Goal: Obtain resource: Download file/media

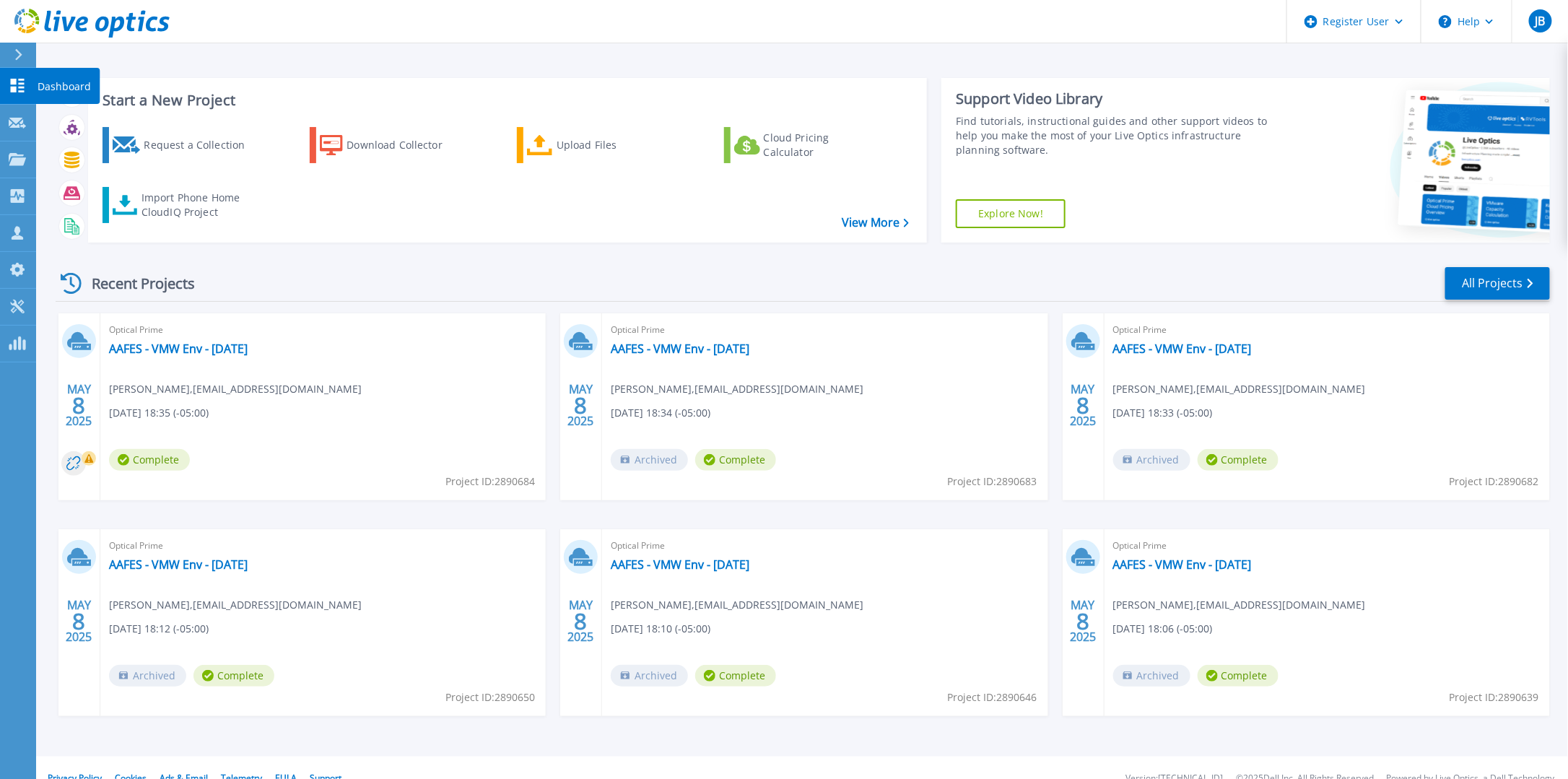
click at [18, 84] on icon at bounding box center [17, 85] width 14 height 14
click at [1507, 273] on link "All Projects" at bounding box center [1498, 283] width 105 height 32
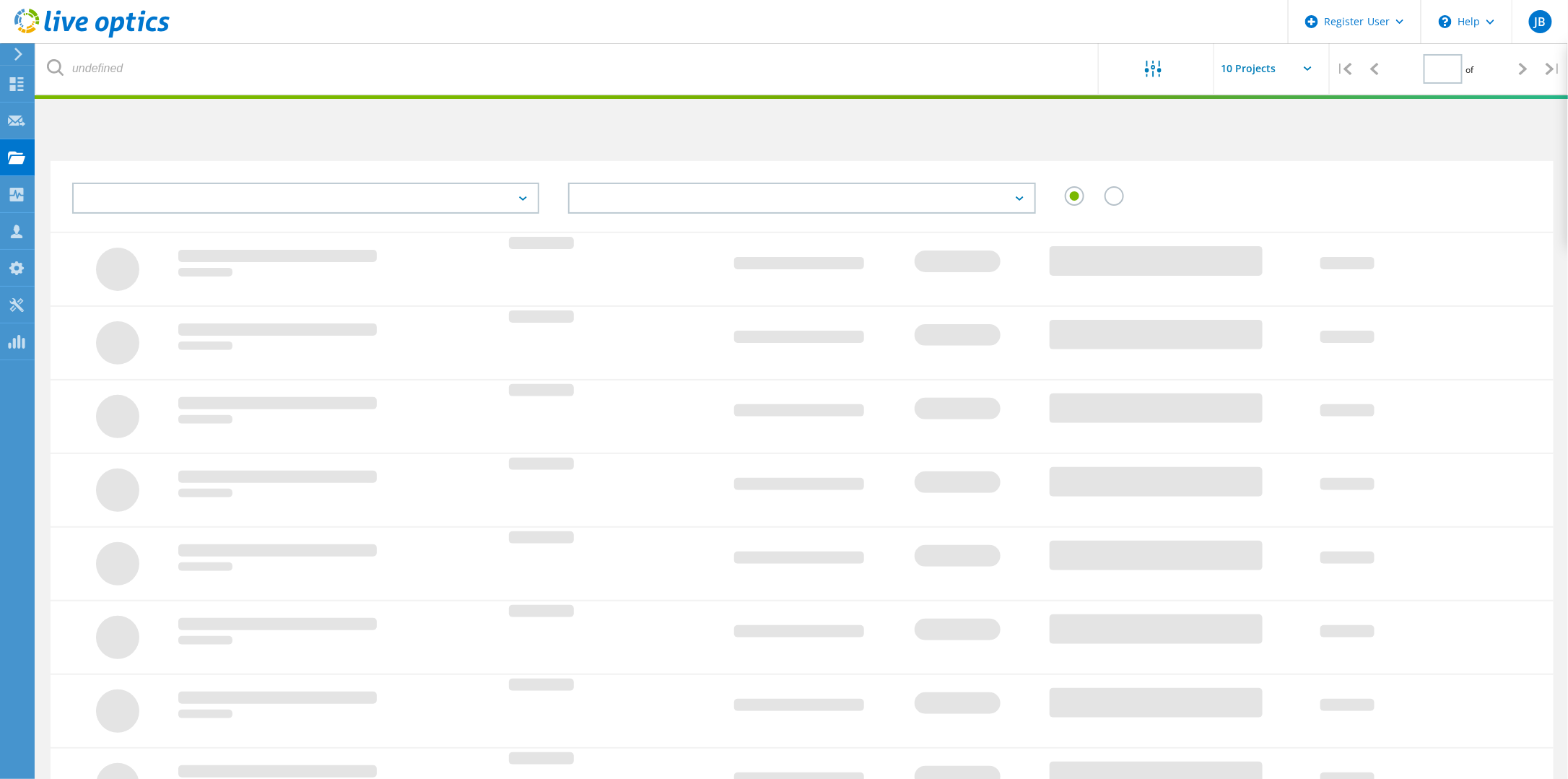
type input "1"
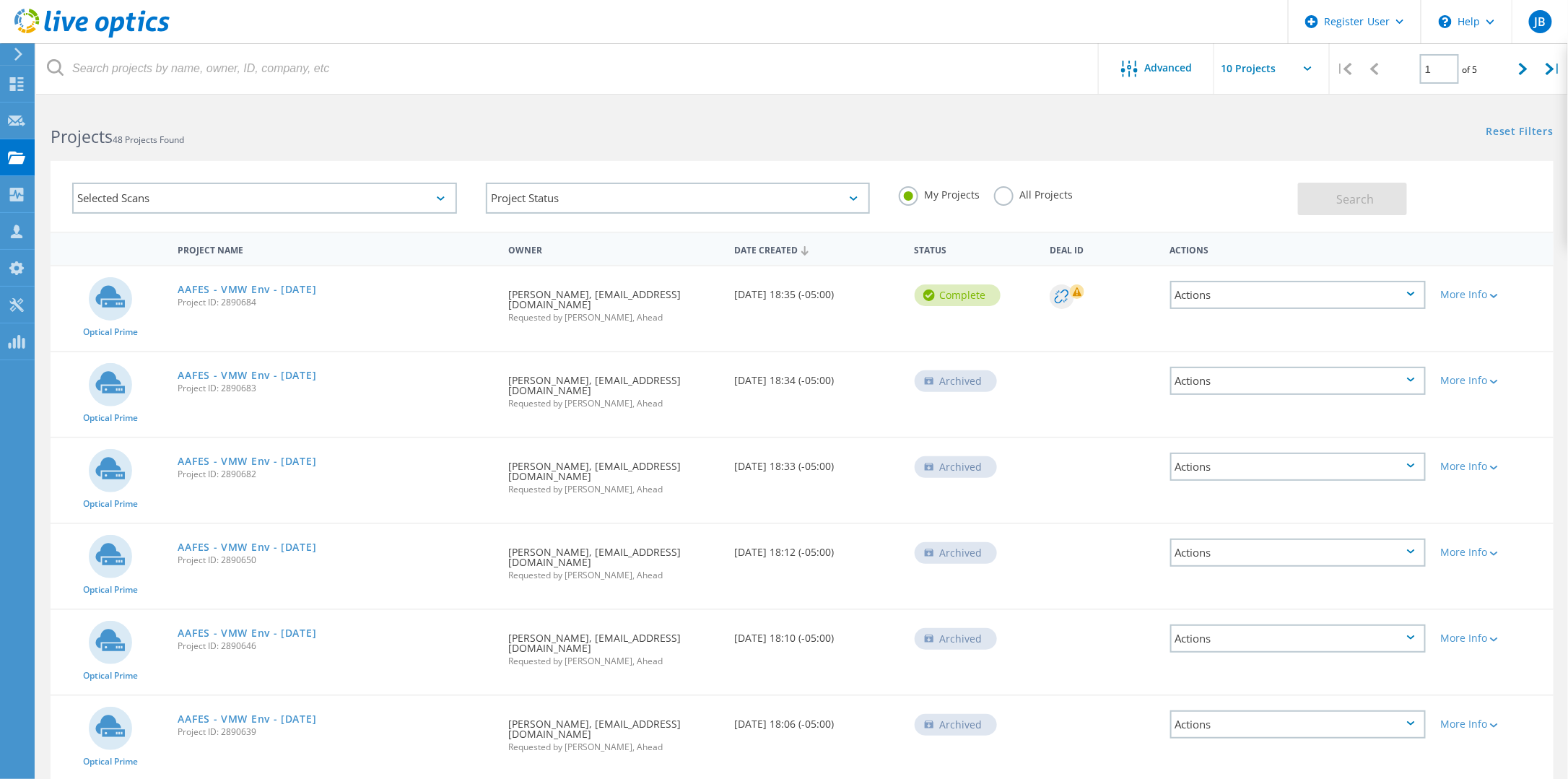
click at [1006, 195] on label "All Projects" at bounding box center [1033, 193] width 79 height 14
click at [0, 0] on input "All Projects" at bounding box center [0, 0] width 0 height 0
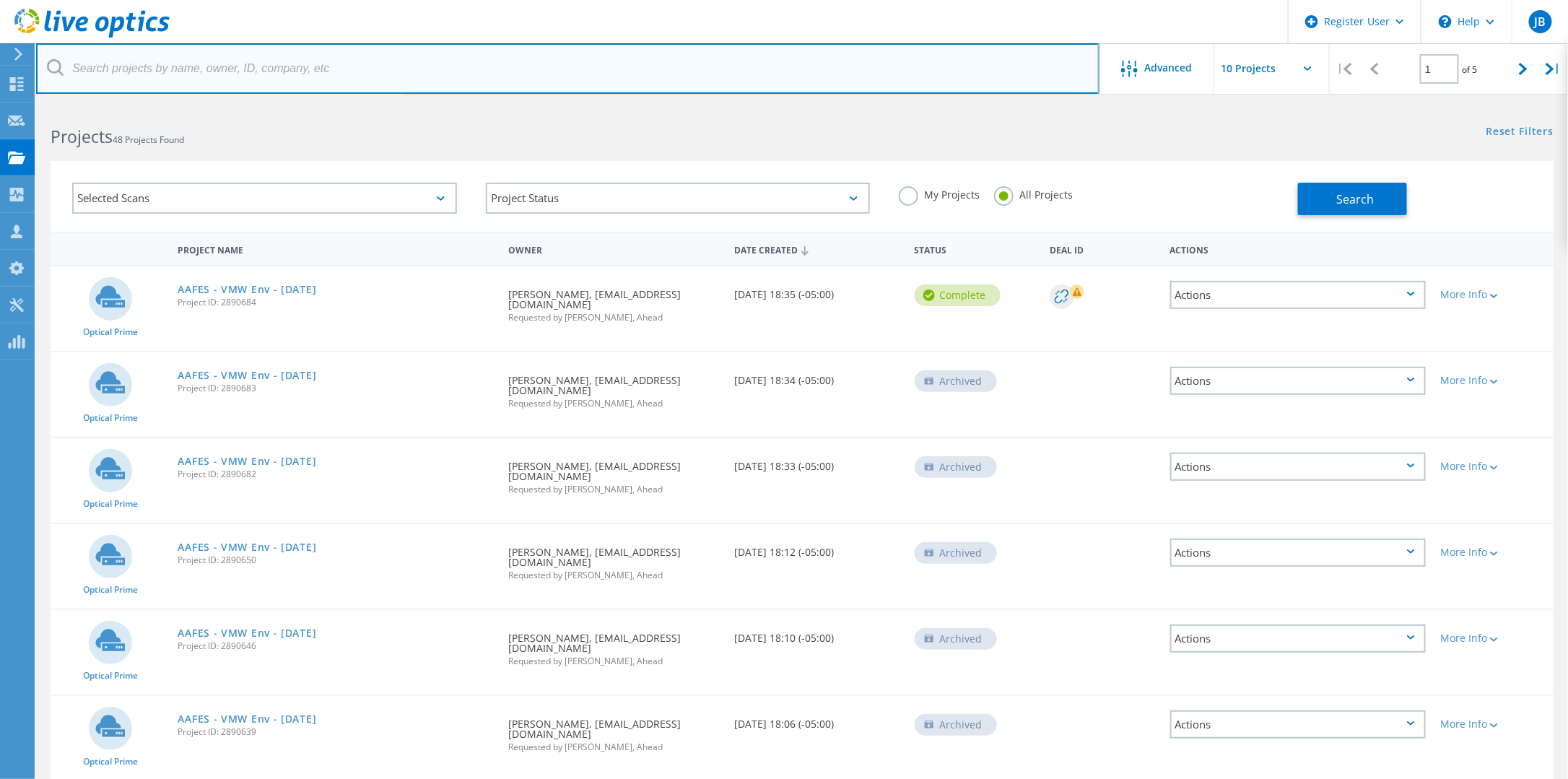
click at [117, 66] on input "text" at bounding box center [568, 68] width 1064 height 51
paste input "3008259"
type input "3008259"
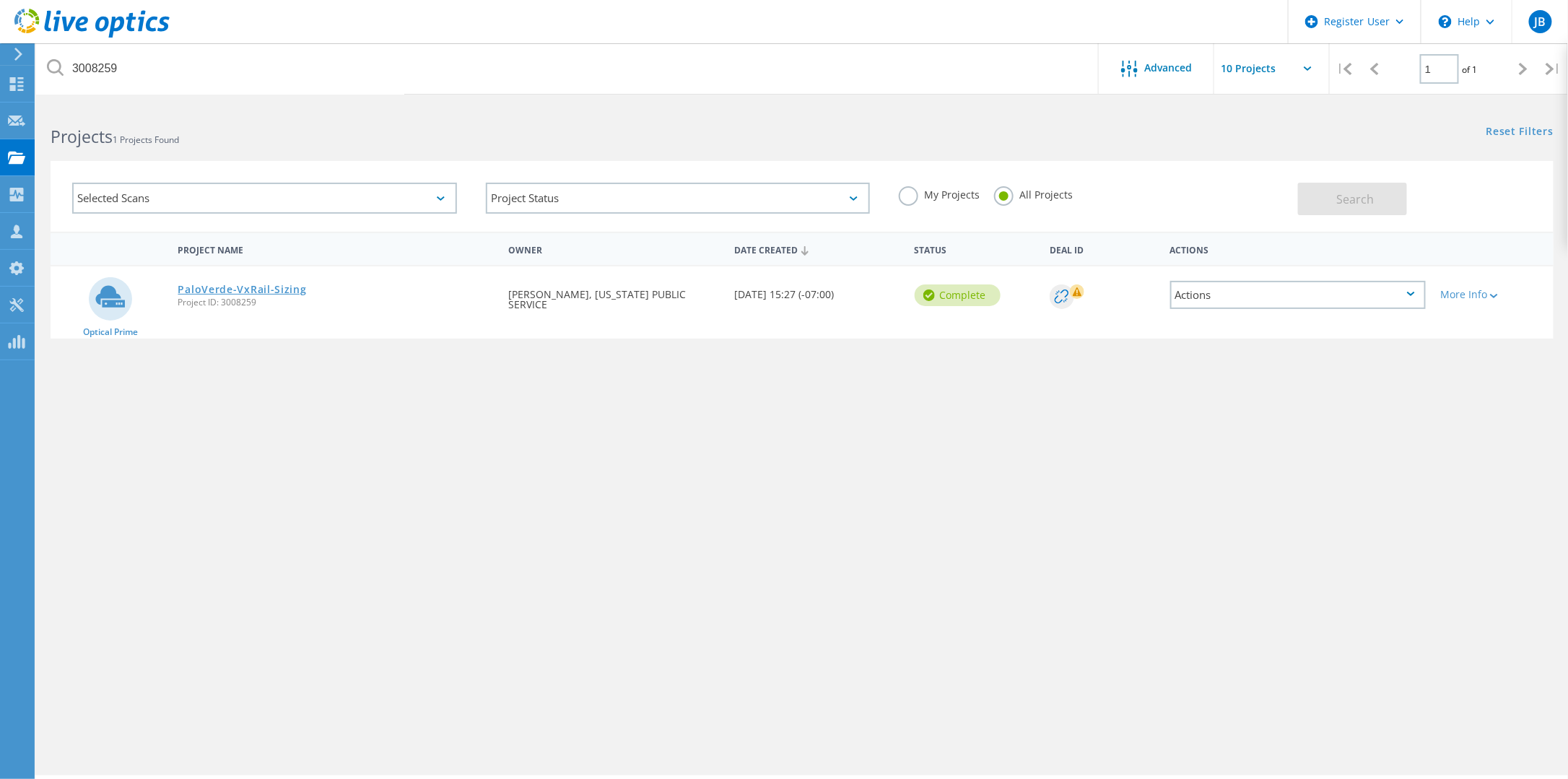
click at [248, 288] on link "PaloVerde-VxRail-Sizing" at bounding box center [243, 289] width 129 height 10
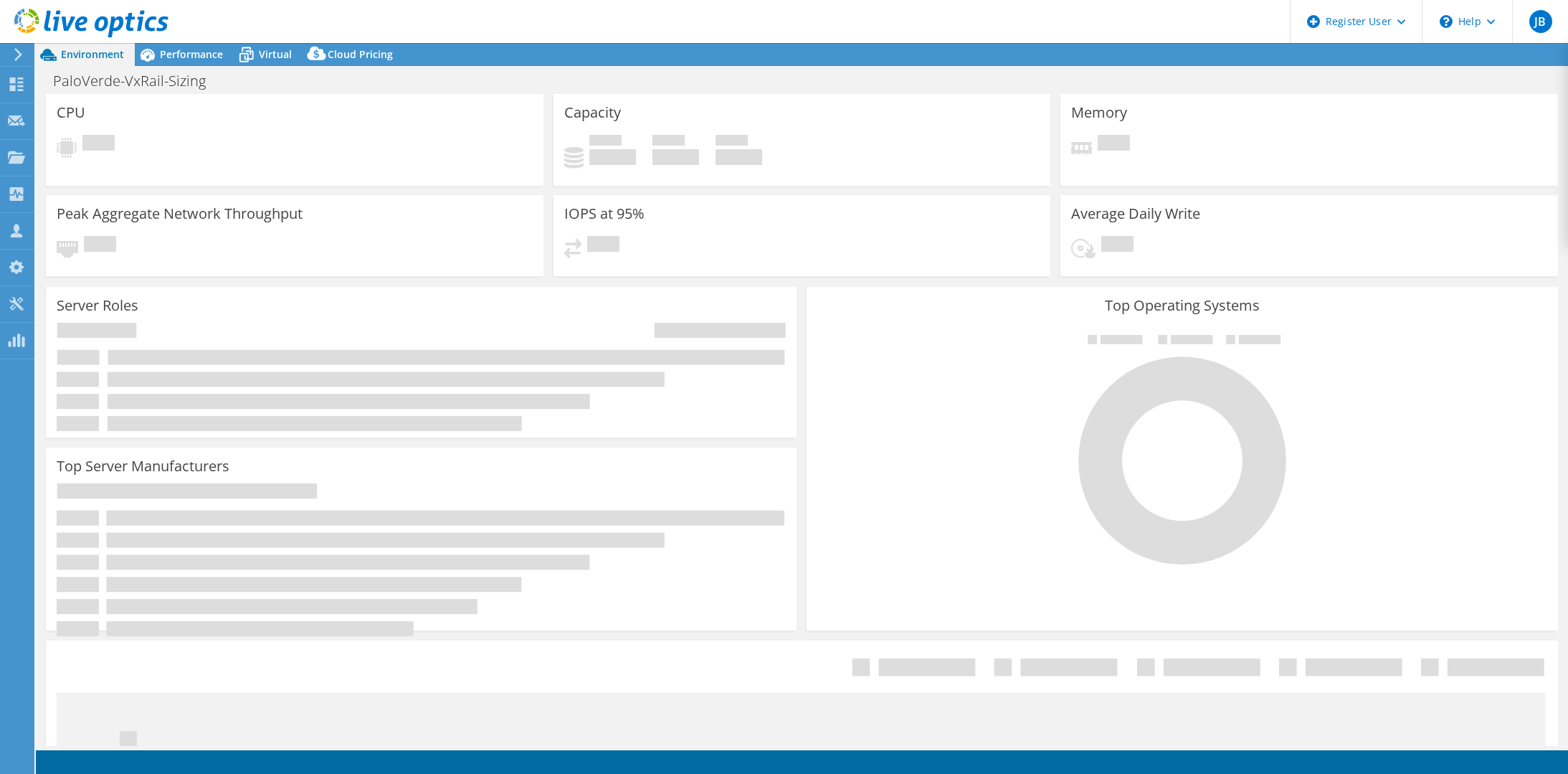
select select "USD"
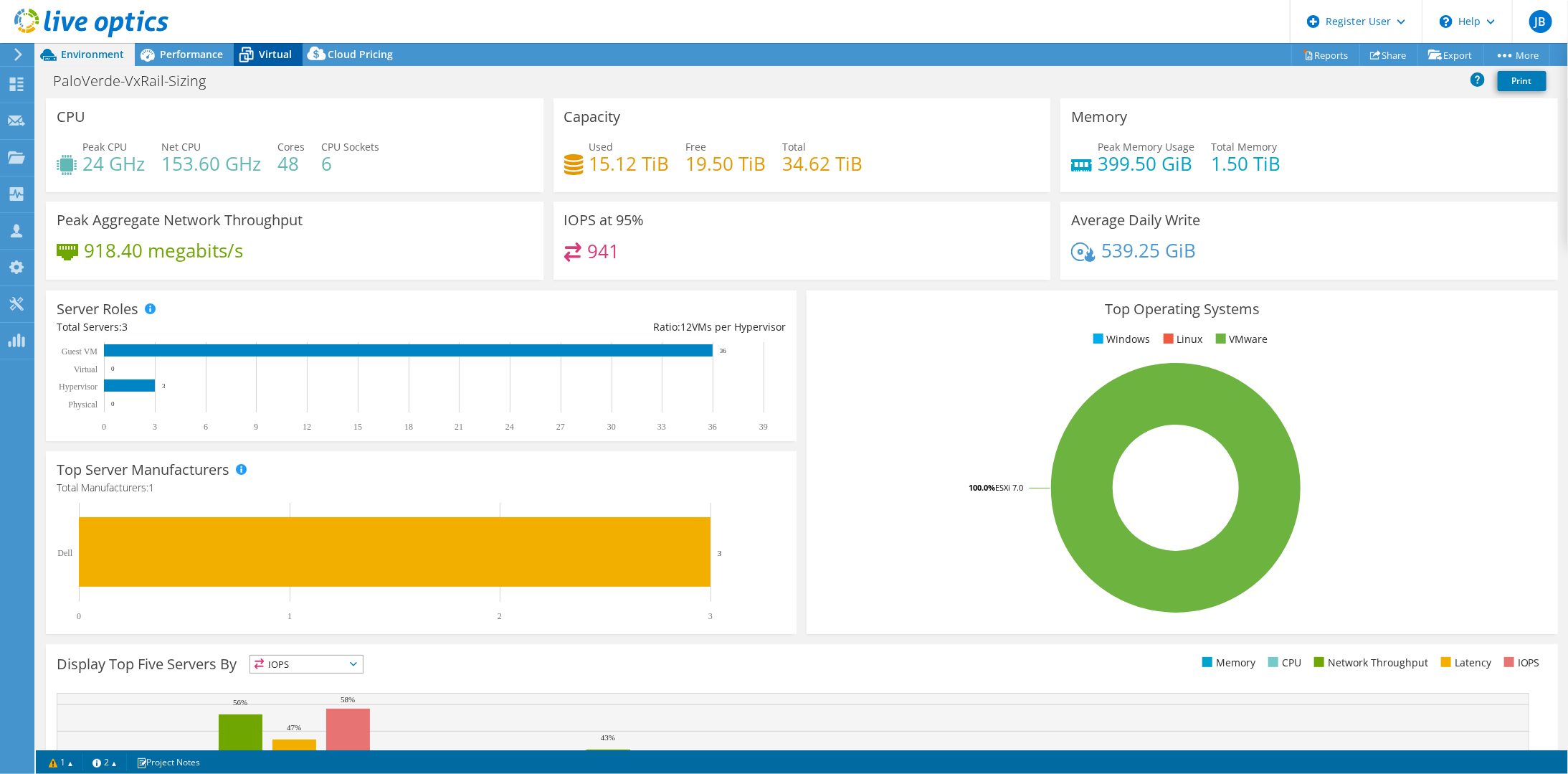
click at [267, 53] on span "Virtual" at bounding box center [275, 54] width 33 height 14
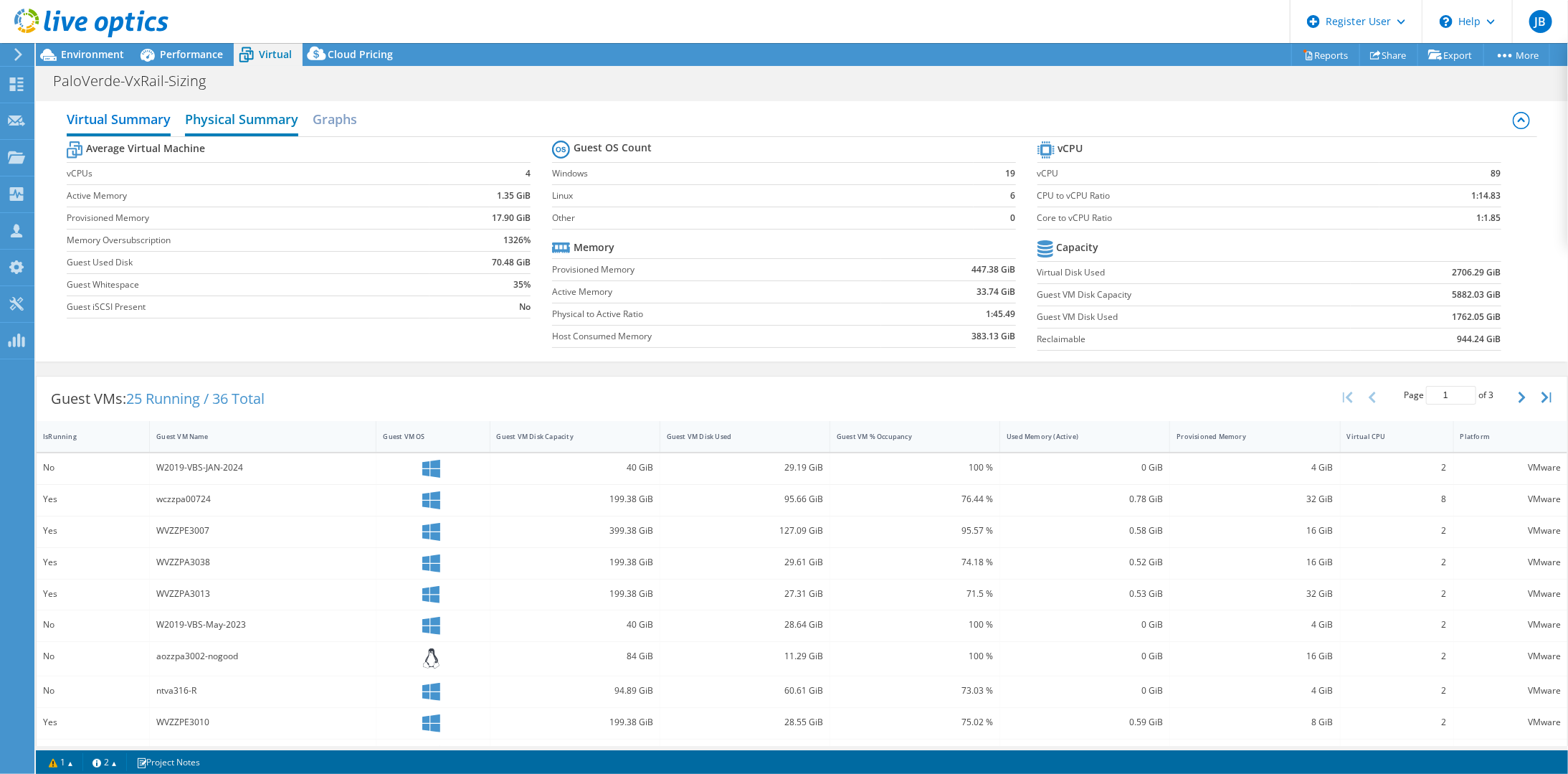
click at [253, 119] on h2 "Physical Summary" at bounding box center [242, 120] width 113 height 32
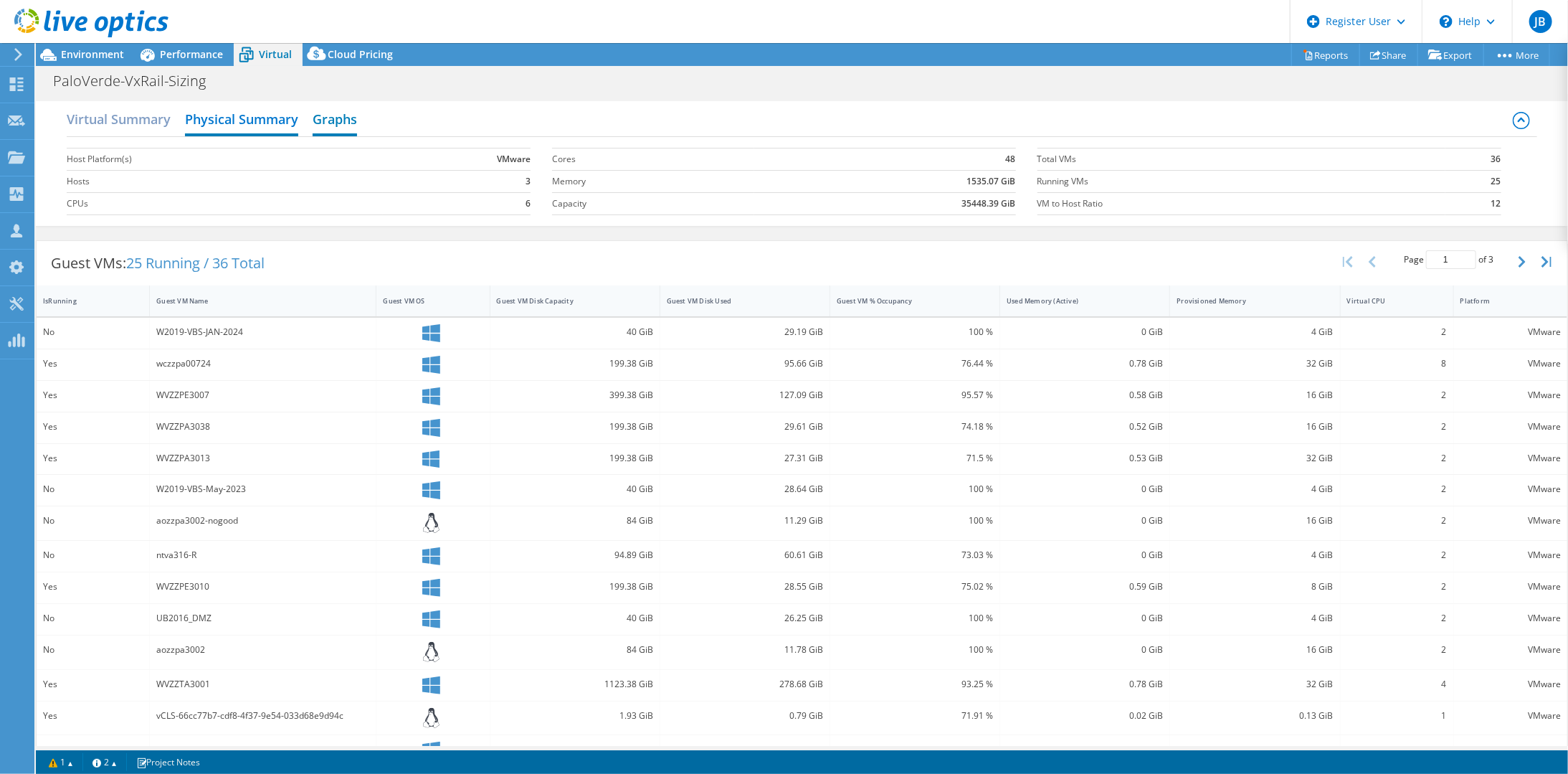
click at [337, 120] on h2 "Graphs" at bounding box center [335, 120] width 45 height 32
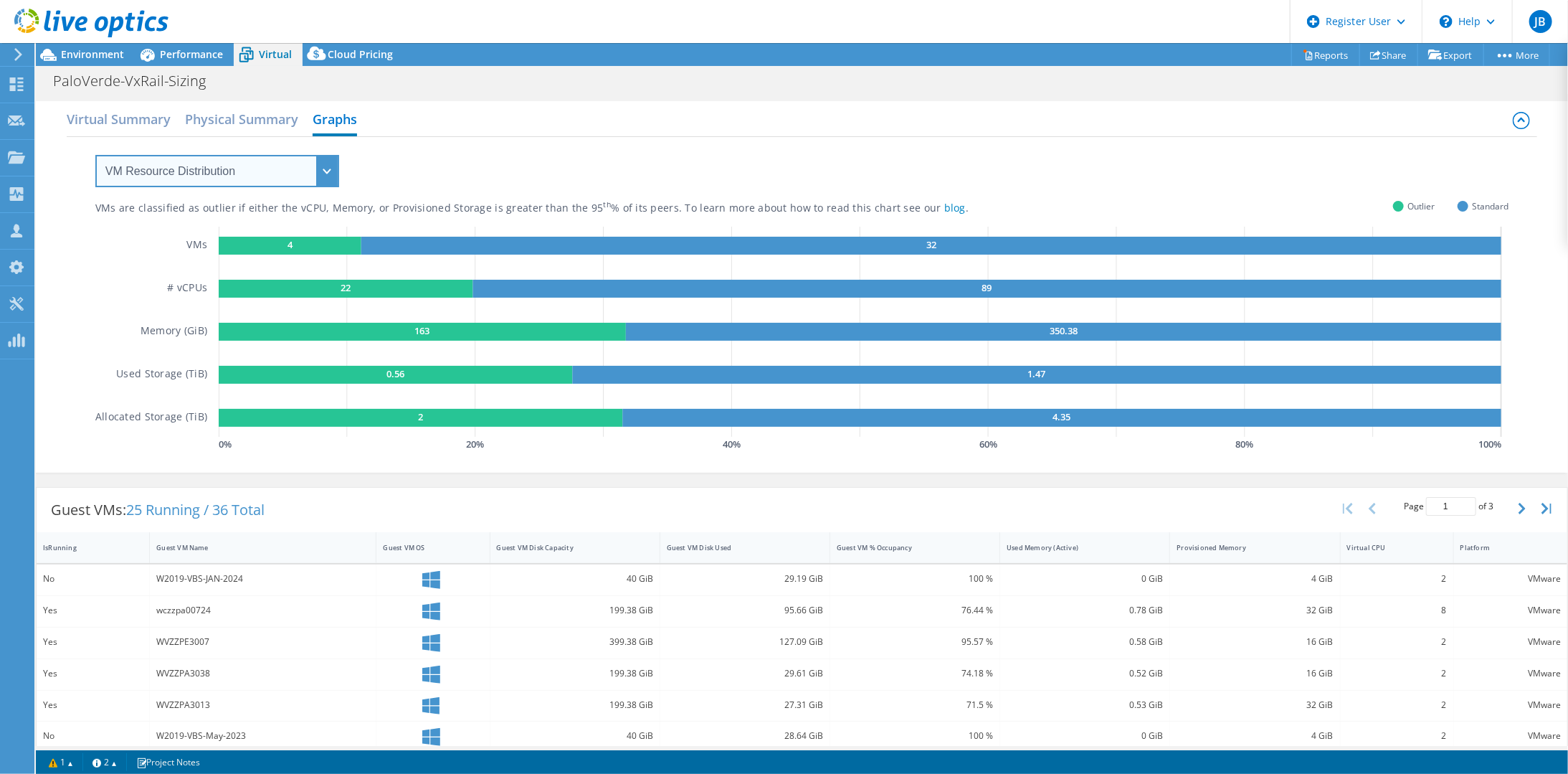
click at [265, 167] on select "VM Resource Distribution Provisioning Contrast Over Provisioning" at bounding box center [217, 171] width 244 height 32
select select "Over Provisioning"
click at [96, 155] on select "VM Resource Distribution Provisioning Contrast Over Provisioning" at bounding box center [217, 171] width 244 height 32
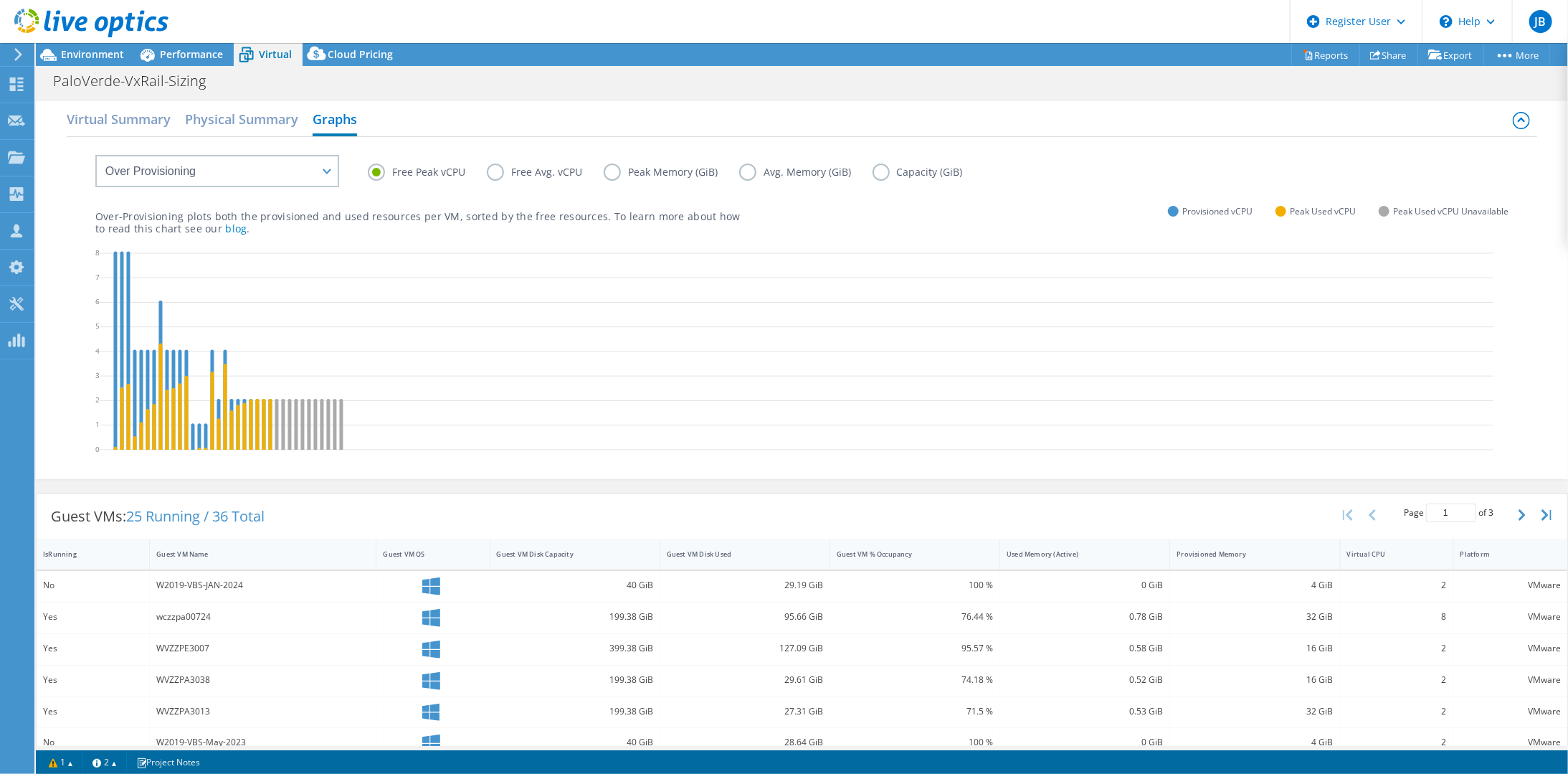
click at [883, 173] on label "Capacity (GiB)" at bounding box center [929, 172] width 112 height 17
click at [0, 0] on input "Capacity (GiB)" at bounding box center [0, 0] width 0 height 0
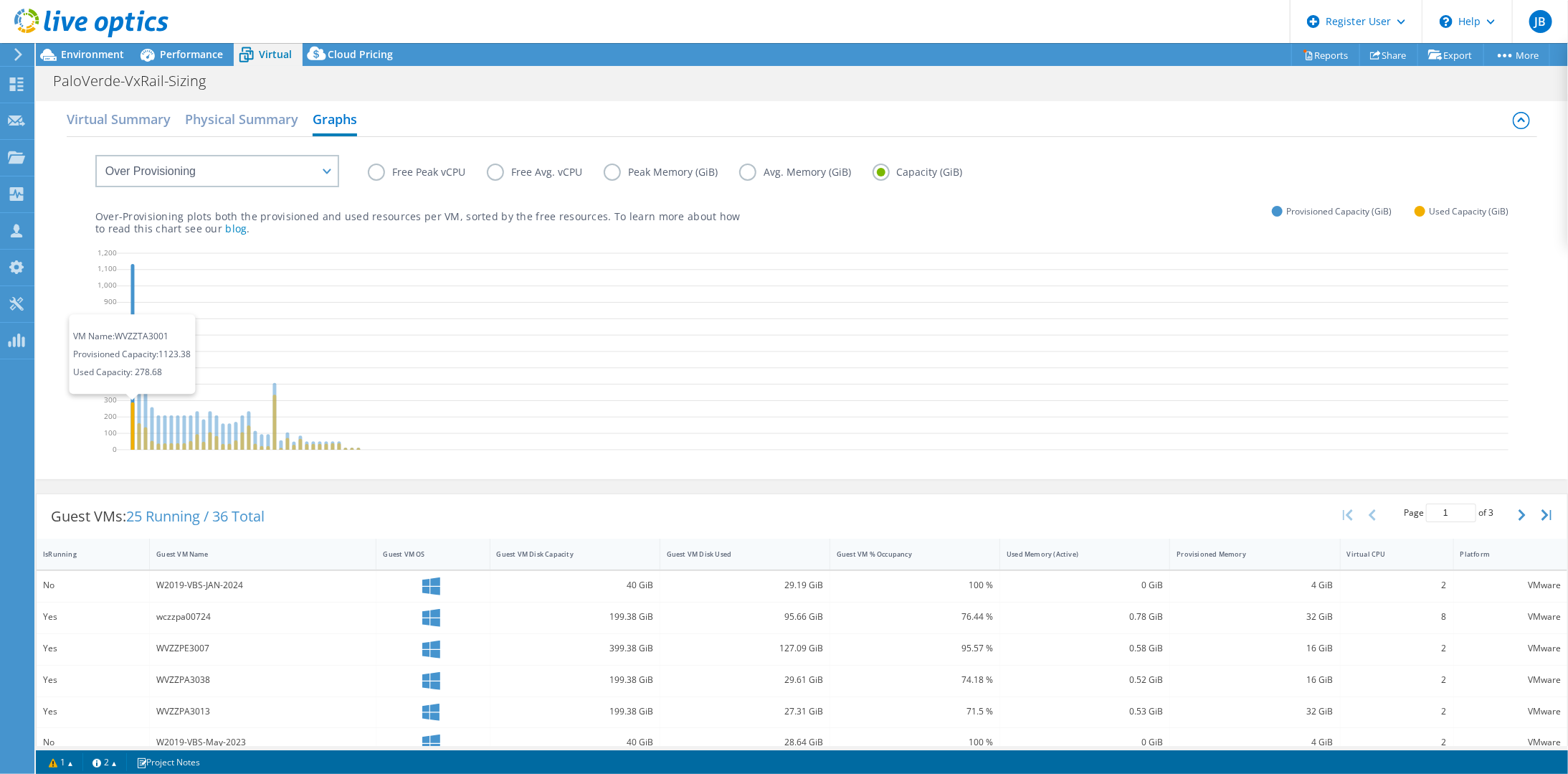
click at [130, 389] on icon at bounding box center [132, 357] width 4 height 186
click at [578, 559] on div "Guest VM Disk Capacity" at bounding box center [566, 554] width 139 height 9
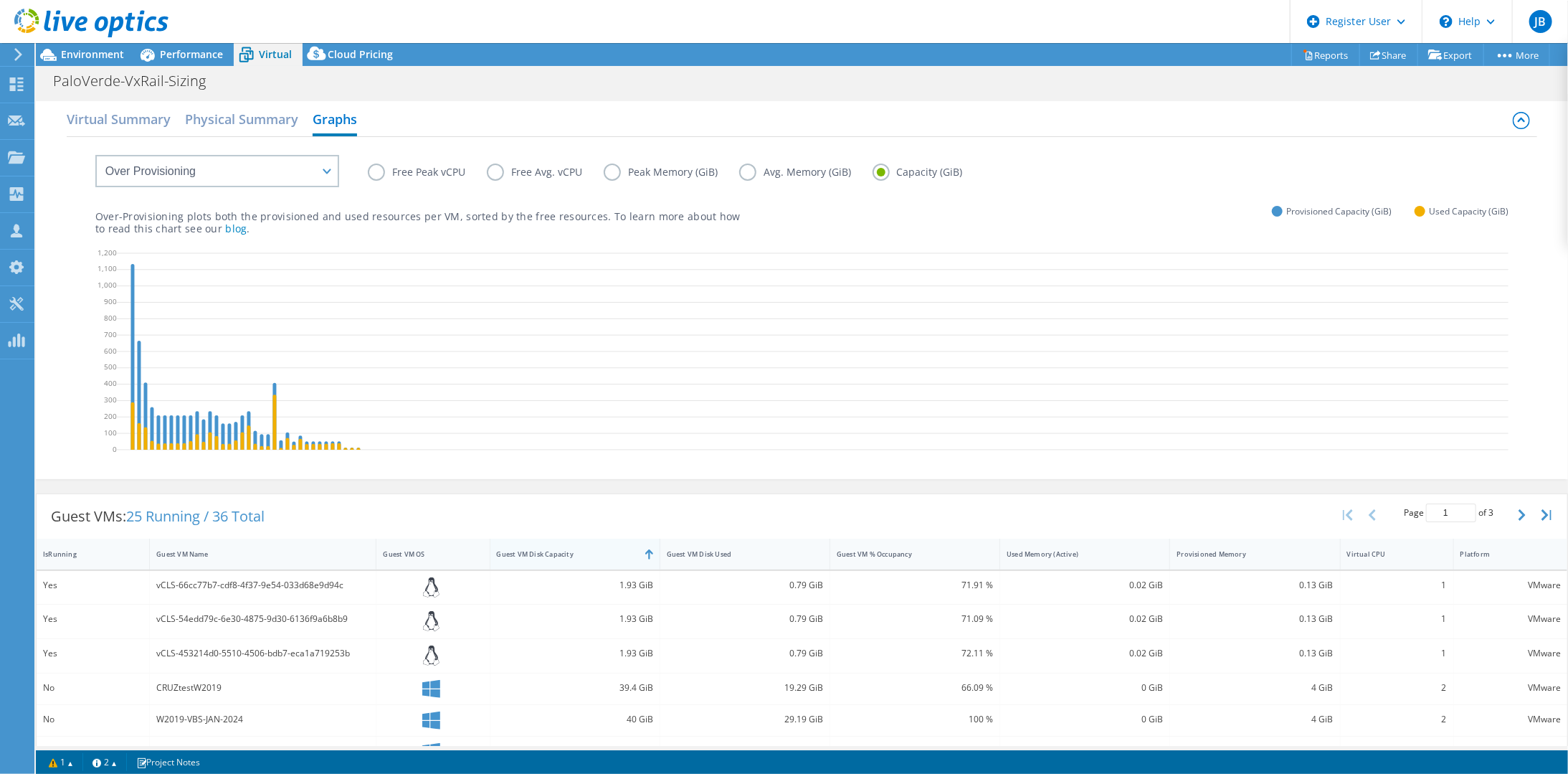
click at [595, 559] on div "Guest VM Disk Capacity" at bounding box center [566, 554] width 139 height 9
click at [136, 593] on div "Yes" at bounding box center [92, 585] width 99 height 16
click at [586, 593] on div "1123.38 GiB" at bounding box center [575, 585] width 156 height 16
click at [141, 122] on h2 "Virtual Summary" at bounding box center [119, 120] width 104 height 32
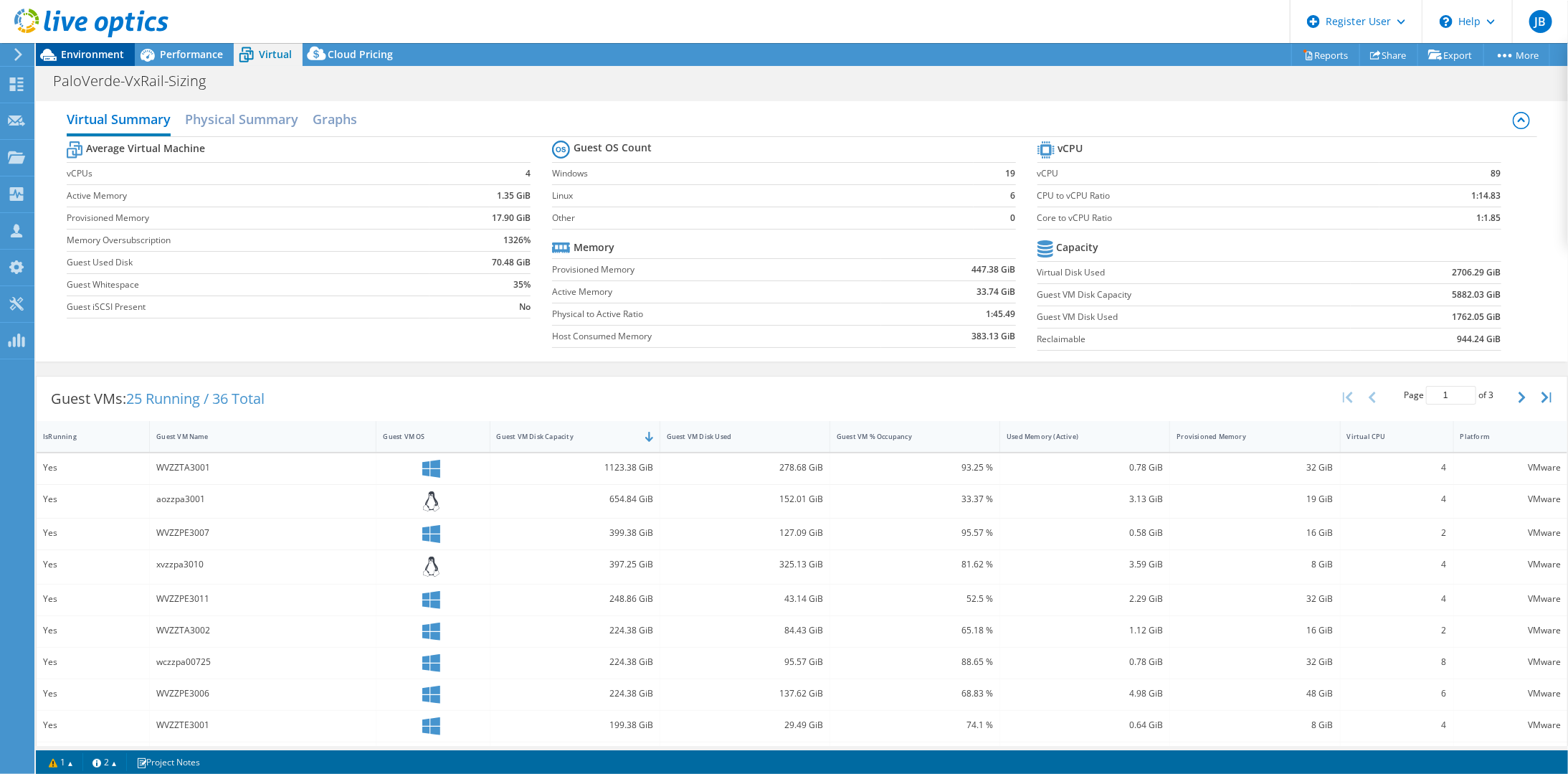
click at [88, 60] on span "Environment" at bounding box center [92, 54] width 63 height 14
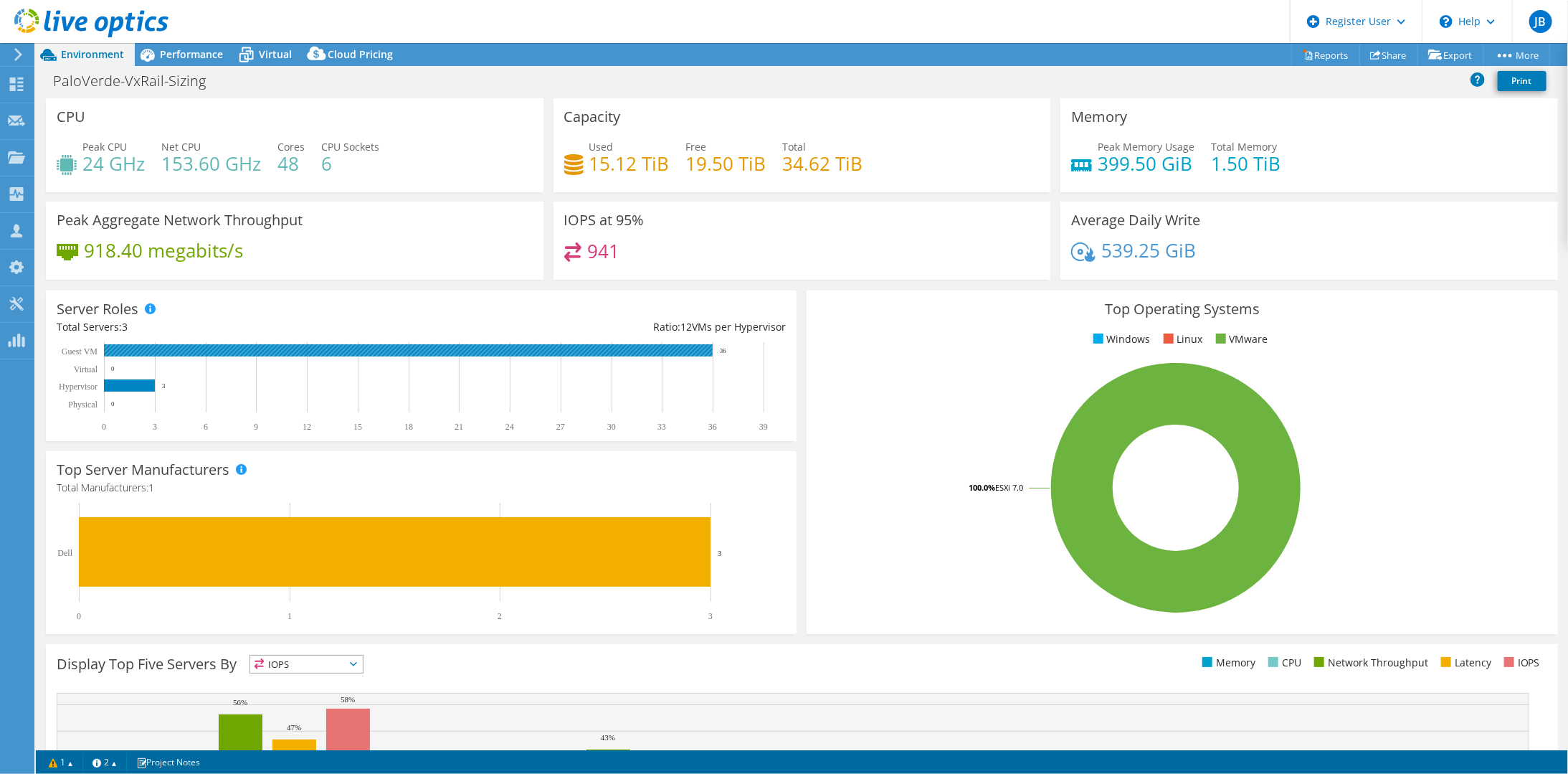
click at [548, 344] on rect at bounding box center [408, 350] width 608 height 12
click at [279, 51] on span "Virtual" at bounding box center [275, 54] width 33 height 14
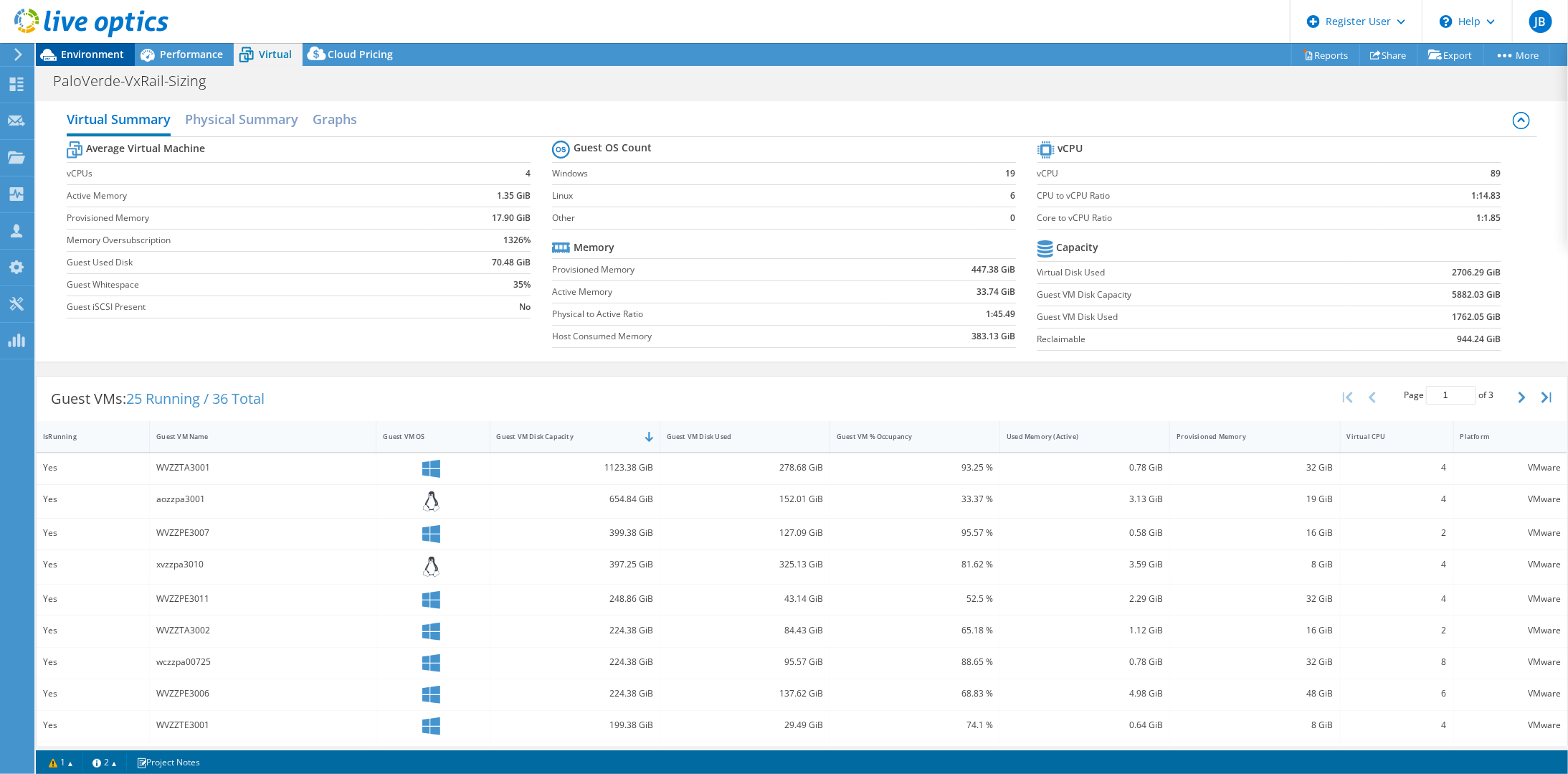
click at [93, 56] on span "Environment" at bounding box center [92, 54] width 63 height 14
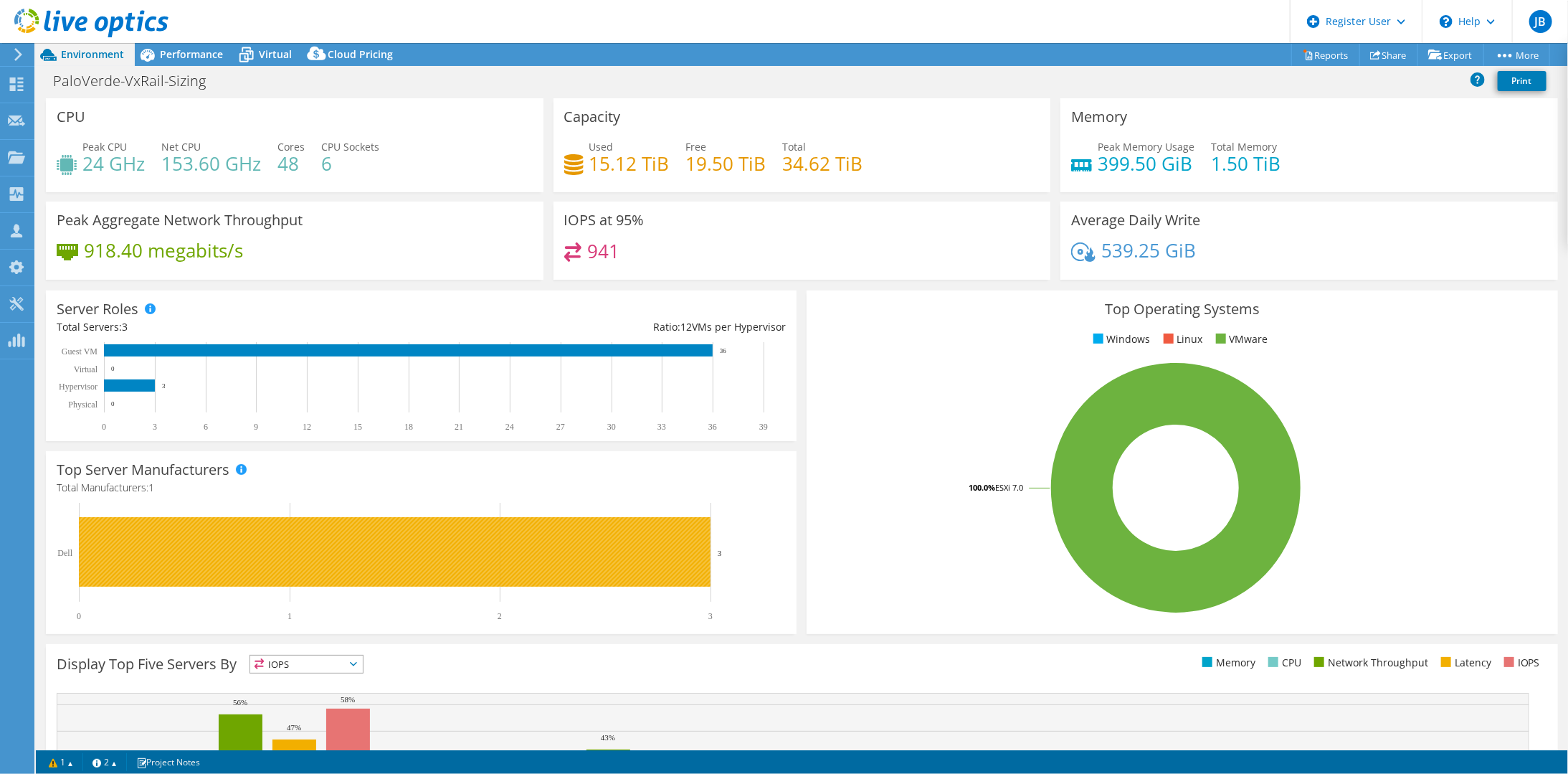
click at [192, 549] on rect at bounding box center [394, 552] width 631 height 69
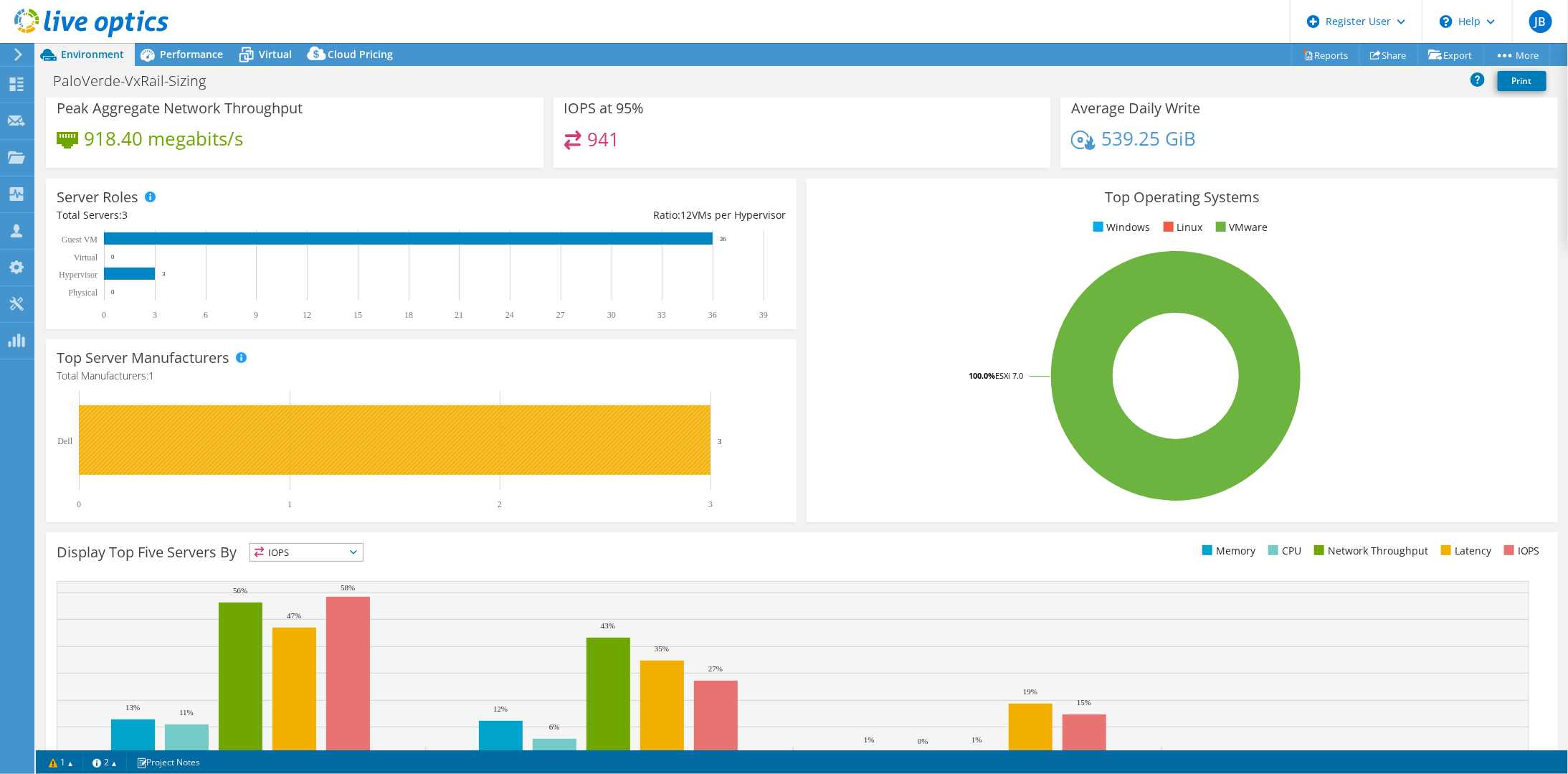
scroll to position [143, 0]
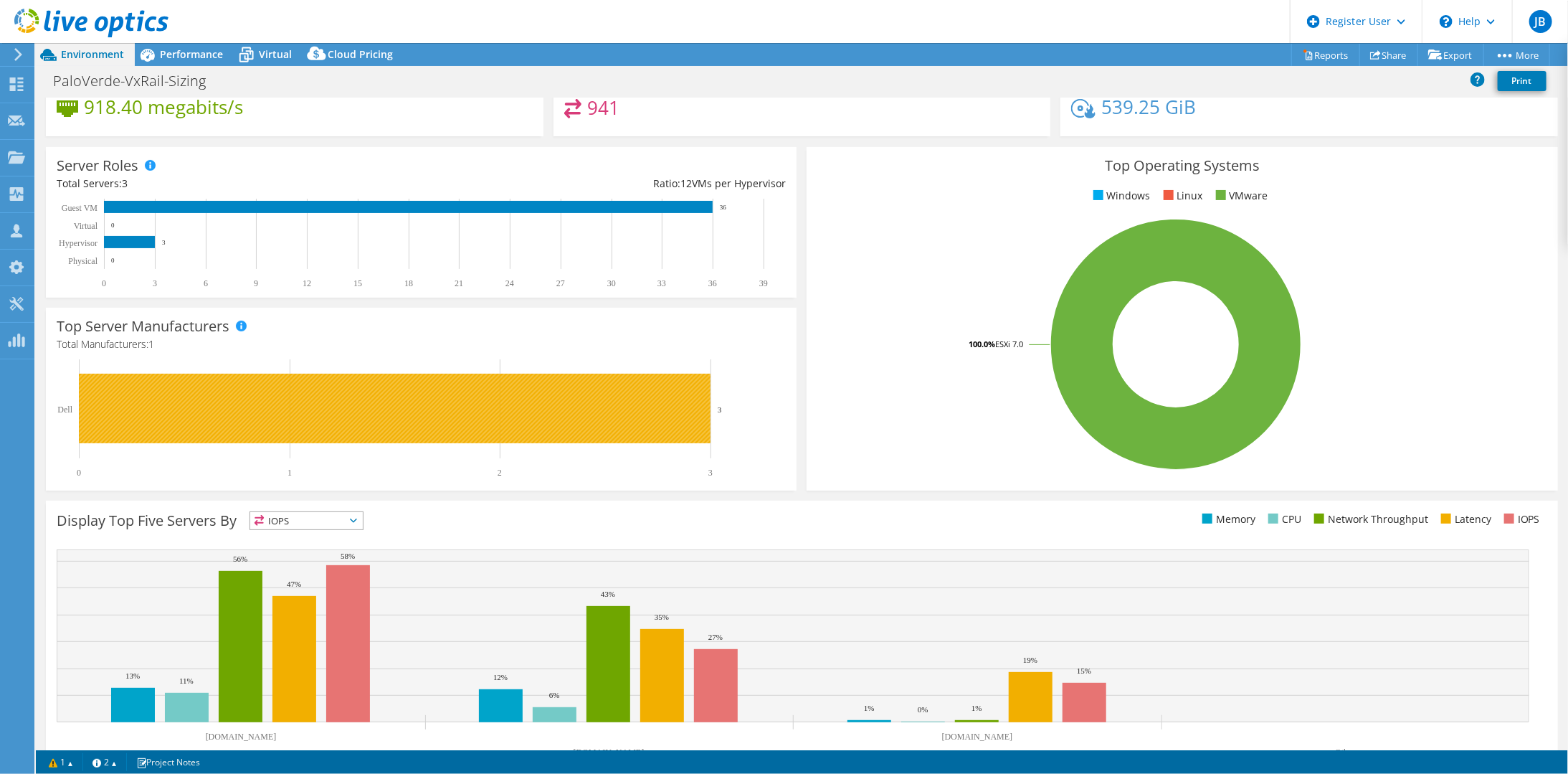
click at [376, 406] on rect at bounding box center [394, 409] width 631 height 69
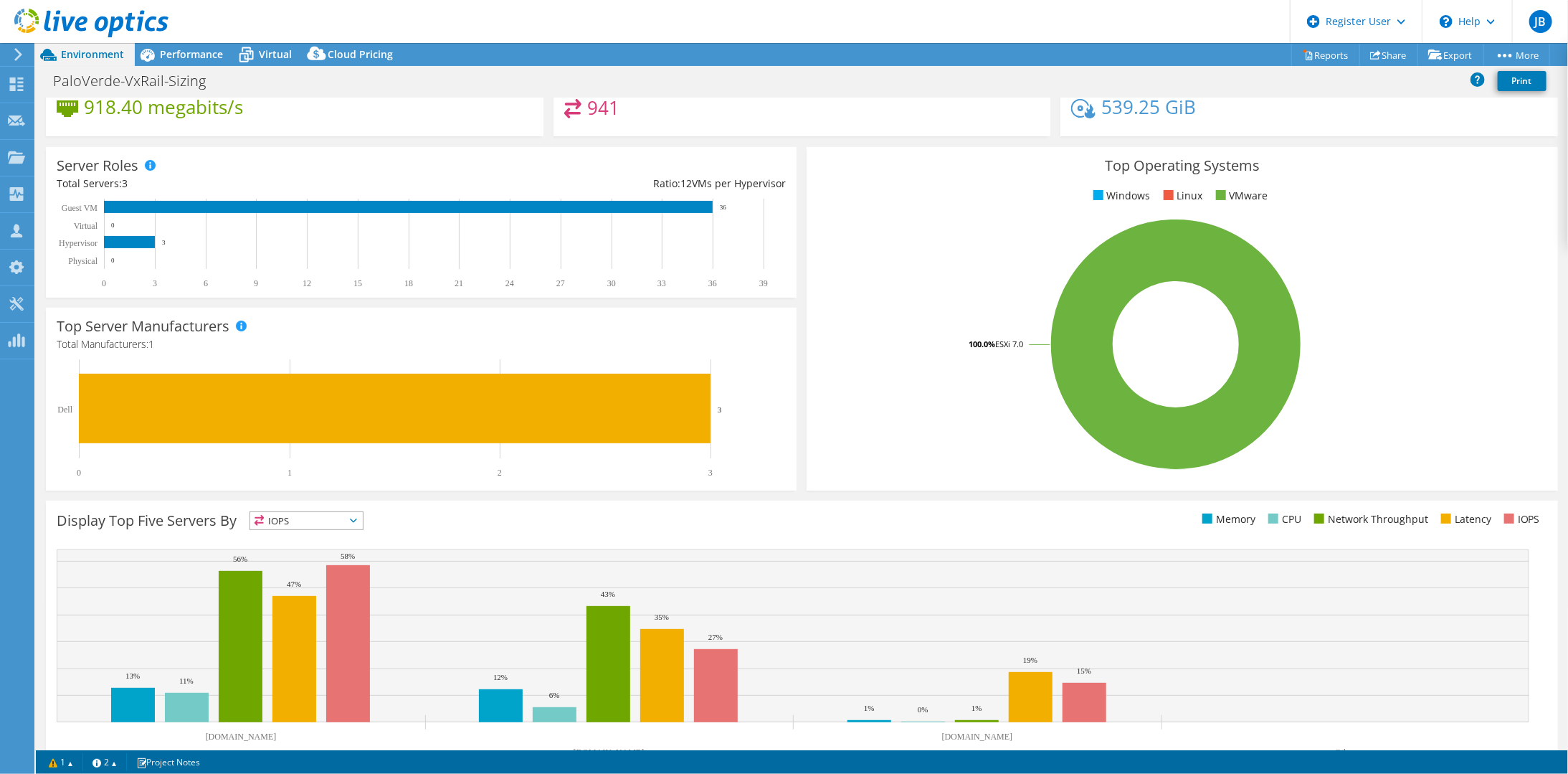
scroll to position [0, 0]
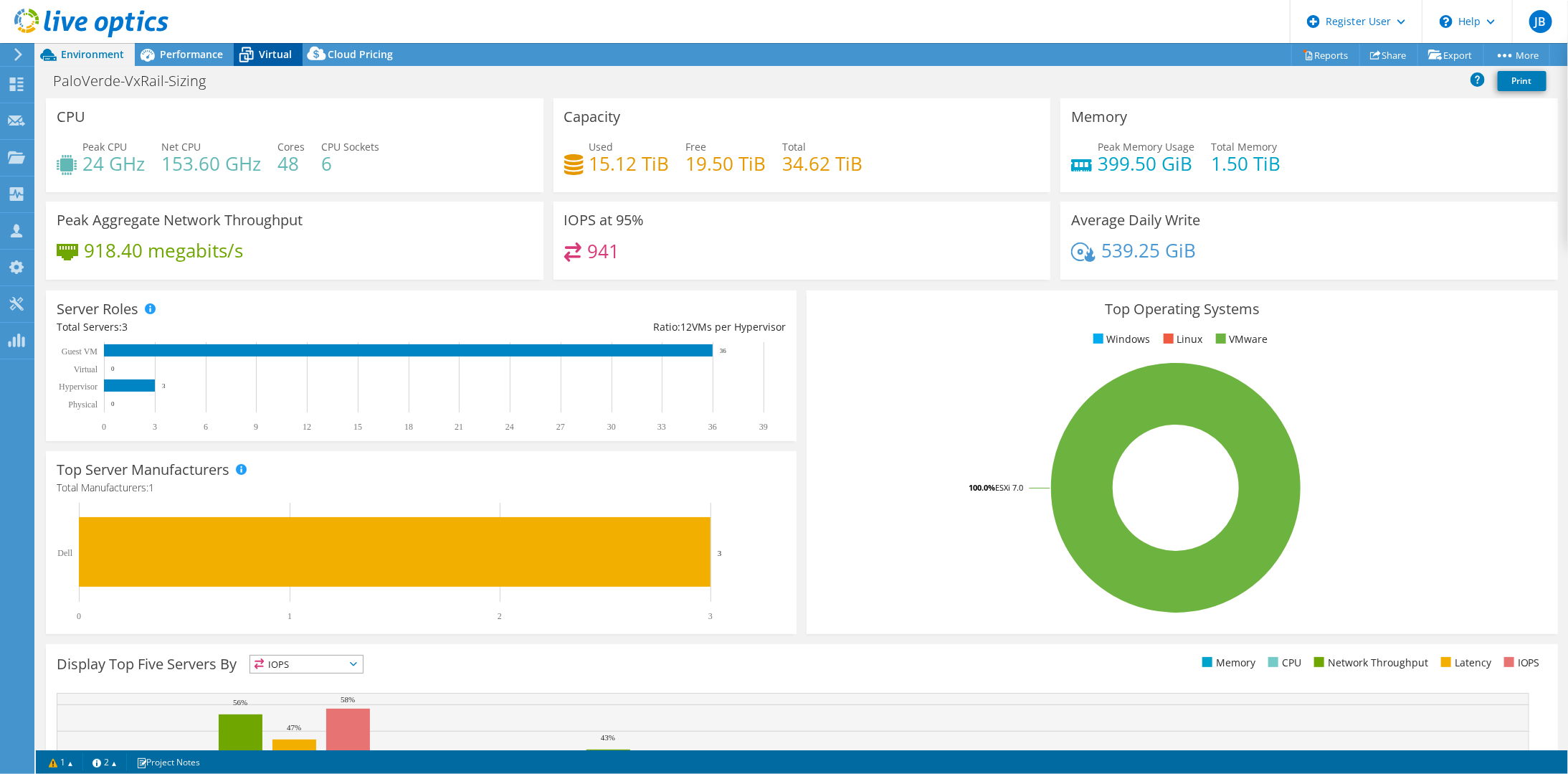
click at [273, 49] on span "Virtual" at bounding box center [275, 54] width 33 height 14
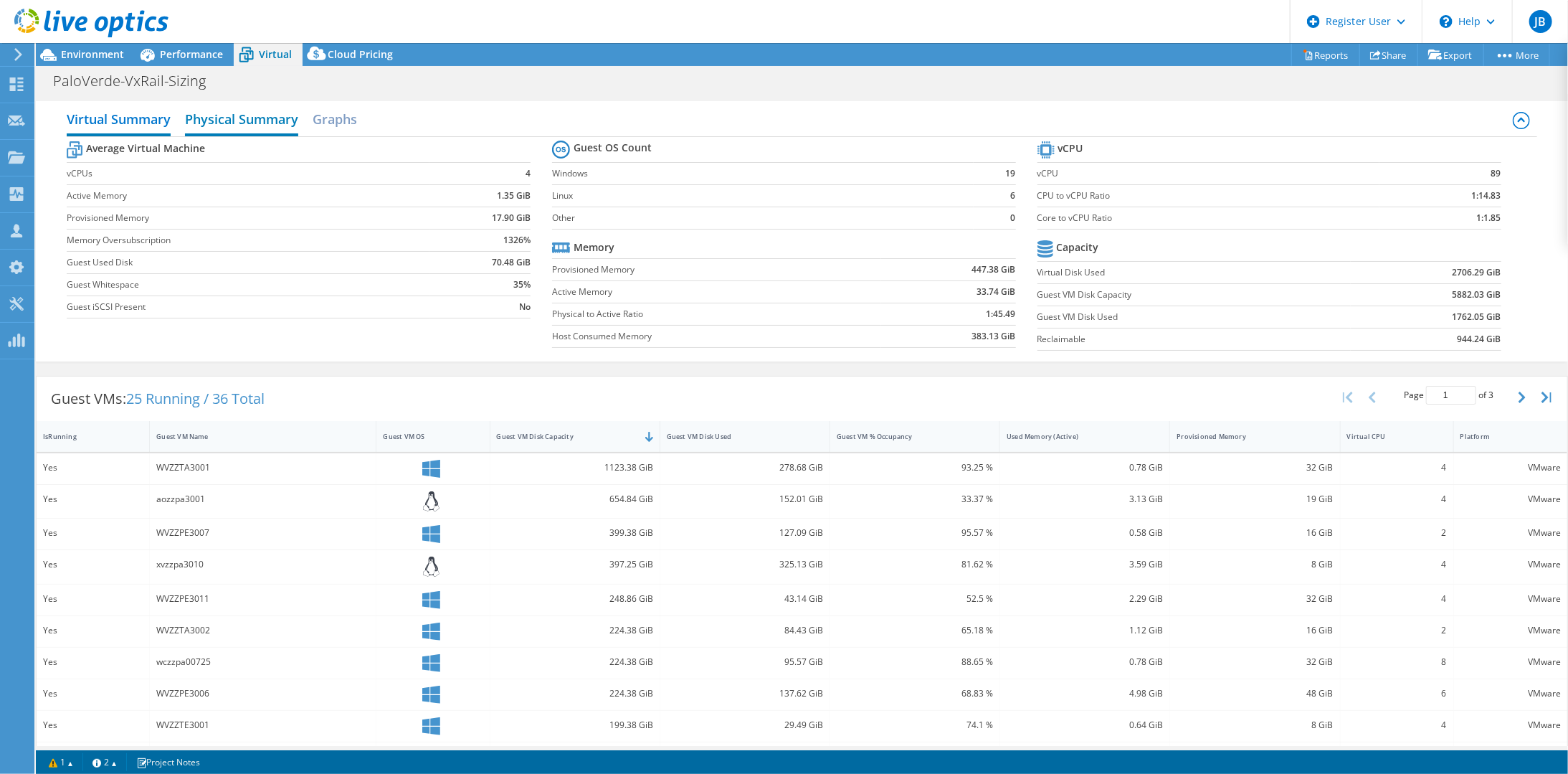
click at [236, 122] on h2 "Physical Summary" at bounding box center [242, 120] width 113 height 32
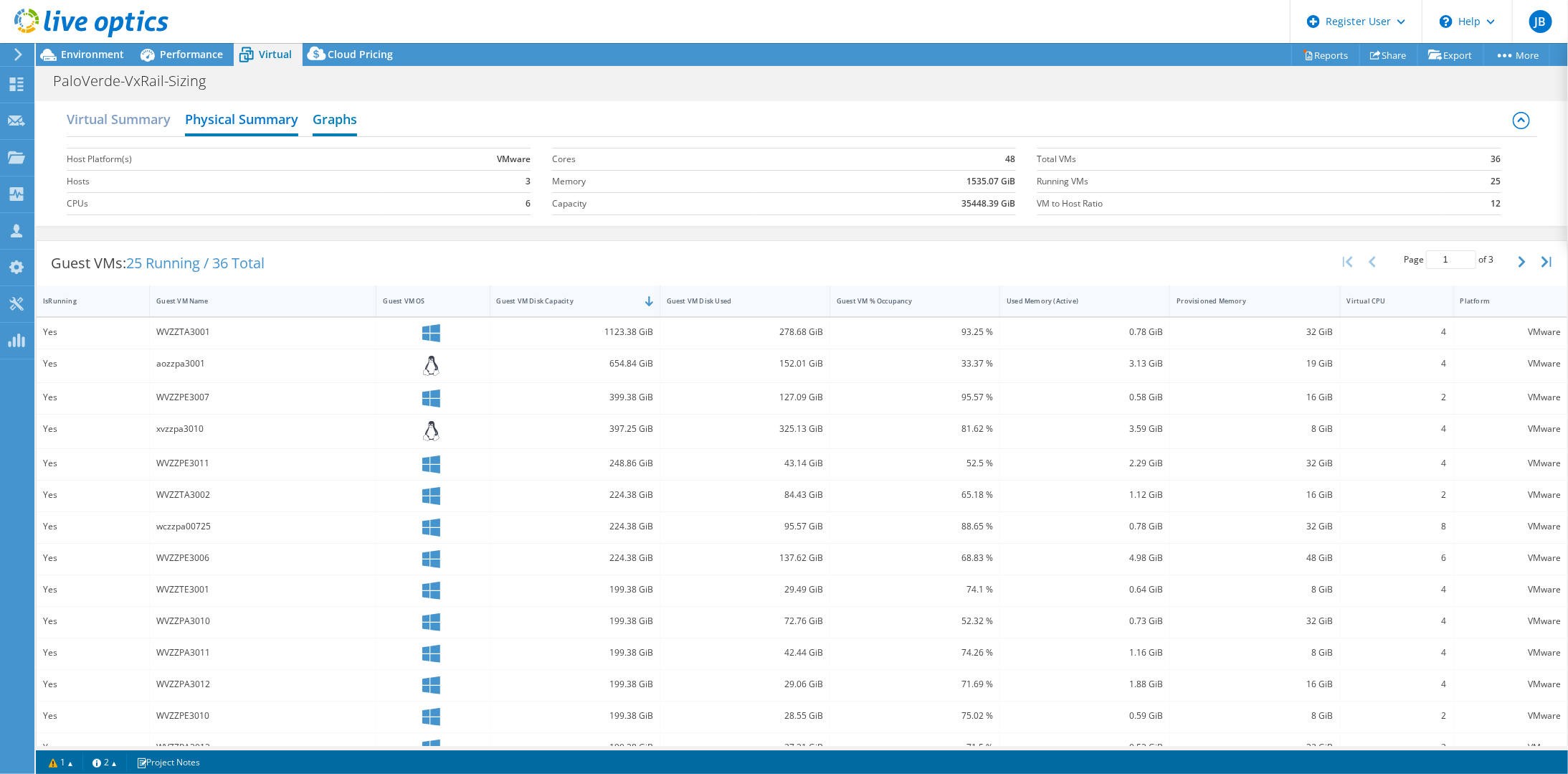
click at [342, 126] on h2 "Graphs" at bounding box center [335, 120] width 45 height 32
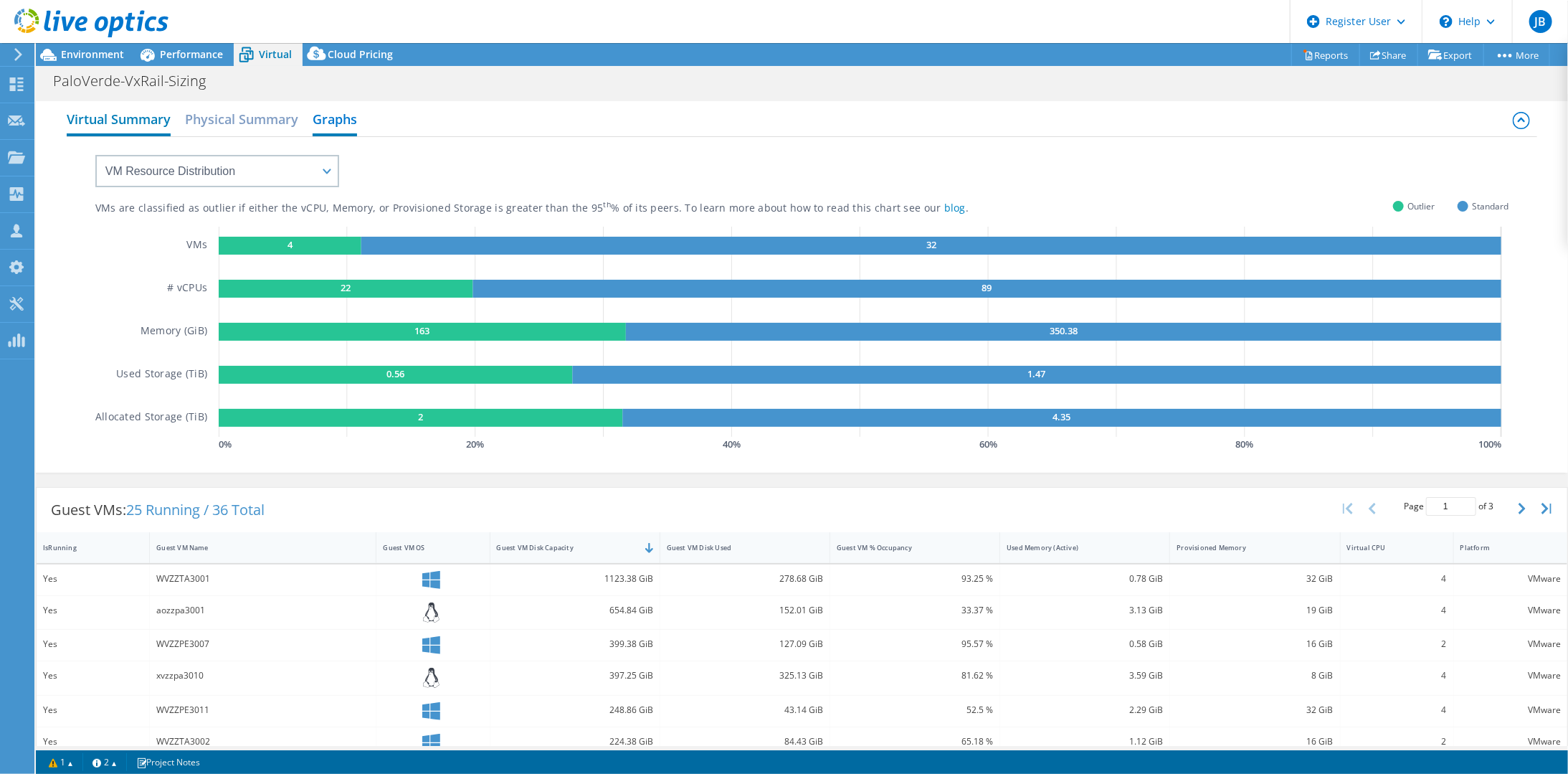
click at [116, 130] on h2 "Virtual Summary" at bounding box center [119, 120] width 104 height 32
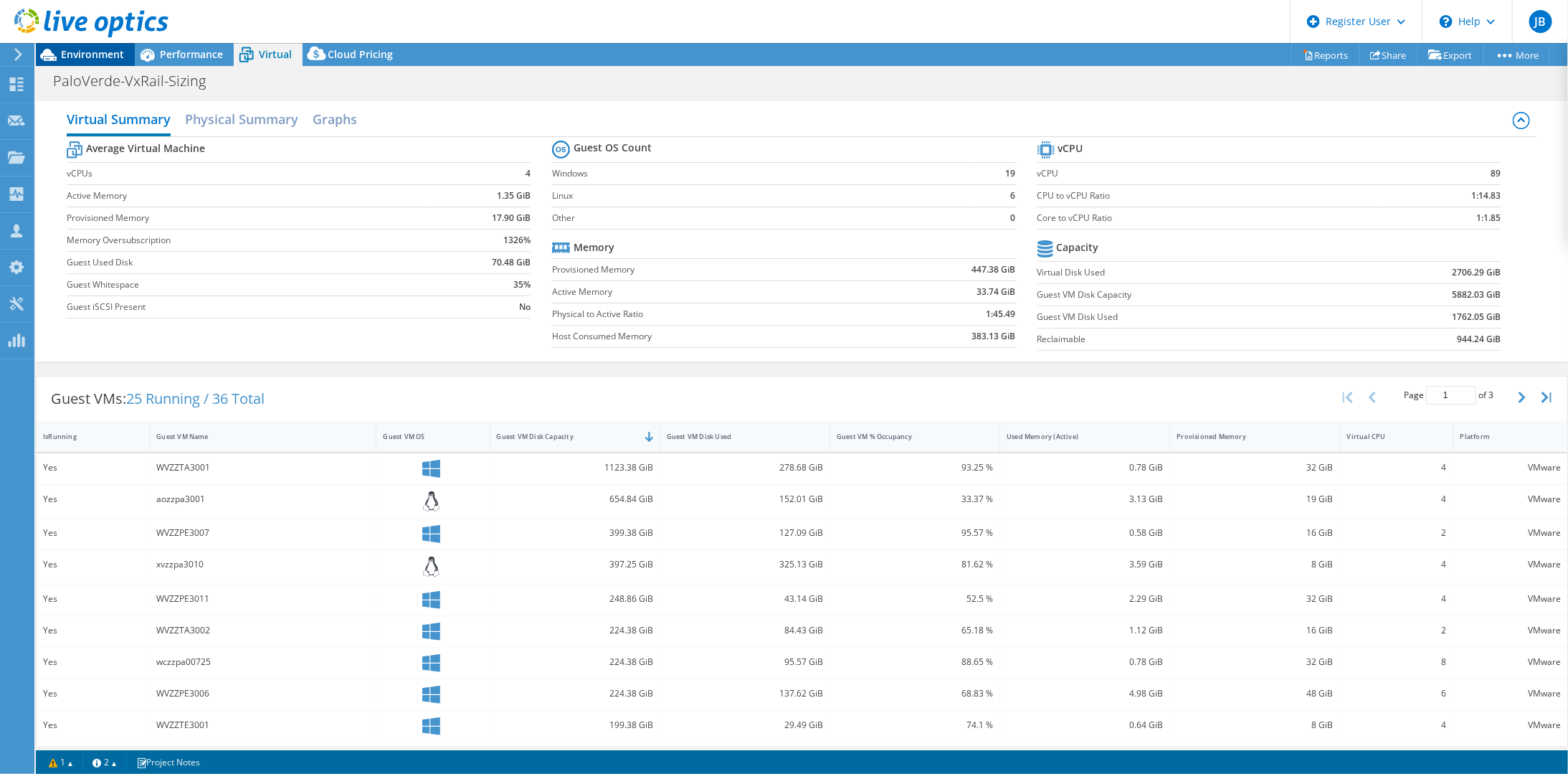
click at [102, 58] on span "Environment" at bounding box center [92, 54] width 63 height 14
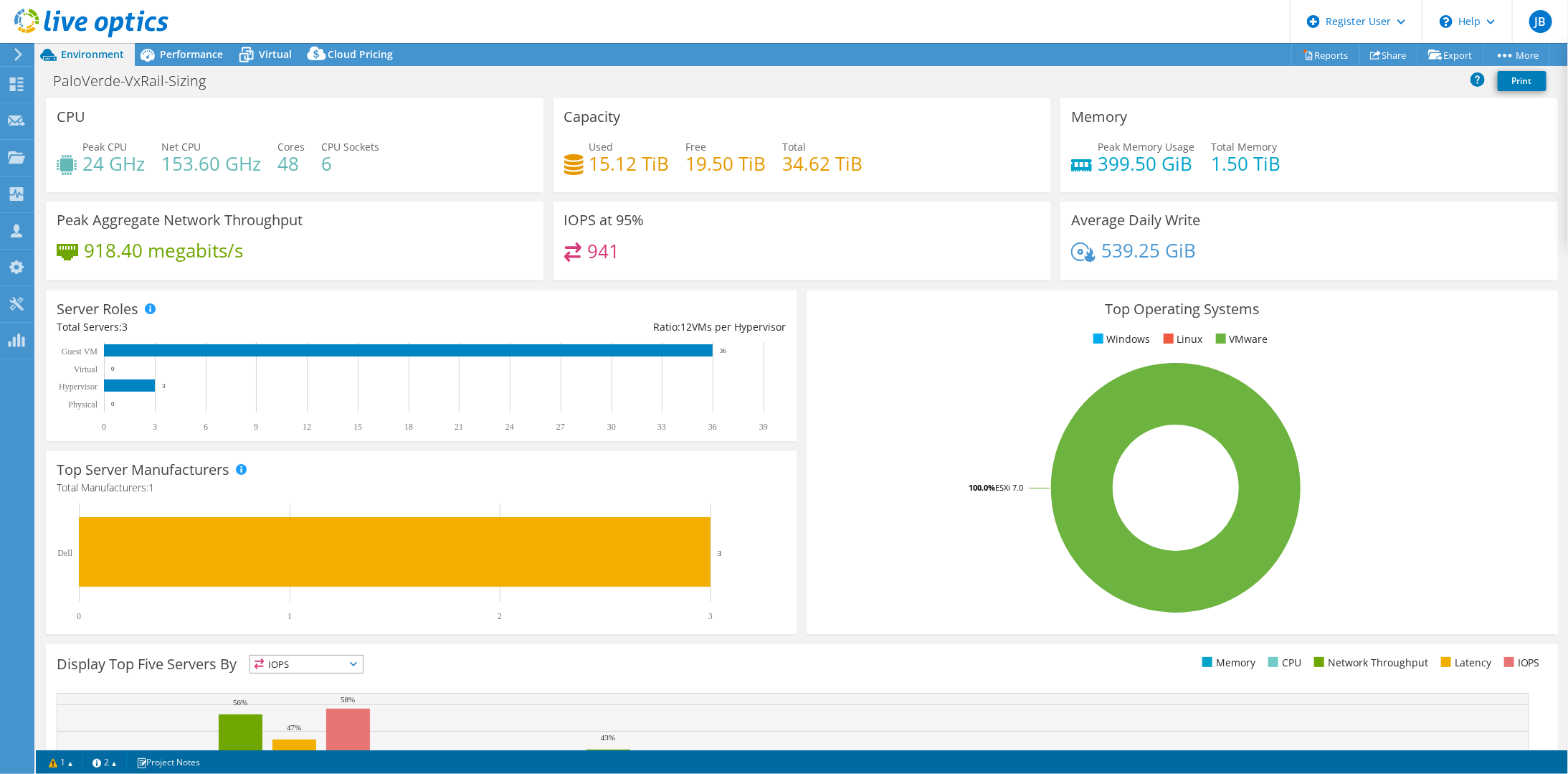
click at [93, 55] on span "Environment" at bounding box center [92, 54] width 63 height 14
click at [186, 55] on span "Performance" at bounding box center [191, 54] width 63 height 14
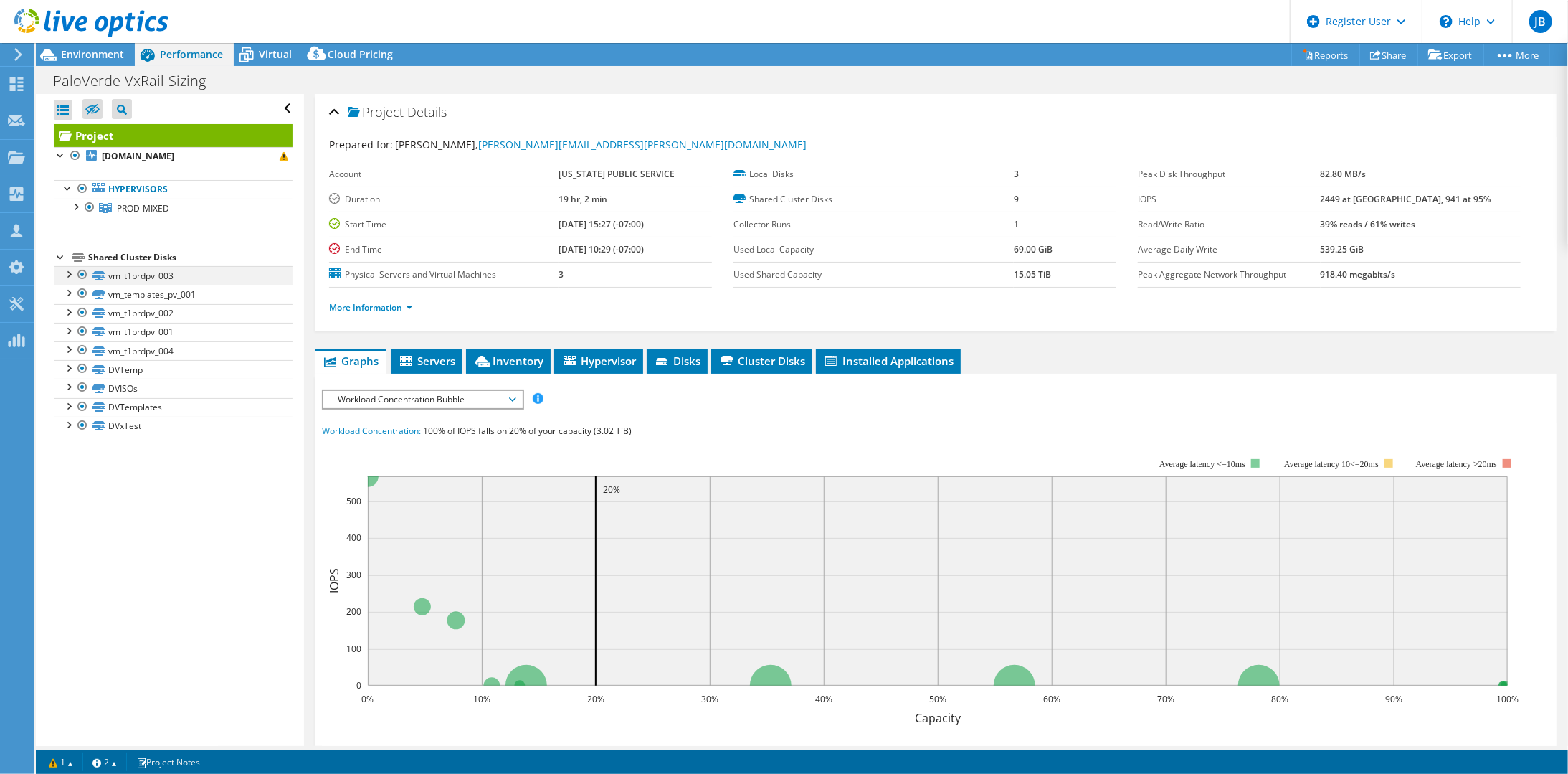
click at [66, 272] on div at bounding box center [68, 274] width 15 height 15
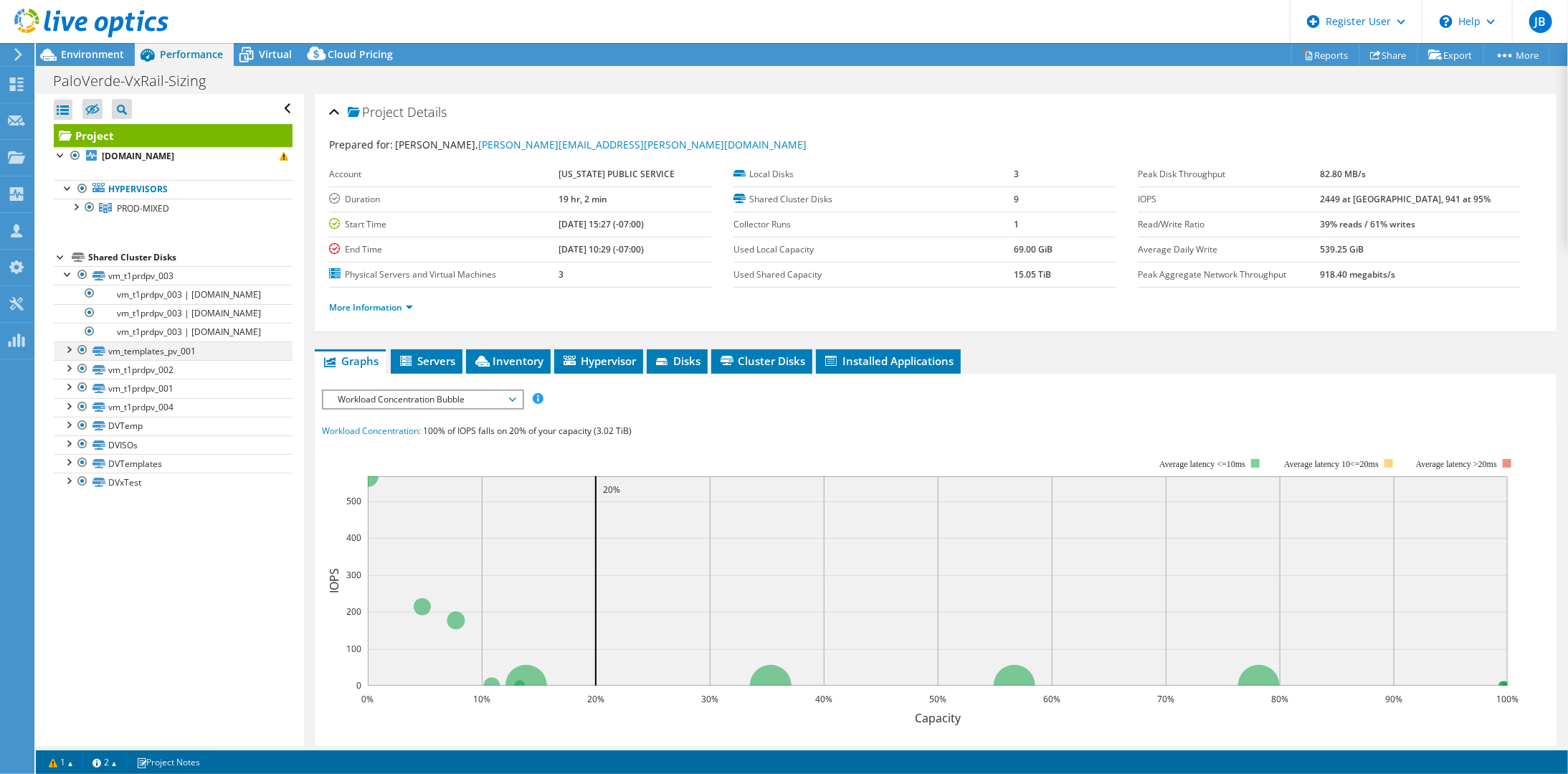
click at [67, 356] on div at bounding box center [68, 349] width 15 height 15
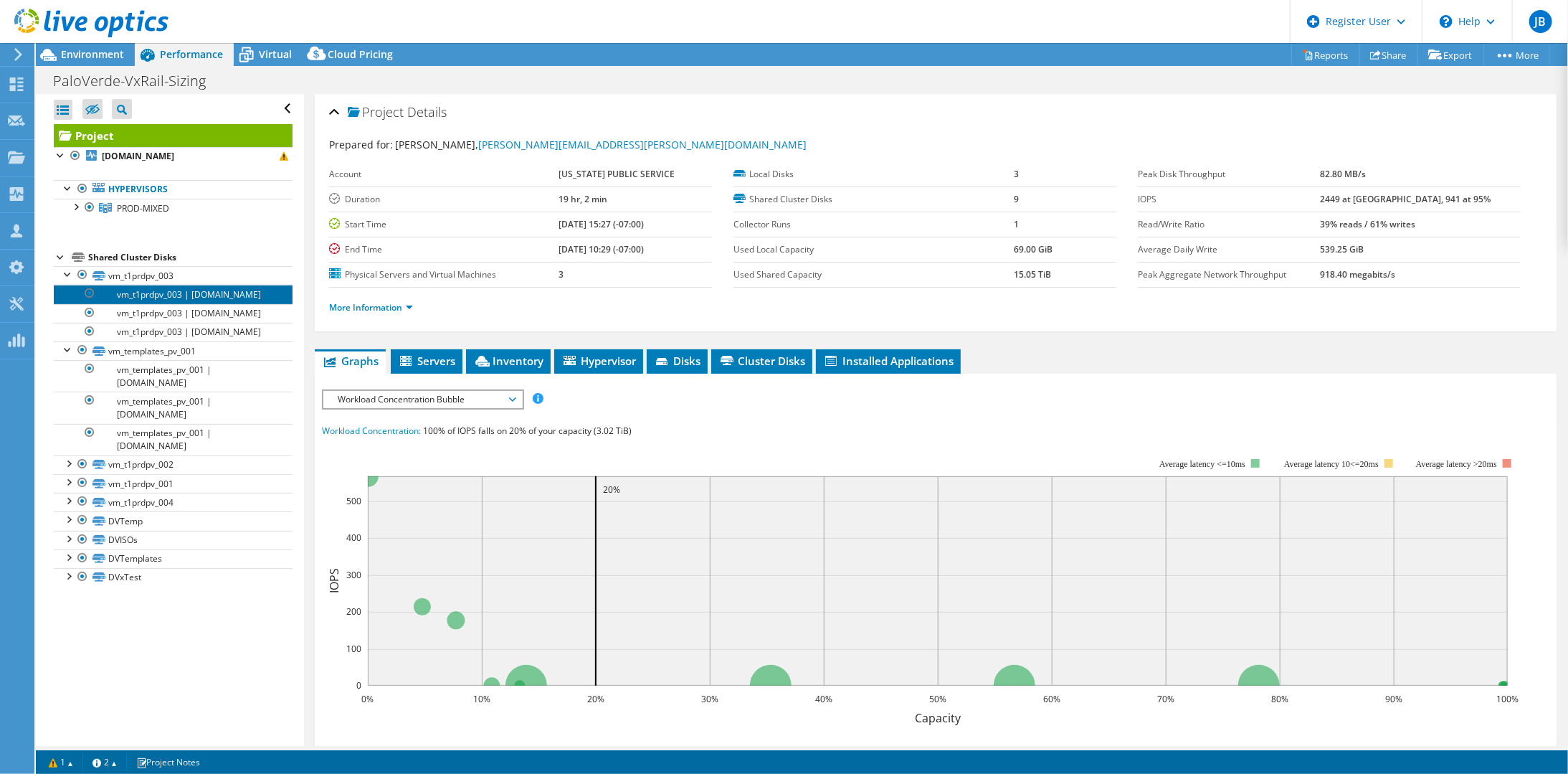
click at [129, 299] on link "vm_t1prdpv_003 | [DOMAIN_NAME]" at bounding box center [173, 294] width 239 height 18
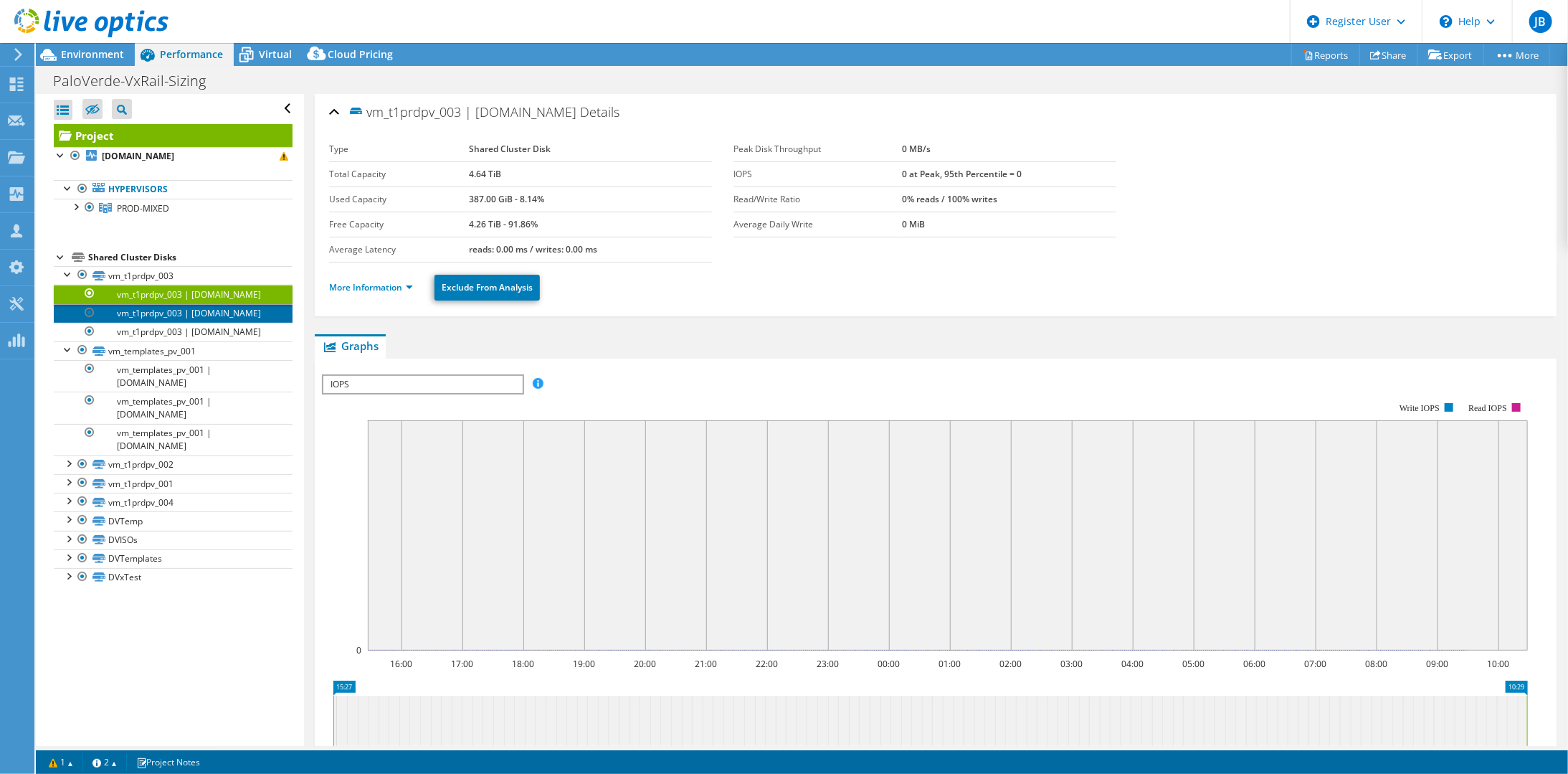
click at [163, 323] on link "vm_t1prdpv_003 | [DOMAIN_NAME]" at bounding box center [173, 313] width 239 height 18
click at [161, 303] on link "vm_t1prdpv_003 | [DOMAIN_NAME]" at bounding box center [173, 294] width 239 height 18
click at [76, 205] on div at bounding box center [76, 206] width 15 height 15
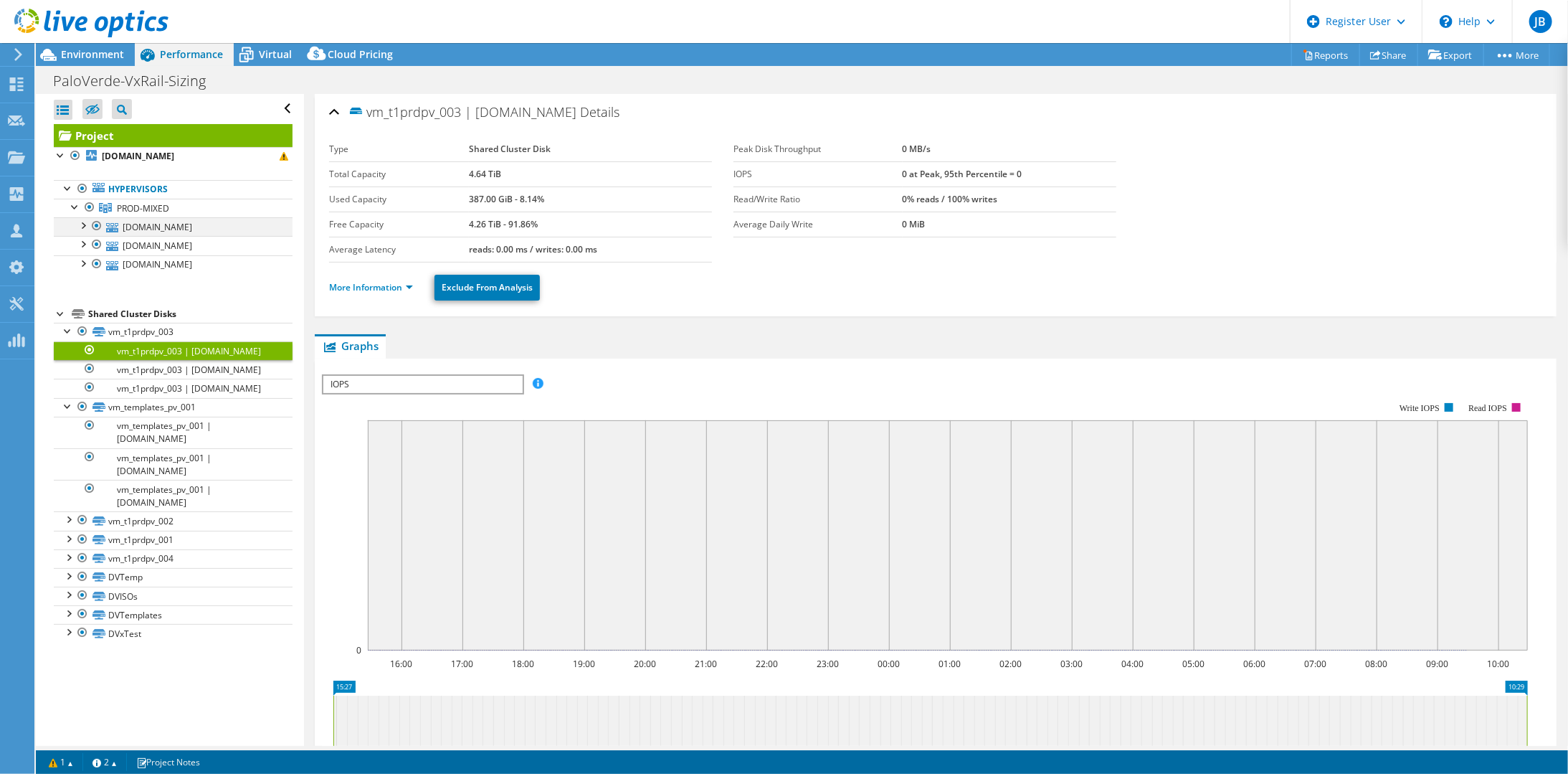
click at [84, 225] on div at bounding box center [83, 225] width 15 height 15
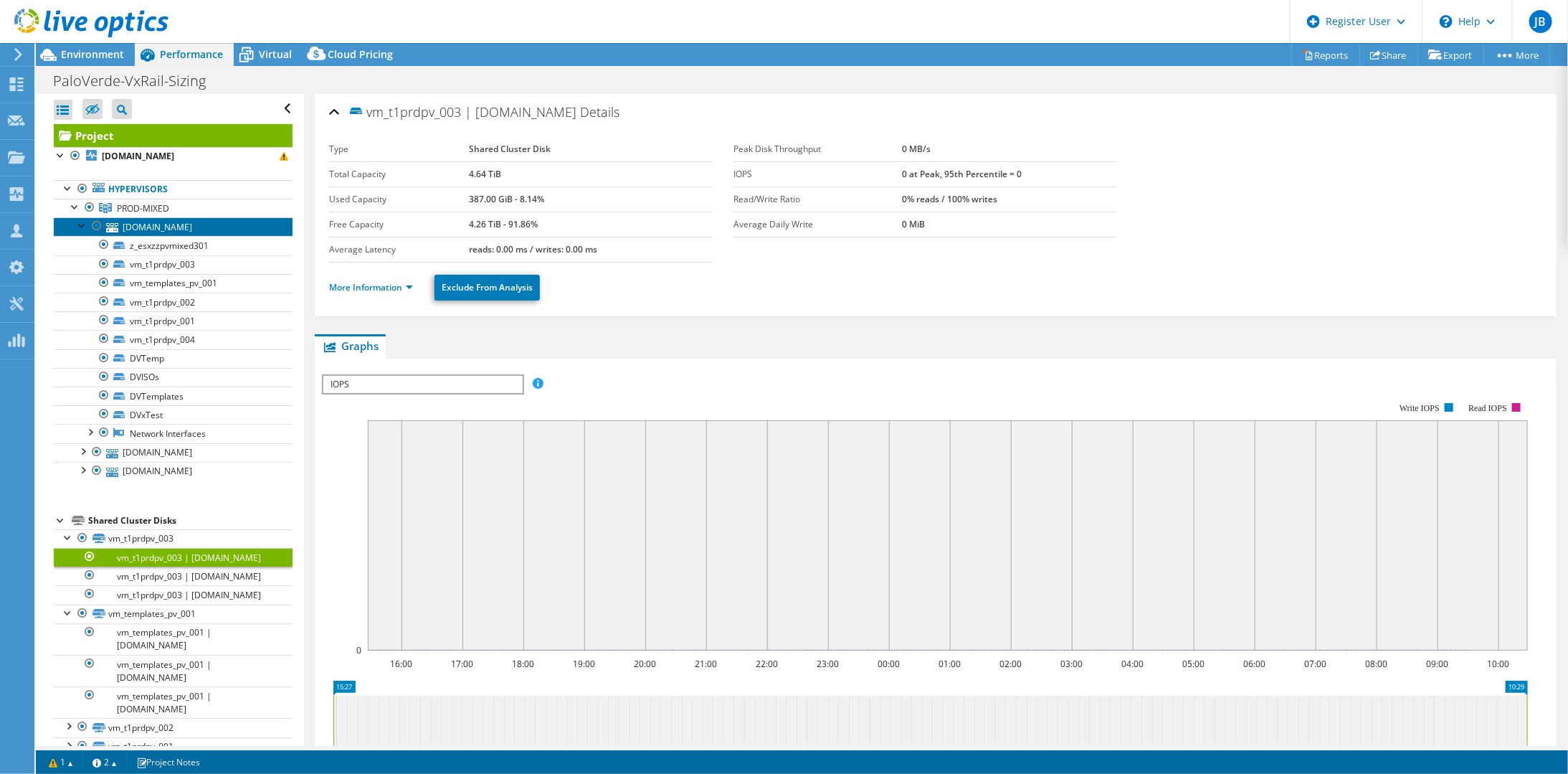
click at [176, 231] on link "[DOMAIN_NAME]" at bounding box center [173, 226] width 239 height 18
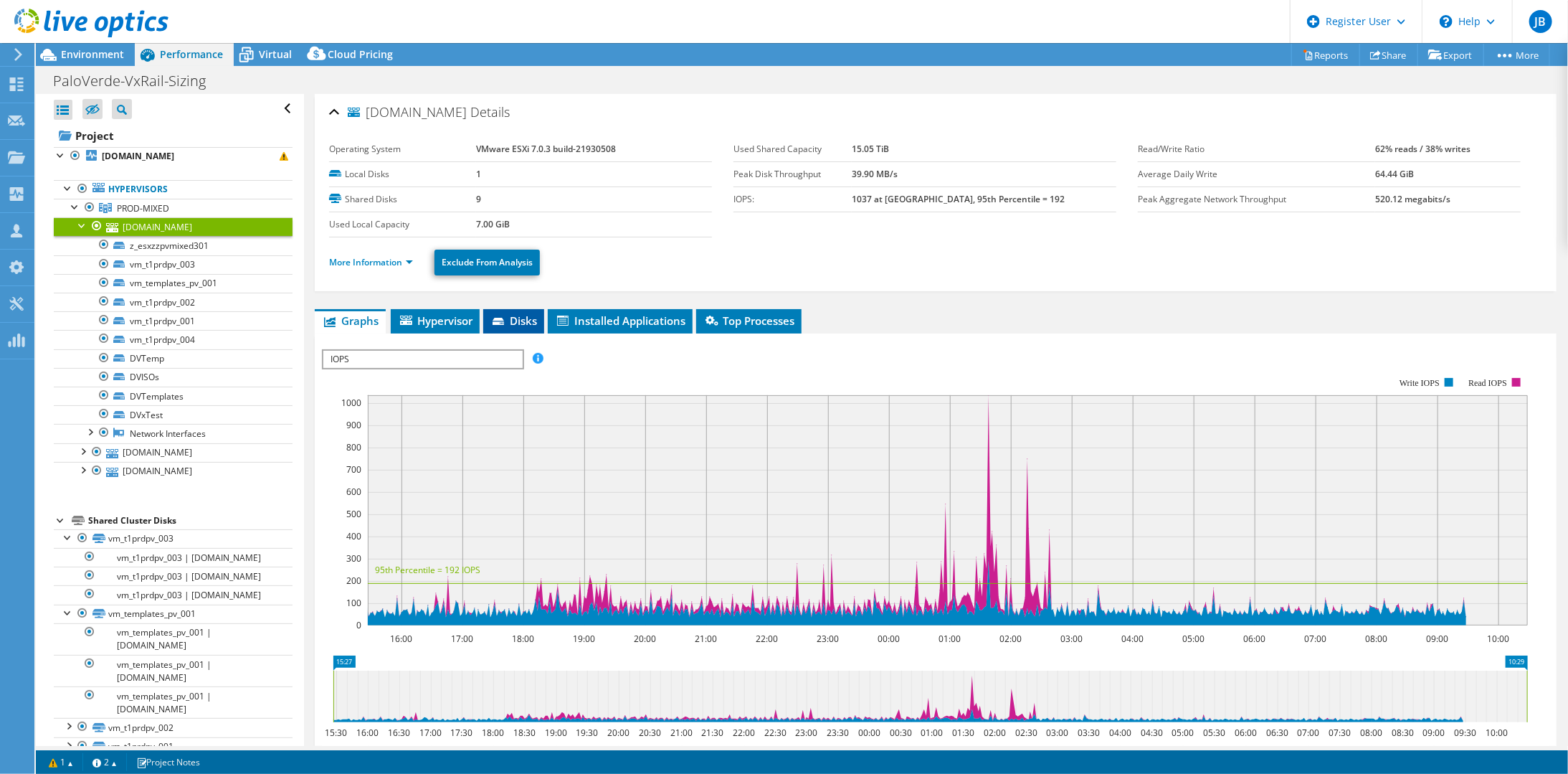
click at [494, 318] on icon at bounding box center [498, 321] width 12 height 7
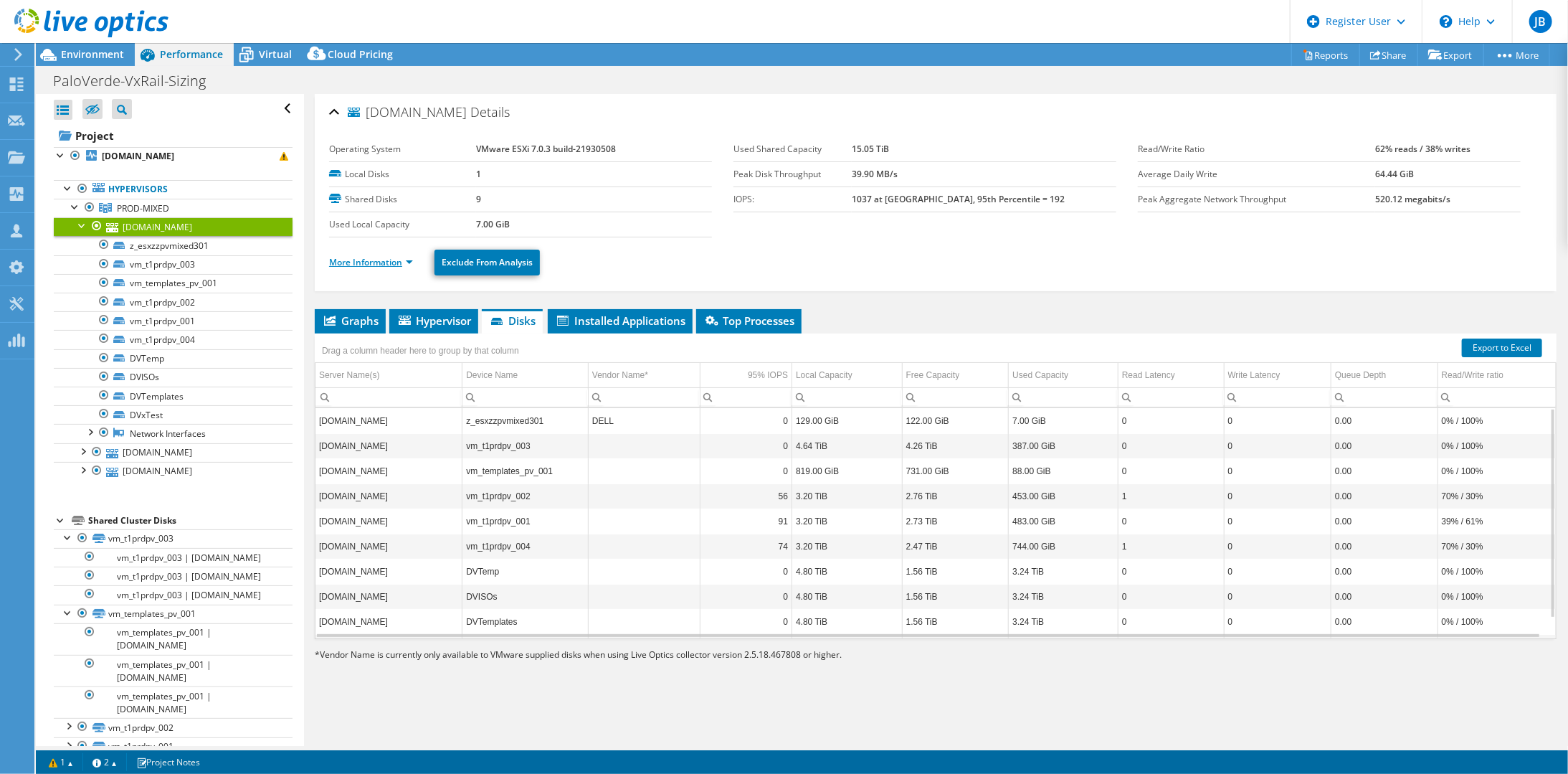
click at [392, 260] on link "More Information" at bounding box center [371, 262] width 84 height 12
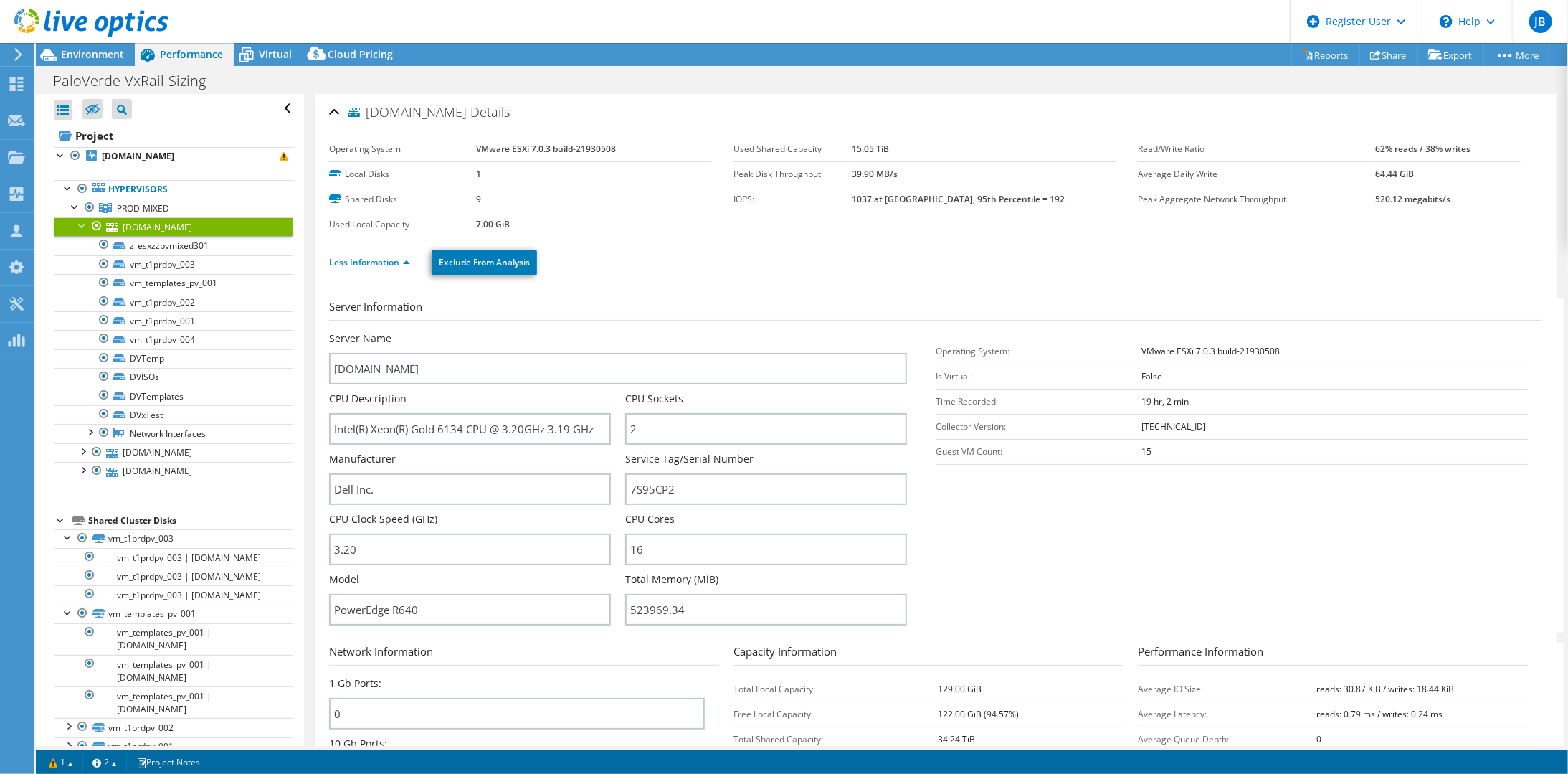
click at [80, 224] on div at bounding box center [83, 225] width 15 height 15
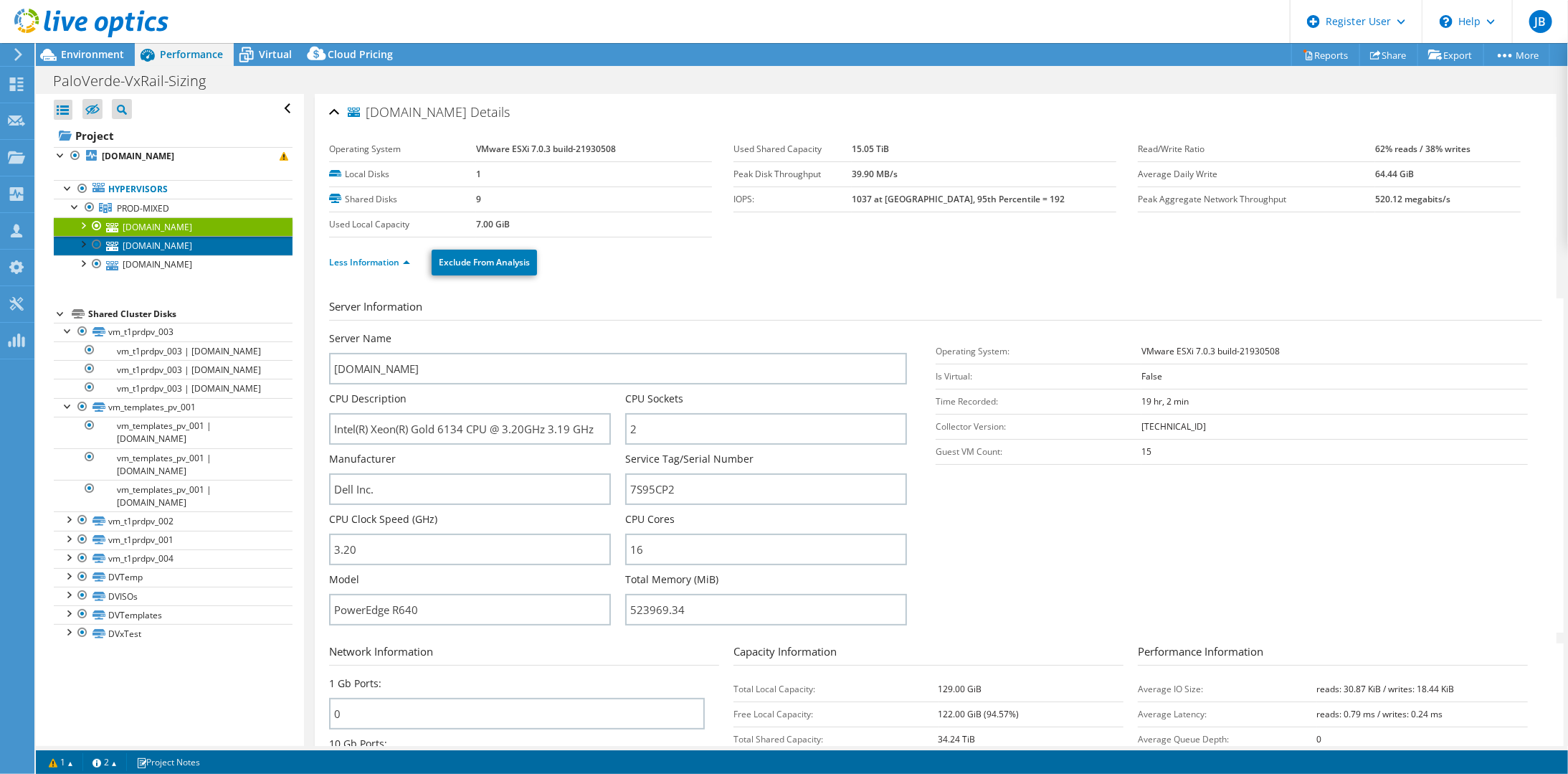
click at [164, 246] on link "[DOMAIN_NAME]" at bounding box center [173, 246] width 239 height 18
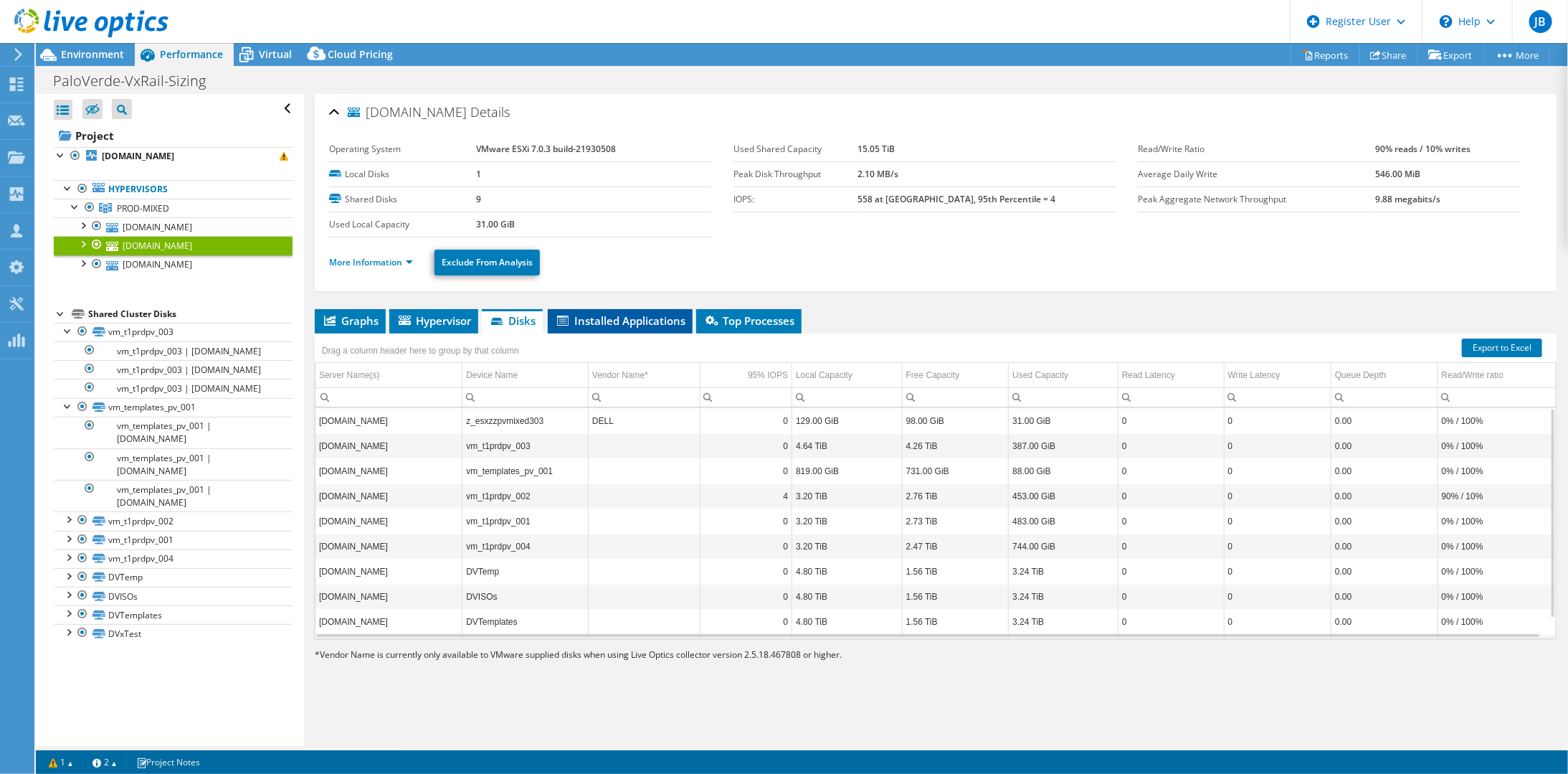
click at [649, 319] on span "Installed Applications" at bounding box center [619, 320] width 130 height 15
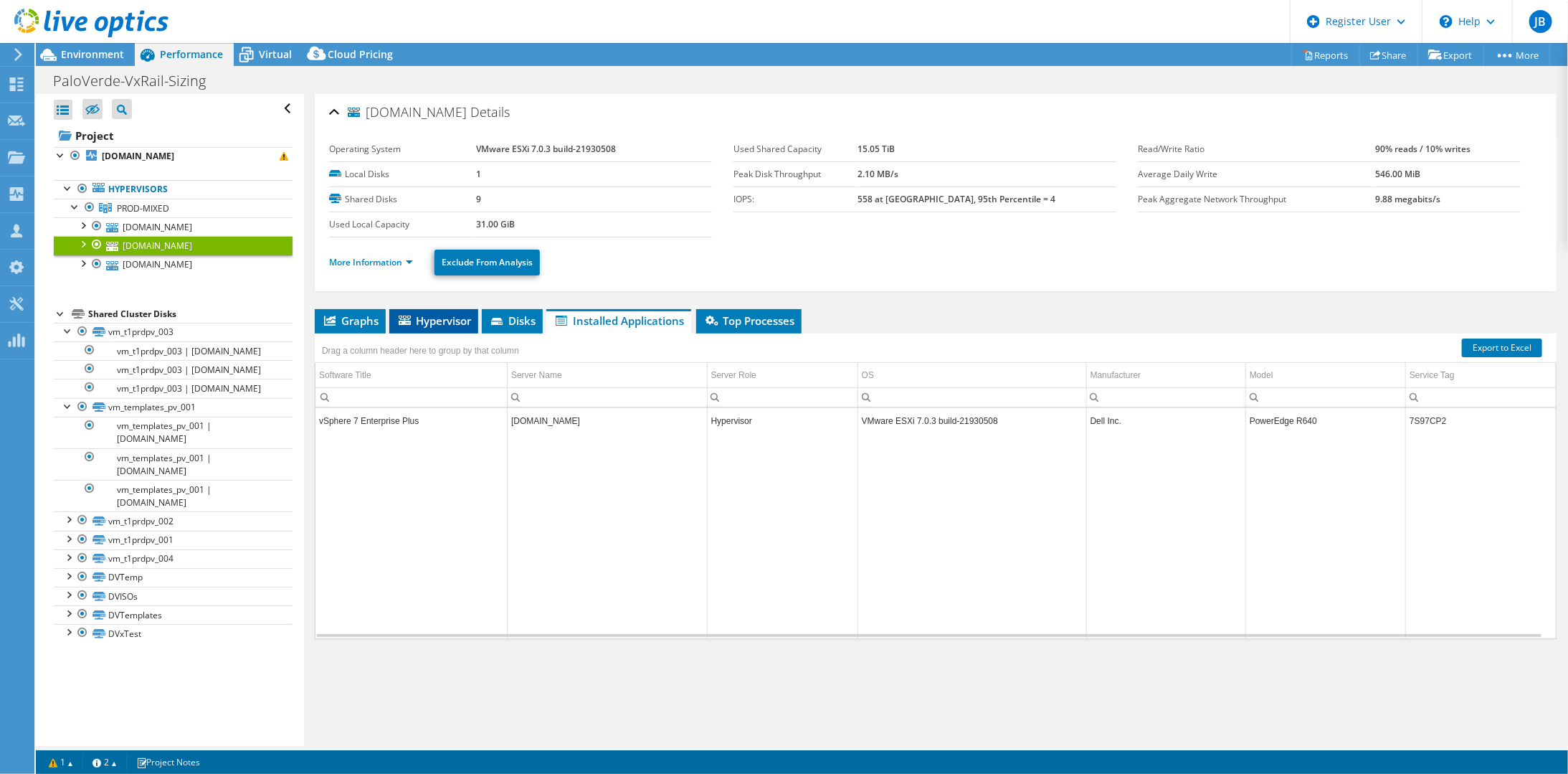
click at [463, 313] on span "Hypervisor" at bounding box center [434, 320] width 75 height 15
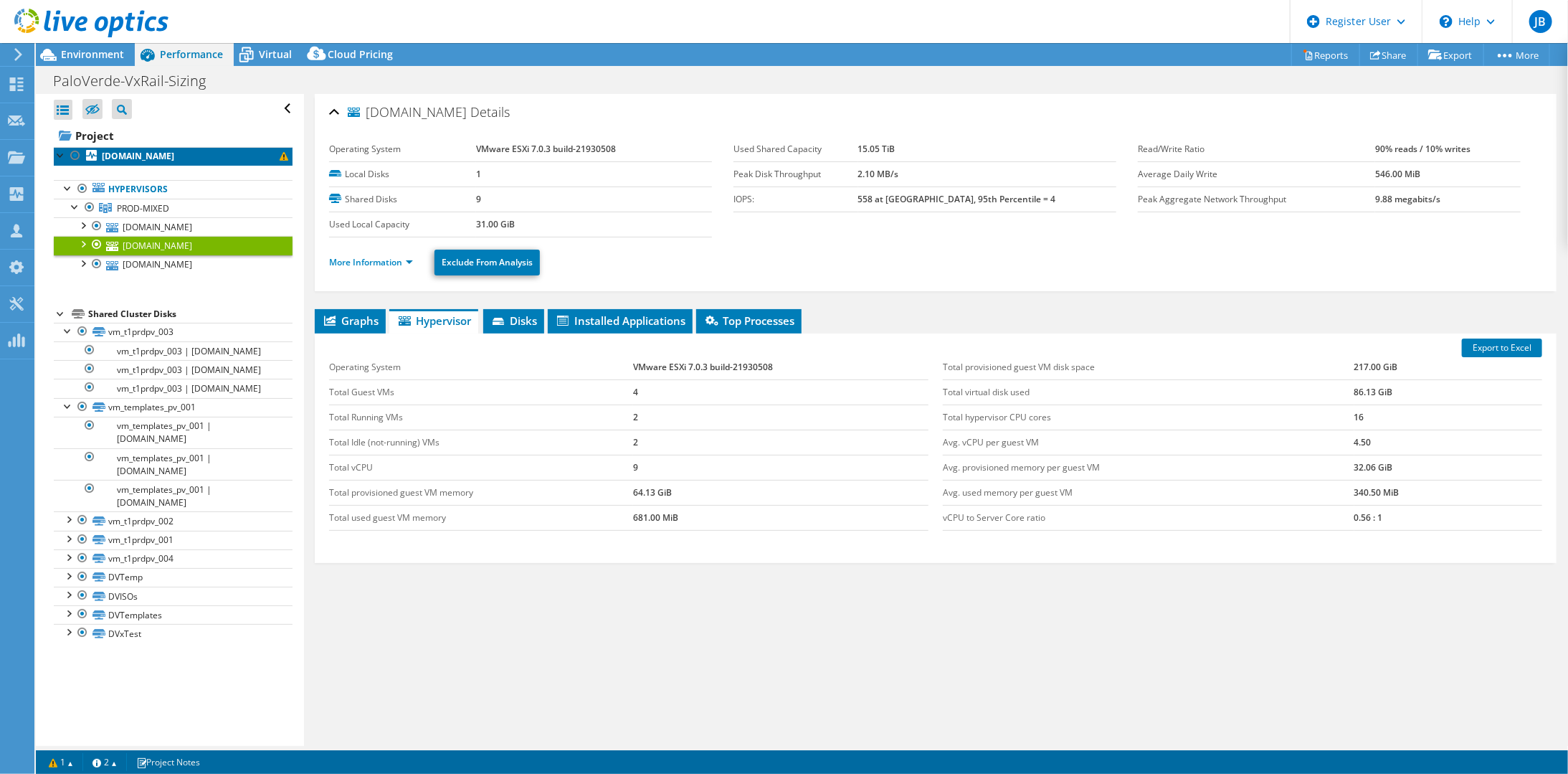
click at [138, 152] on b "[DOMAIN_NAME]" at bounding box center [138, 155] width 72 height 12
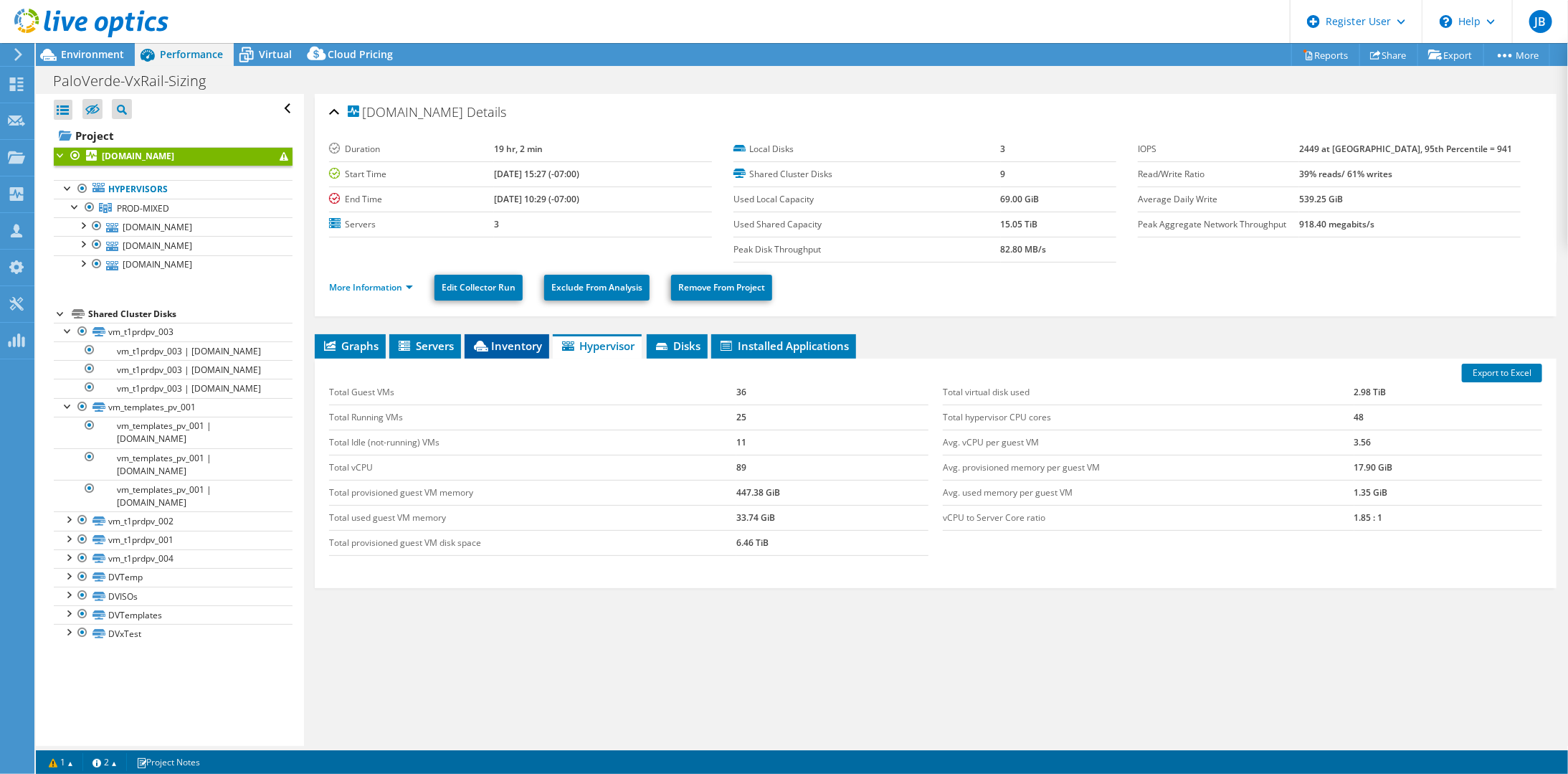
click at [486, 340] on icon at bounding box center [482, 346] width 15 height 11
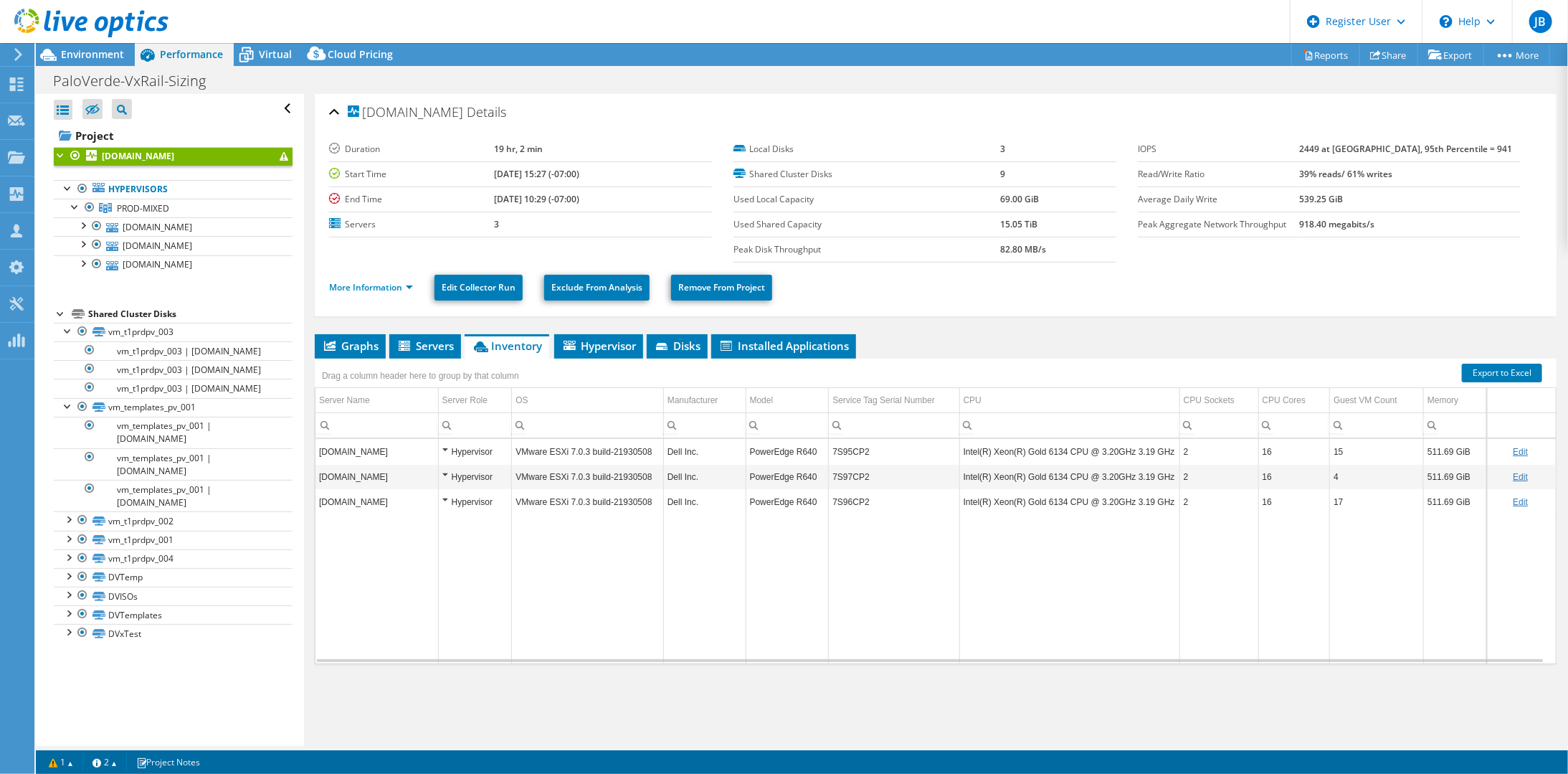
click at [448, 445] on div "Hypervisor" at bounding box center [475, 452] width 66 height 17
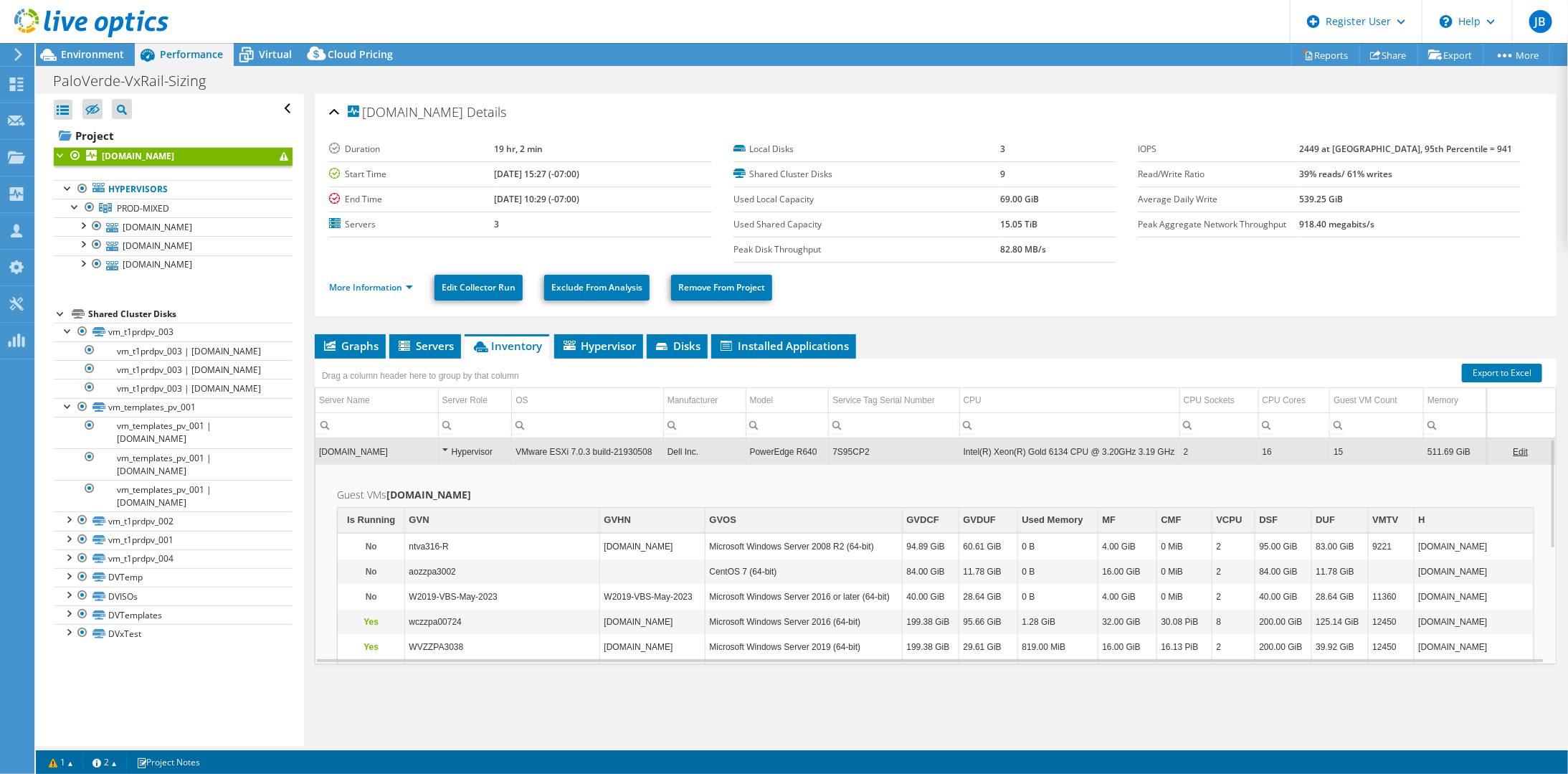
click at [442, 445] on div "Hypervisor" at bounding box center [475, 452] width 66 height 17
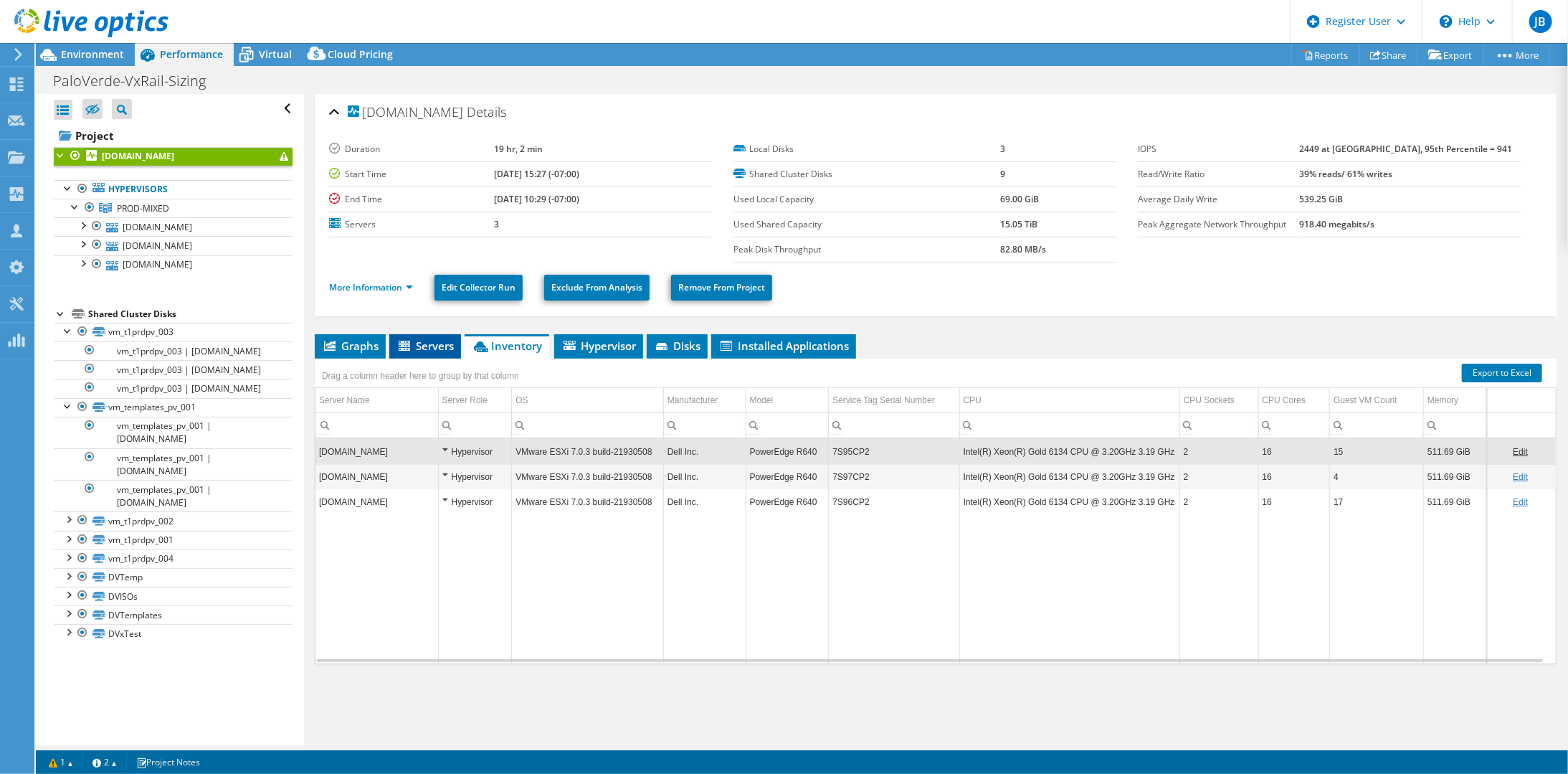
click at [430, 341] on span "Servers" at bounding box center [425, 346] width 57 height 15
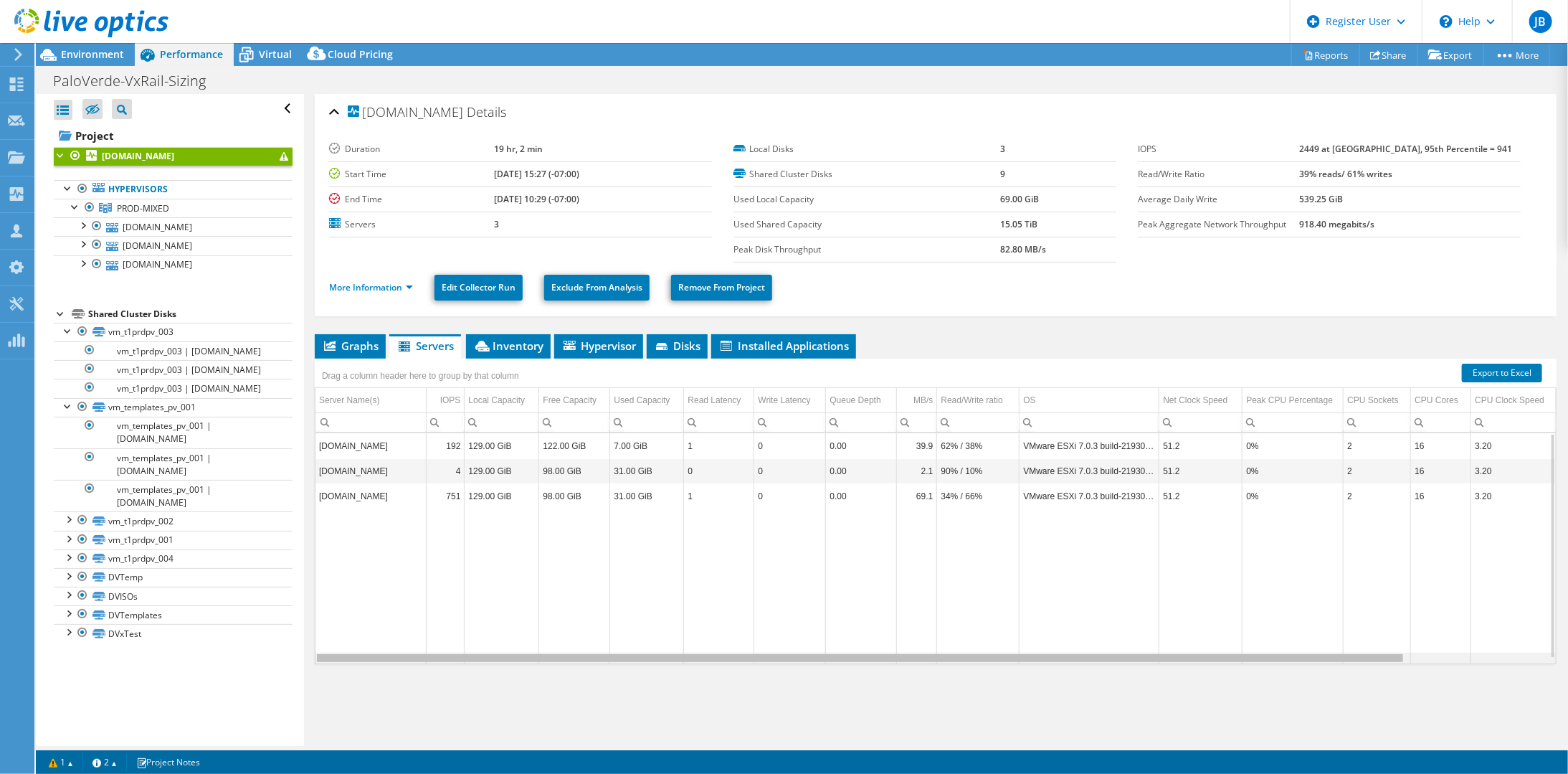
drag, startPoint x: 783, startPoint y: 655, endPoint x: 633, endPoint y: 635, distance: 151.3
click at [634, 635] on body "JB Dell User [PERSON_NAME] [PERSON_NAME][EMAIL_ADDRESS][PERSON_NAME][DOMAIN_NAM…" at bounding box center [784, 387] width 1568 height 774
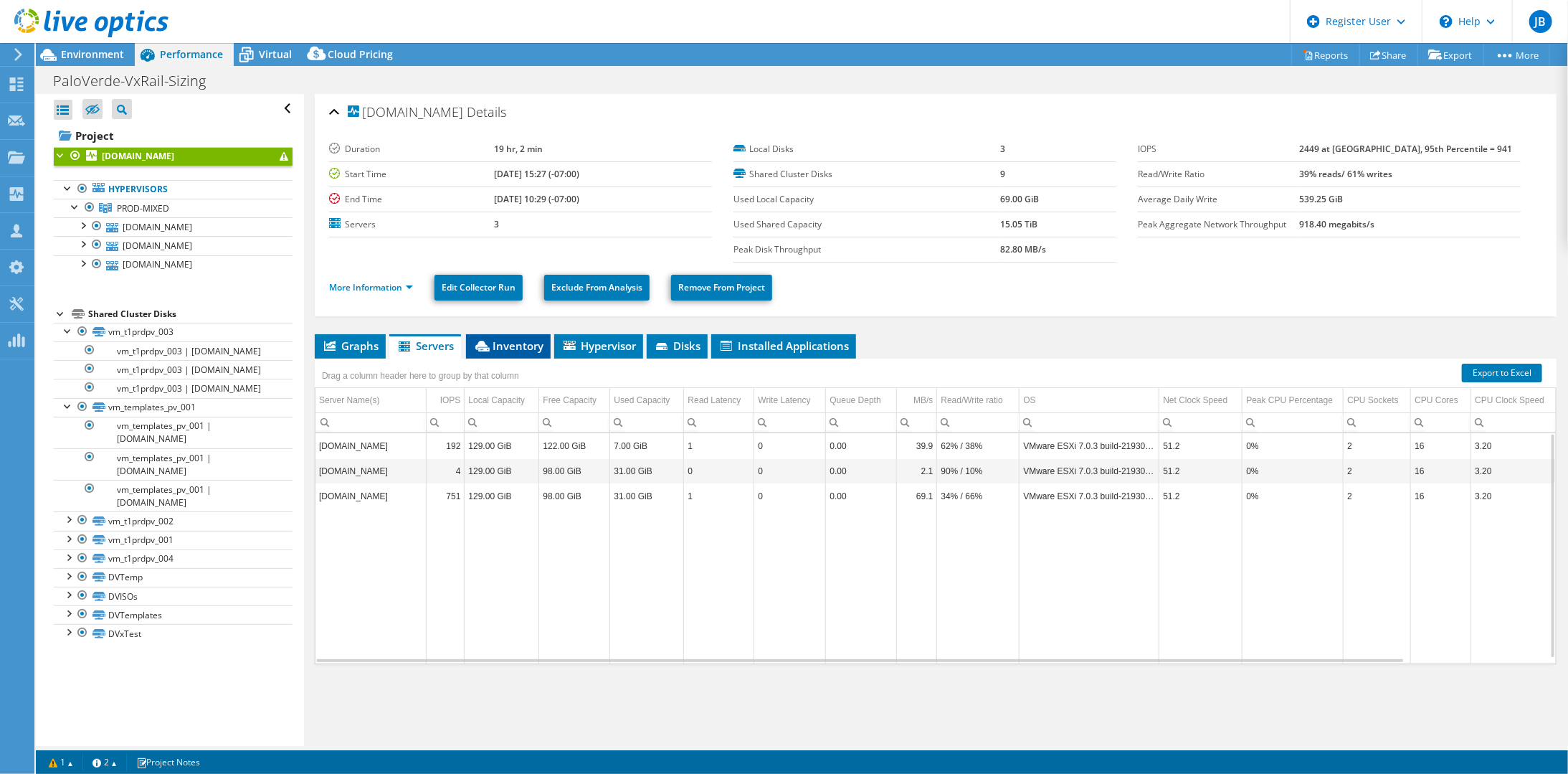
click at [523, 346] on span "Inventory" at bounding box center [508, 346] width 70 height 15
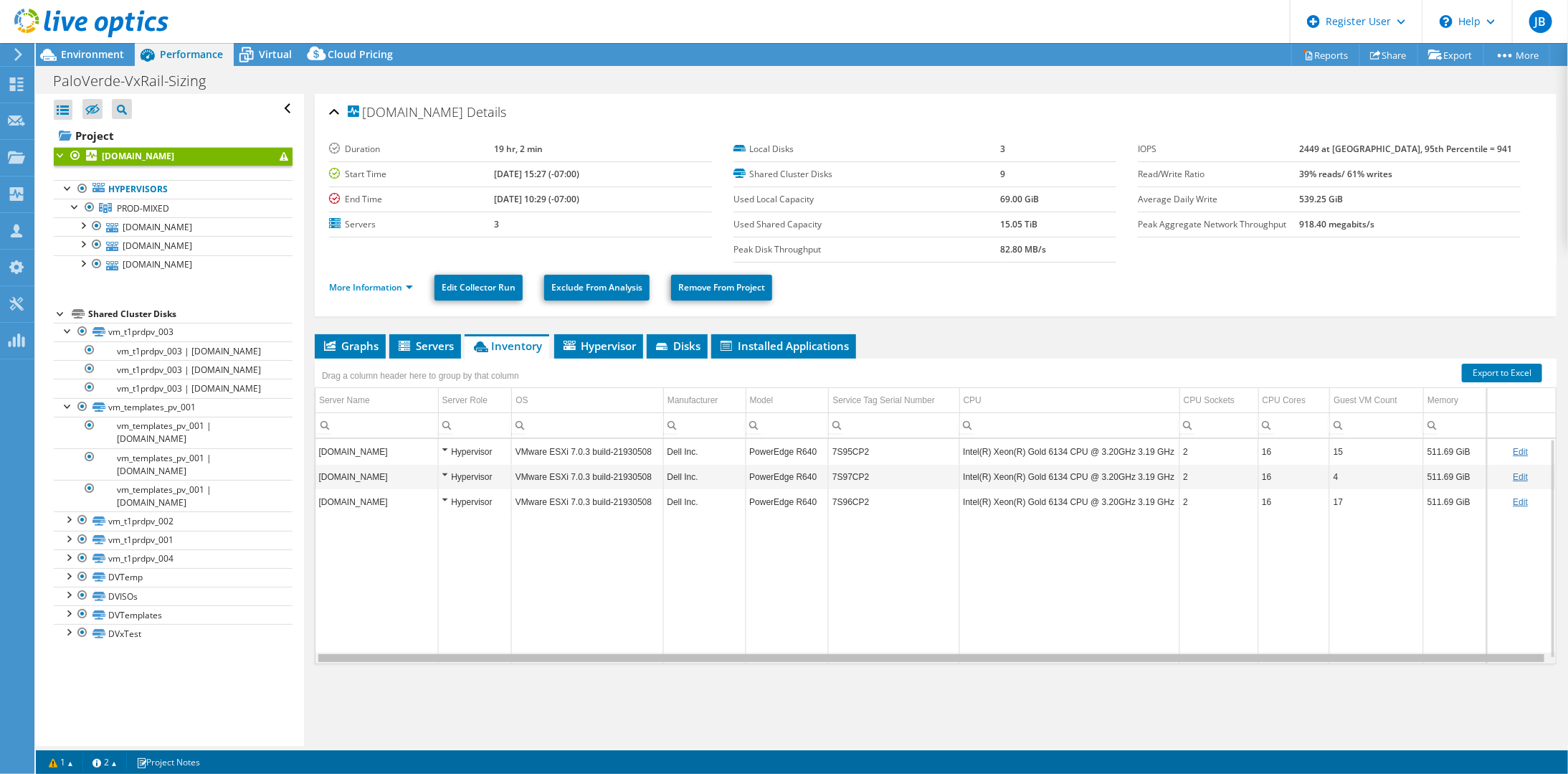
scroll to position [0, 1]
drag, startPoint x: 863, startPoint y: 654, endPoint x: 1064, endPoint y: 654, distance: 201.0
click at [1064, 654] on body "JB Dell User [PERSON_NAME] [PERSON_NAME][EMAIL_ADDRESS][PERSON_NAME][DOMAIN_NAM…" at bounding box center [784, 387] width 1568 height 774
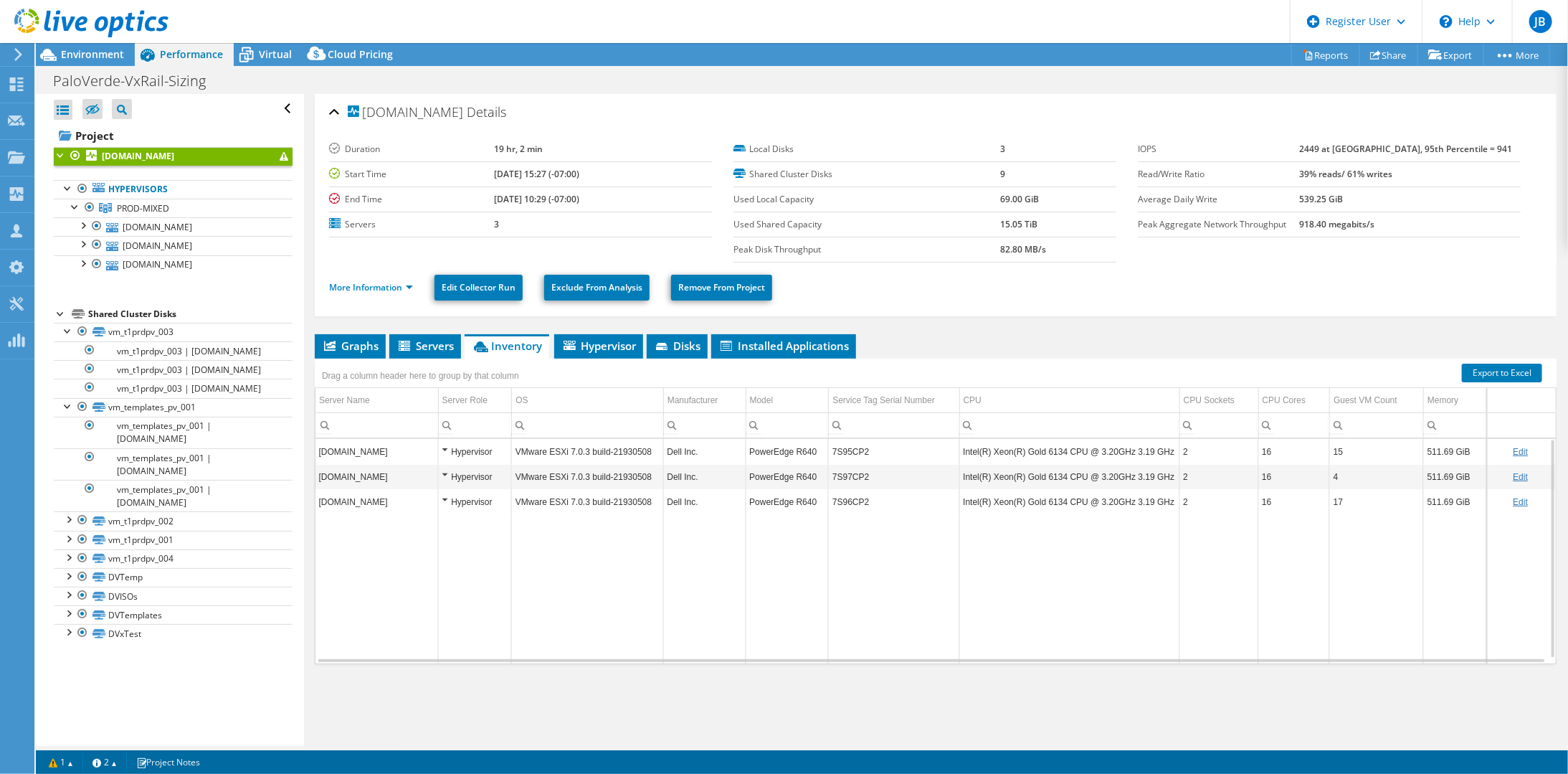
click at [170, 156] on b "[DOMAIN_NAME]" at bounding box center [138, 155] width 72 height 12
click at [1321, 55] on link "Reports" at bounding box center [1325, 55] width 68 height 22
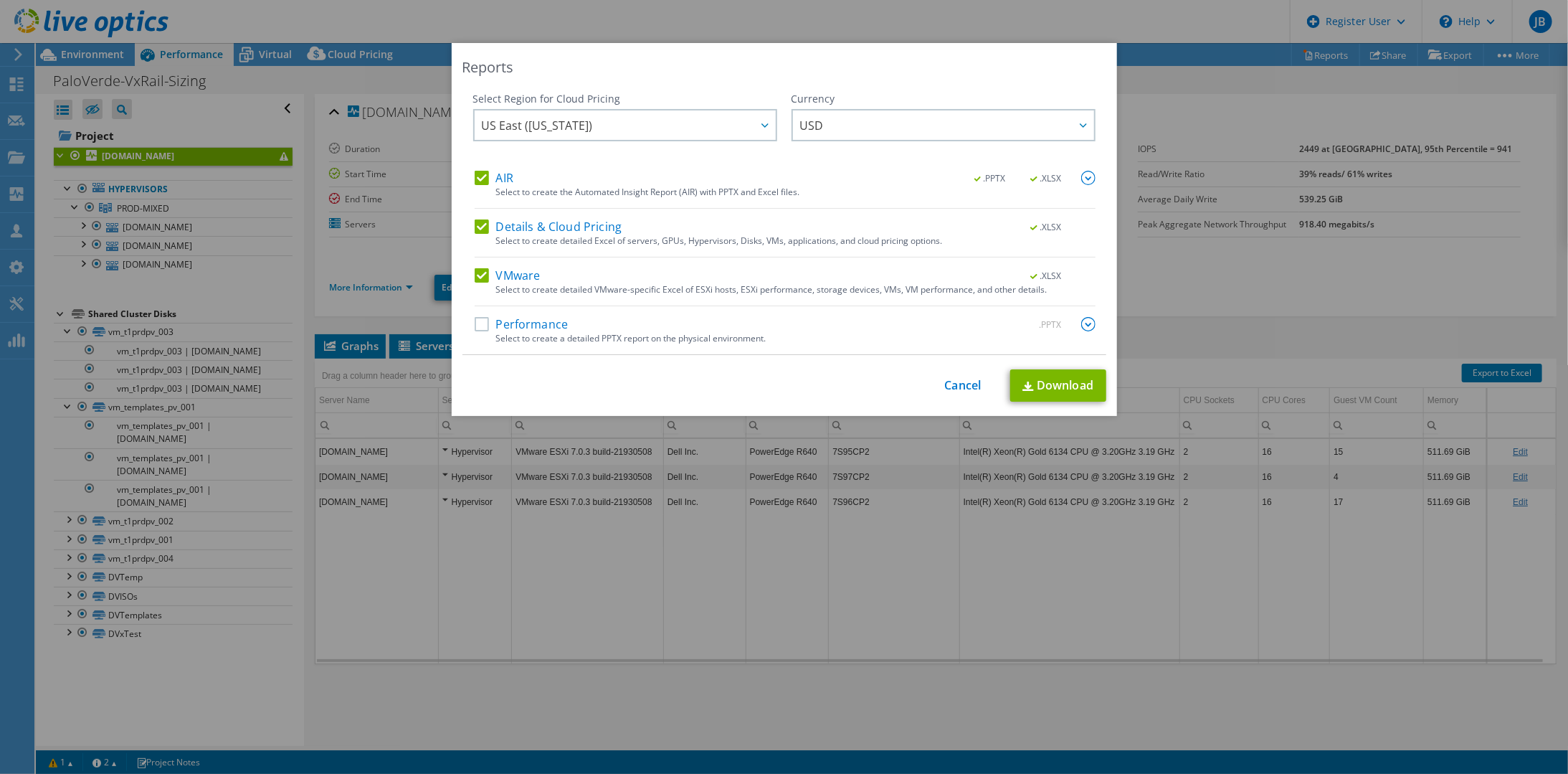
click at [475, 226] on label "Details & Cloud Pricing" at bounding box center [548, 227] width 148 height 15
click at [0, 0] on input "Details & Cloud Pricing" at bounding box center [0, 0] width 0 height 0
click at [475, 178] on label "AIR" at bounding box center [493, 178] width 38 height 15
click at [0, 0] on input "AIR" at bounding box center [0, 0] width 0 height 0
click at [1041, 386] on link "Download" at bounding box center [1058, 385] width 96 height 32
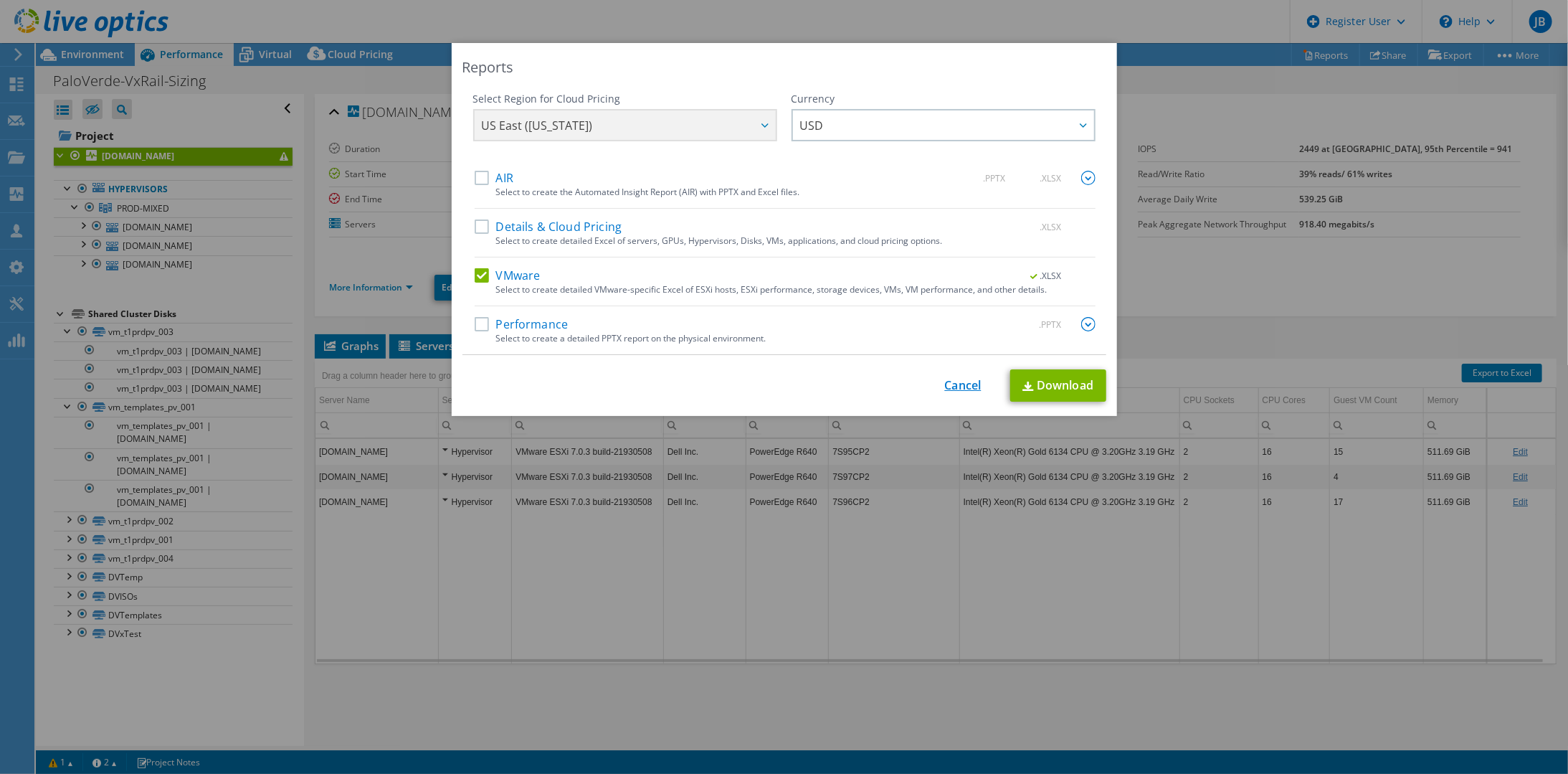
click at [960, 383] on link "Cancel" at bounding box center [963, 385] width 36 height 14
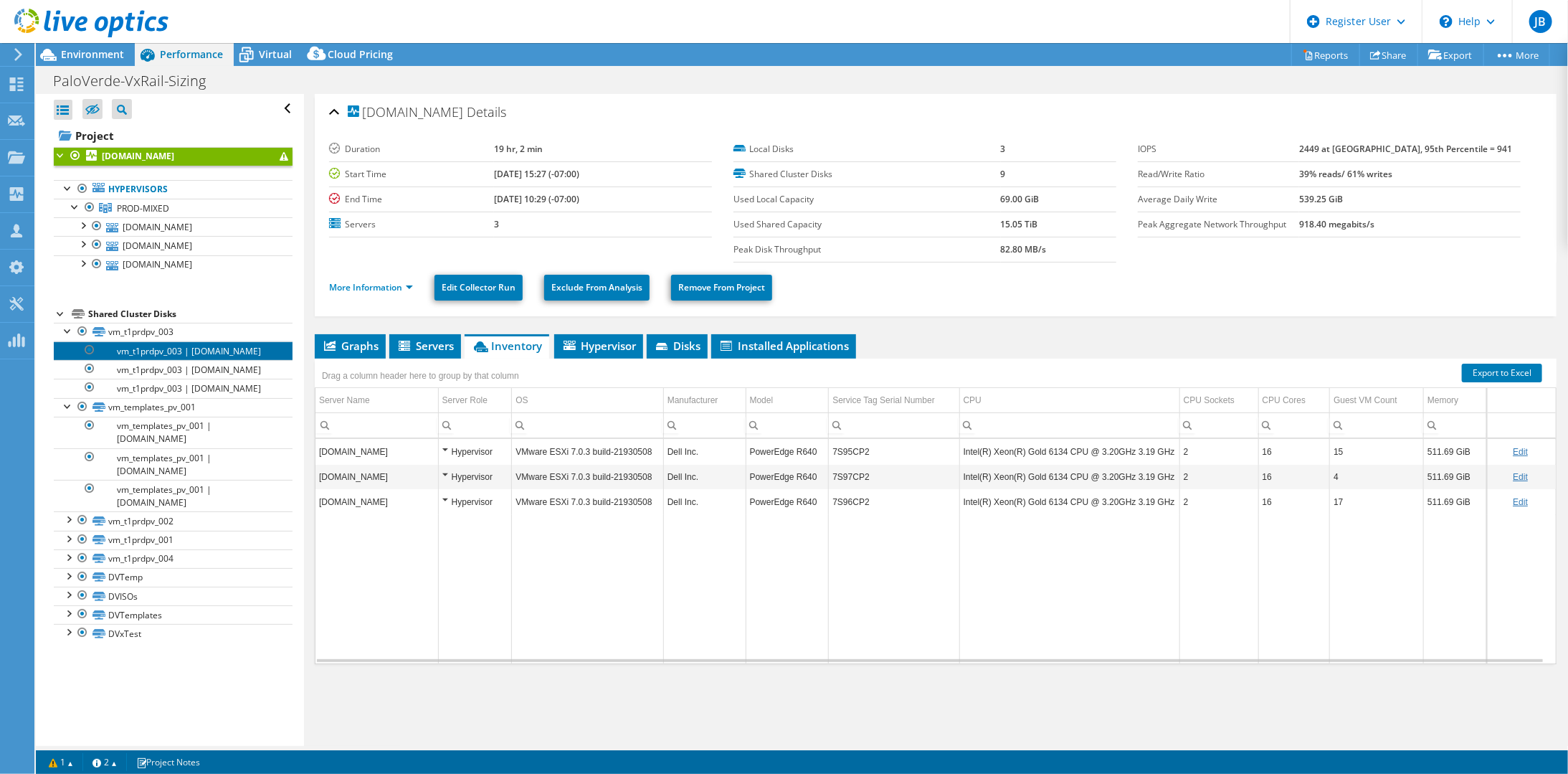
click at [155, 353] on link "vm_t1prdpv_003 | [DOMAIN_NAME]" at bounding box center [173, 350] width 239 height 18
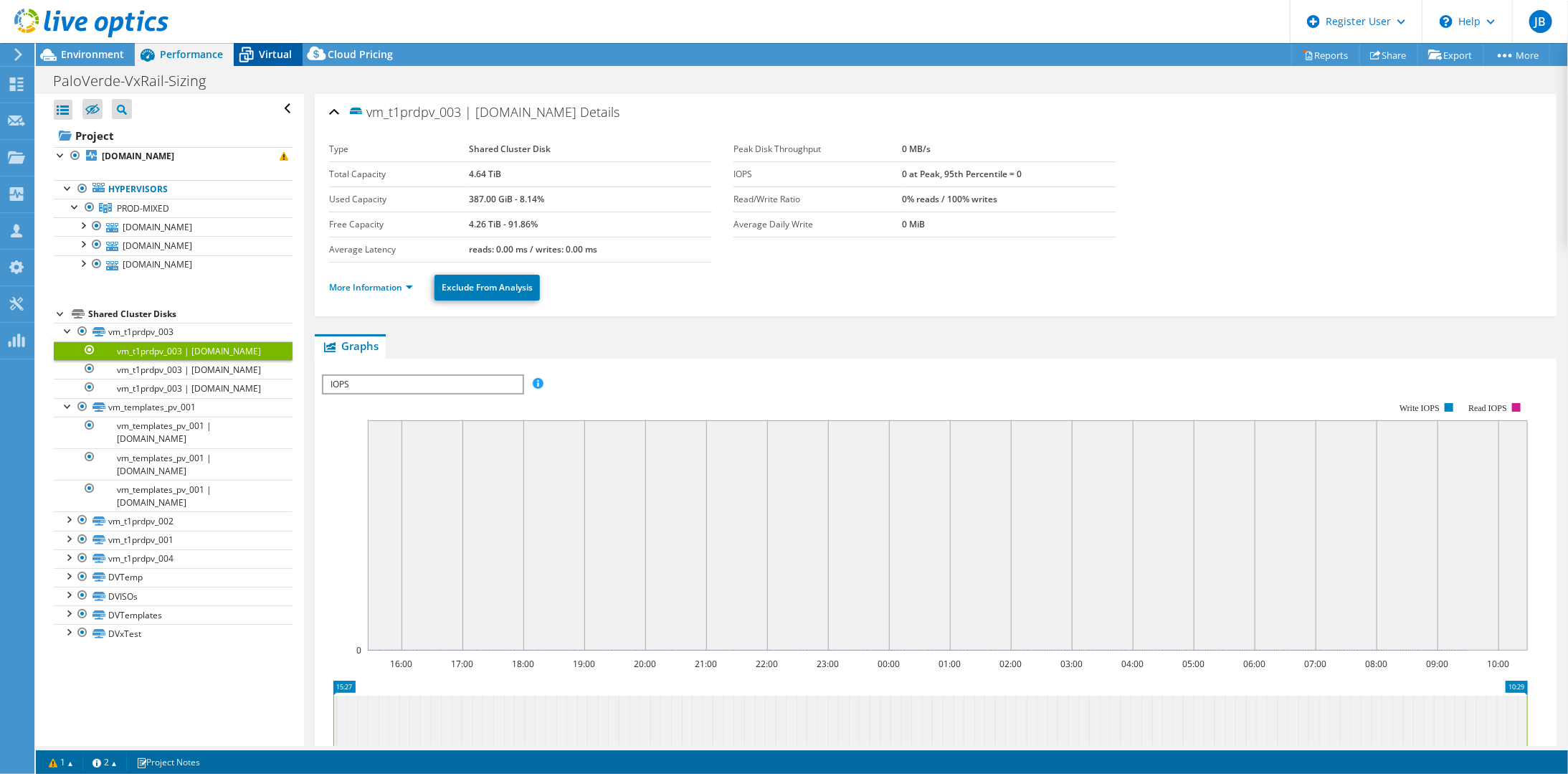
click at [278, 54] on span "Virtual" at bounding box center [275, 54] width 33 height 14
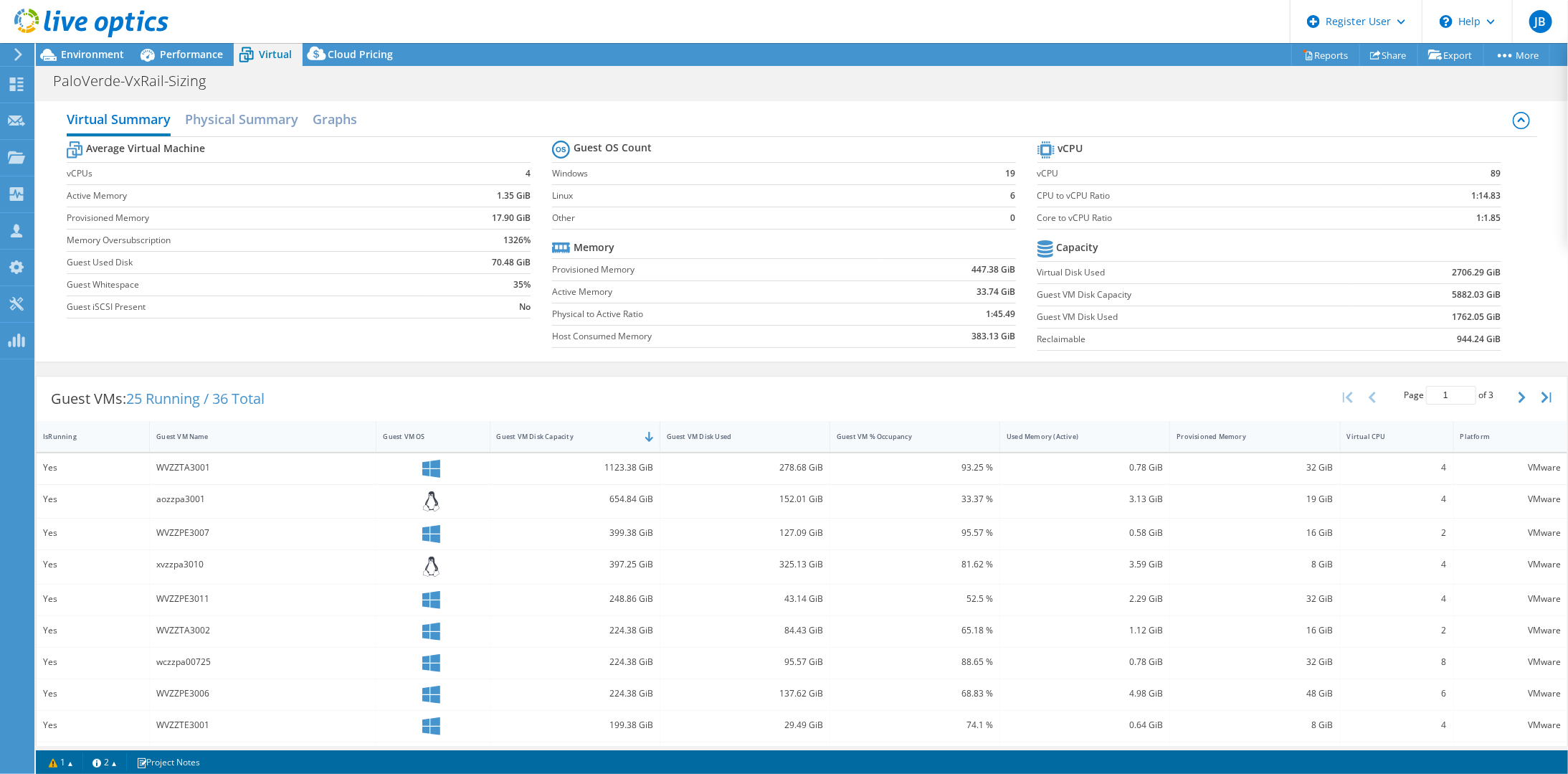
click at [138, 465] on div "Yes" at bounding box center [92, 467] width 99 height 16
click at [622, 465] on div "1123.38 GiB" at bounding box center [575, 467] width 156 height 16
click at [1511, 399] on button "button" at bounding box center [1523, 398] width 25 height 27
click at [1369, 396] on icon "button" at bounding box center [1373, 397] width 7 height 12
type input "1"
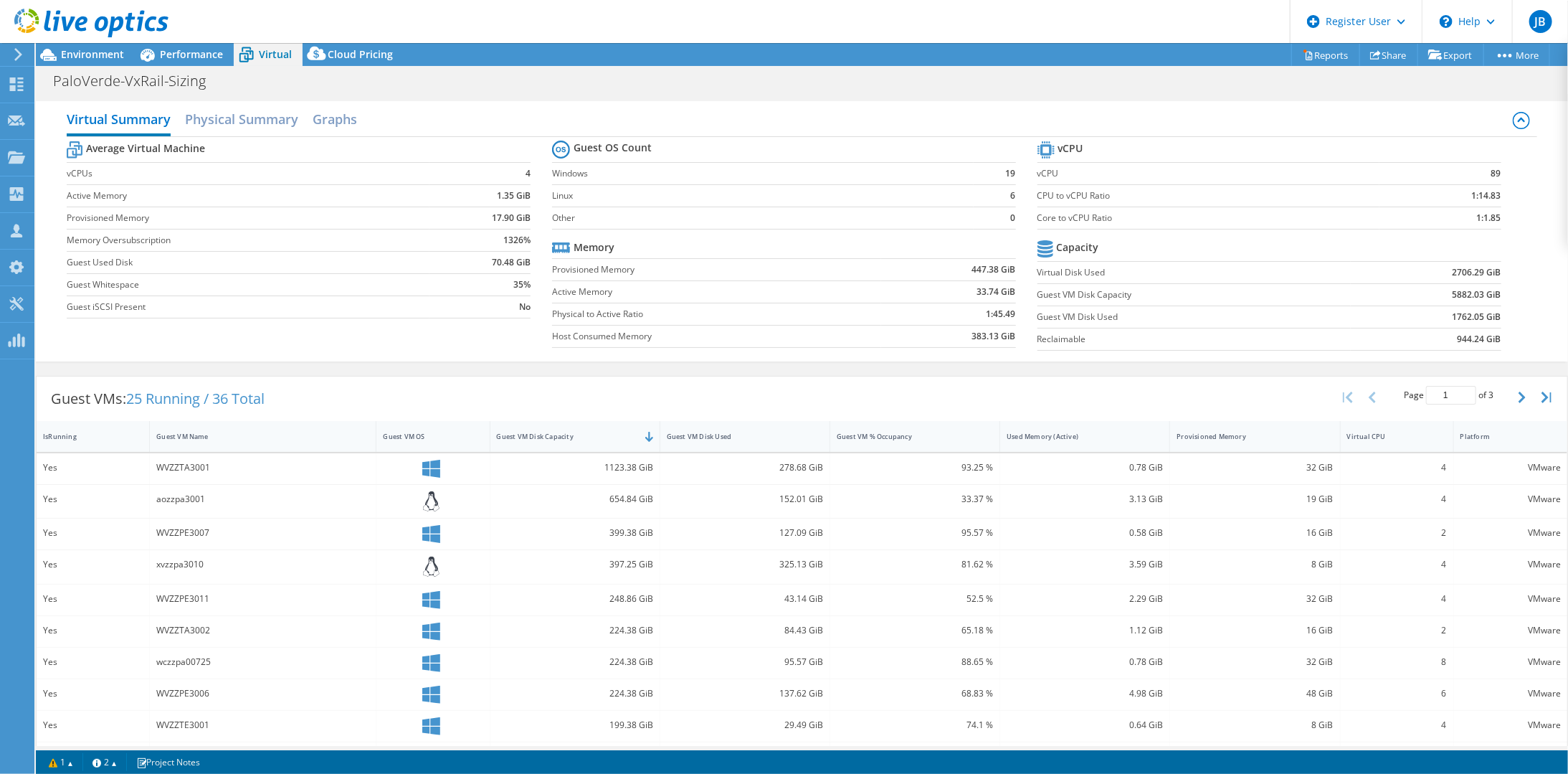
click at [166, 460] on div "WVZZTA3001" at bounding box center [262, 467] width 213 height 16
drag, startPoint x: 1031, startPoint y: 268, endPoint x: 1116, endPoint y: 273, distance: 85.1
click at [1116, 273] on label "Virtual Disk Used" at bounding box center [1193, 273] width 313 height 15
click at [1452, 277] on b "2706.29 GiB" at bounding box center [1476, 273] width 48 height 15
click at [204, 116] on h2 "Physical Summary" at bounding box center [242, 120] width 113 height 32
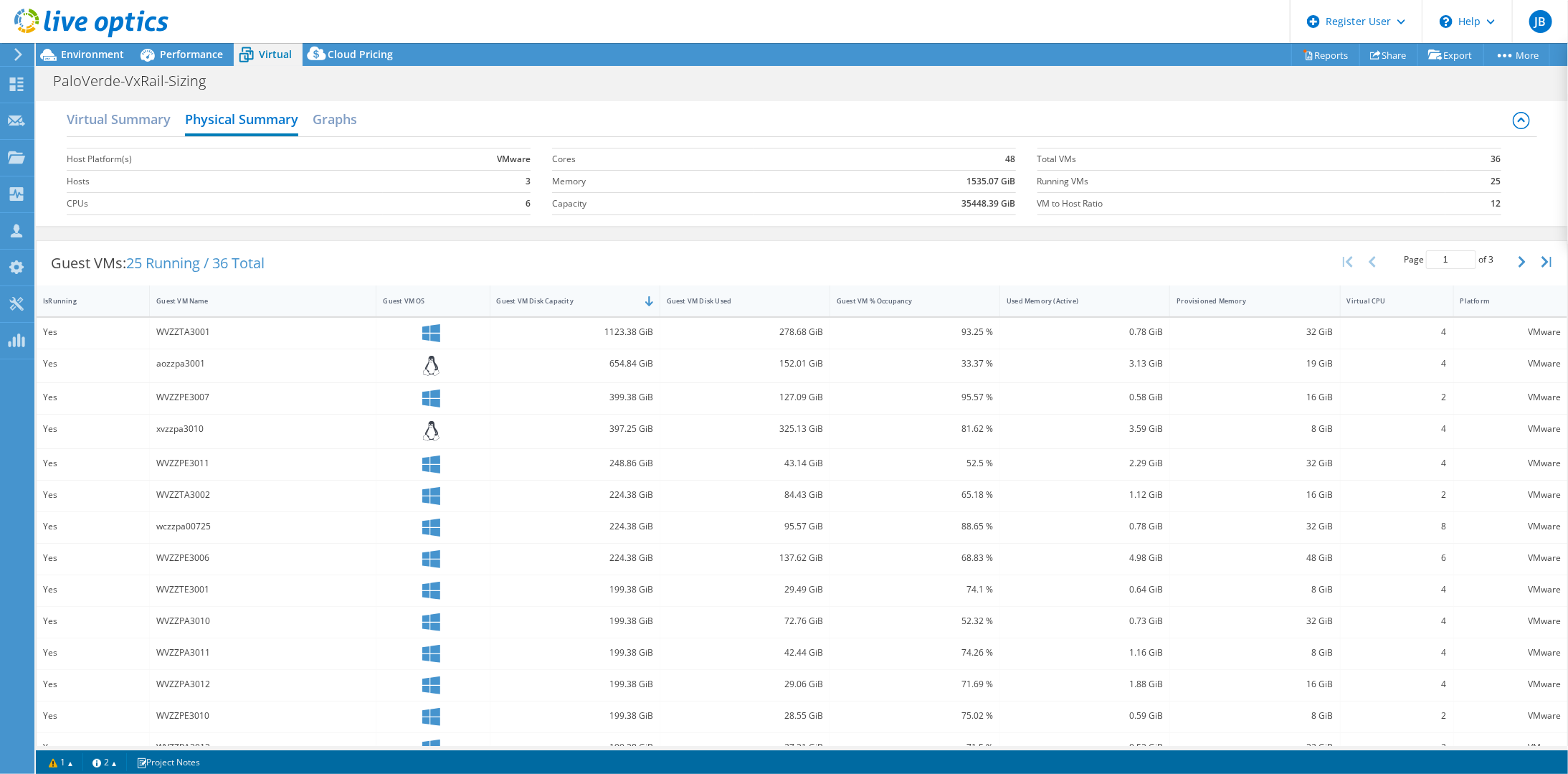
click at [213, 330] on div "WVZZTA3001" at bounding box center [262, 331] width 213 height 16
click at [171, 328] on div "WVZZTA3001" at bounding box center [262, 331] width 213 height 16
drag, startPoint x: 592, startPoint y: 747, endPoint x: 600, endPoint y: 737, distance: 12.8
click at [603, 740] on div "Project Actions Project Actions Reports Share Export vSAN ReadyNode Sizer" at bounding box center [802, 408] width 1532 height 731
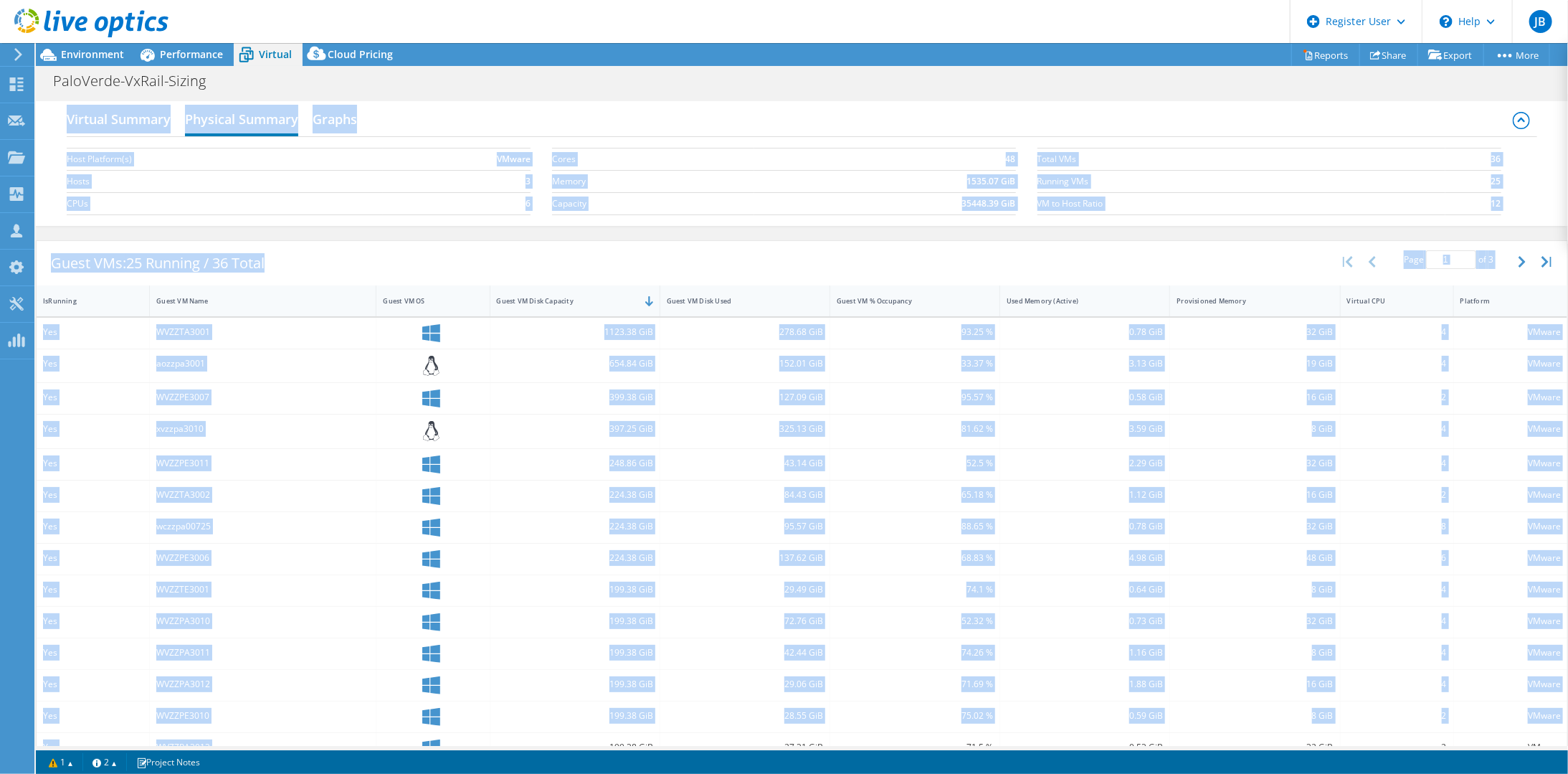
scroll to position [6, 0]
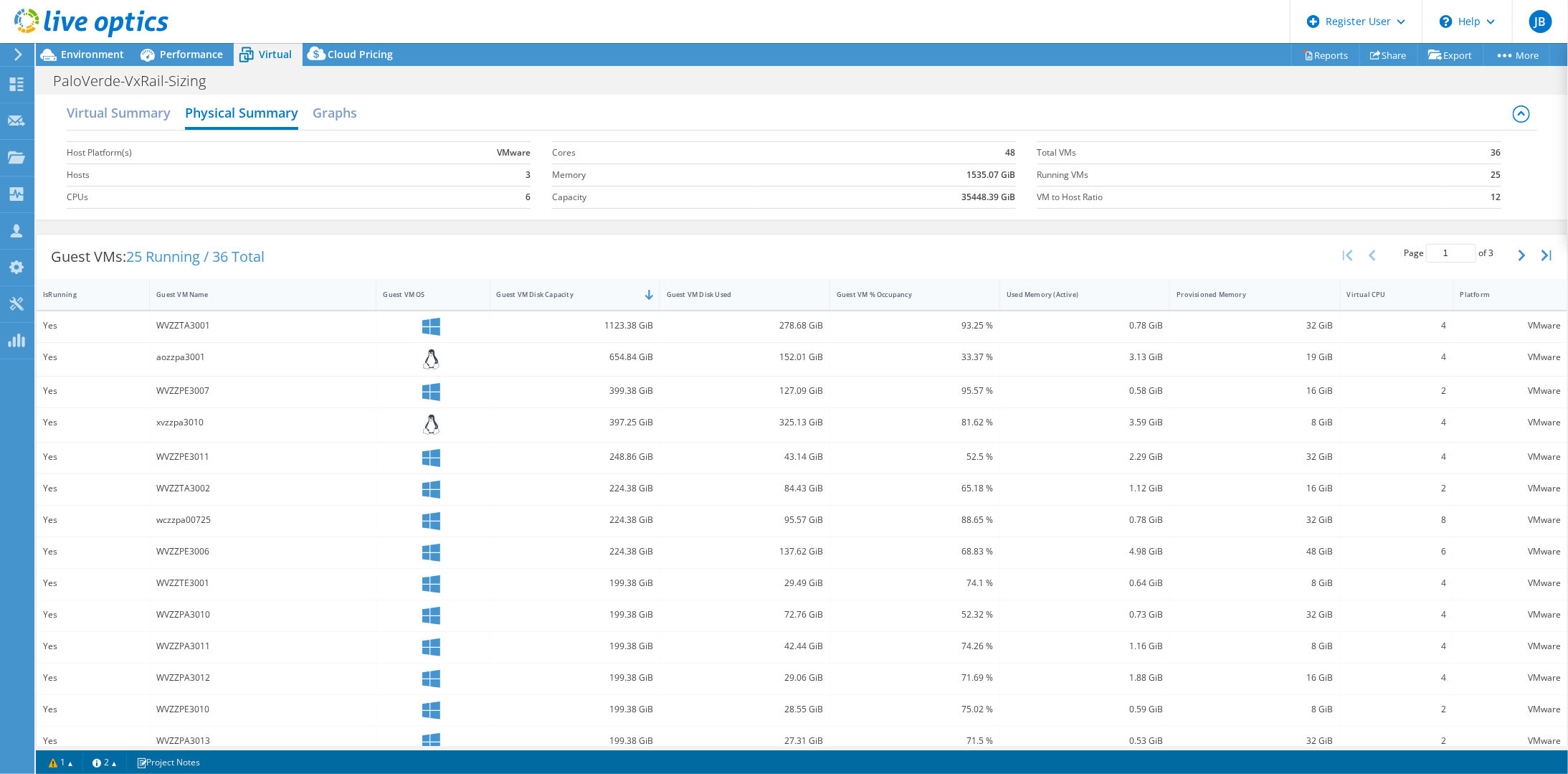
drag, startPoint x: 600, startPoint y: 737, endPoint x: 528, endPoint y: 757, distance: 74.7
click at [529, 757] on div "1 1 2 Project Notes" at bounding box center [422, 762] width 761 height 18
click at [182, 58] on span "Performance" at bounding box center [191, 54] width 63 height 14
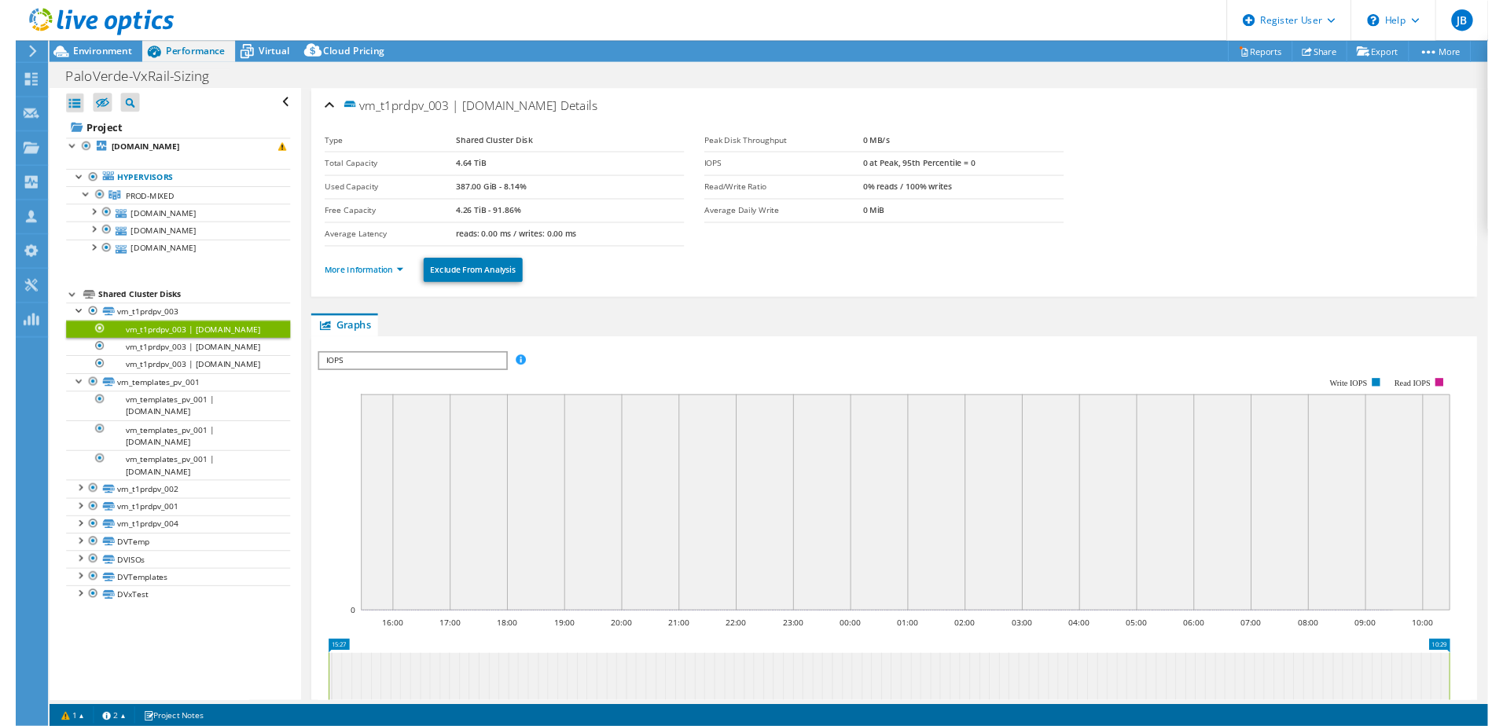
scroll to position [0, 0]
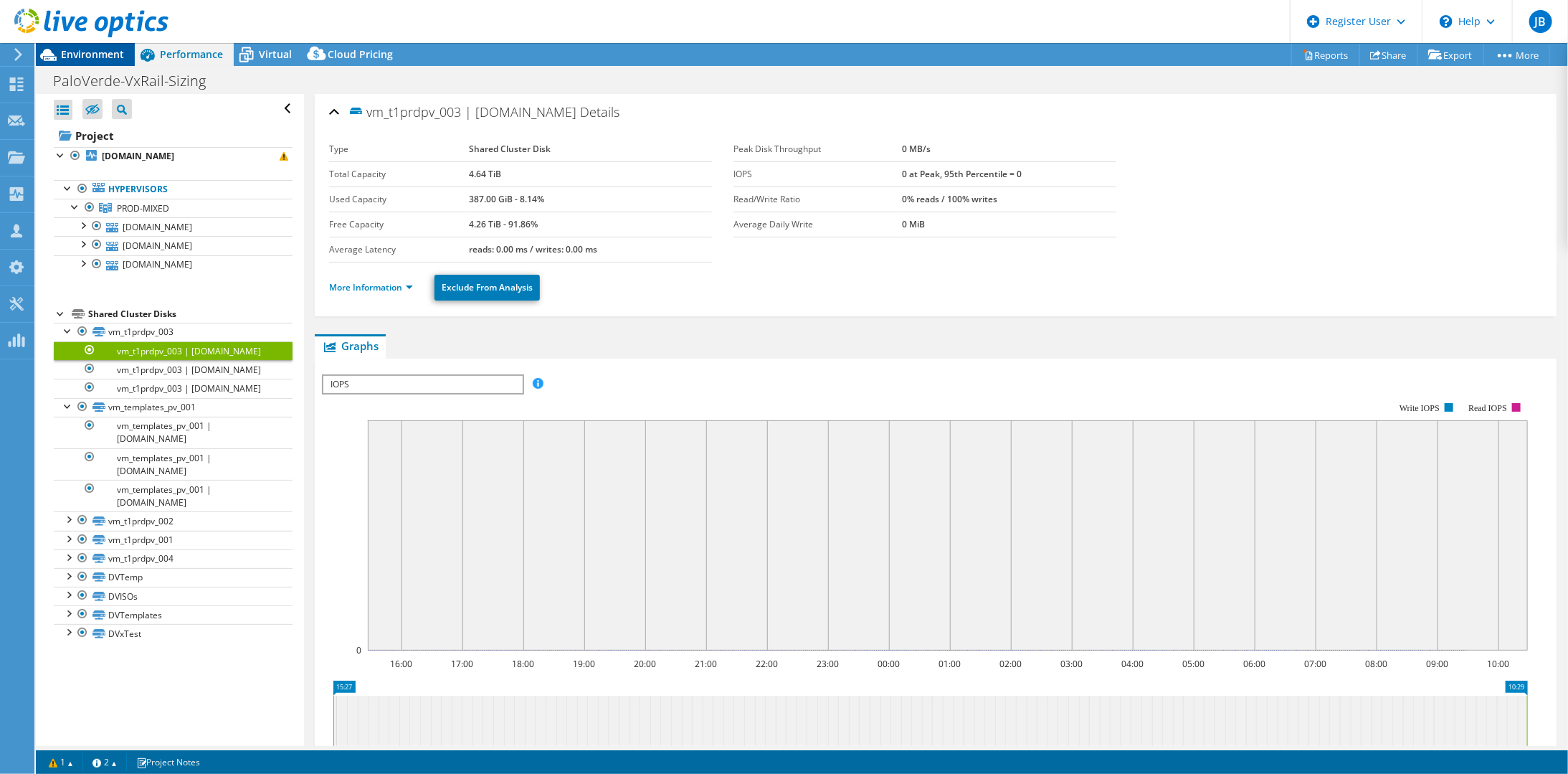
click at [91, 58] on span "Environment" at bounding box center [92, 54] width 63 height 14
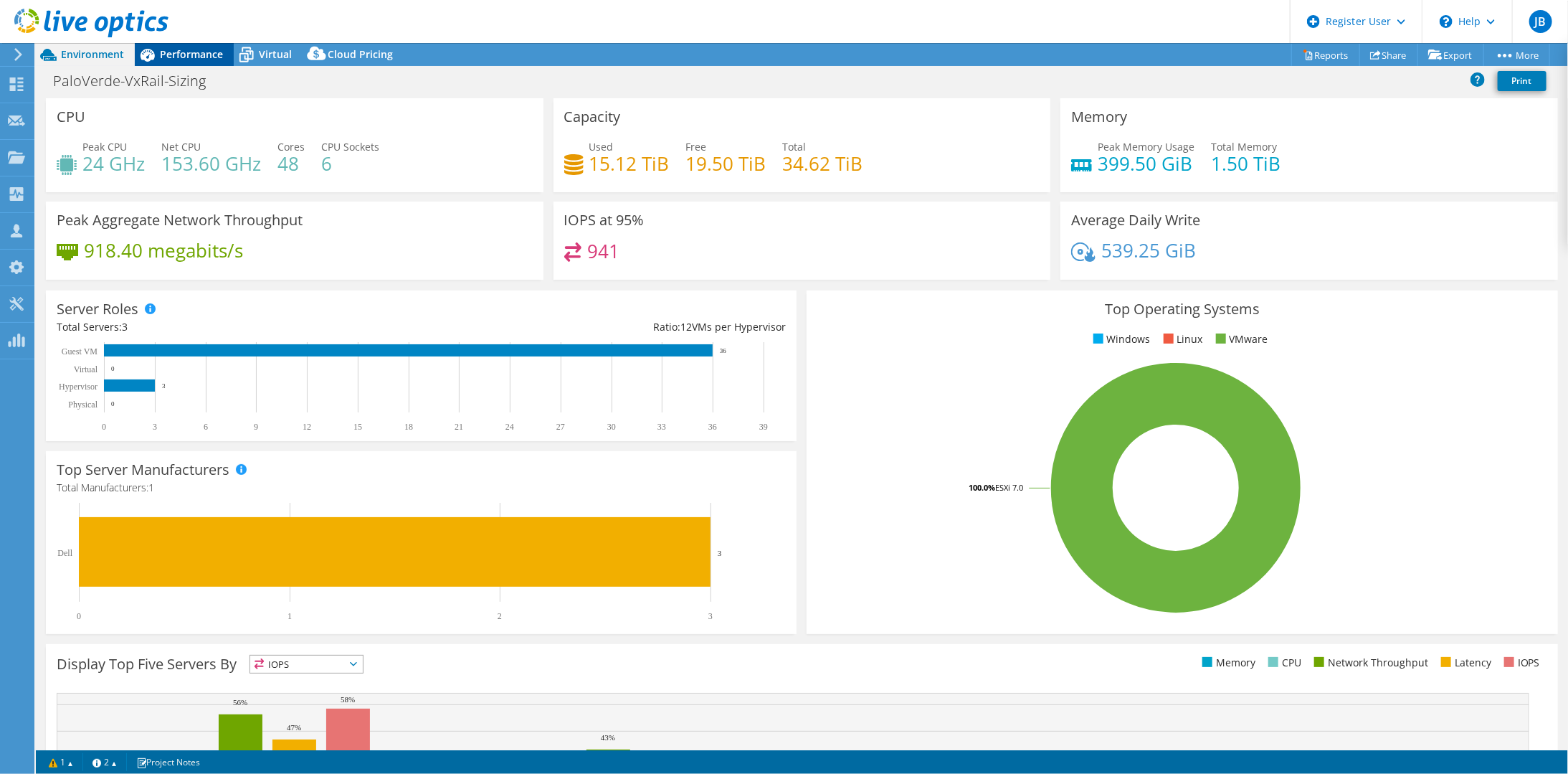
click at [191, 61] on div "Performance" at bounding box center [184, 54] width 99 height 23
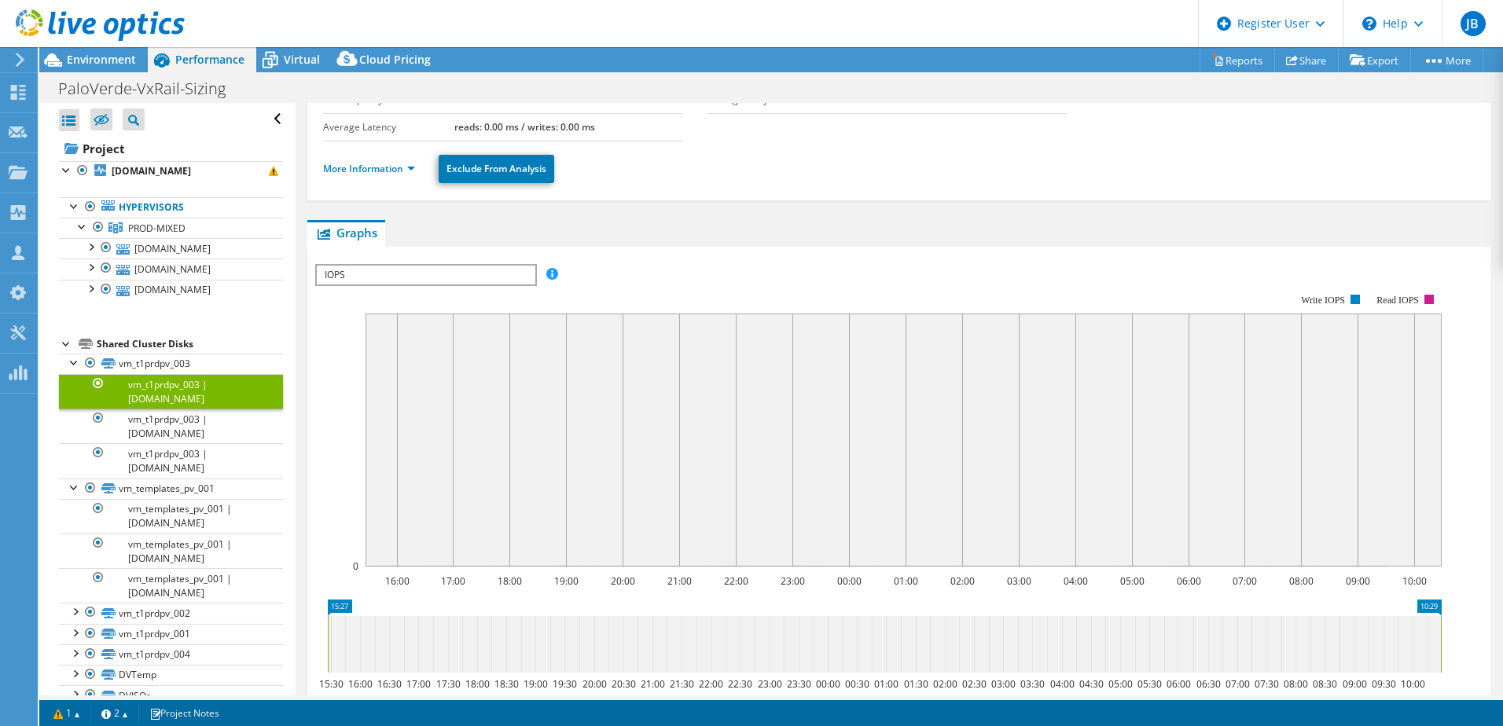
scroll to position [360, 0]
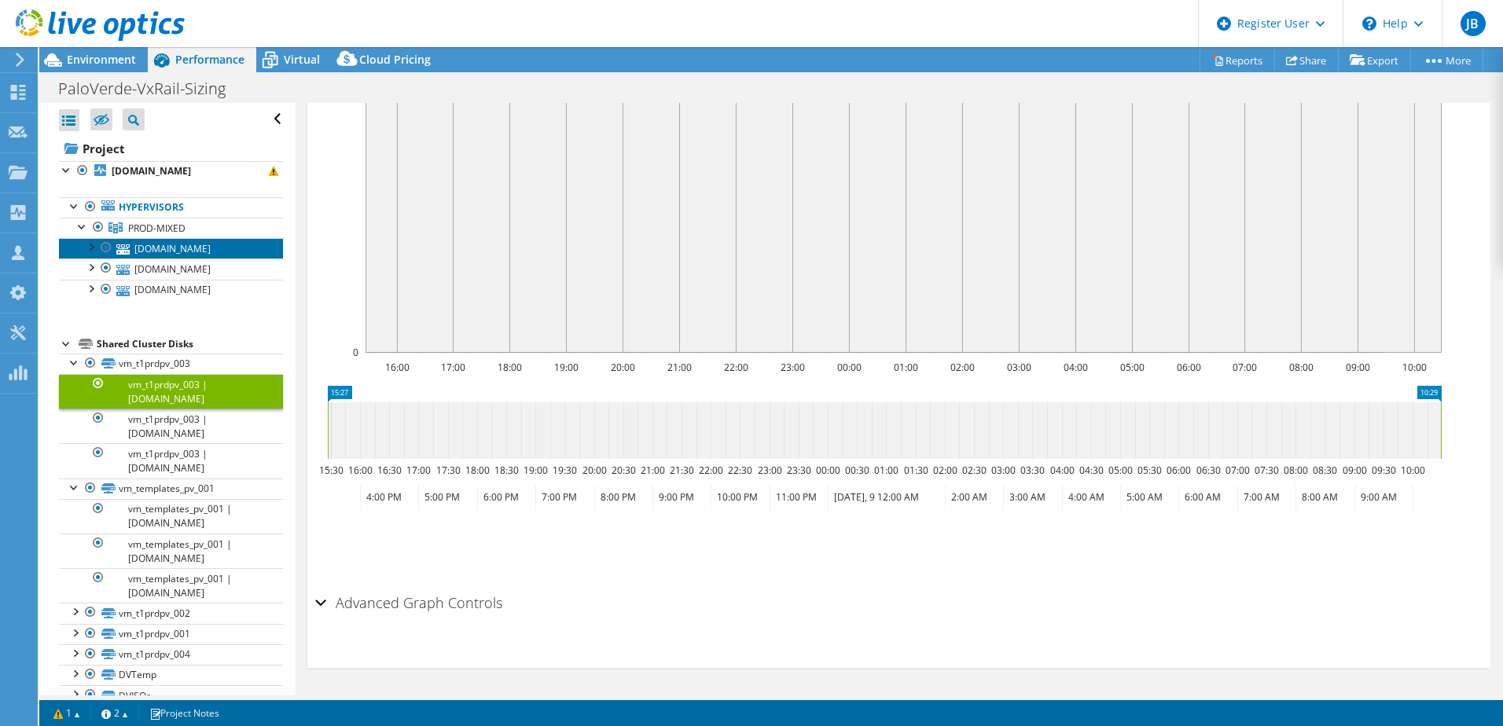
click at [184, 248] on link "[DOMAIN_NAME]" at bounding box center [171, 248] width 224 height 20
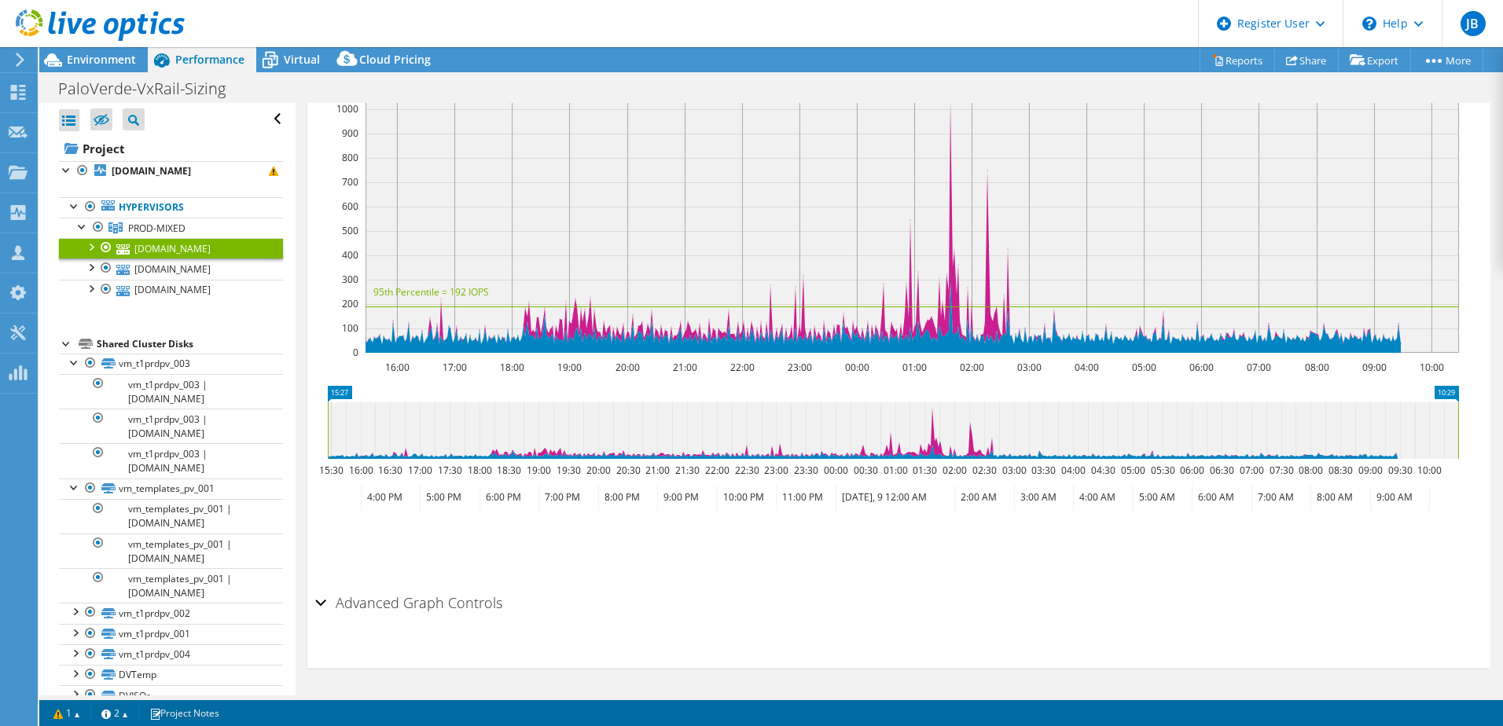
scroll to position [332, 0]
click at [89, 247] on div at bounding box center [91, 246] width 16 height 16
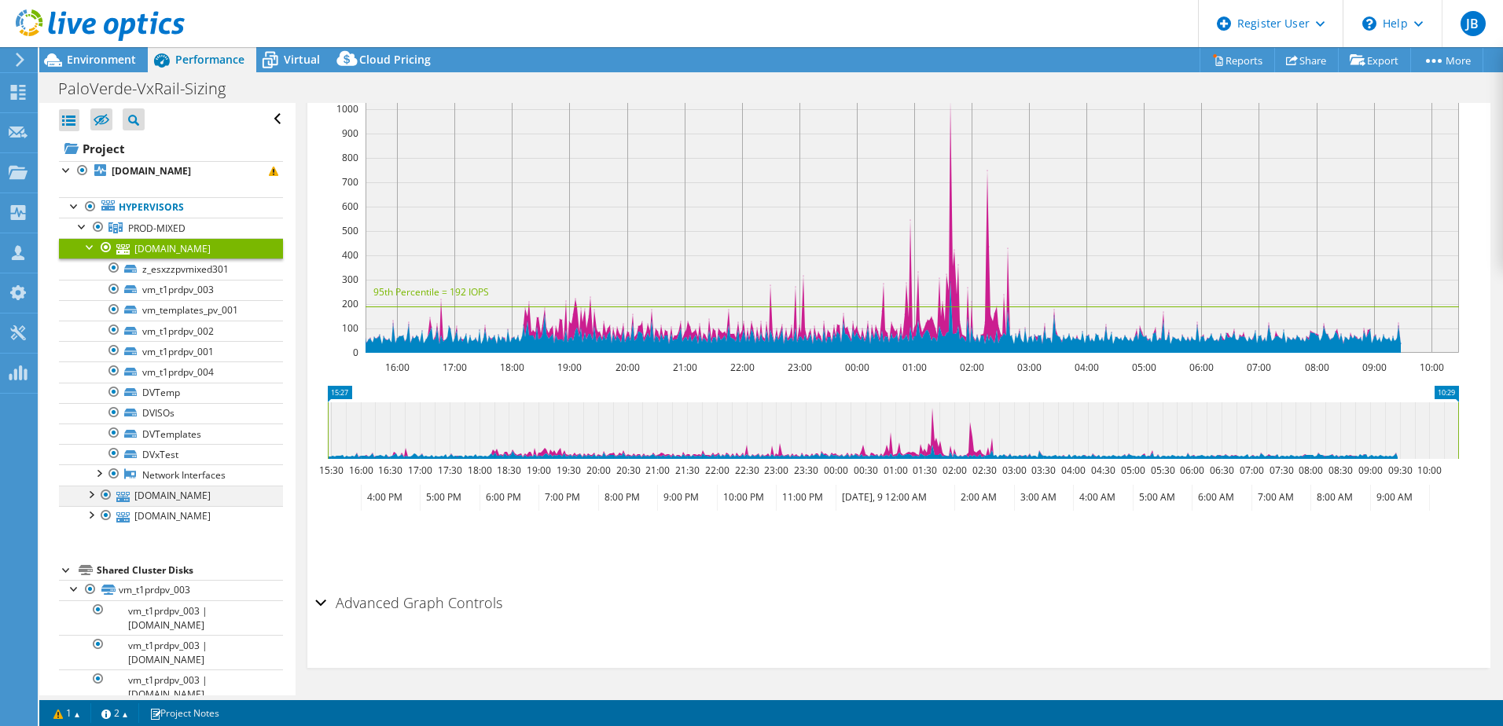
click at [89, 494] on div at bounding box center [91, 494] width 16 height 16
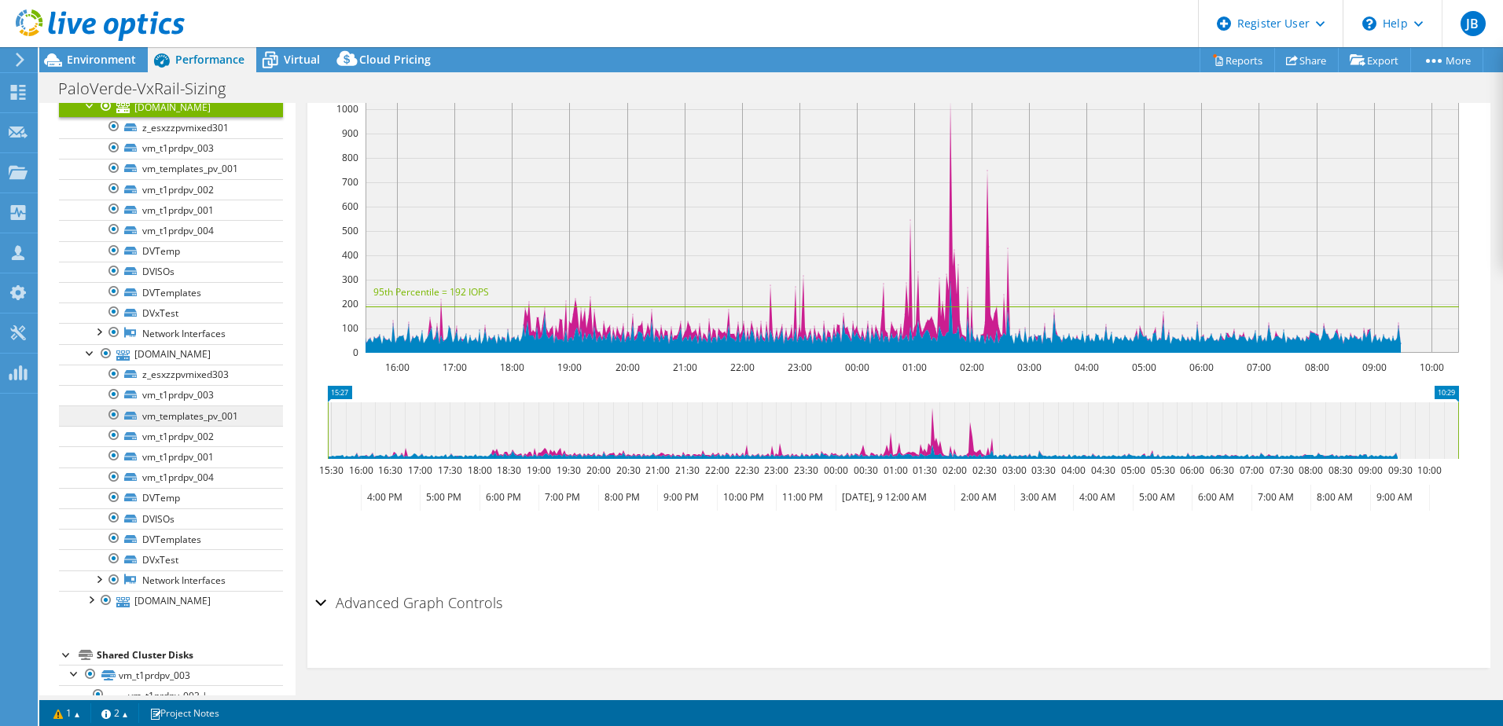
scroll to position [157, 0]
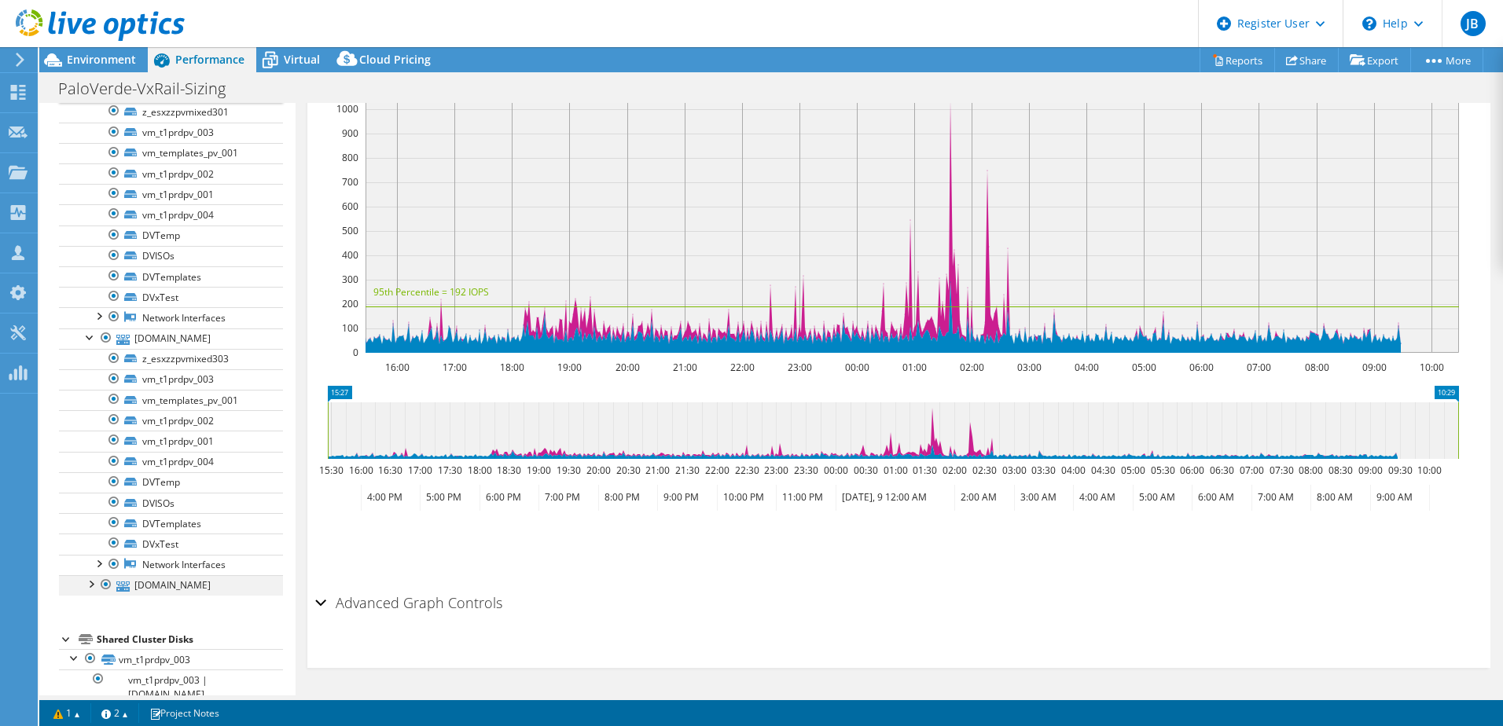
click at [91, 586] on div at bounding box center [91, 583] width 16 height 16
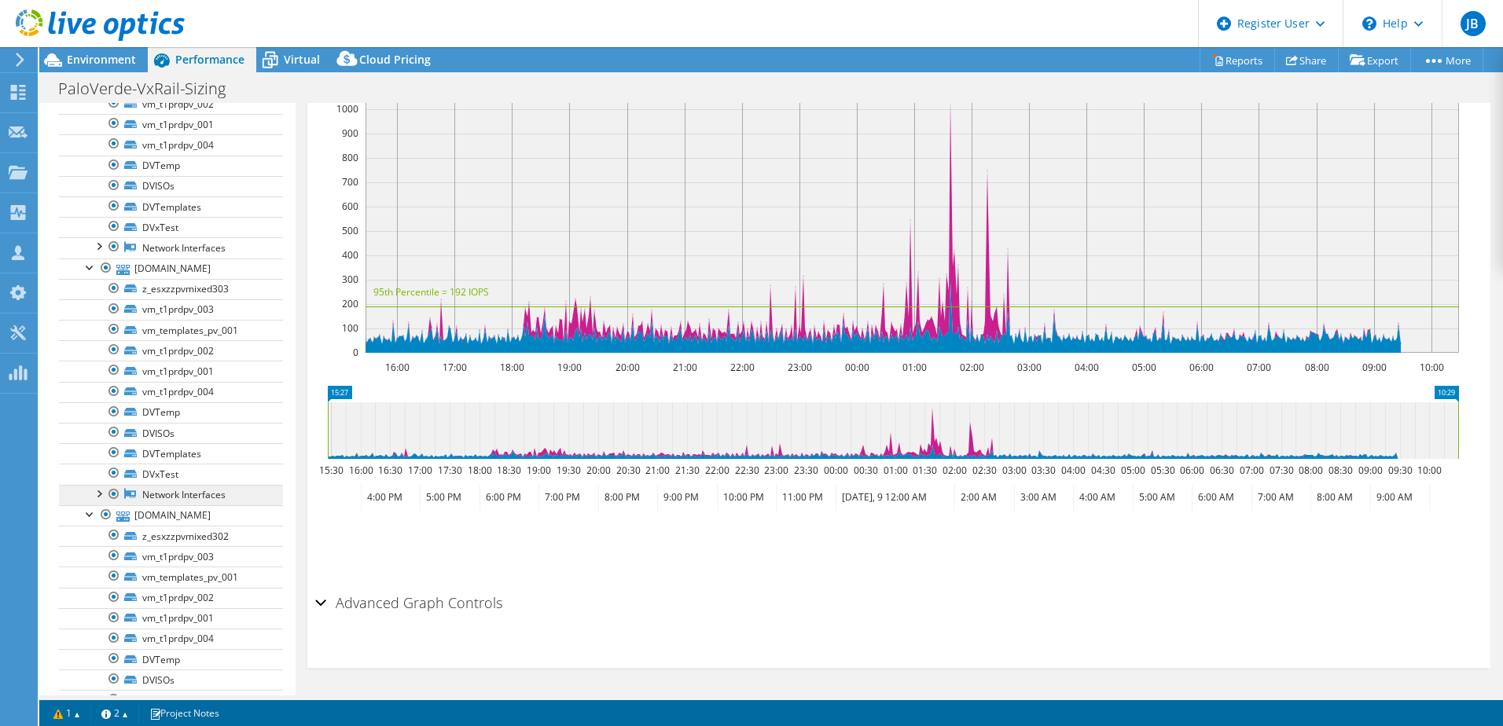
scroll to position [314, 0]
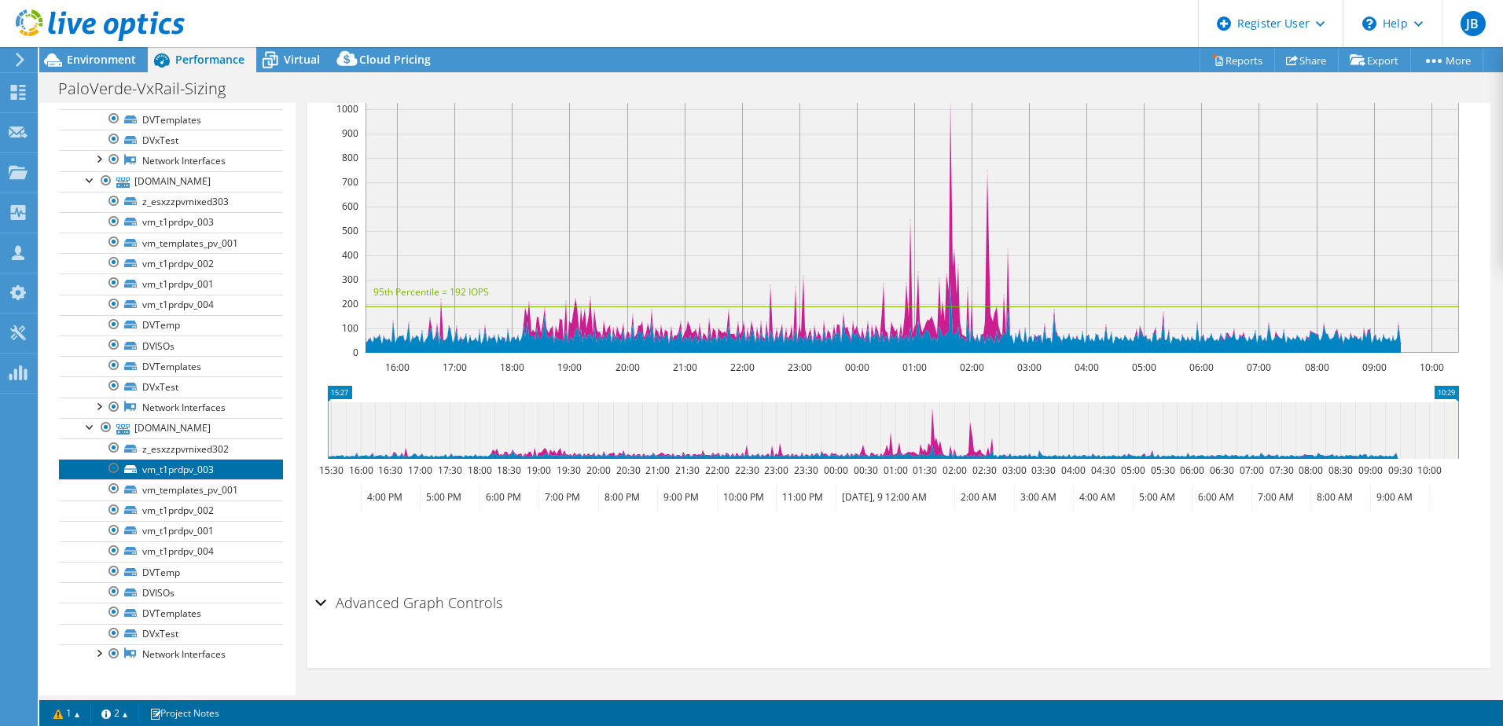
click at [197, 468] on link "vm_t1prdpv_003" at bounding box center [171, 469] width 224 height 20
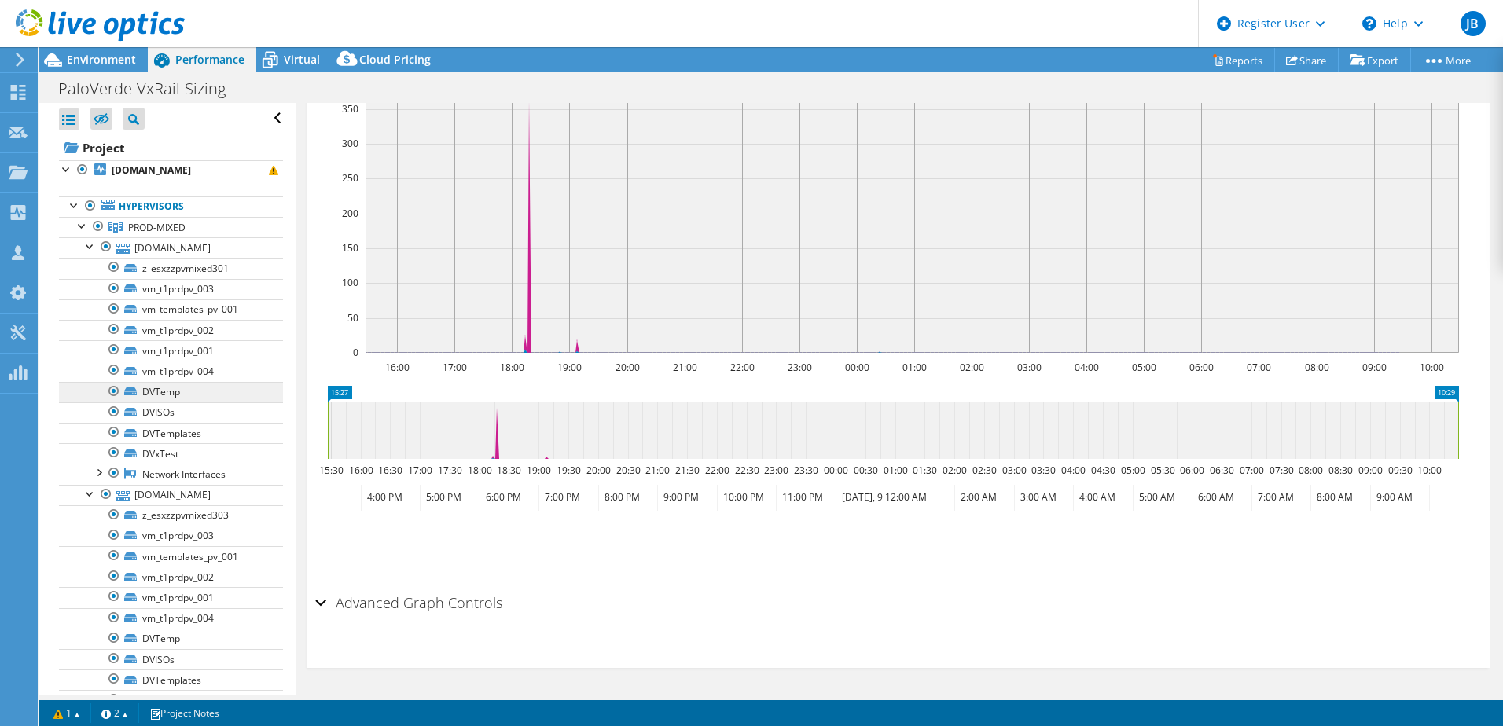
scroll to position [0, 0]
click at [294, 57] on span "Virtual" at bounding box center [302, 59] width 36 height 15
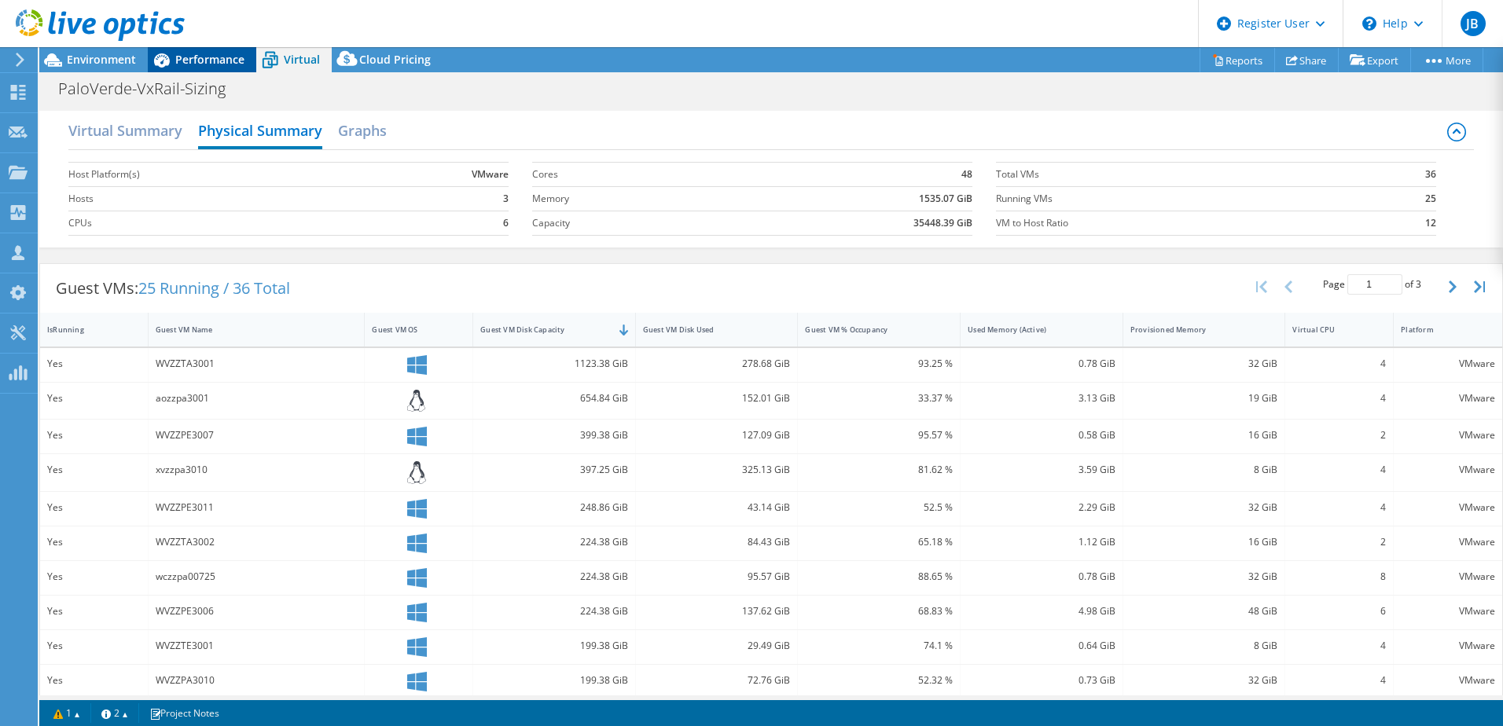
click at [201, 56] on span "Performance" at bounding box center [209, 59] width 69 height 15
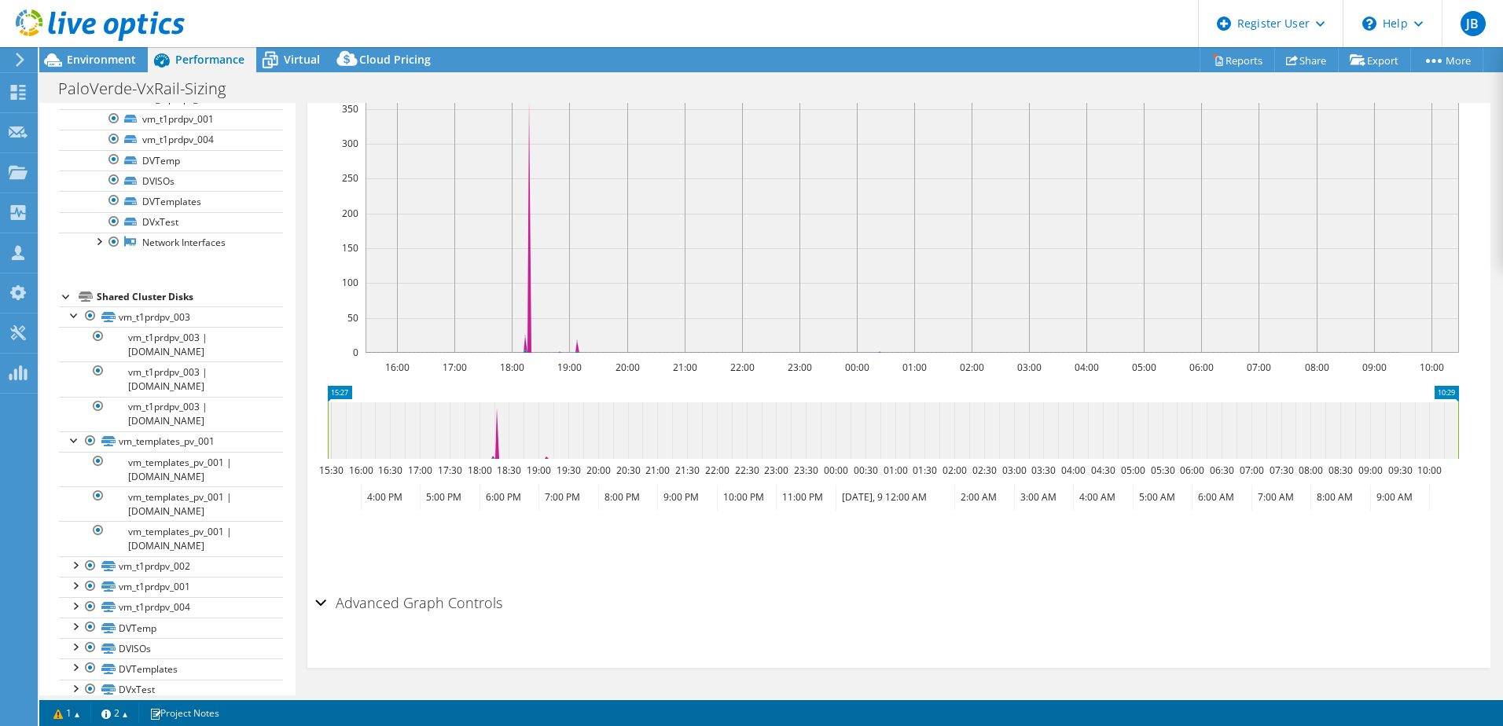
scroll to position [750, 0]
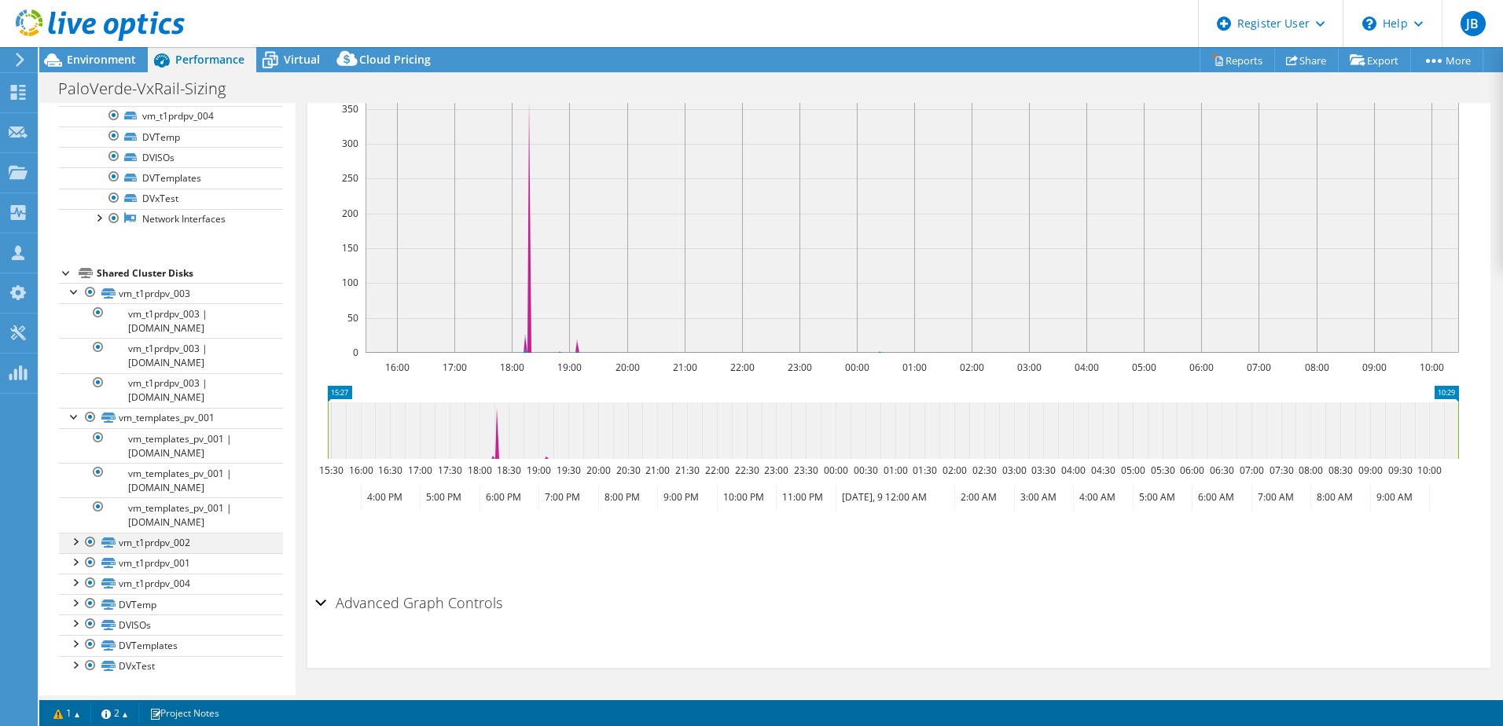
click at [79, 541] on div at bounding box center [75, 541] width 16 height 16
click at [77, 542] on div at bounding box center [75, 541] width 16 height 16
click at [76, 544] on div at bounding box center [75, 541] width 16 height 16
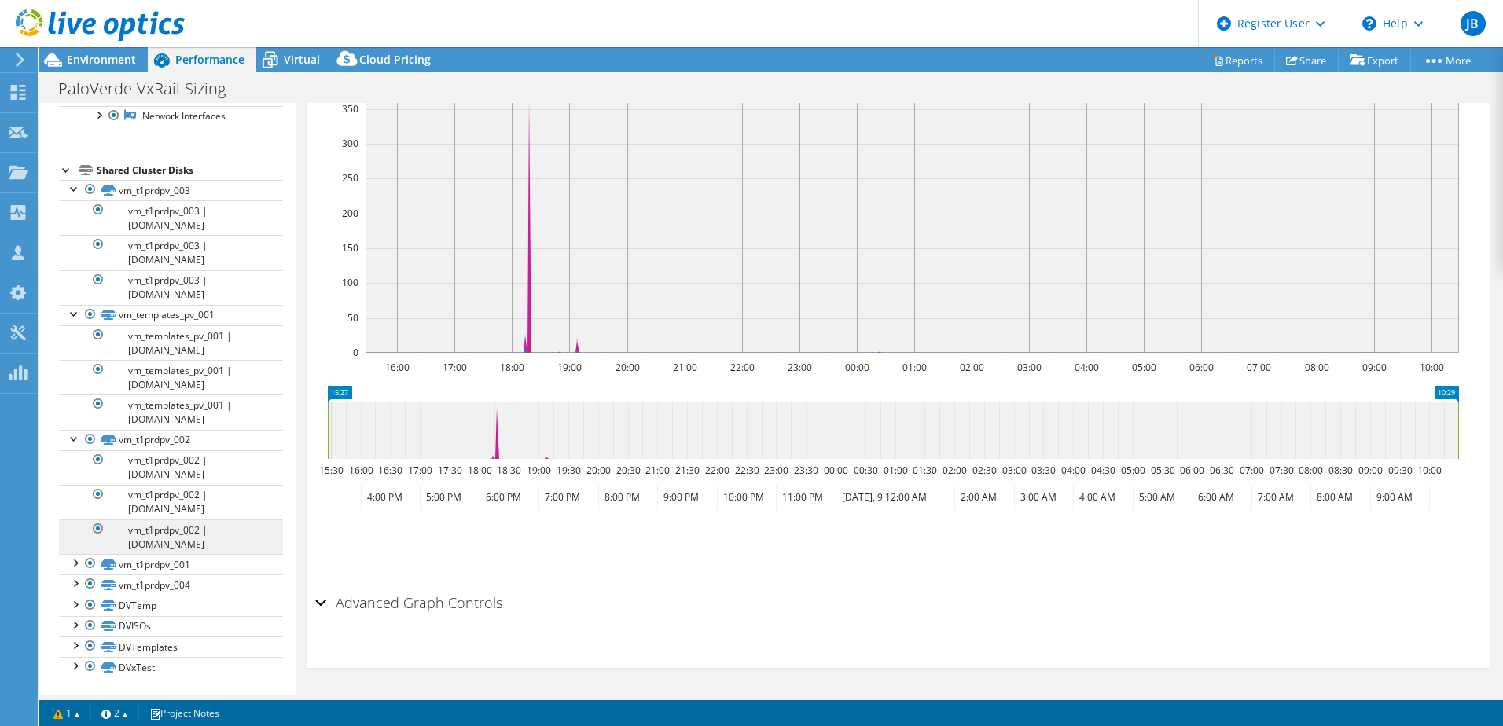
scroll to position [854, 0]
click at [71, 560] on div at bounding box center [75, 561] width 16 height 16
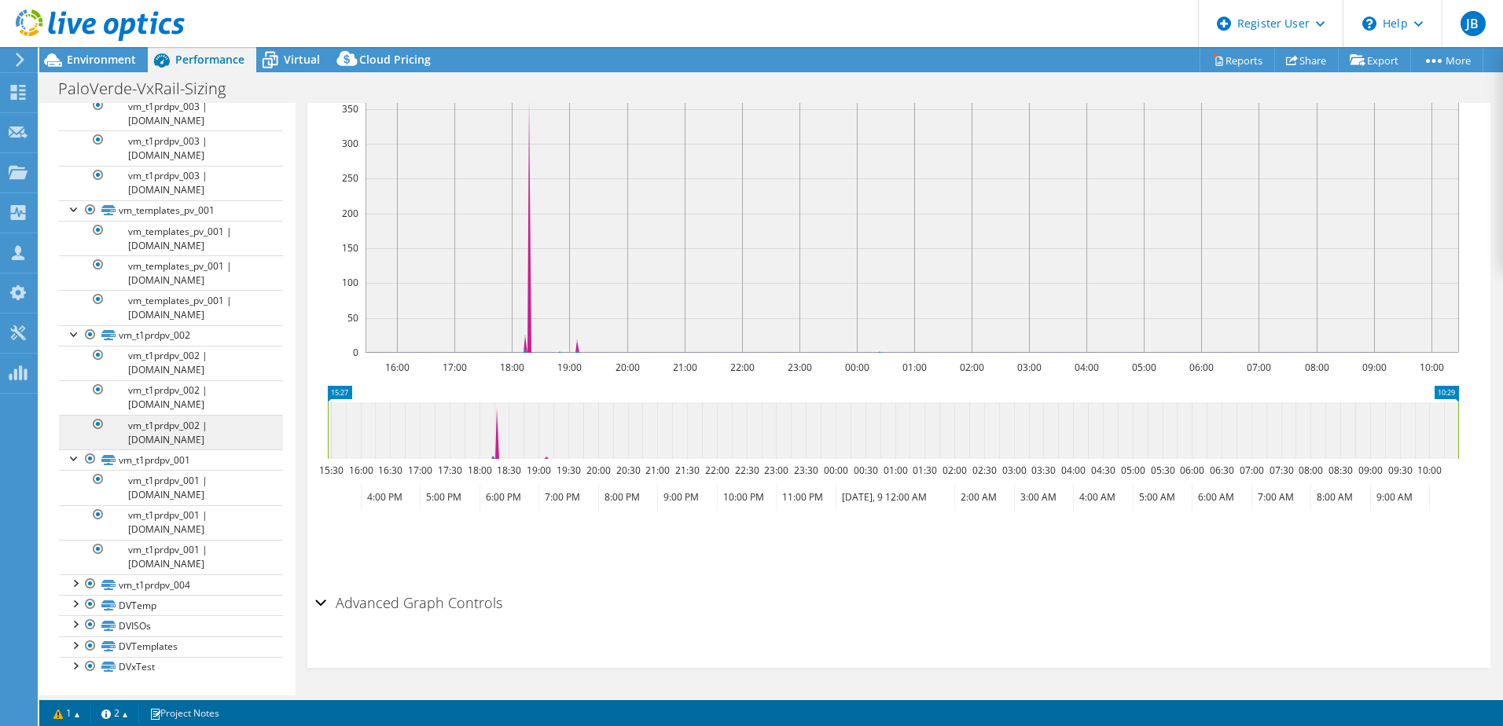
scroll to position [958, 0]
click at [304, 69] on div "Virtual" at bounding box center [293, 59] width 75 height 25
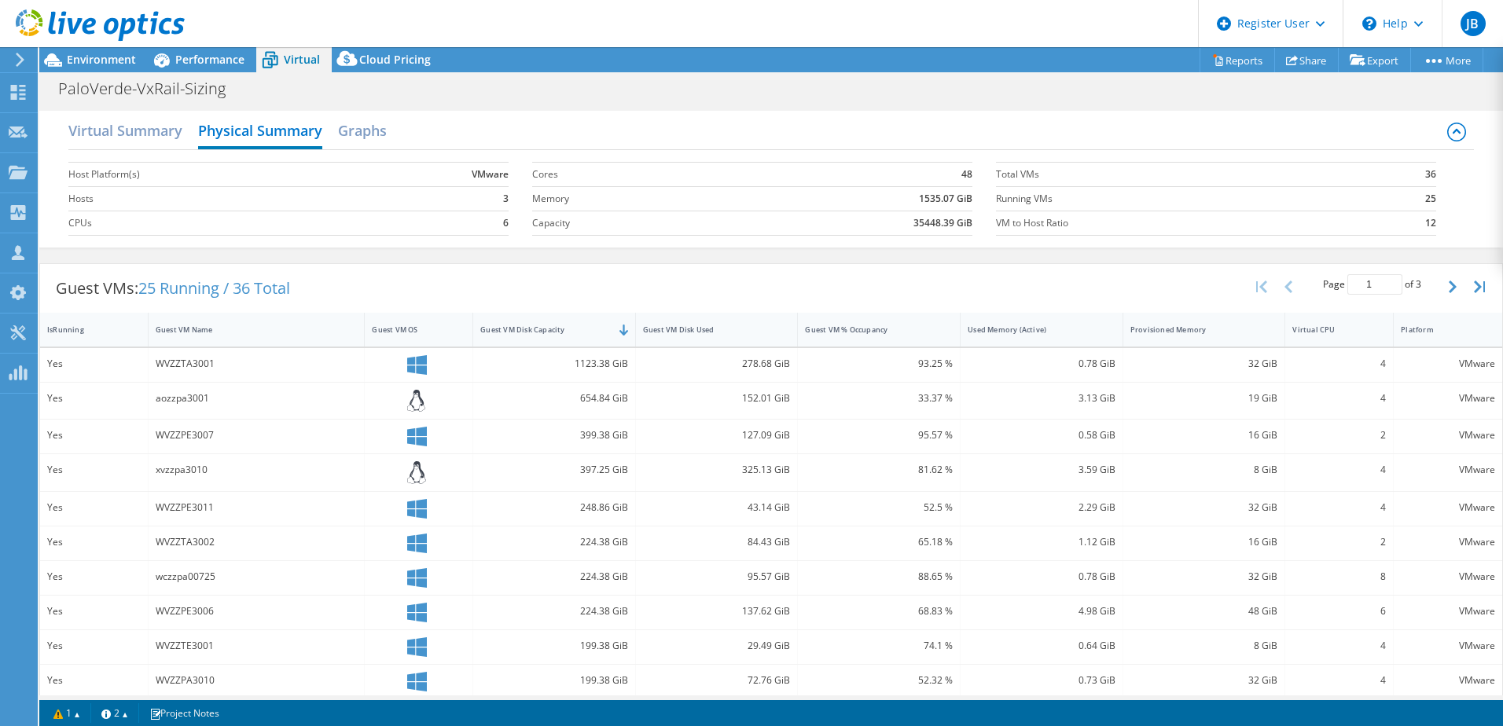
click at [415, 367] on icon at bounding box center [417, 365] width 20 height 20
click at [380, 134] on h2 "Graphs" at bounding box center [362, 132] width 49 height 35
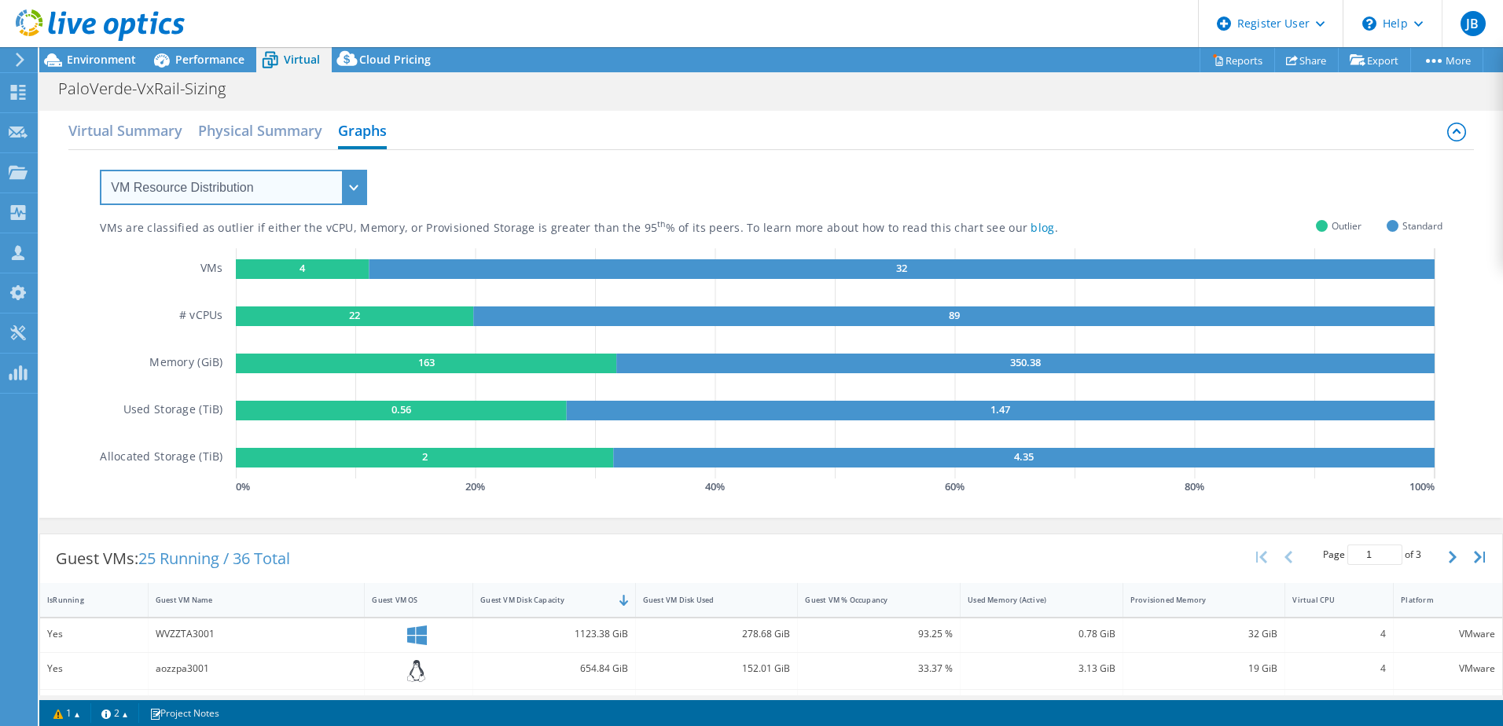
click at [205, 189] on select "VM Resource Distribution Provisioning Contrast Over Provisioning" at bounding box center [233, 187] width 267 height 35
select select "Over Provisioning"
click at [100, 170] on select "VM Resource Distribution Provisioning Contrast Over Provisioning" at bounding box center [233, 187] width 267 height 35
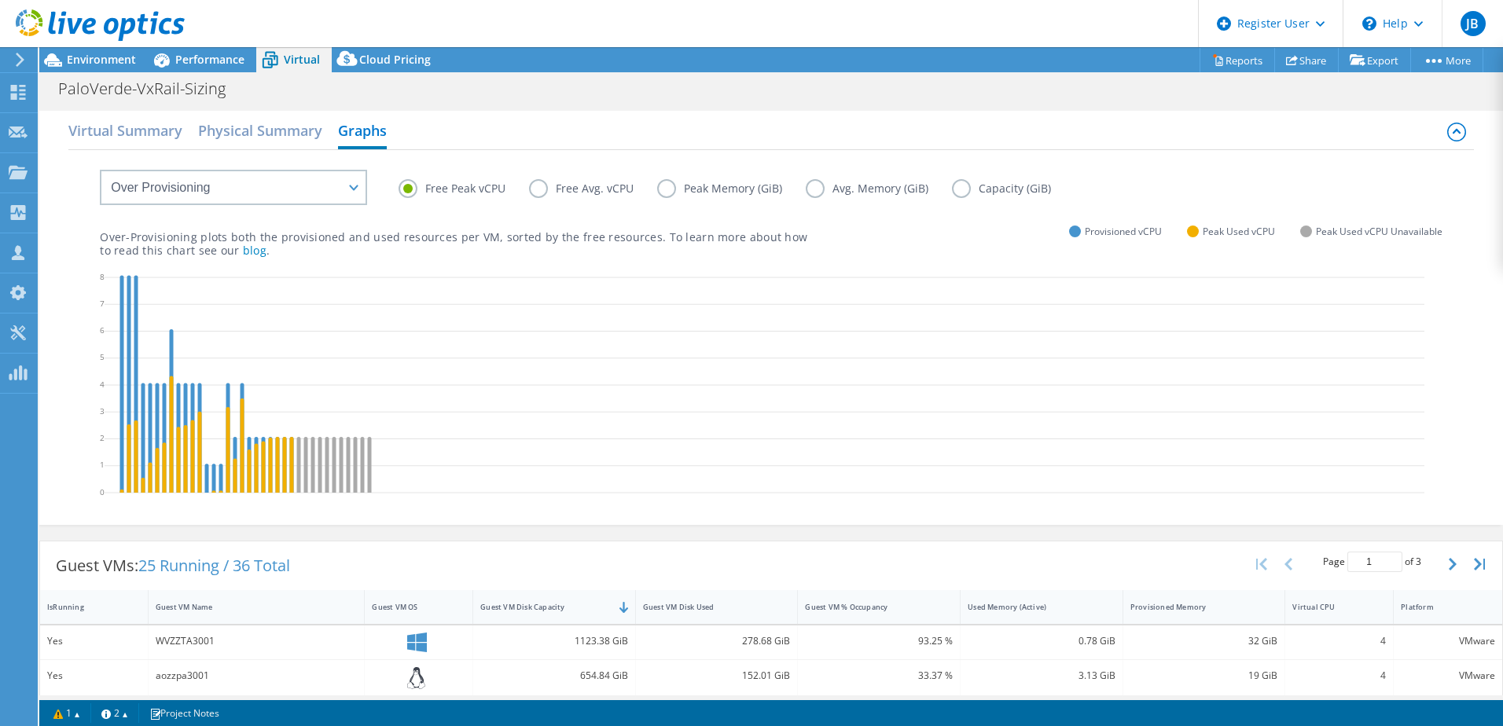
click at [959, 186] on label "Capacity (GiB)" at bounding box center [1013, 188] width 123 height 19
click at [0, 0] on input "Capacity (GiB)" at bounding box center [0, 0] width 0 height 0
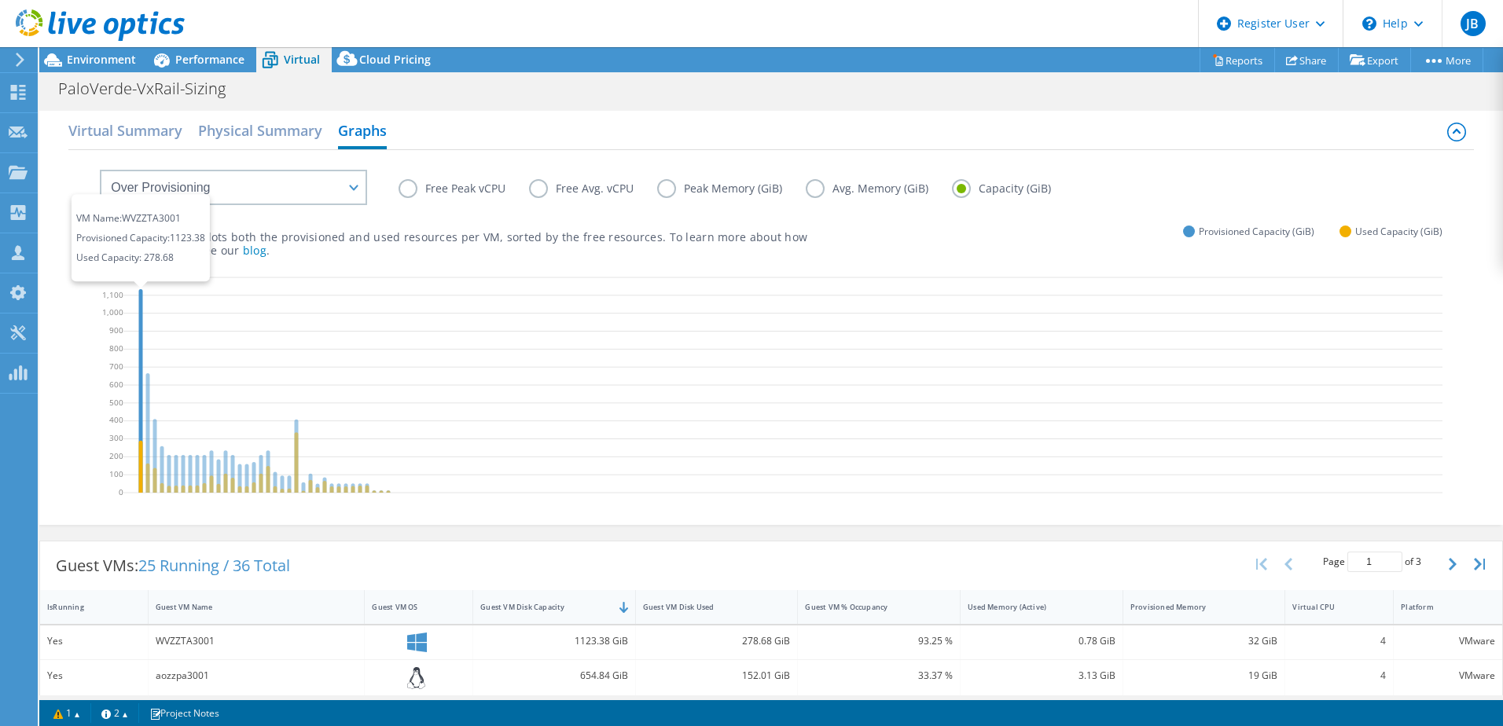
click at [140, 304] on icon at bounding box center [141, 391] width 4 height 204
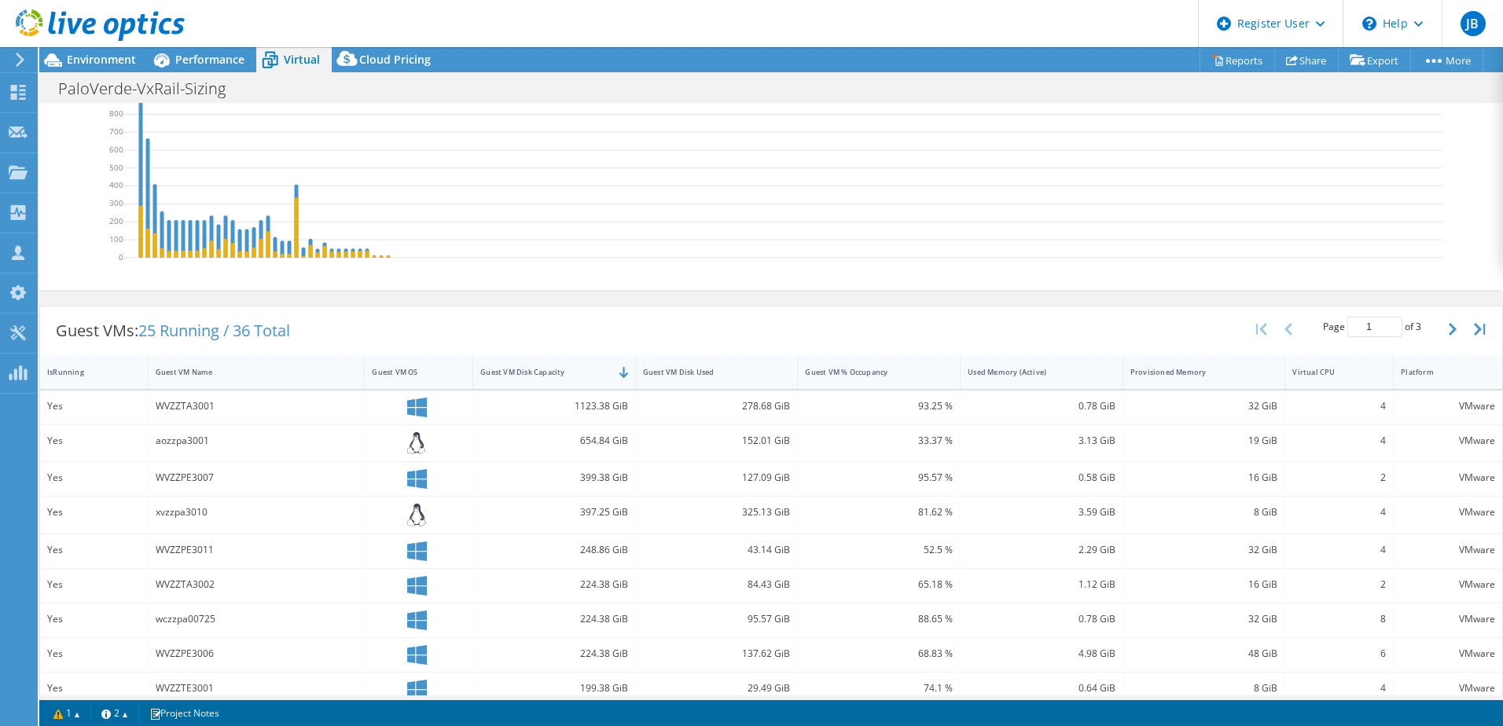
scroll to position [236, 0]
click at [168, 413] on div "WVZZTA3001" at bounding box center [257, 405] width 202 height 17
click at [39, 417] on div "Guest VMs: 25 Running / 36 Total Page 1 of 3 5 rows 10 rows 20 rows 25 rows 50 …" at bounding box center [771, 609] width 1464 height 609
drag, startPoint x: 1299, startPoint y: 405, endPoint x: 1269, endPoint y: 409, distance: 29.3
click at [1291, 408] on div "4" at bounding box center [1339, 407] width 108 height 34
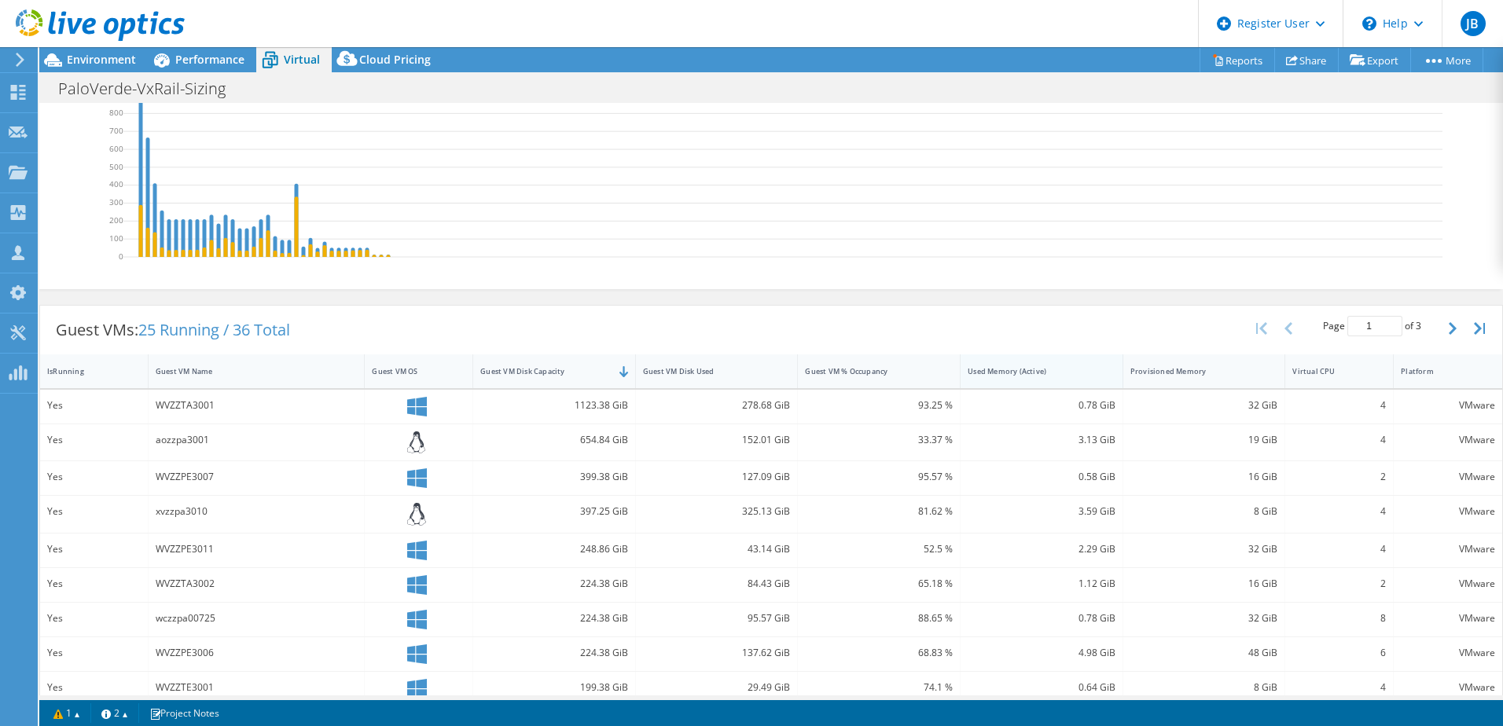
drag, startPoint x: 1230, startPoint y: 411, endPoint x: 1102, endPoint y: 385, distance: 130.7
click at [1221, 410] on div "32 GiB" at bounding box center [1204, 405] width 148 height 17
click at [71, 716] on link "1" at bounding box center [66, 713] width 49 height 20
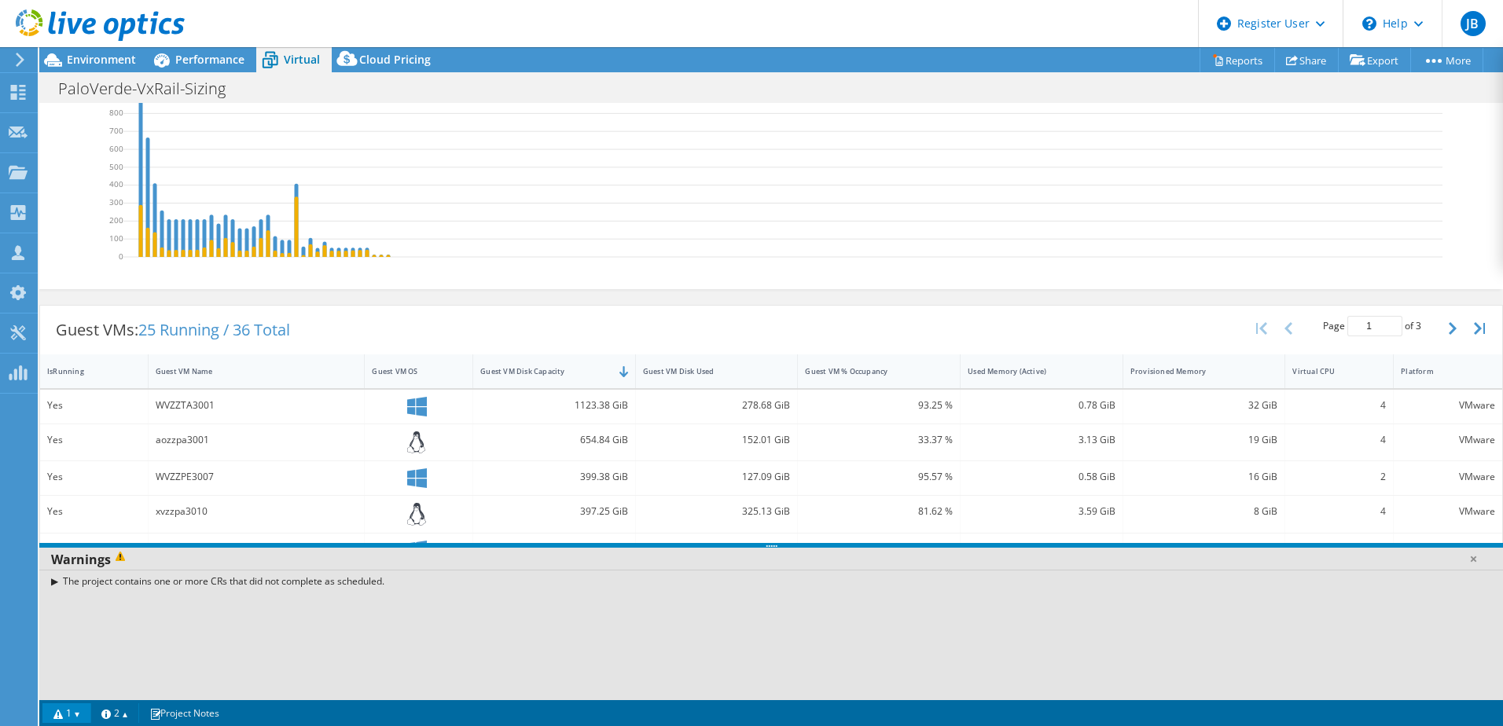
click at [51, 582] on div "The project contains one or more CRs that did not complete as scheduled." at bounding box center [771, 581] width 1464 height 23
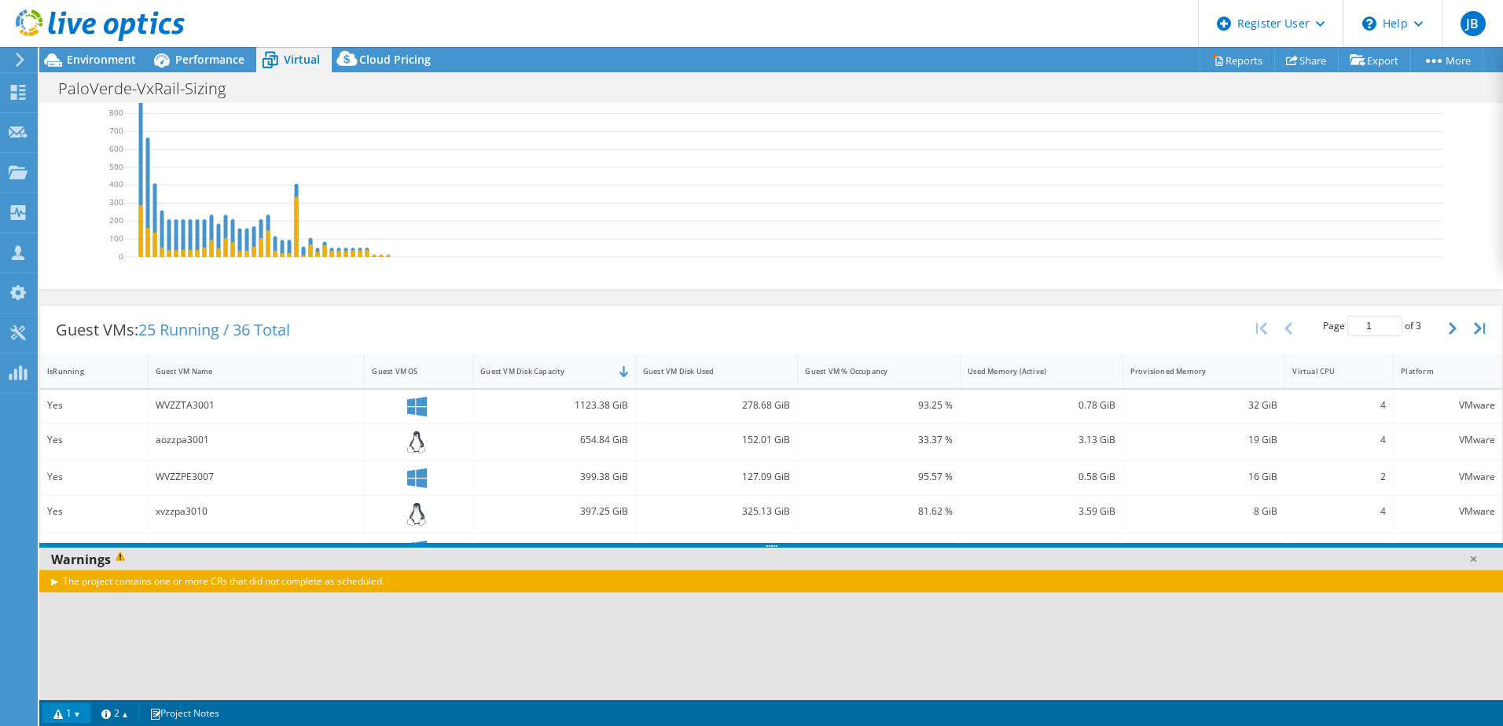
click at [53, 579] on div "The project contains one or more CRs that did not complete as scheduled." at bounding box center [771, 581] width 1464 height 23
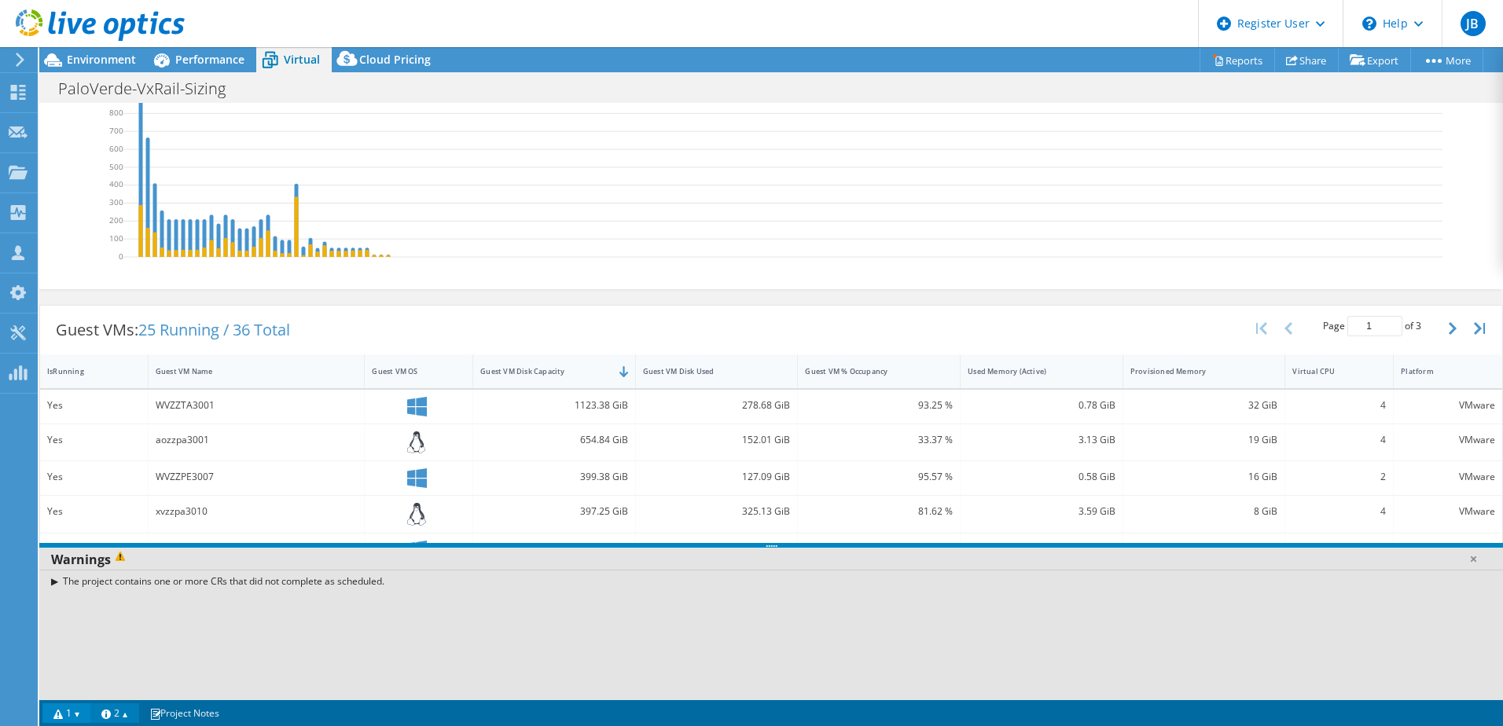
click at [120, 721] on link "2" at bounding box center [114, 713] width 49 height 20
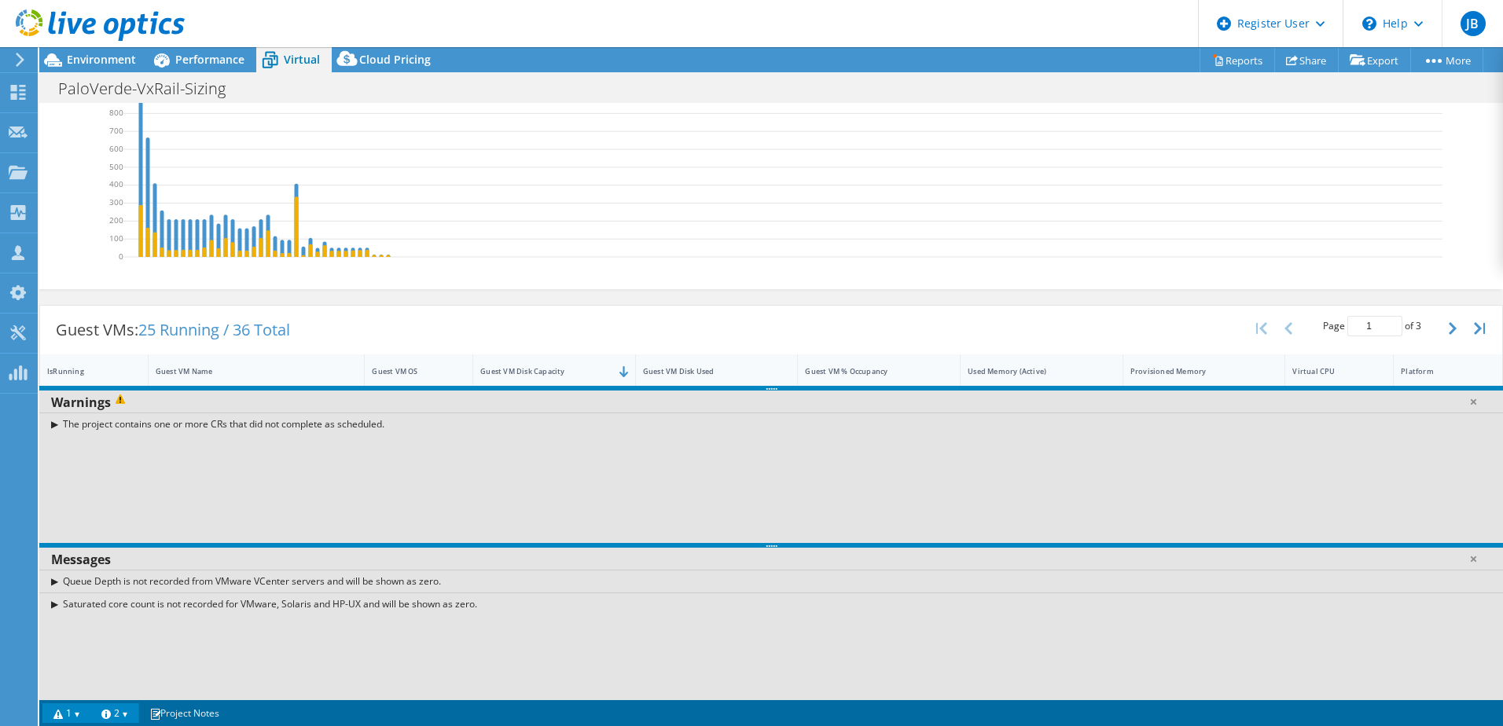
click at [108, 708] on link "2" at bounding box center [114, 713] width 49 height 20
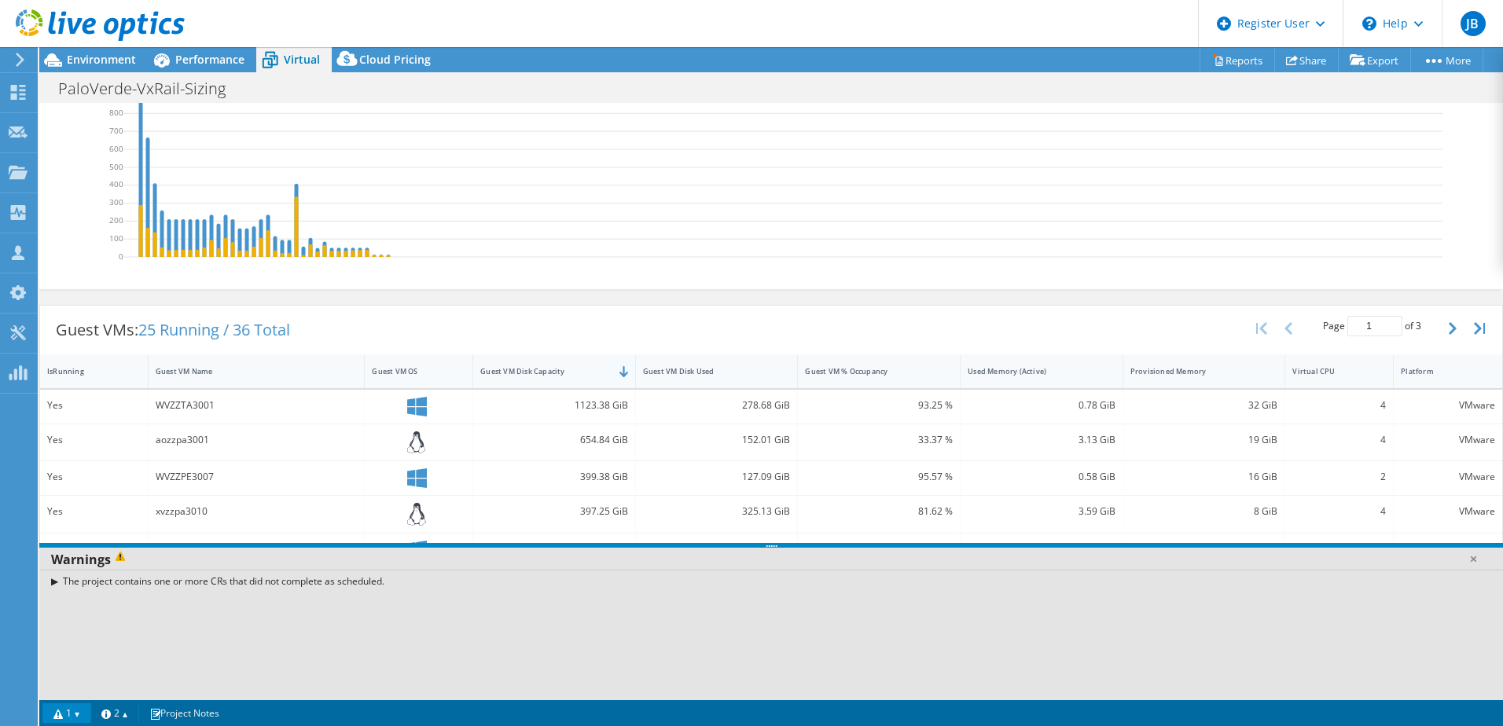
click at [61, 711] on link "1" at bounding box center [66, 713] width 49 height 20
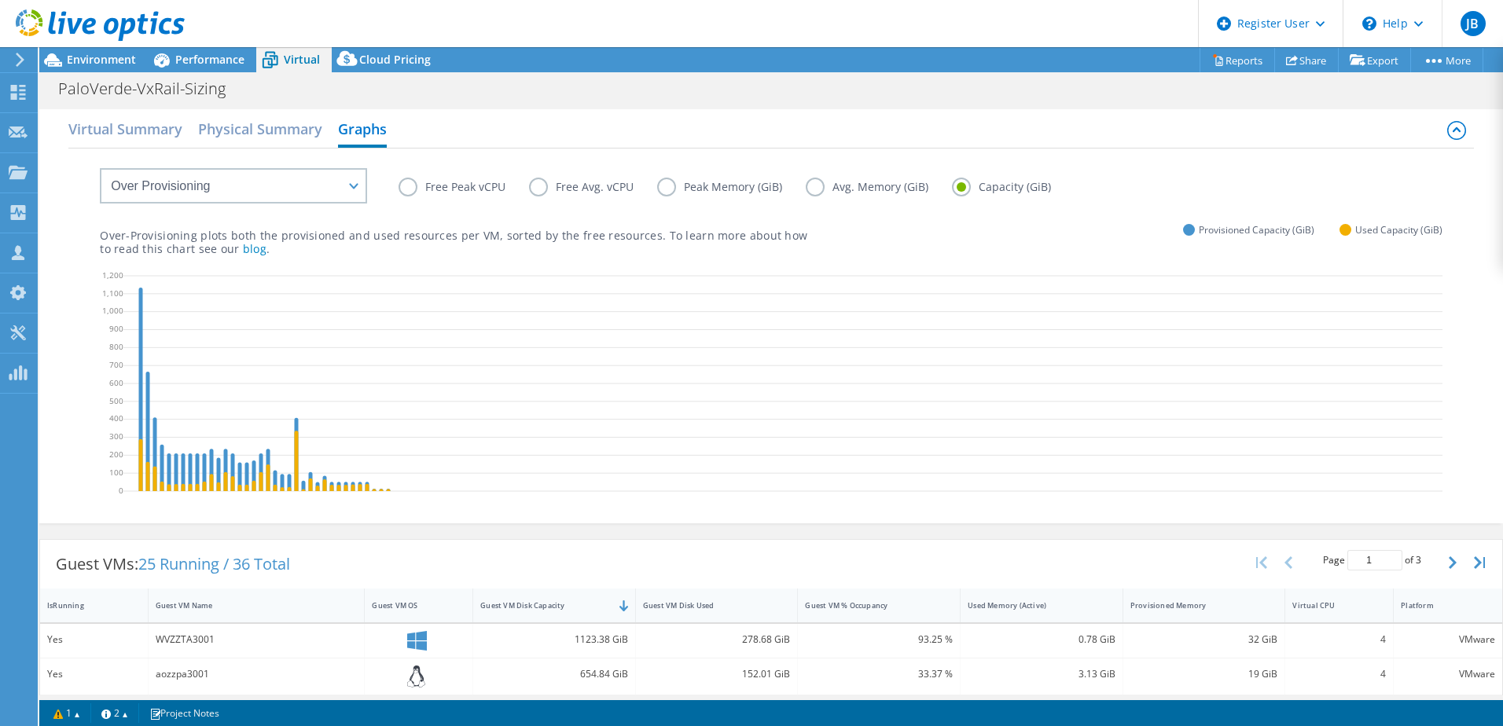
scroll to position [0, 0]
click at [112, 56] on span "Environment" at bounding box center [101, 59] width 69 height 15
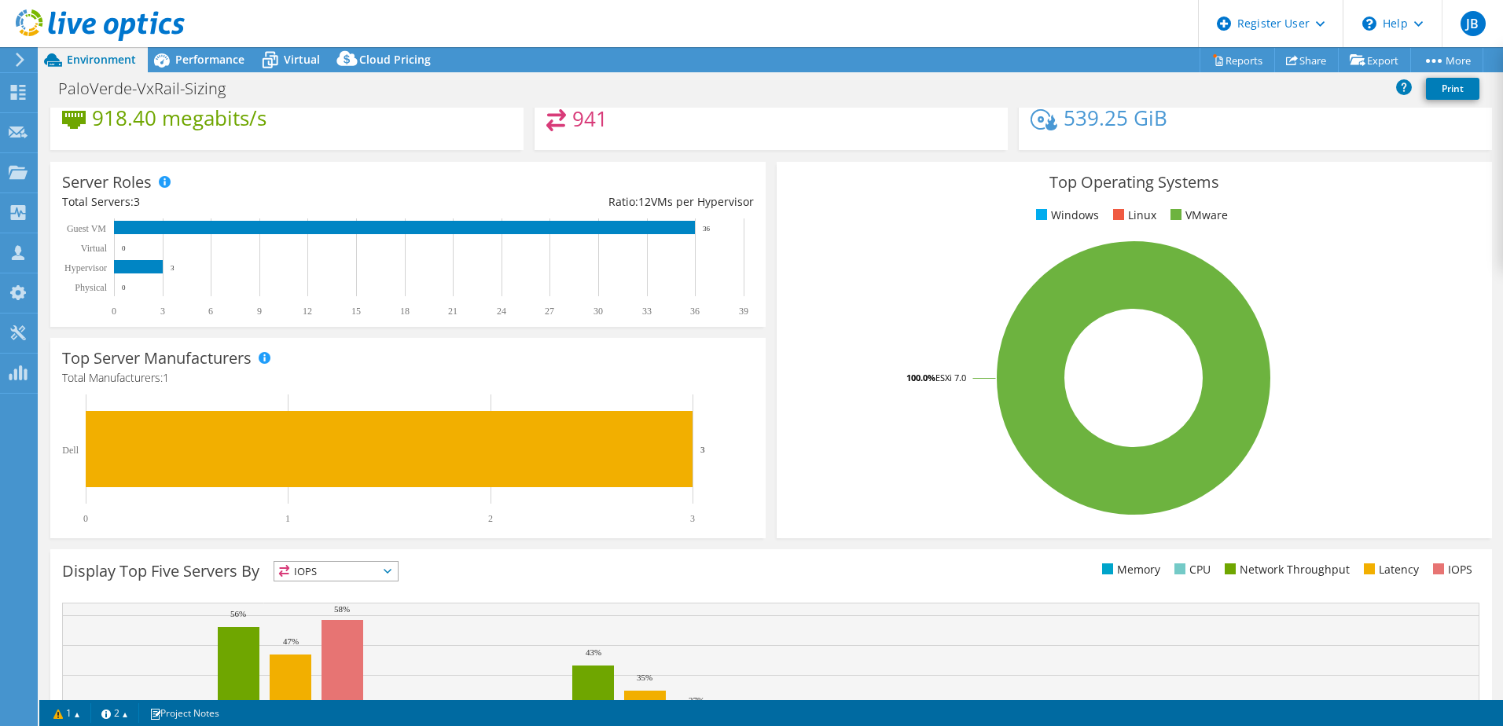
scroll to position [157, 0]
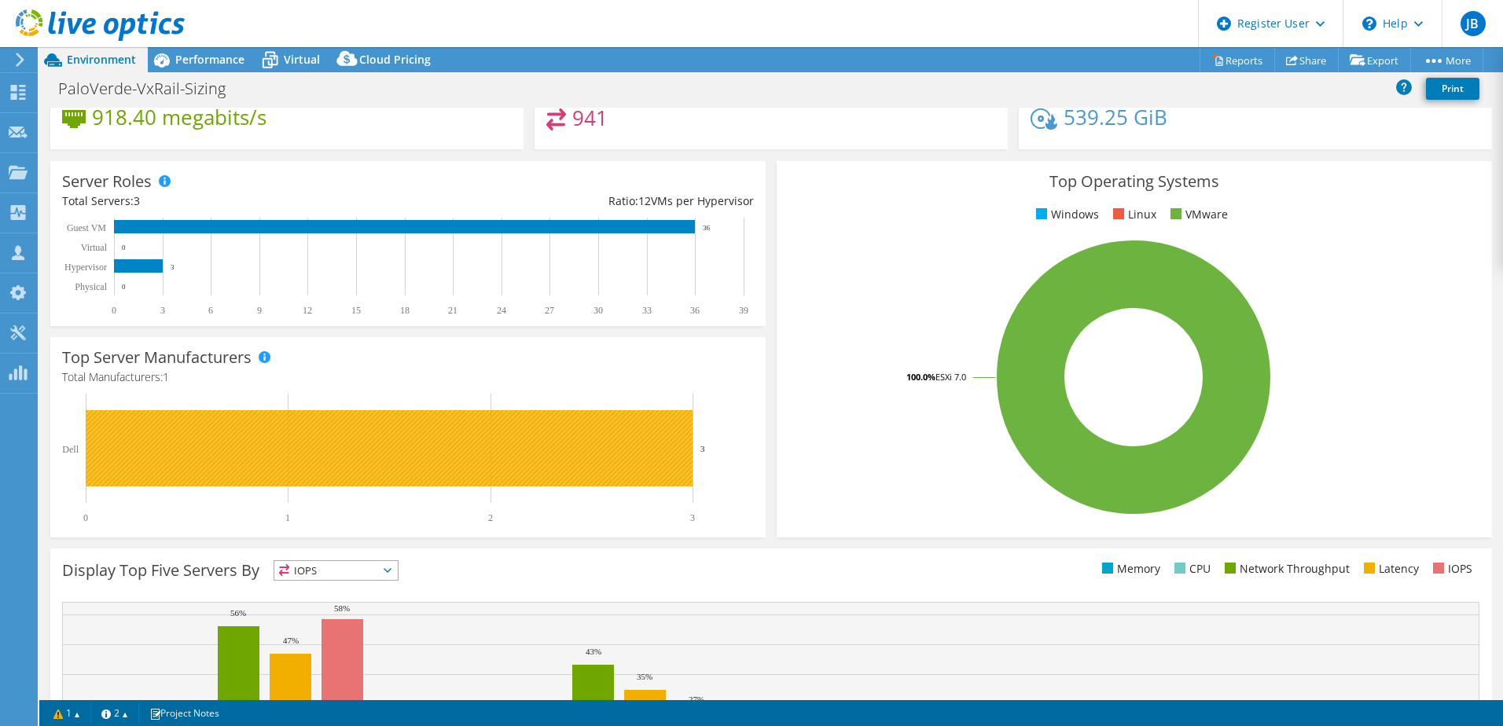
click at [355, 460] on rect at bounding box center [389, 448] width 607 height 76
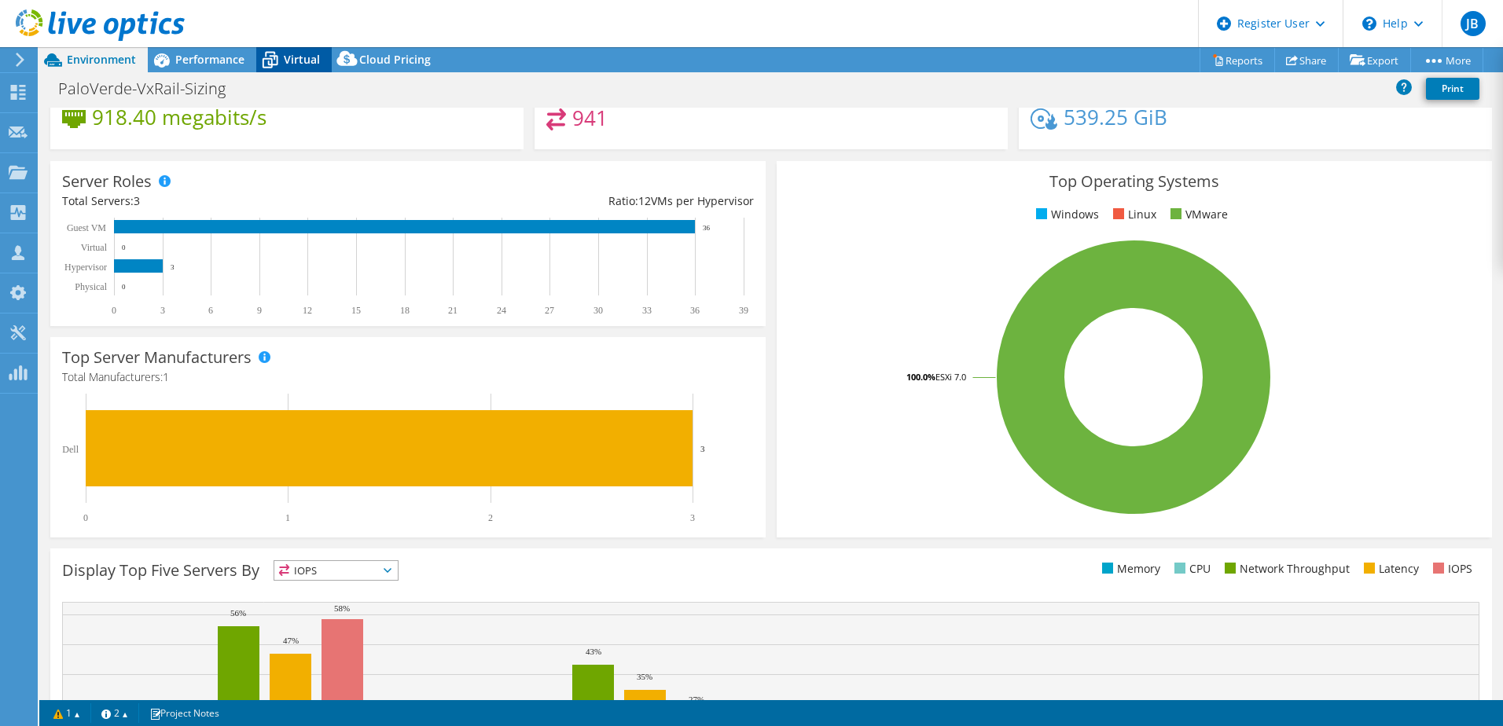
click at [274, 53] on icon at bounding box center [270, 55] width 10 height 6
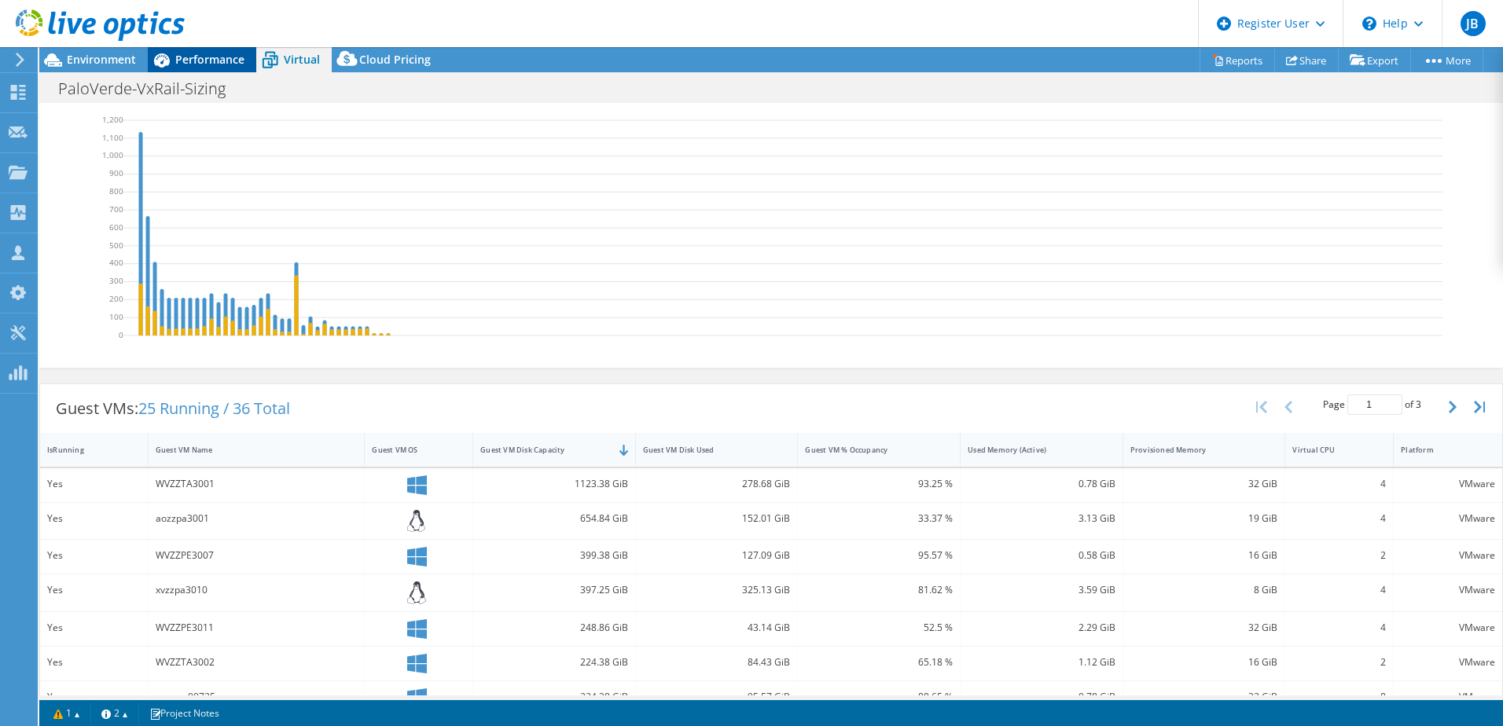
click at [219, 55] on span "Performance" at bounding box center [209, 59] width 69 height 15
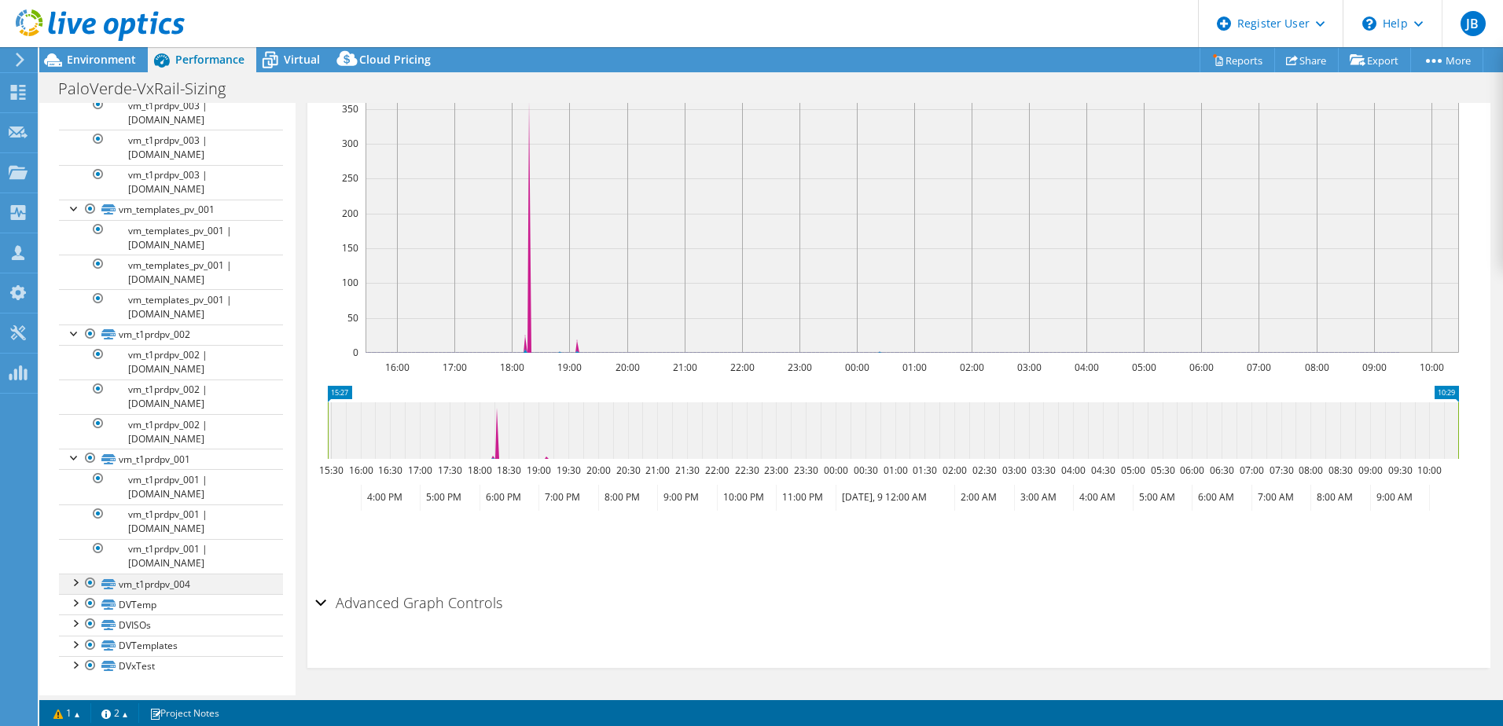
click at [73, 582] on div at bounding box center [75, 582] width 16 height 16
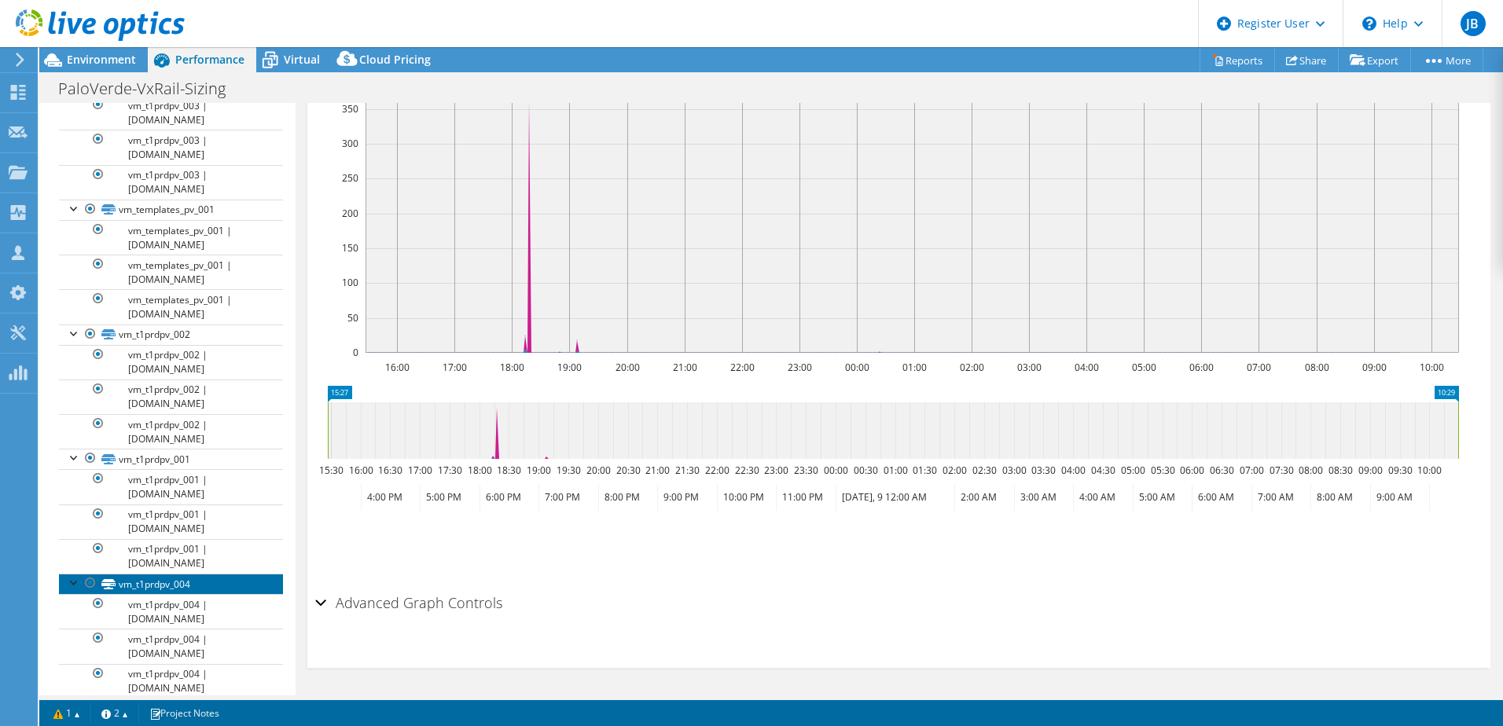
click at [141, 583] on link "vm_t1prdpv_004" at bounding box center [171, 584] width 224 height 20
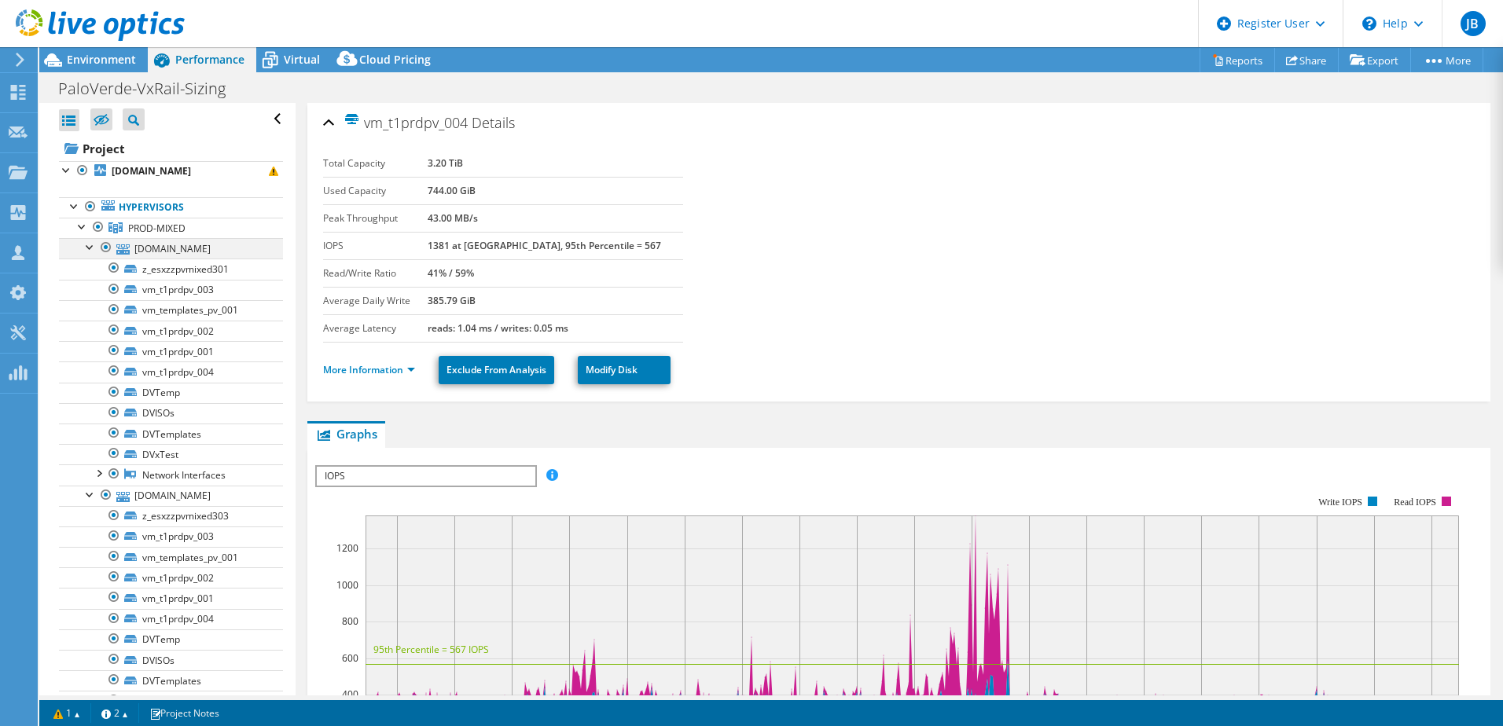
click at [84, 247] on div at bounding box center [91, 246] width 16 height 16
click at [89, 266] on div at bounding box center [91, 267] width 16 height 16
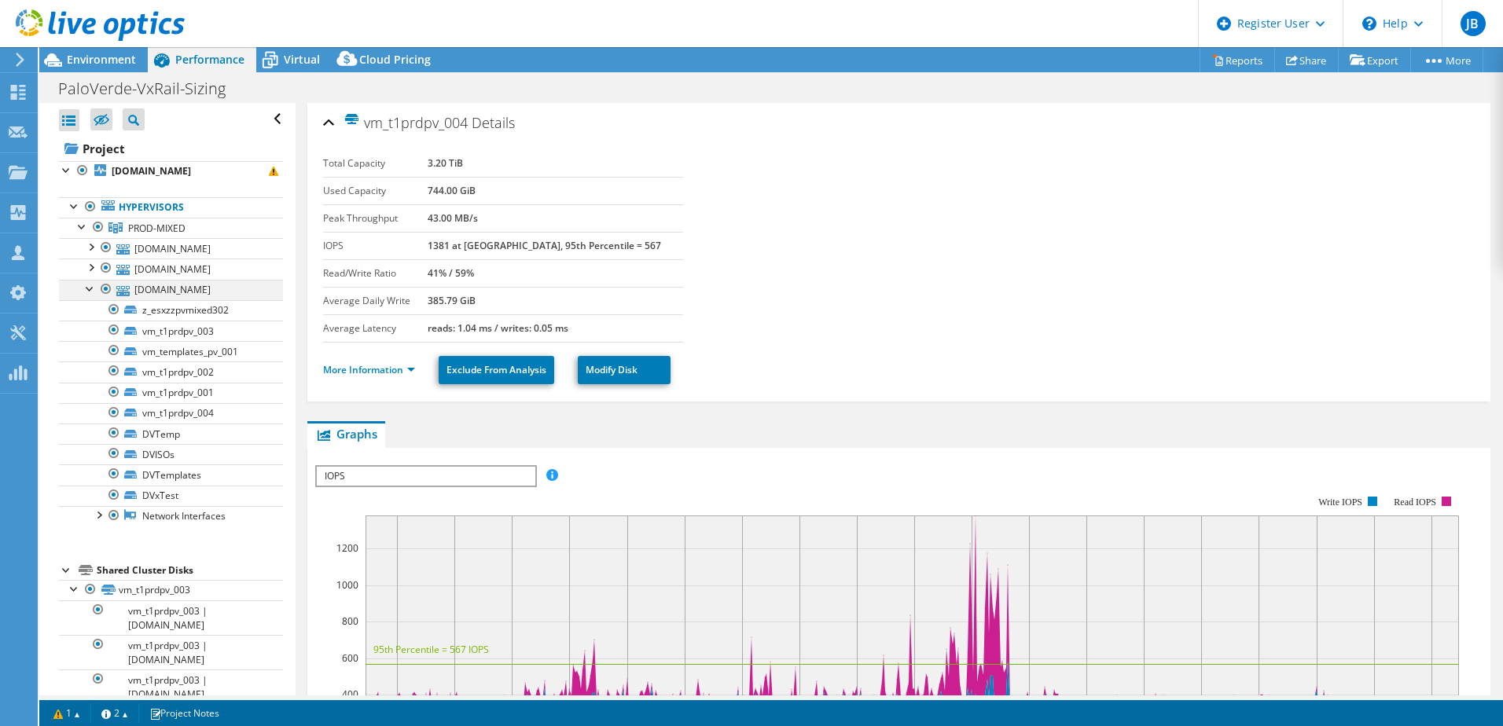
click at [85, 288] on div at bounding box center [91, 288] width 16 height 16
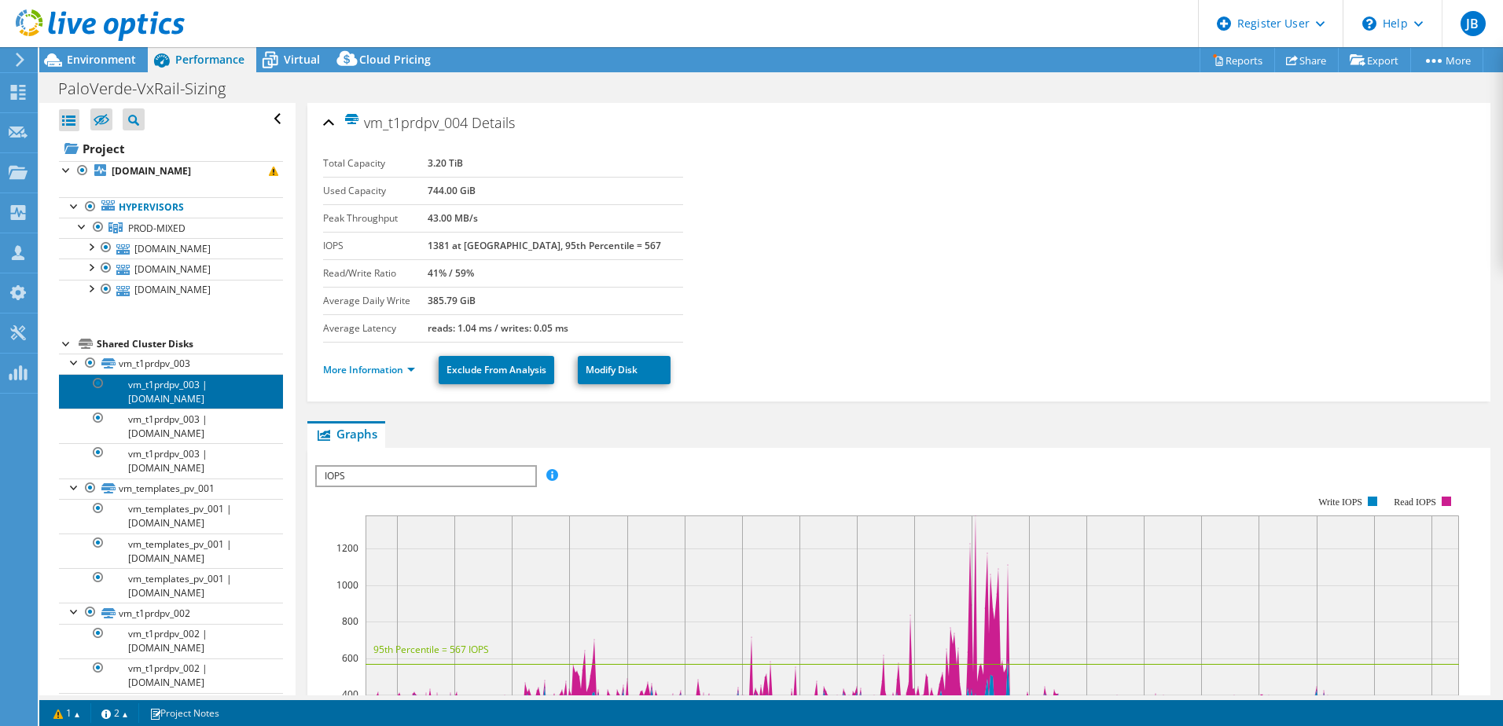
click at [159, 393] on link "vm_t1prdpv_003 | [DOMAIN_NAME]" at bounding box center [171, 391] width 224 height 35
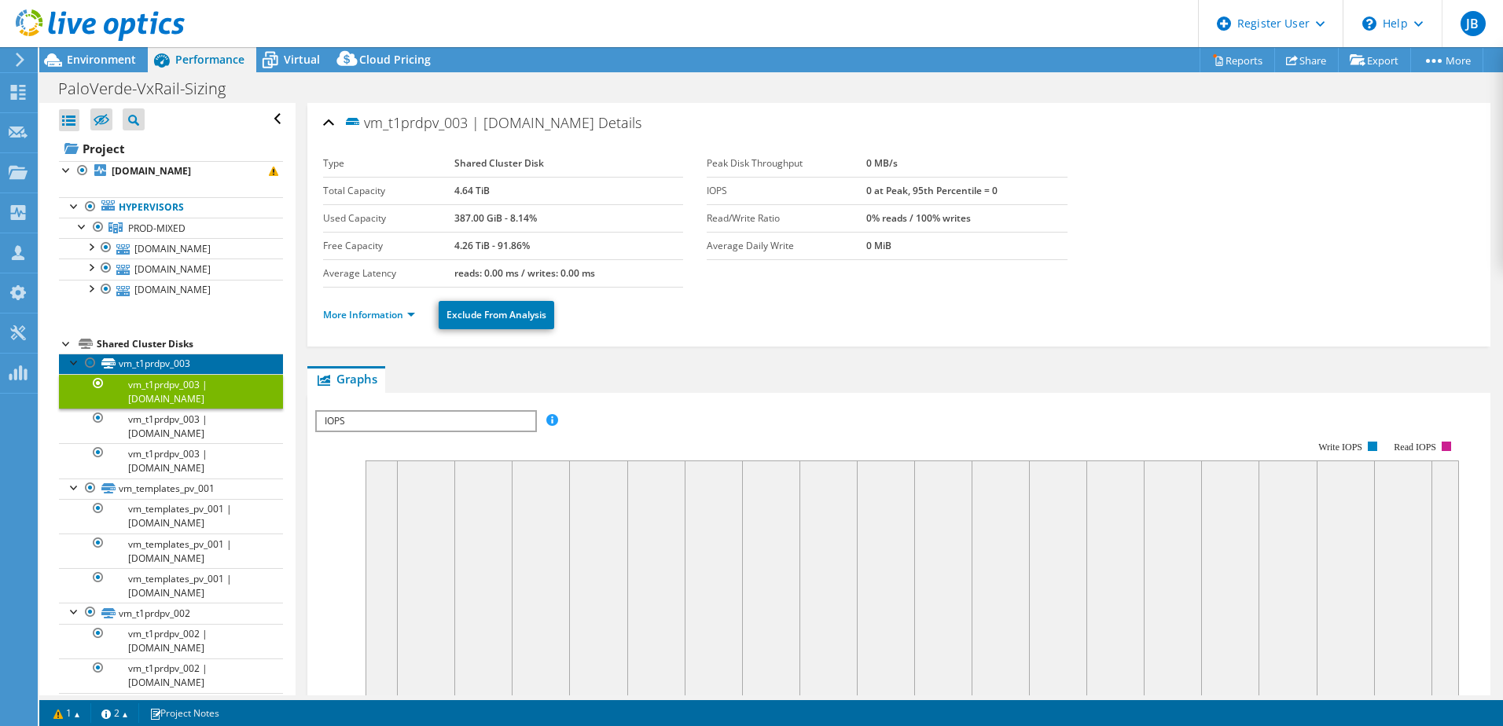
click at [160, 368] on link "vm_t1prdpv_003" at bounding box center [171, 364] width 224 height 20
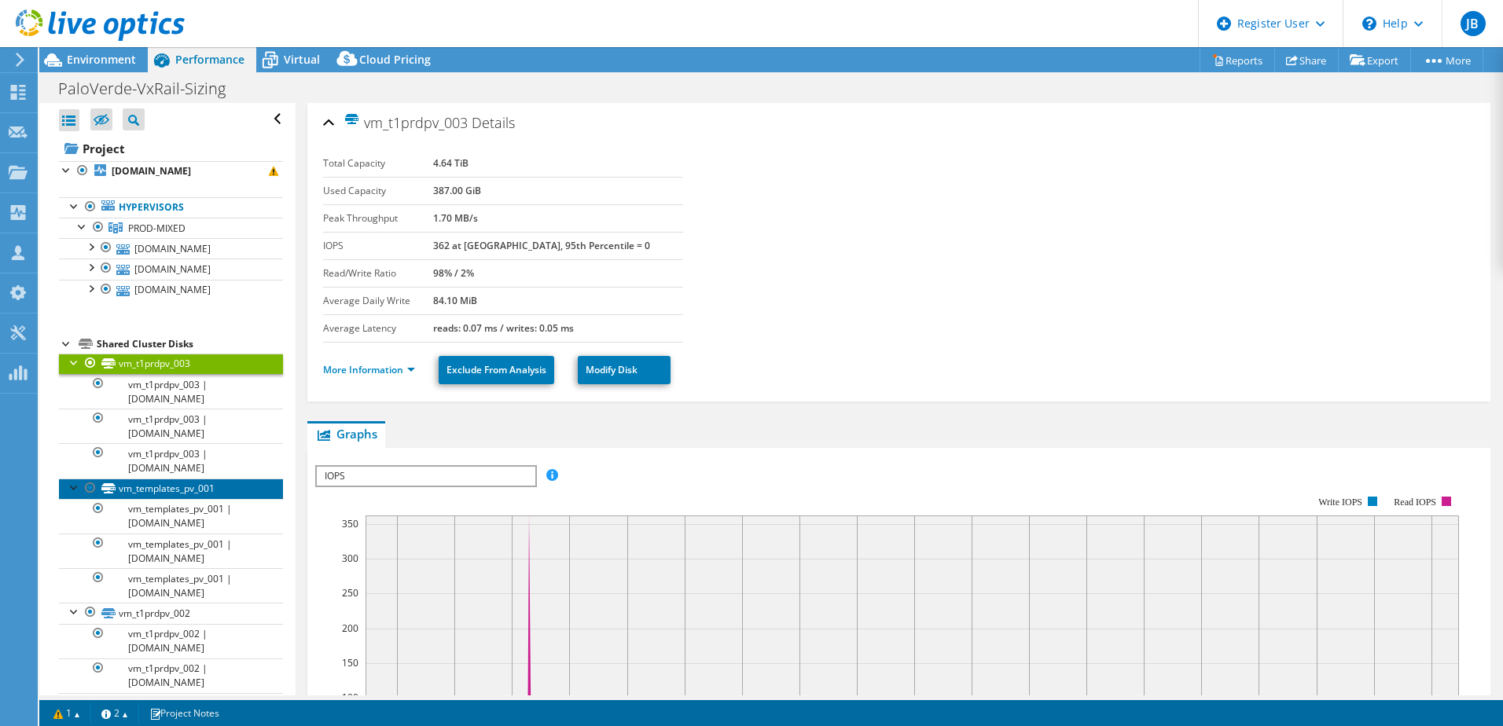
click at [169, 483] on link "vm_templates_pv_001" at bounding box center [171, 489] width 224 height 20
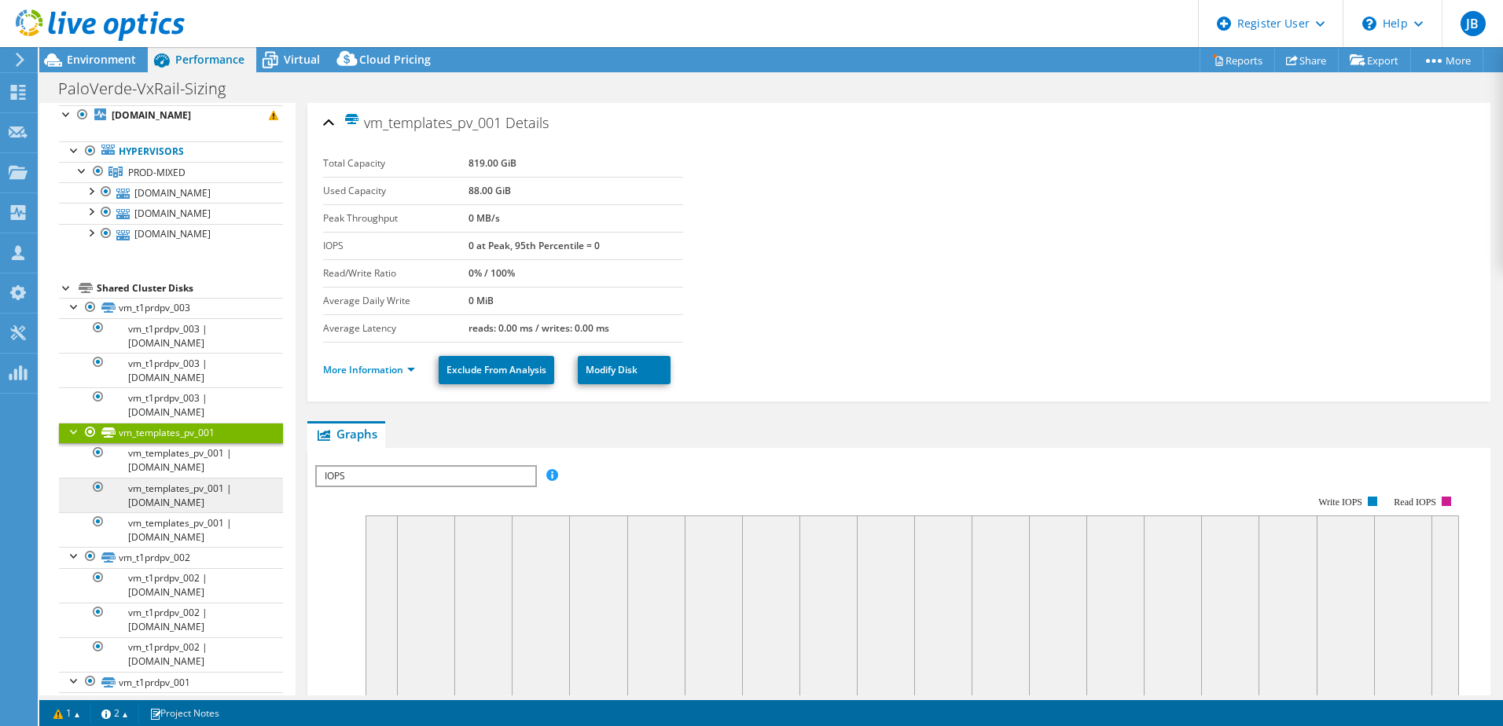
scroll to position [79, 0]
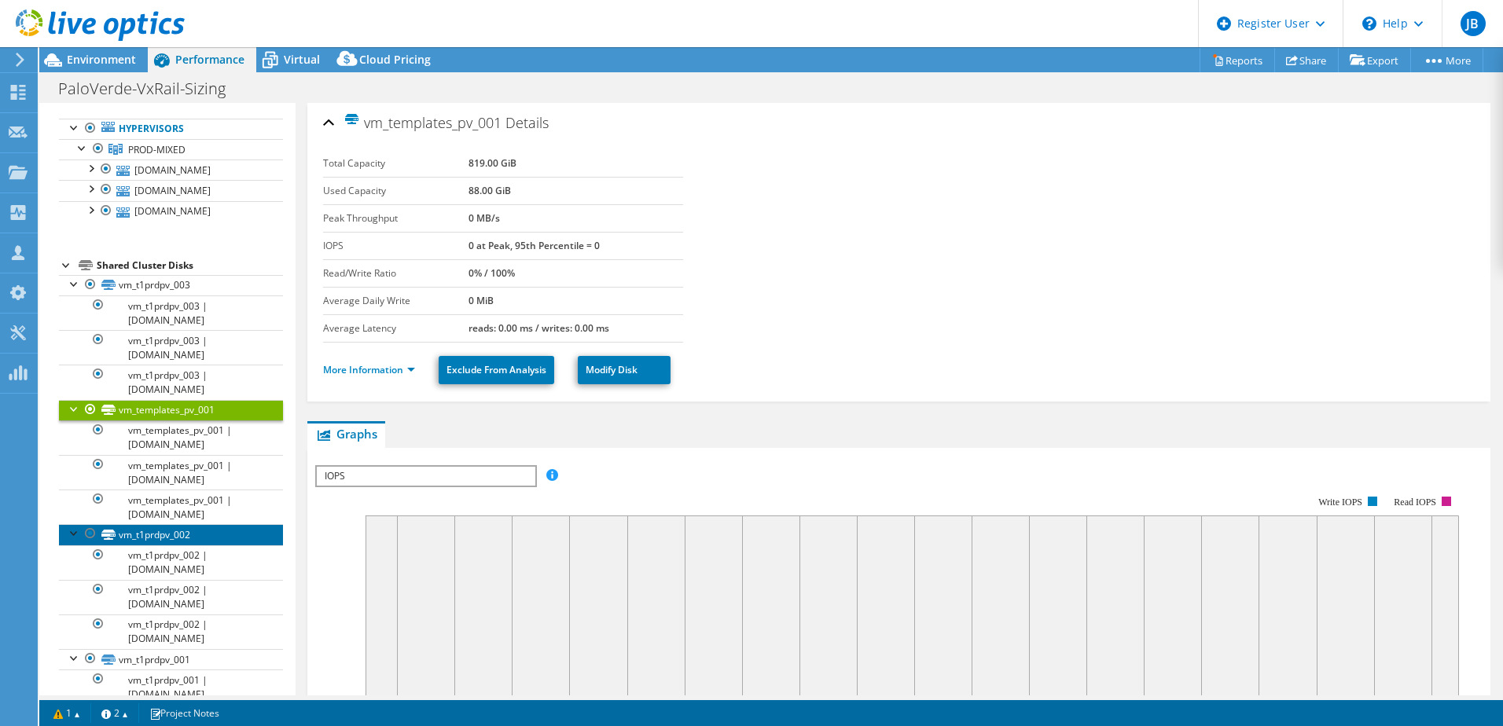
click at [152, 531] on link "vm_t1prdpv_002" at bounding box center [171, 534] width 224 height 20
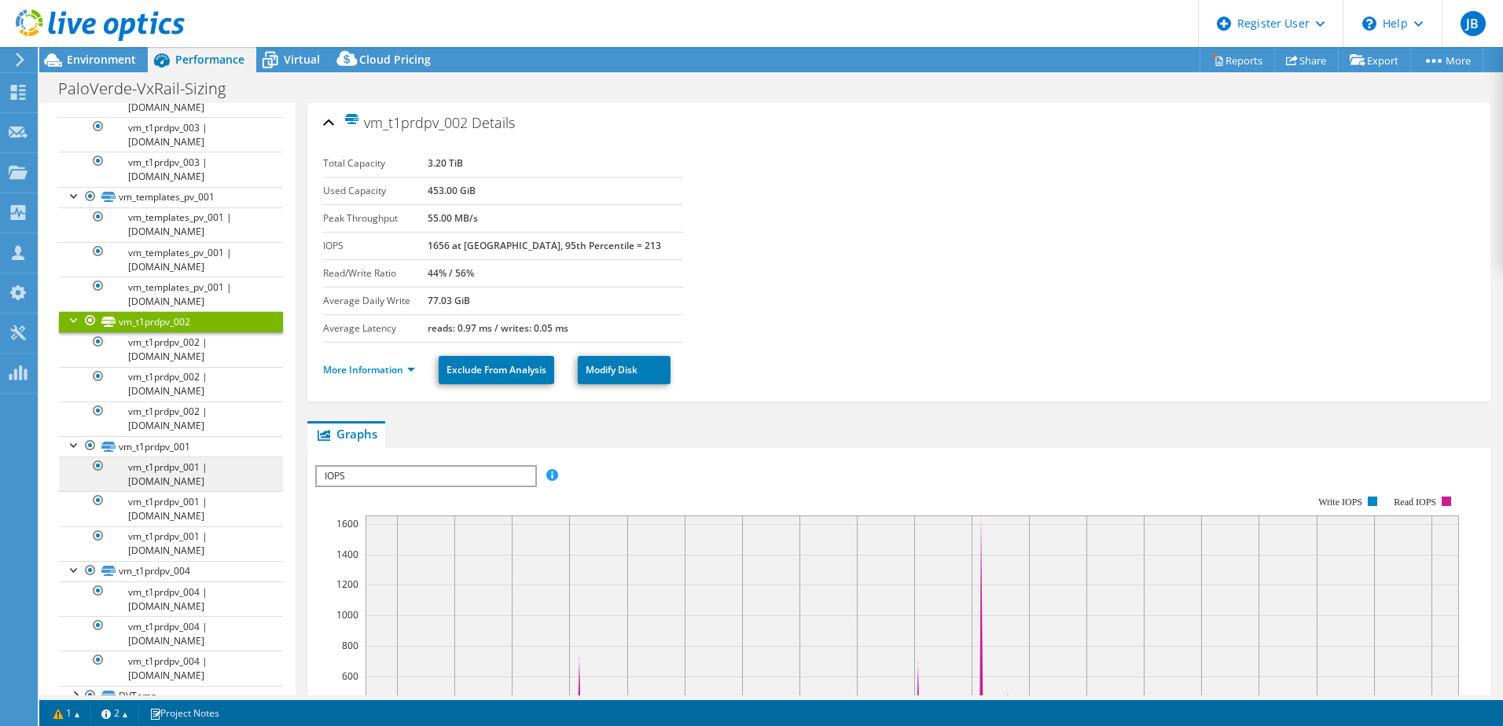
scroll to position [314, 0]
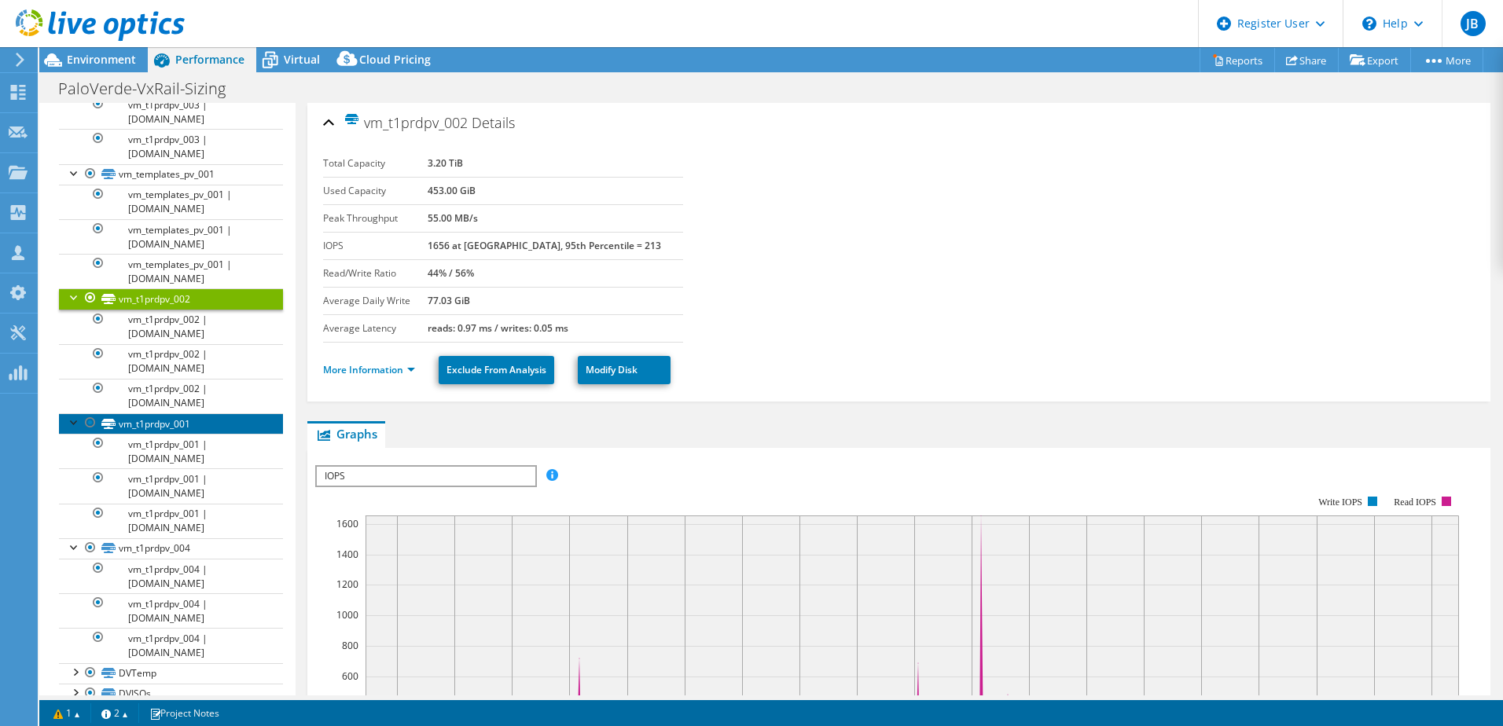
click at [157, 423] on link "vm_t1prdpv_001" at bounding box center [171, 423] width 224 height 20
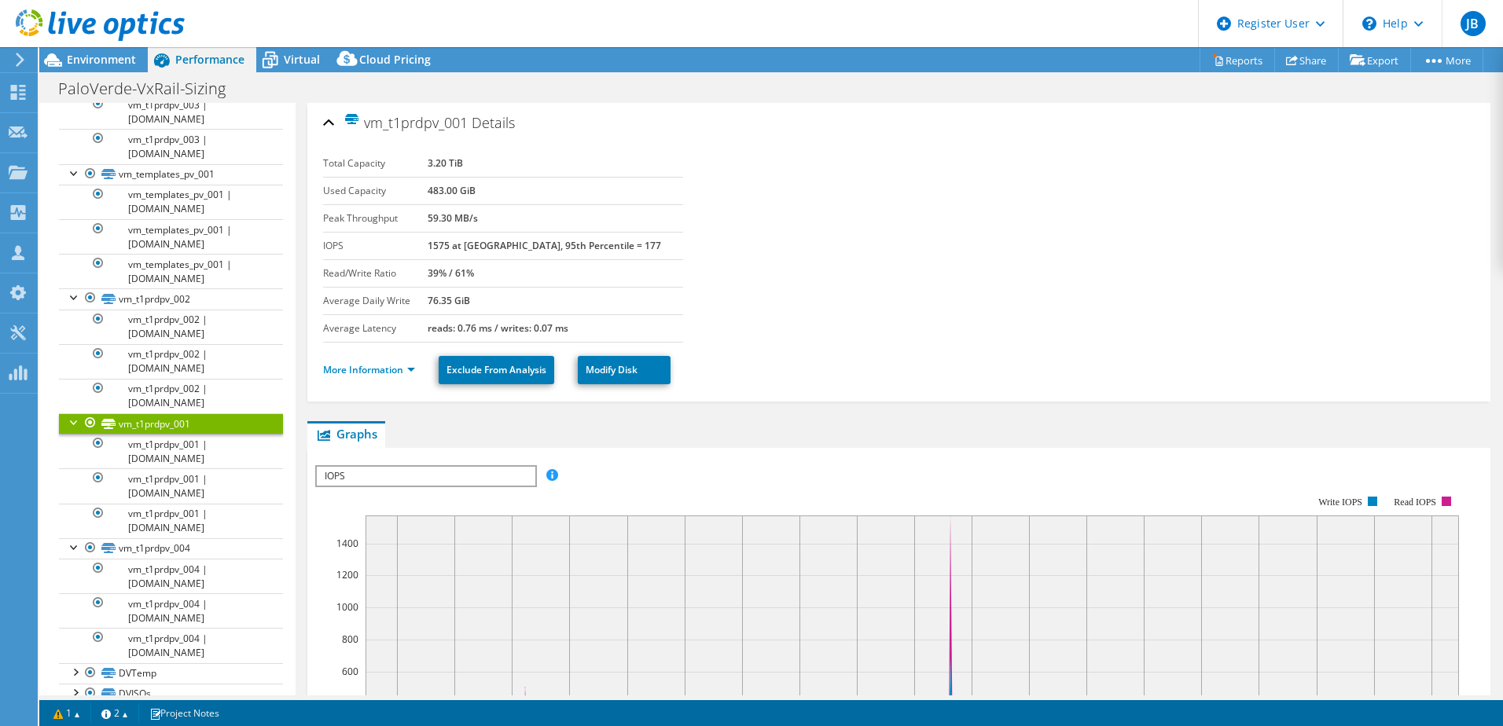
scroll to position [383, 0]
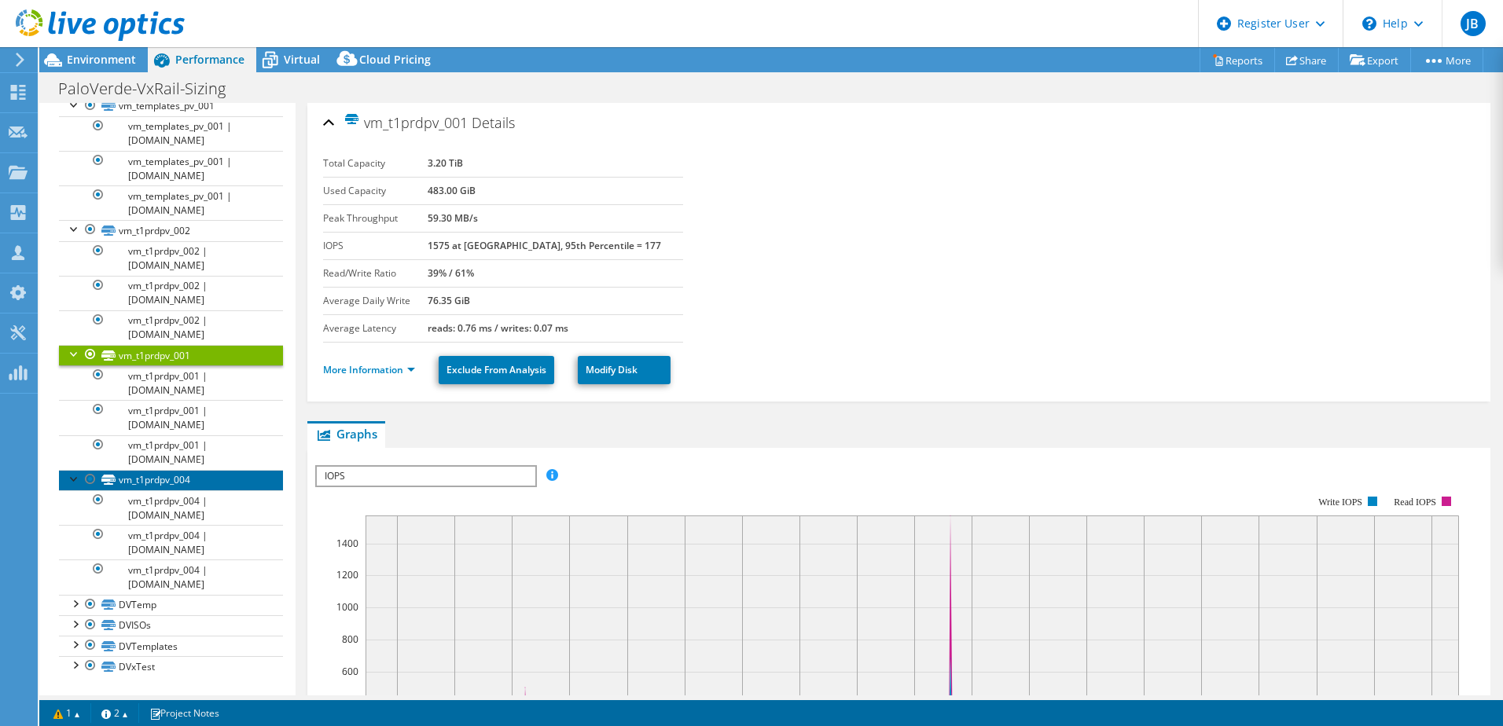
click at [156, 477] on link "vm_t1prdpv_004" at bounding box center [171, 480] width 224 height 20
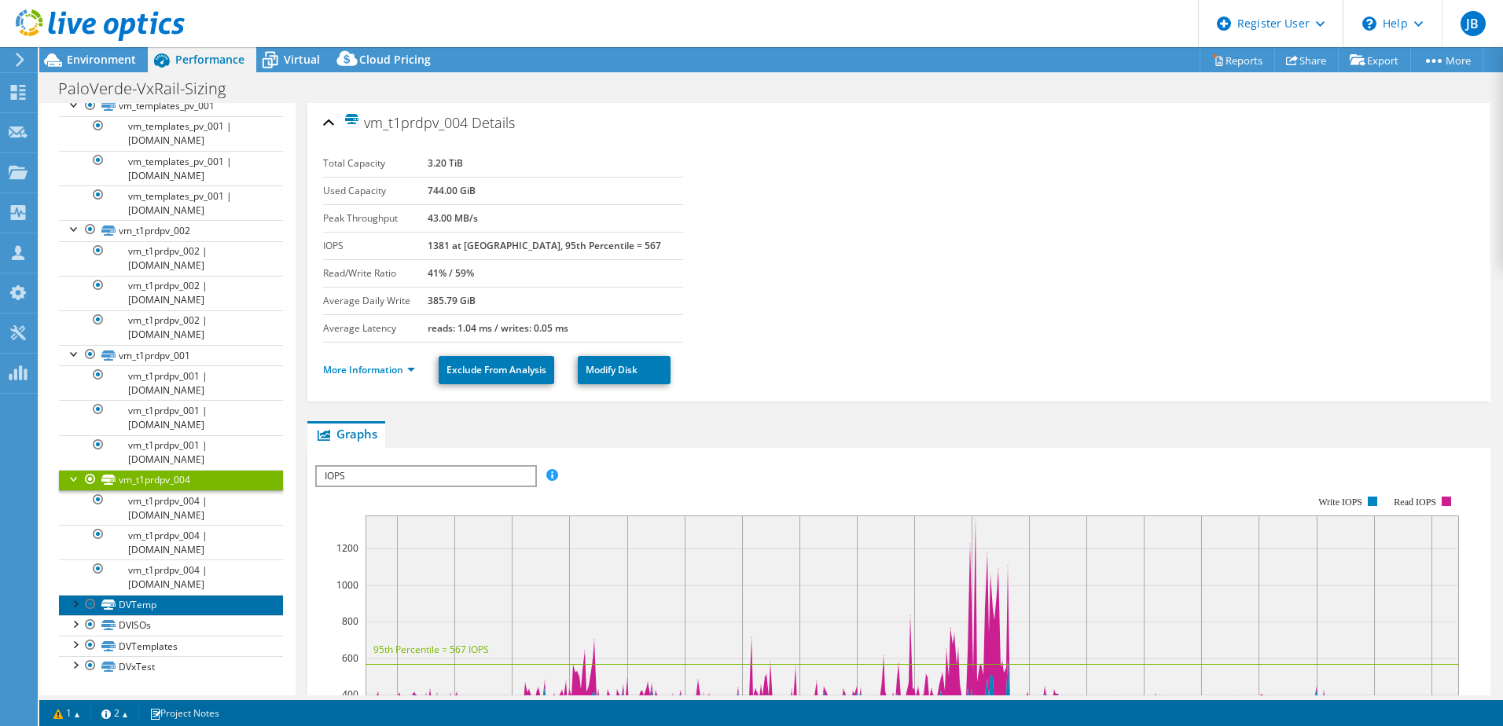
click at [150, 607] on link "DVTemp" at bounding box center [171, 605] width 224 height 20
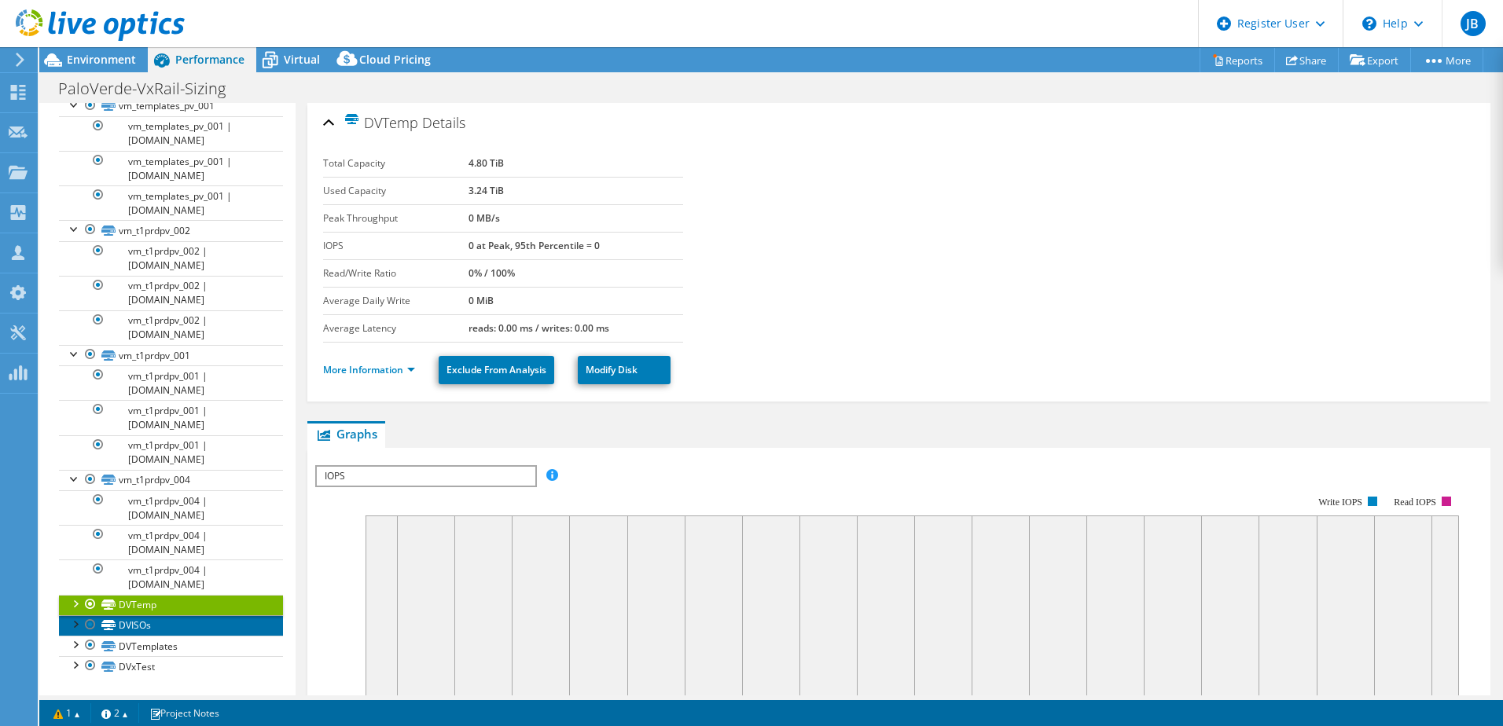
click at [150, 626] on link "DVISOs" at bounding box center [171, 625] width 224 height 20
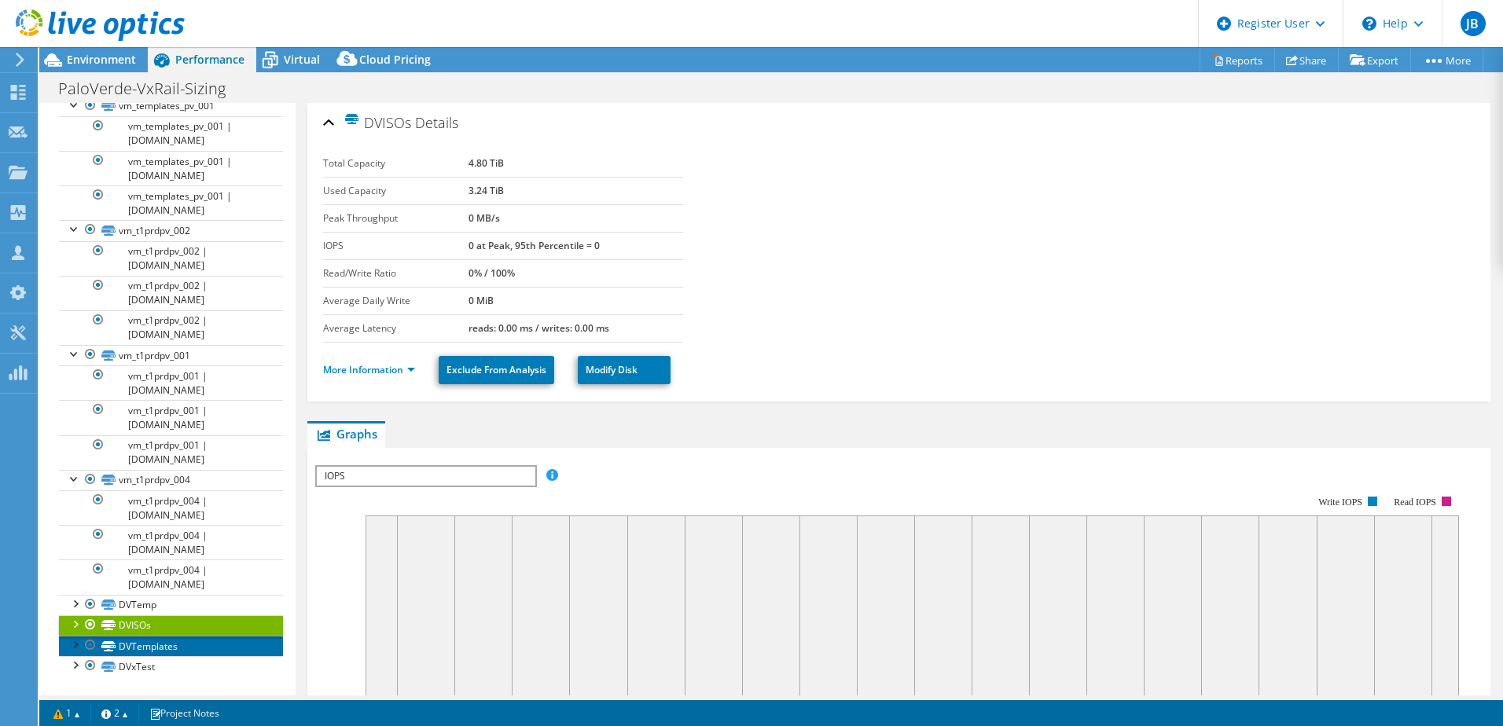
click at [150, 644] on link "DVTemplates" at bounding box center [171, 646] width 224 height 20
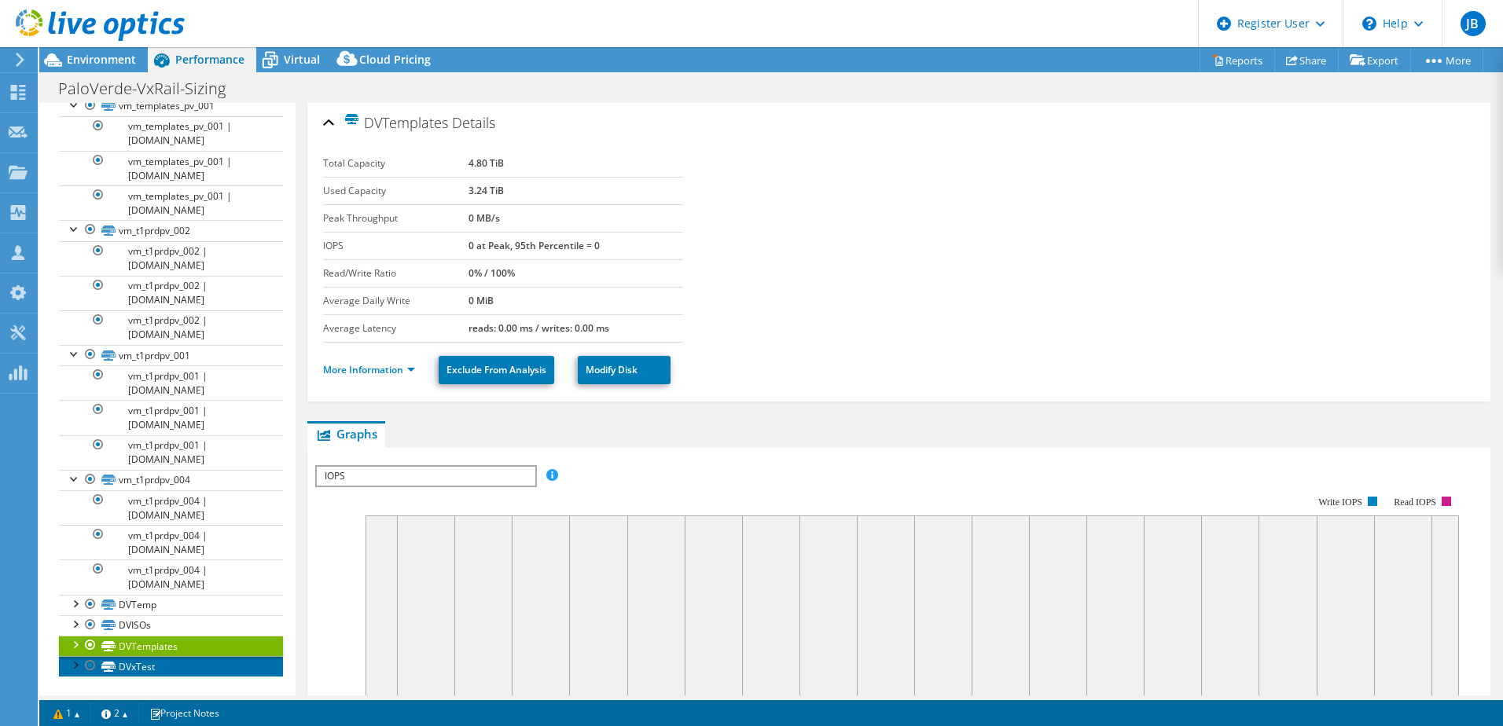
click at [150, 665] on link "DVxTest" at bounding box center [171, 666] width 224 height 20
click at [72, 662] on div at bounding box center [75, 664] width 16 height 16
click at [74, 644] on div at bounding box center [75, 644] width 16 height 16
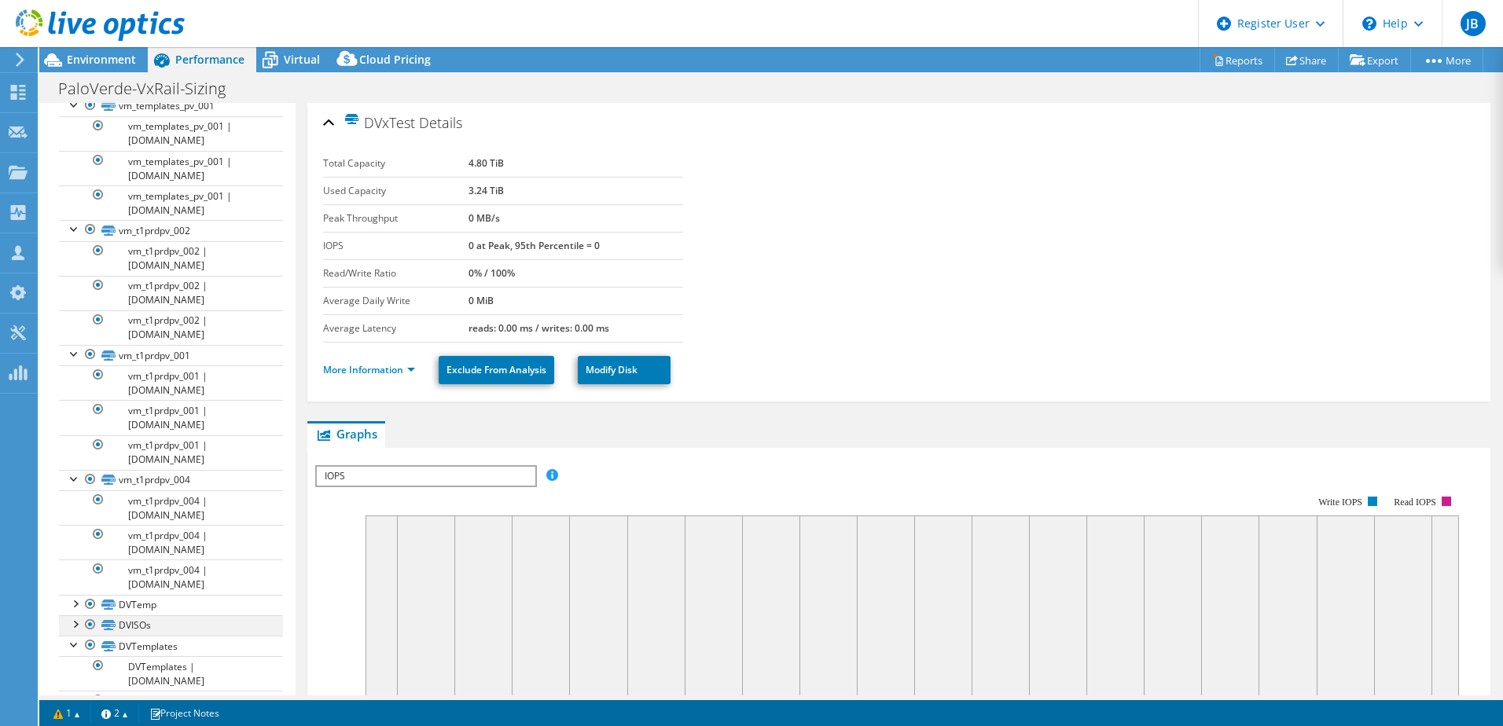
click at [75, 622] on div at bounding box center [75, 623] width 16 height 16
click at [75, 601] on div at bounding box center [75, 603] width 16 height 16
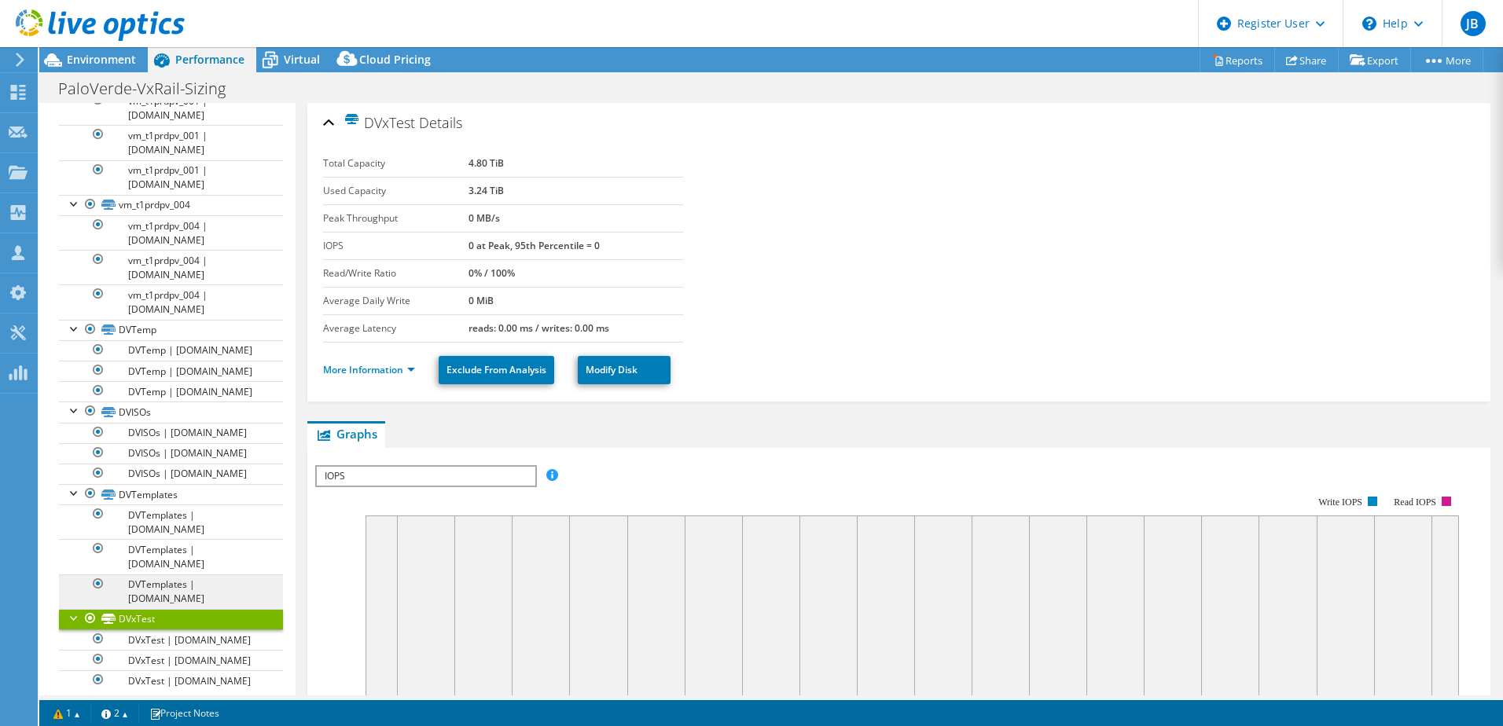
scroll to position [776, 0]
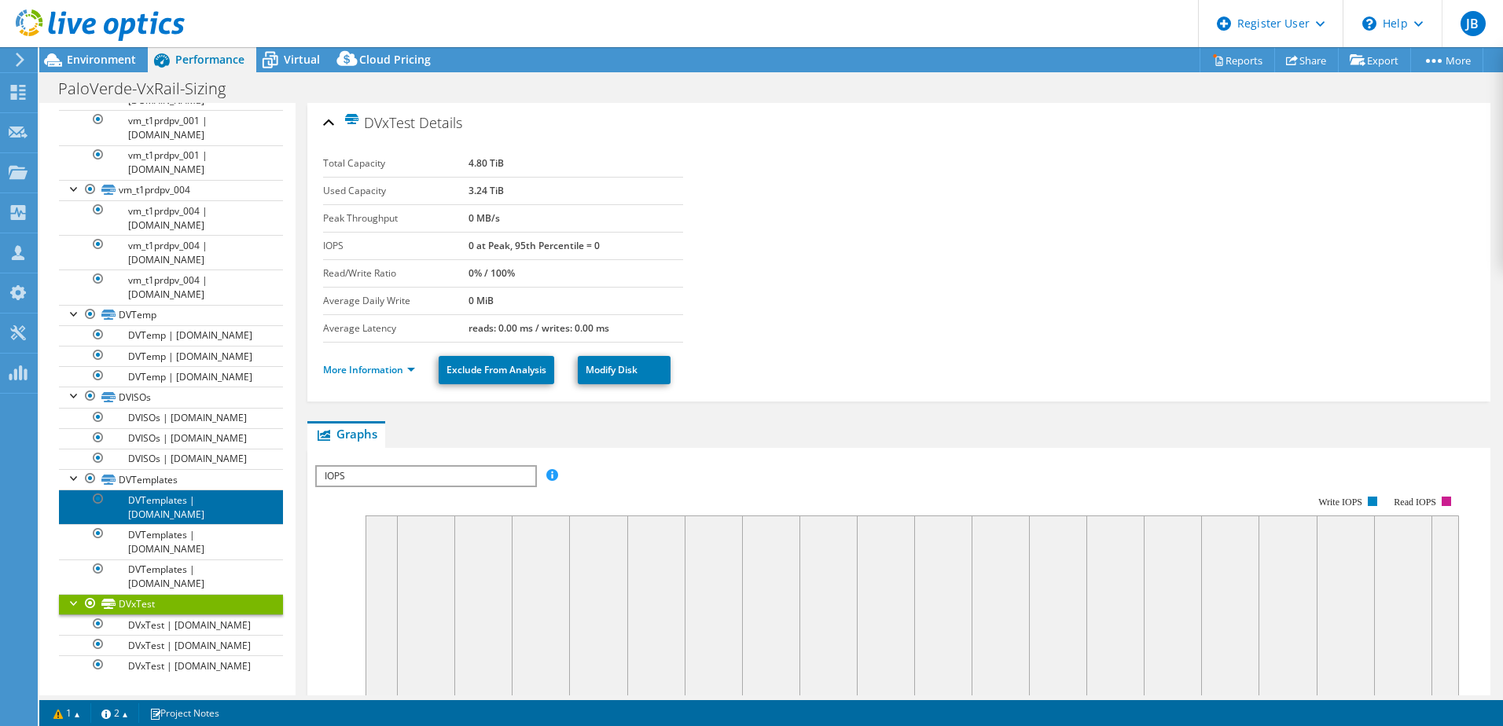
click at [171, 490] on link "DVTemplates | [DOMAIN_NAME]" at bounding box center [171, 507] width 224 height 35
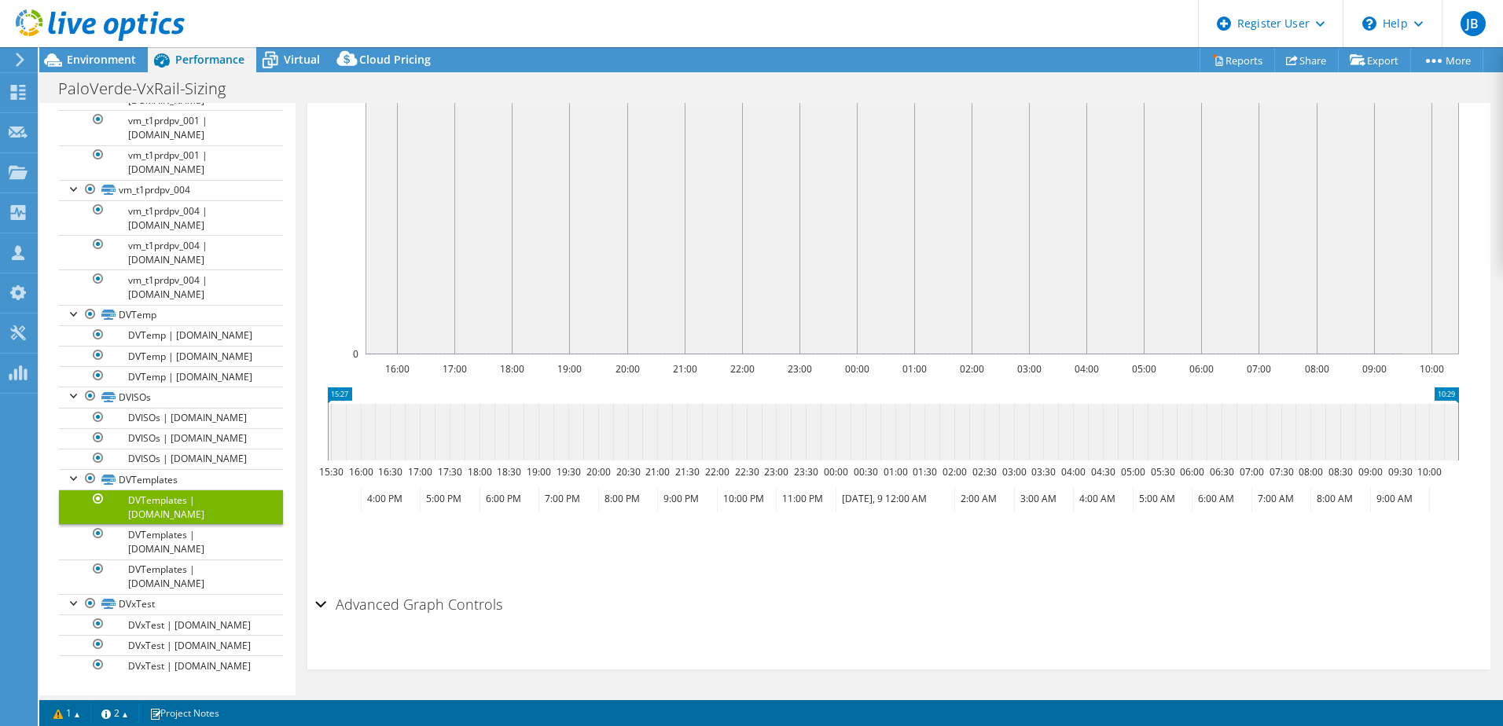
scroll to position [360, 0]
click at [159, 620] on link "DVxTest | [DOMAIN_NAME]" at bounding box center [171, 625] width 224 height 20
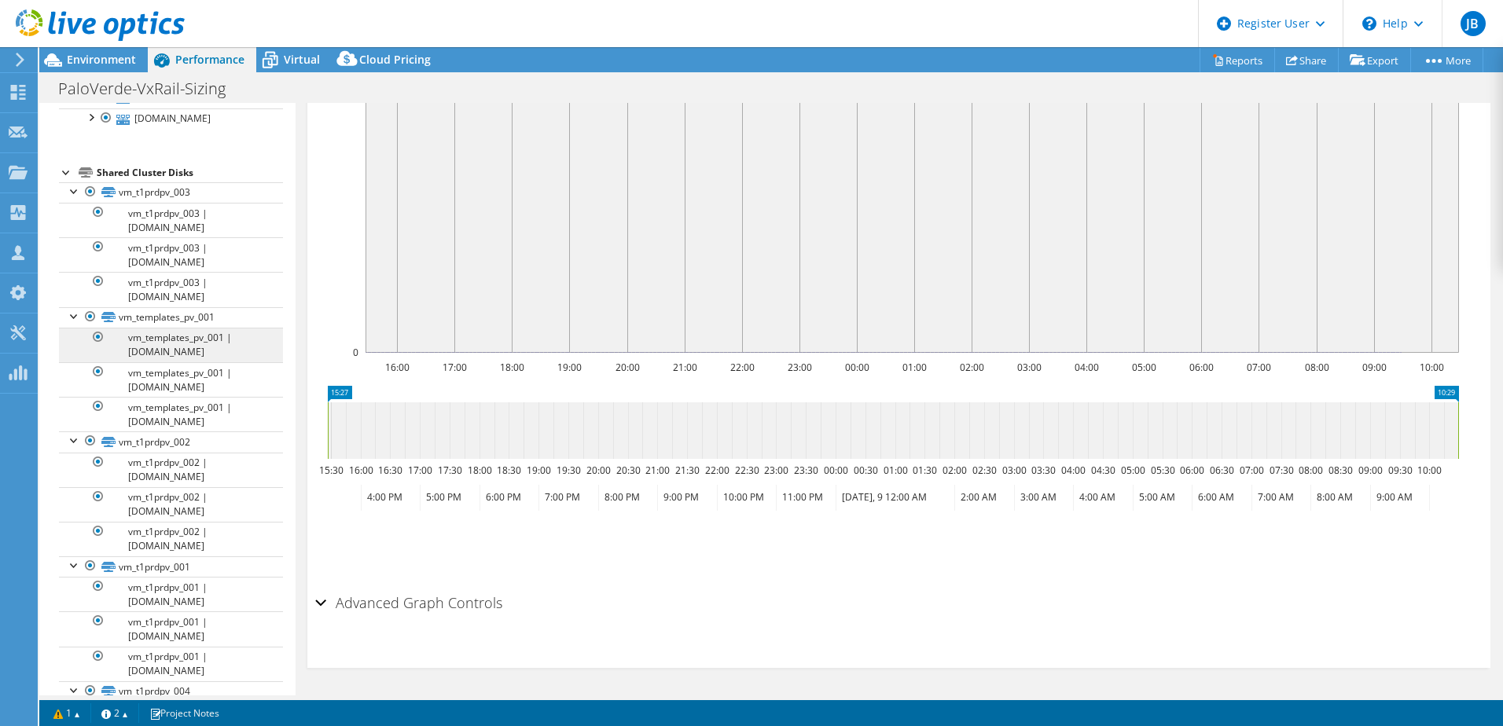
scroll to position [14, 0]
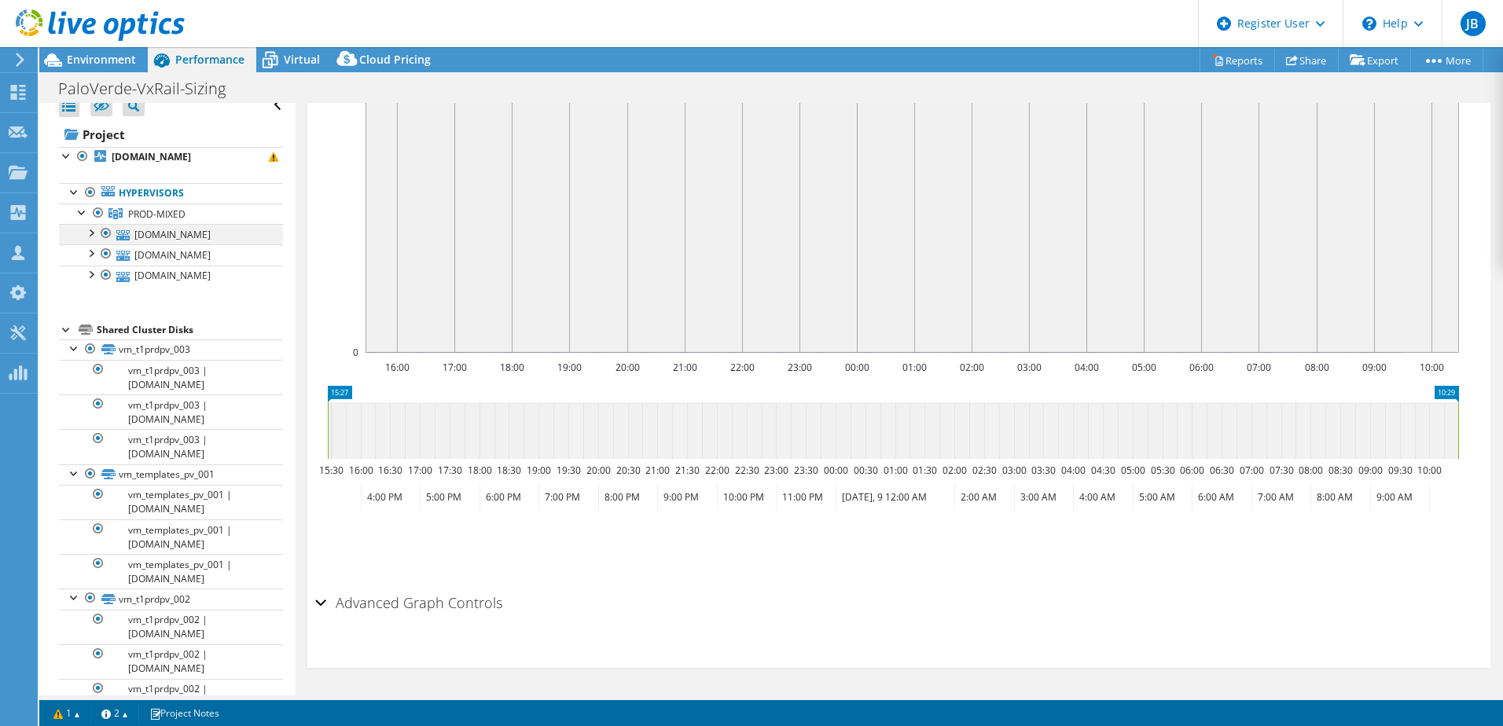
click at [92, 233] on div at bounding box center [91, 232] width 16 height 16
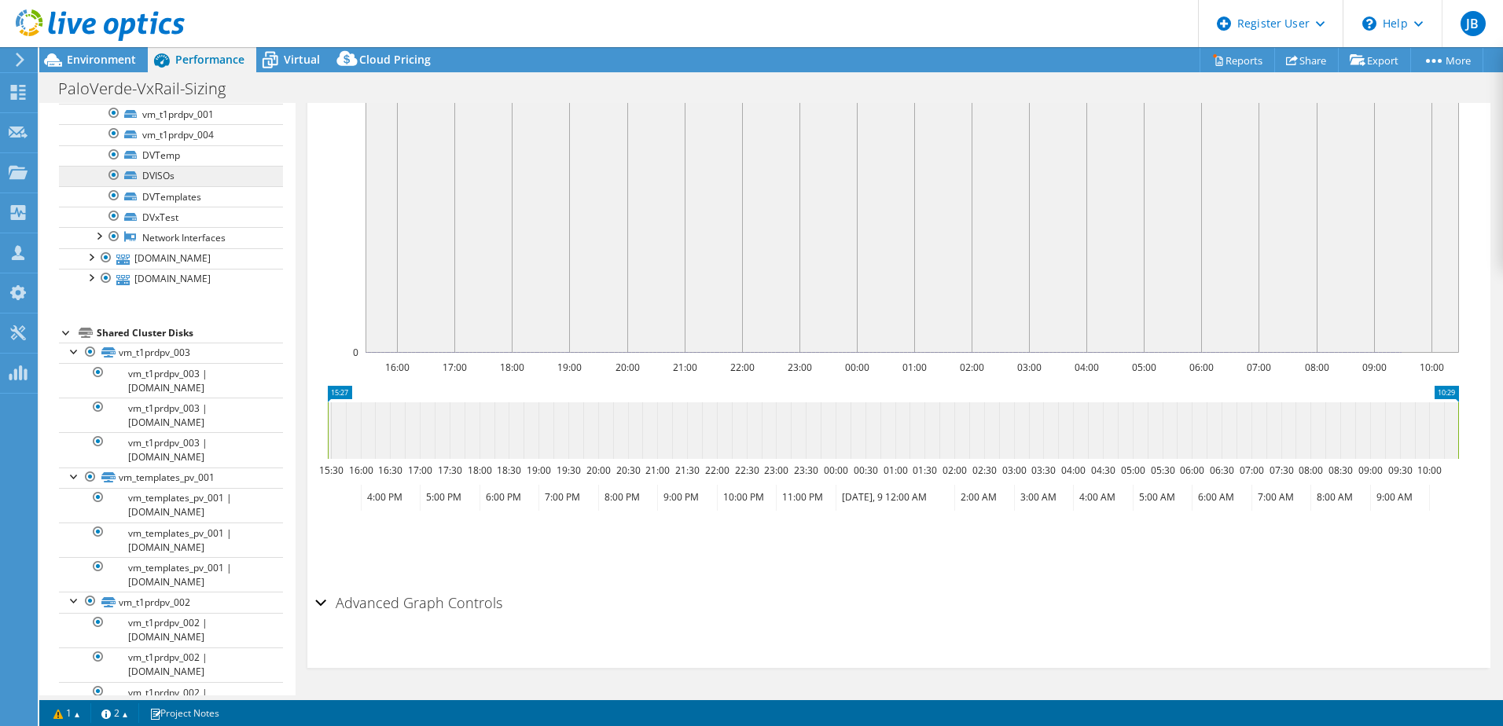
scroll to position [250, 0]
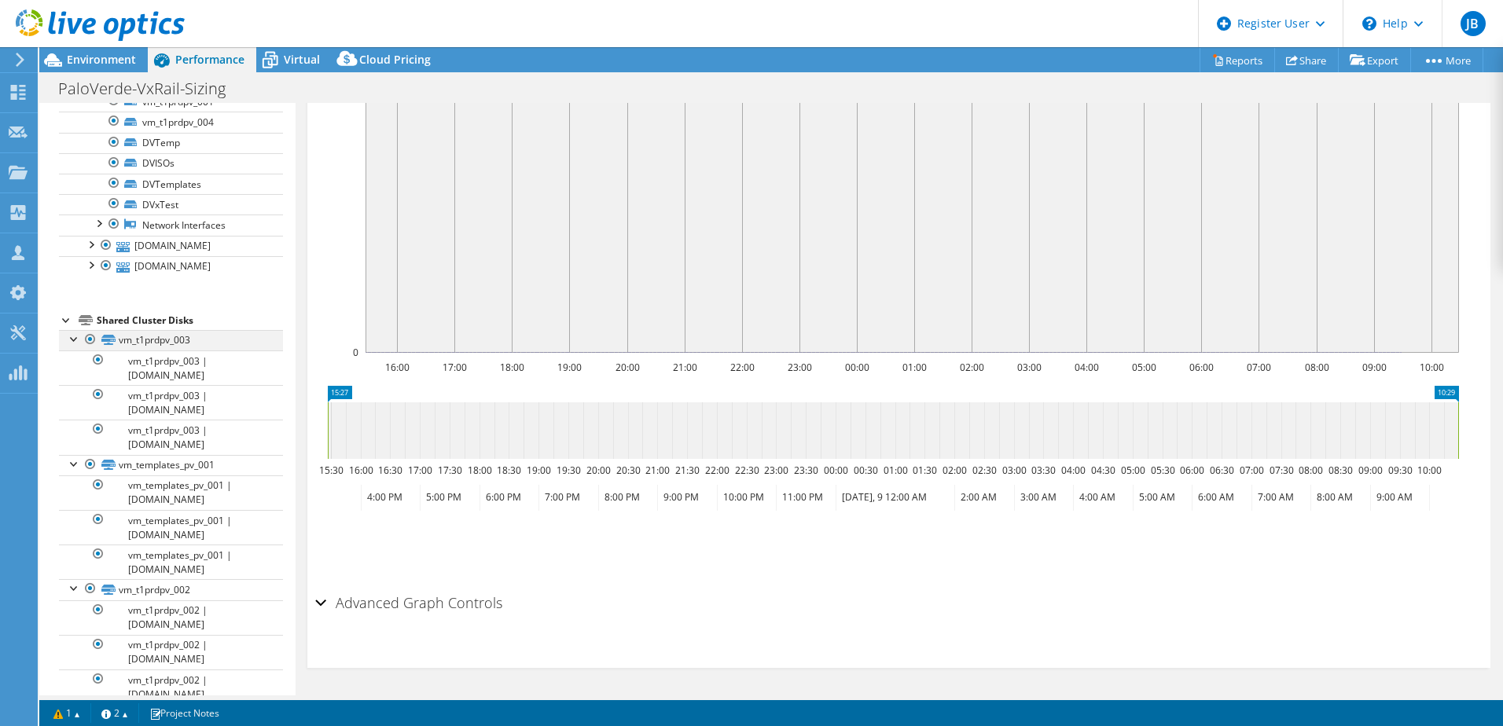
click at [72, 338] on div at bounding box center [75, 338] width 16 height 16
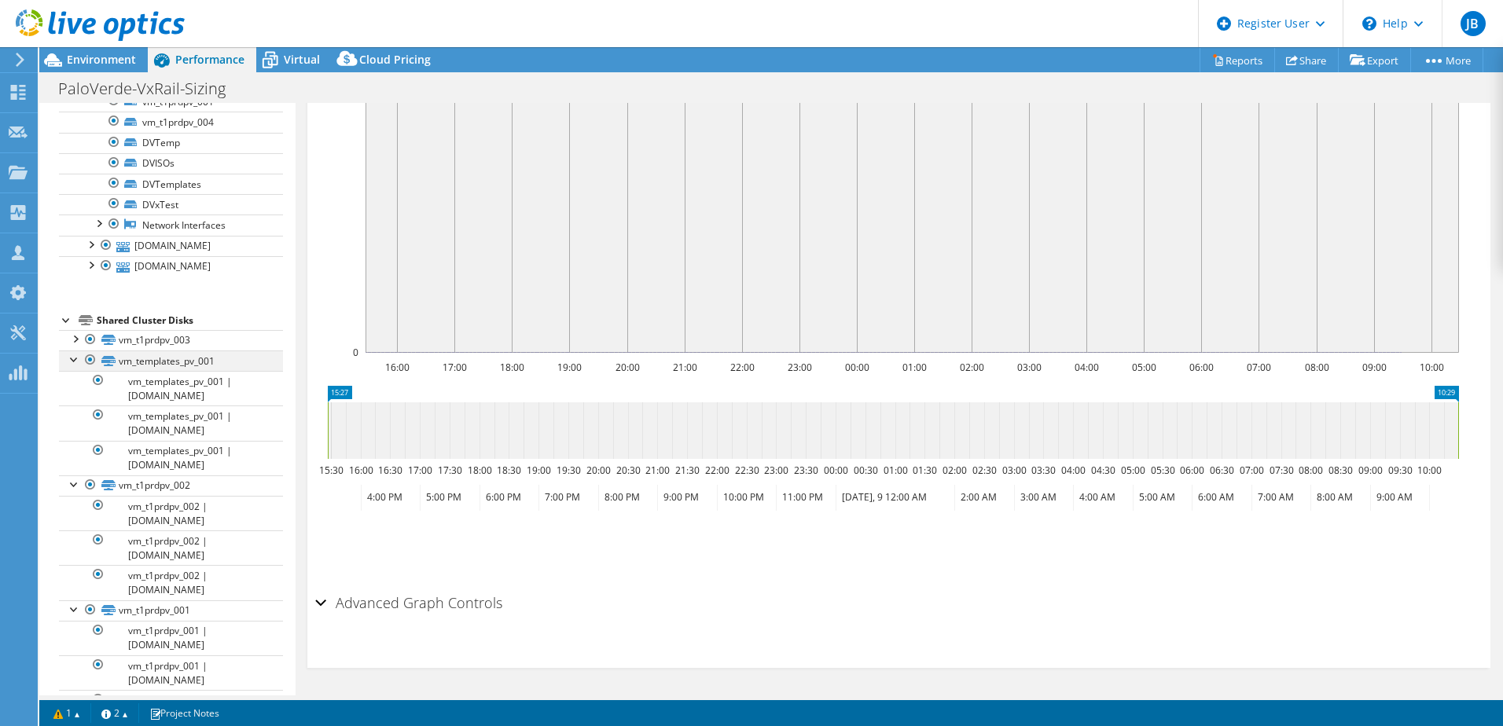
click at [73, 359] on div at bounding box center [75, 359] width 16 height 16
click at [70, 382] on div at bounding box center [75, 379] width 16 height 16
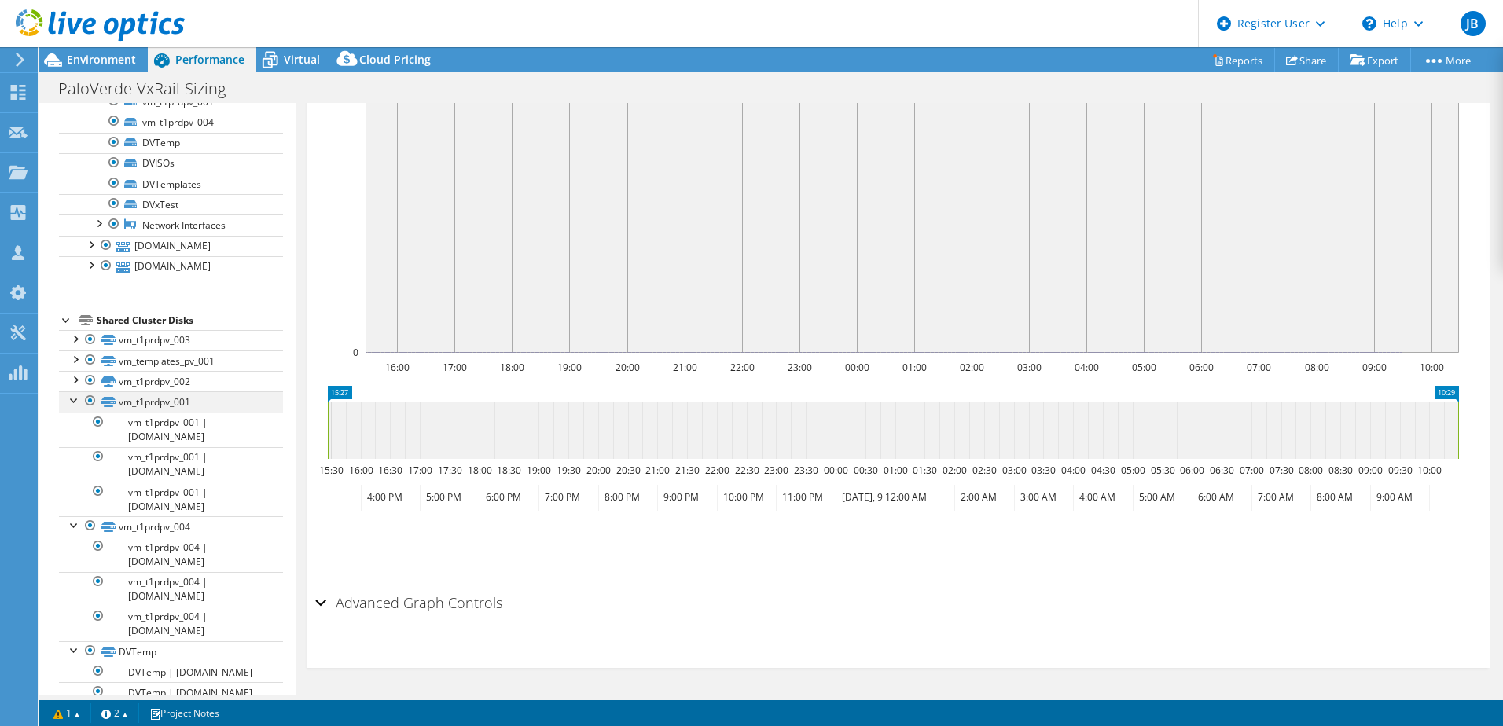
click at [70, 402] on div at bounding box center [75, 399] width 16 height 16
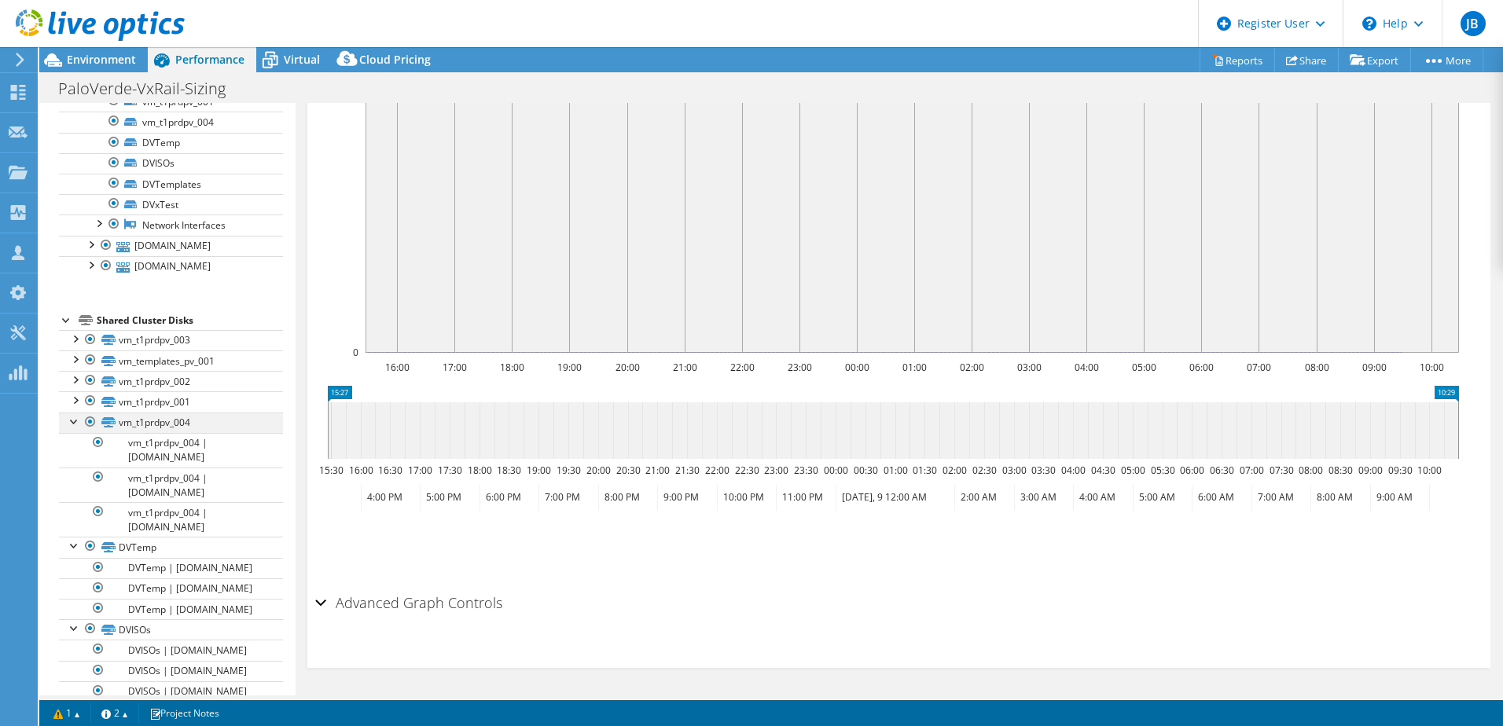
click at [70, 425] on div at bounding box center [75, 421] width 16 height 16
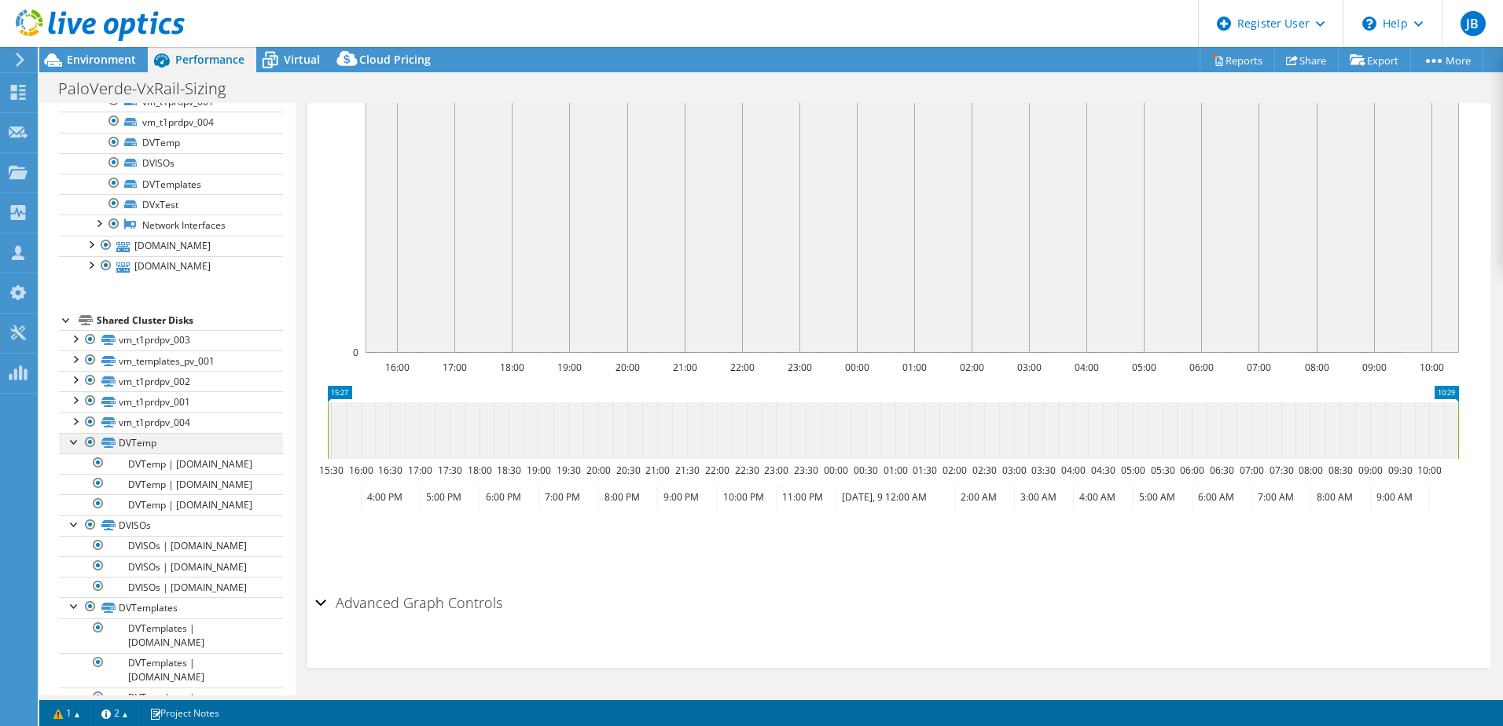
click at [70, 436] on div at bounding box center [75, 441] width 16 height 16
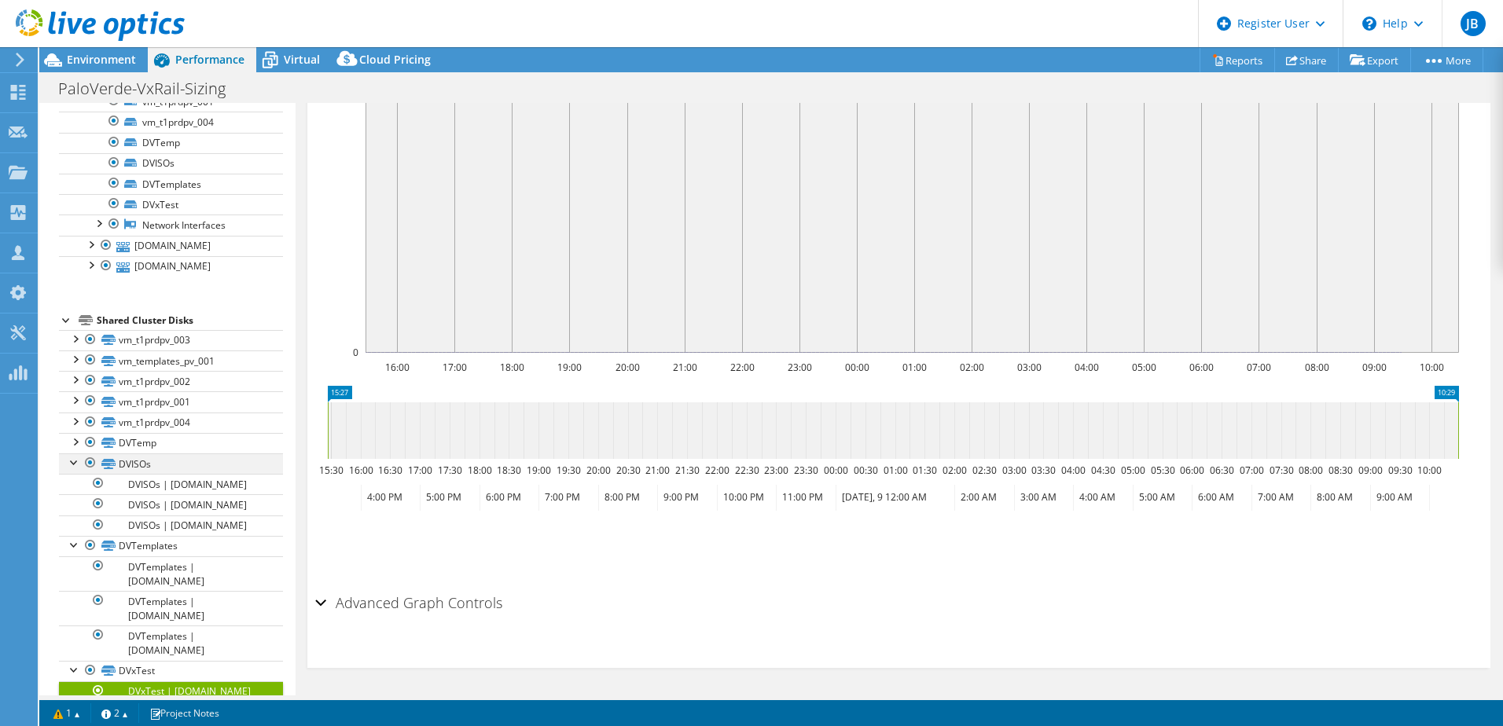
click at [69, 460] on div at bounding box center [75, 462] width 16 height 16
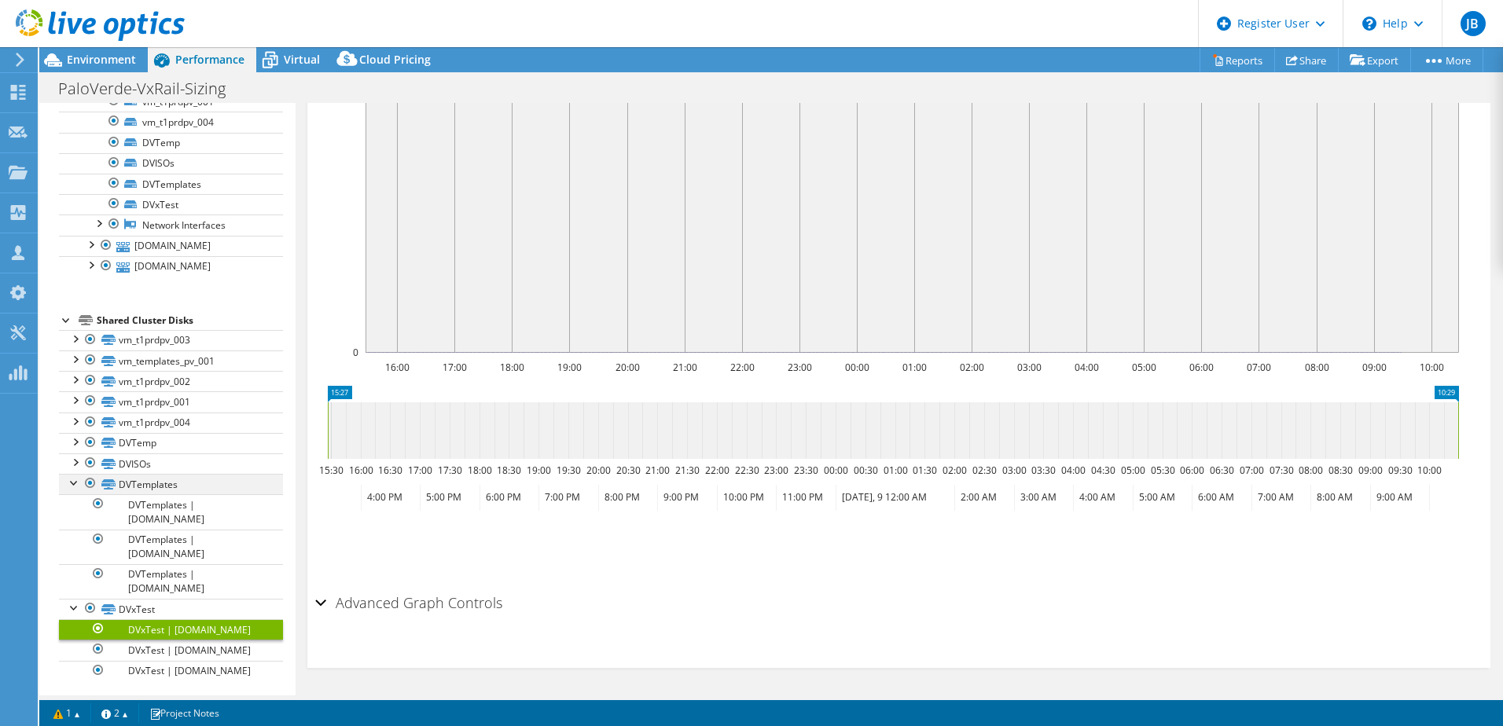
click at [69, 486] on div at bounding box center [75, 482] width 16 height 16
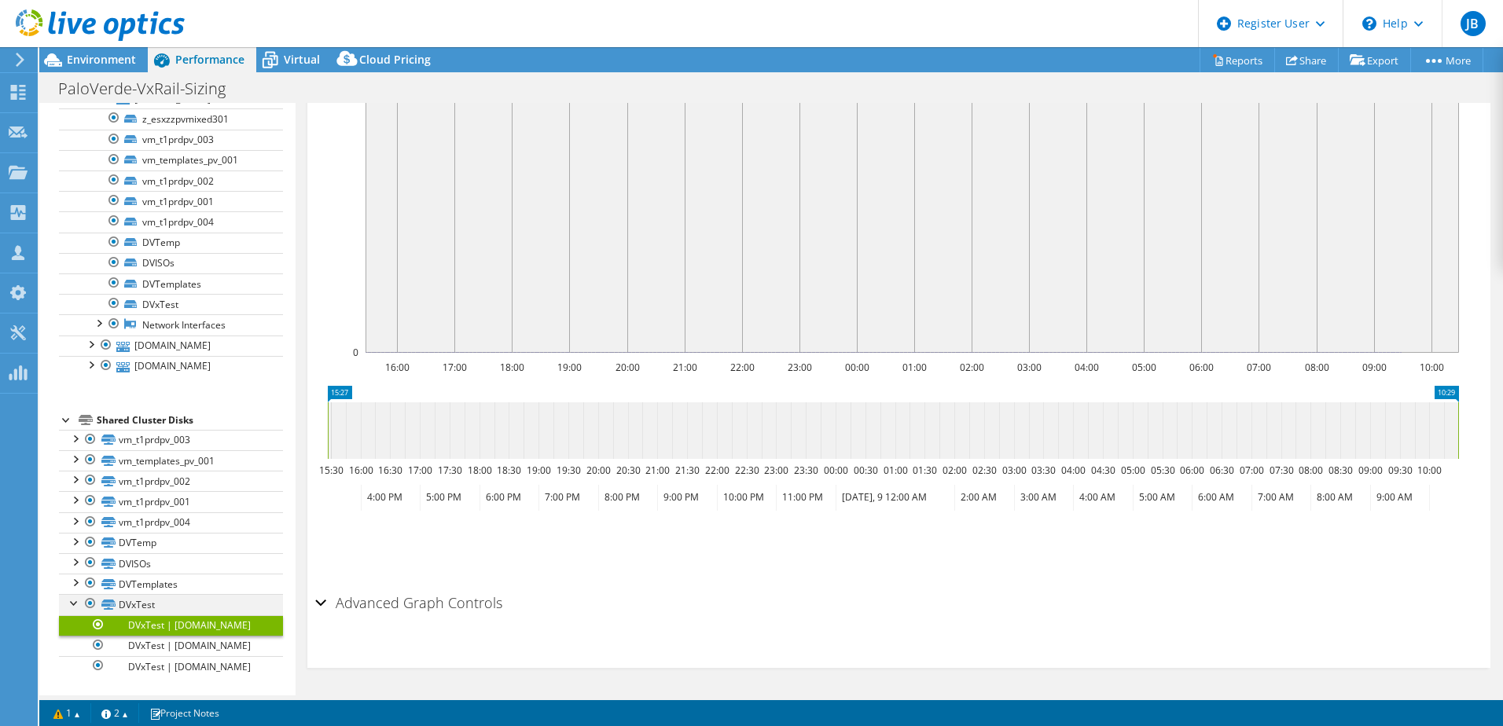
click at [72, 594] on div at bounding box center [75, 602] width 16 height 16
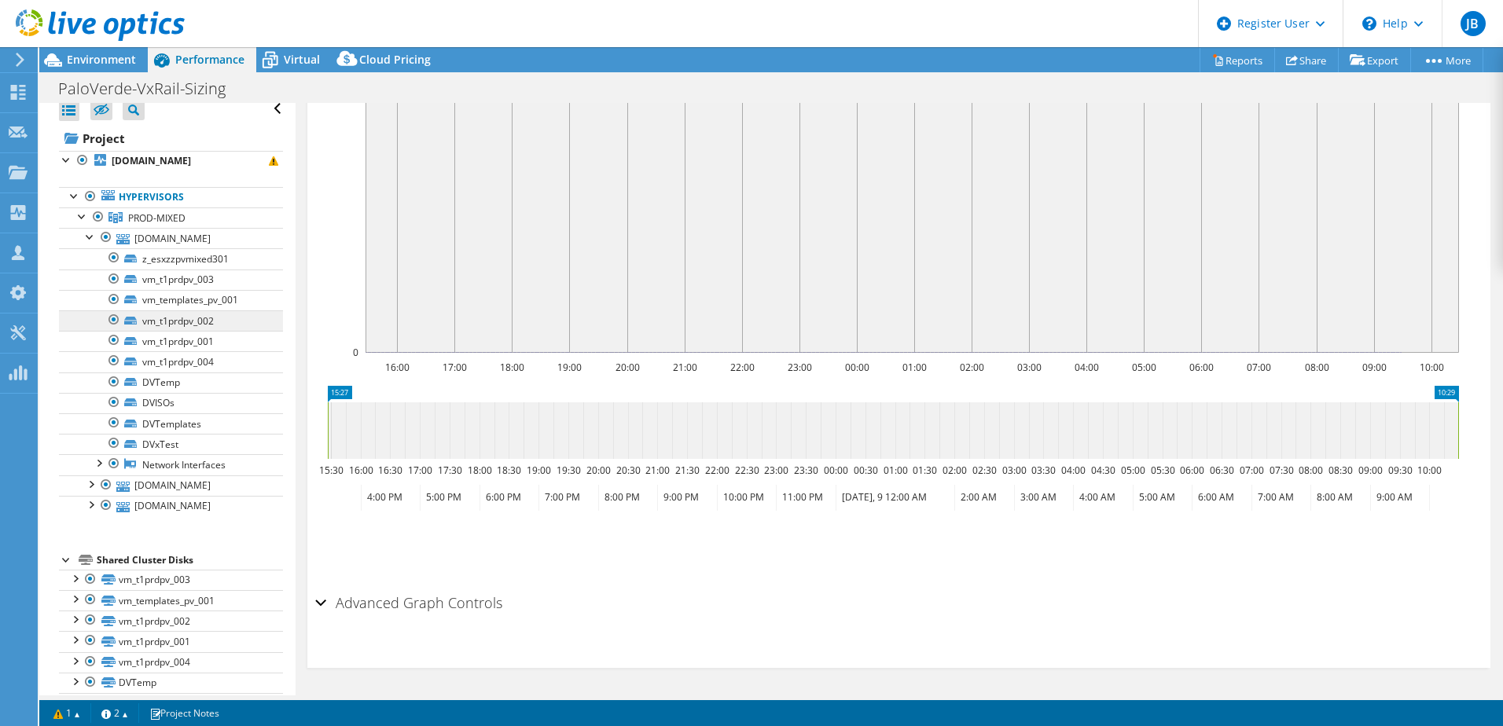
scroll to position [89, 0]
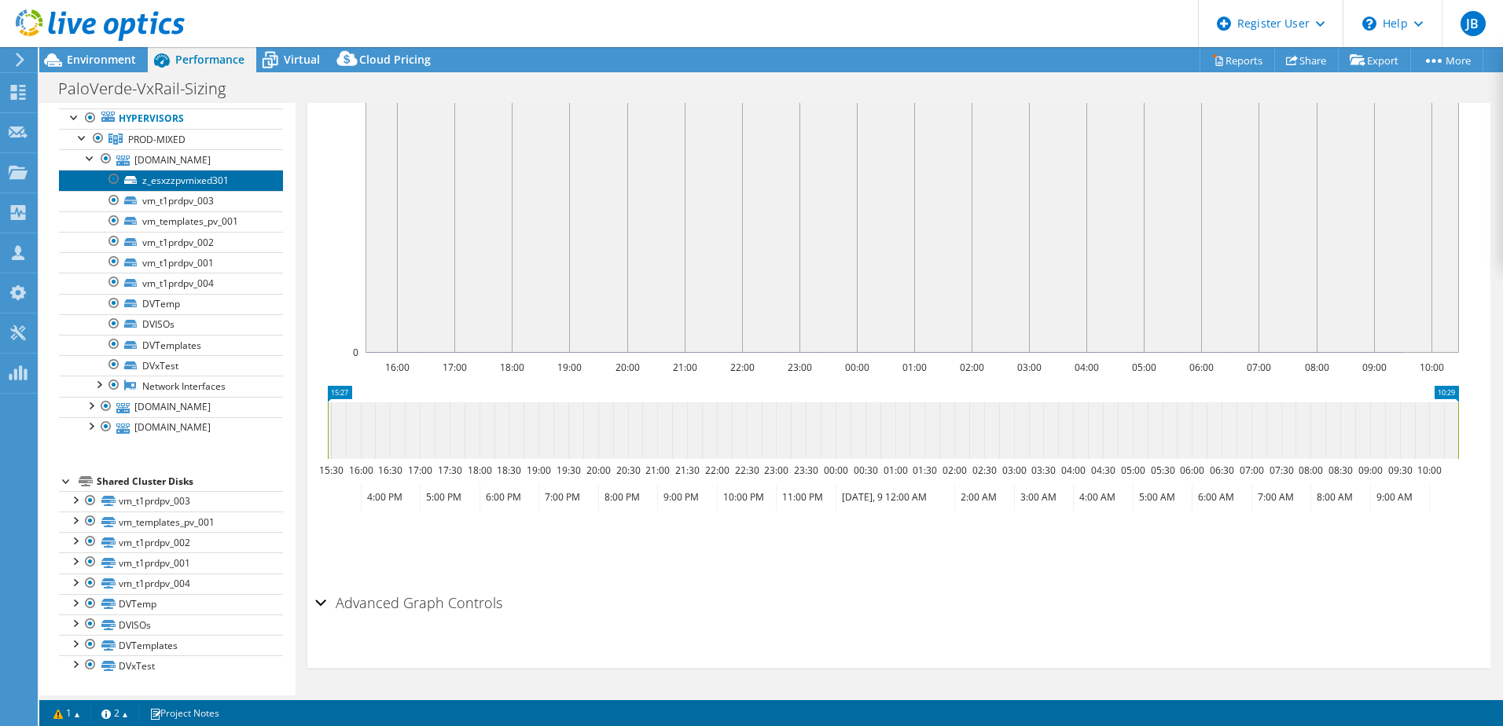
click at [233, 182] on link "z_esxzzpvmixed301" at bounding box center [171, 180] width 224 height 20
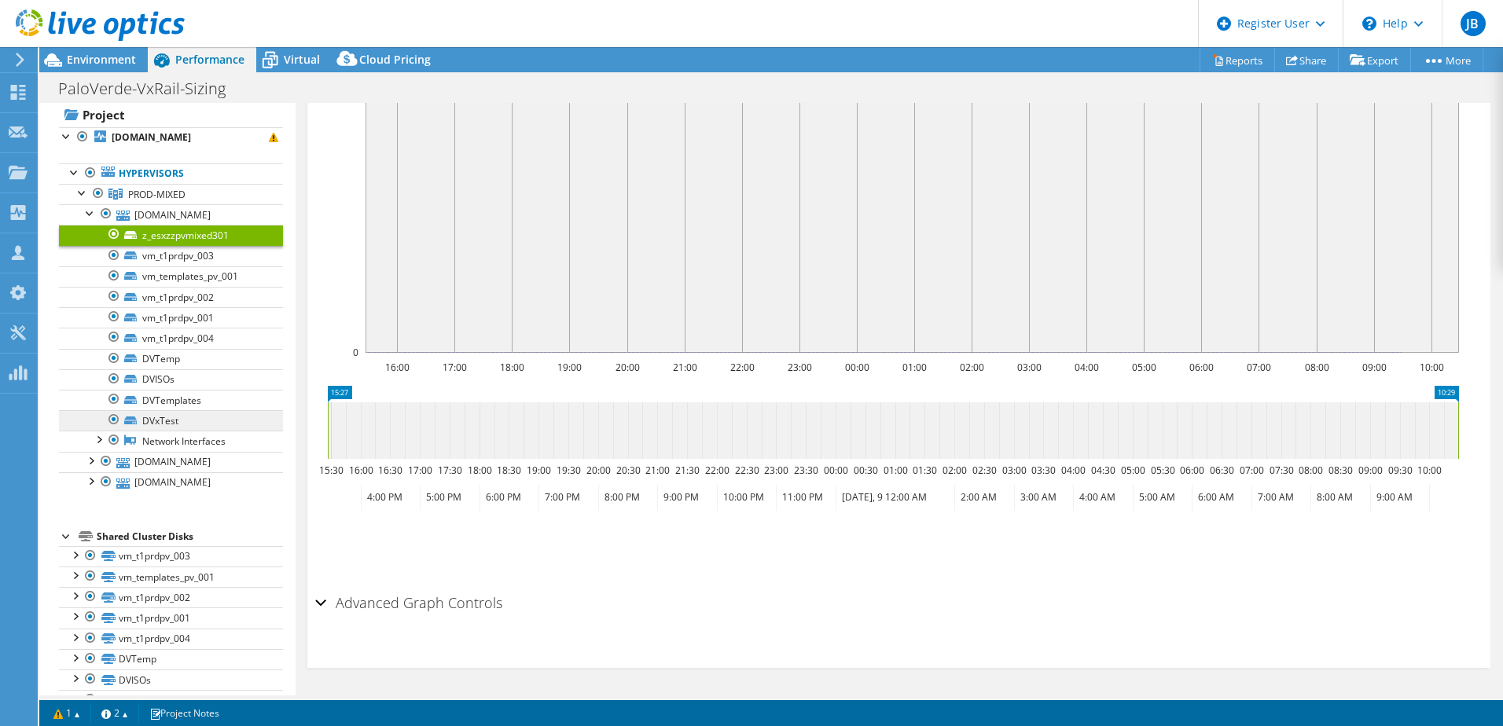
scroll to position [10, 0]
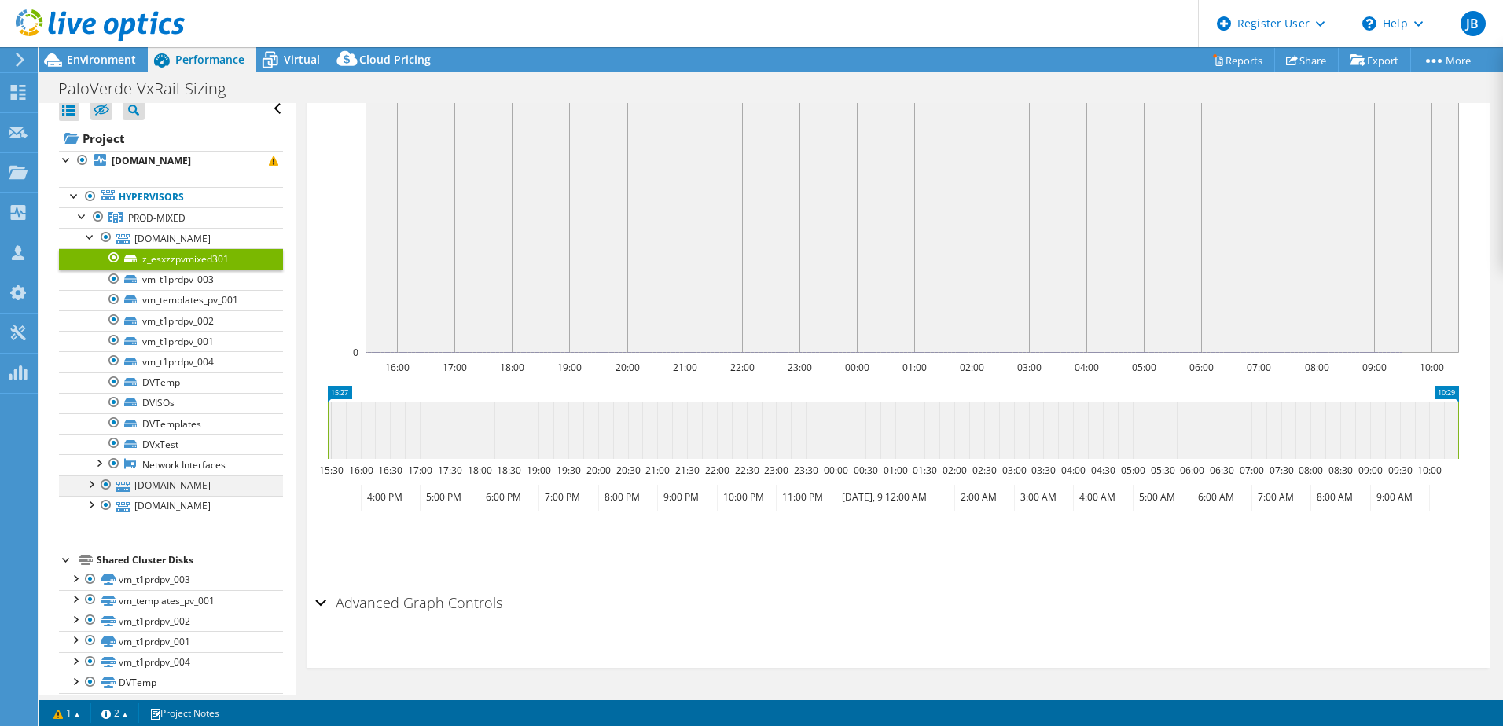
click at [90, 485] on div at bounding box center [91, 484] width 16 height 16
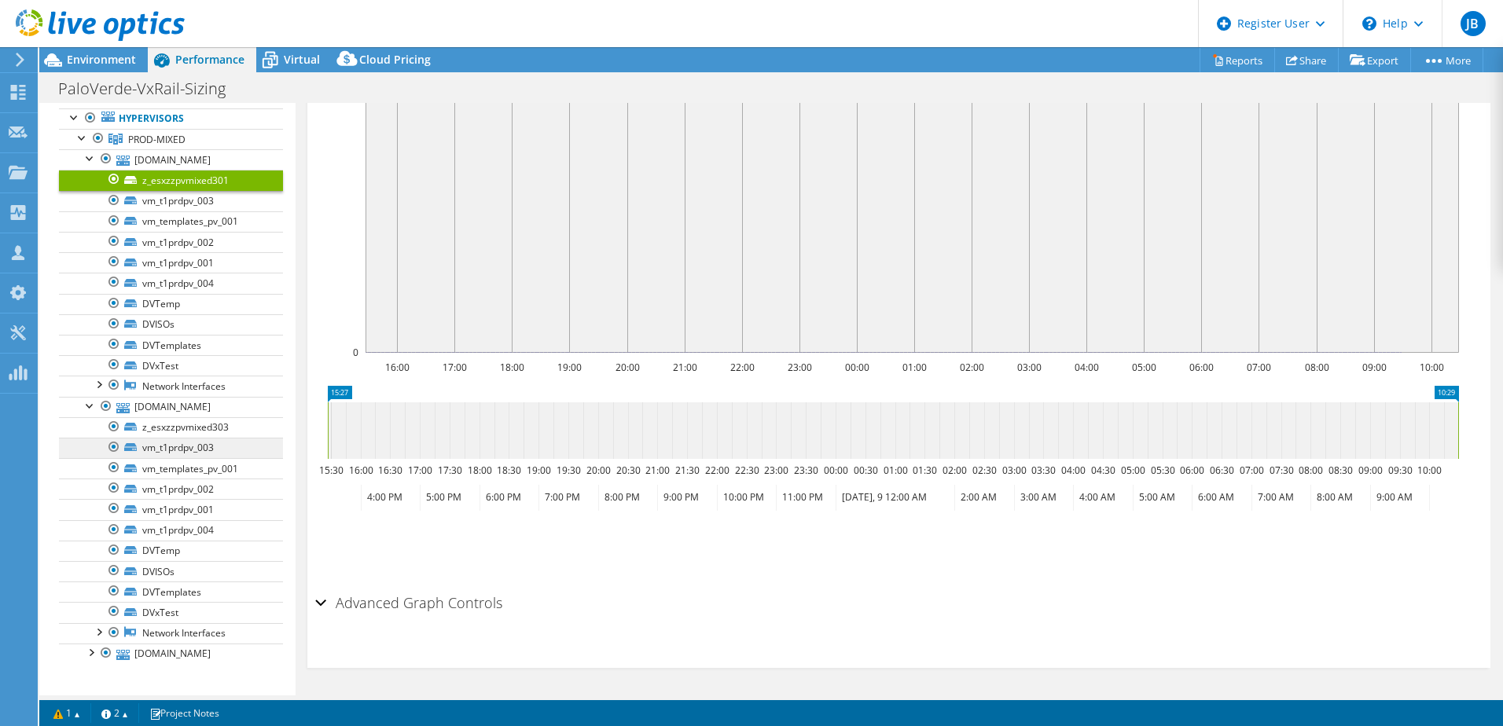
scroll to position [0, 0]
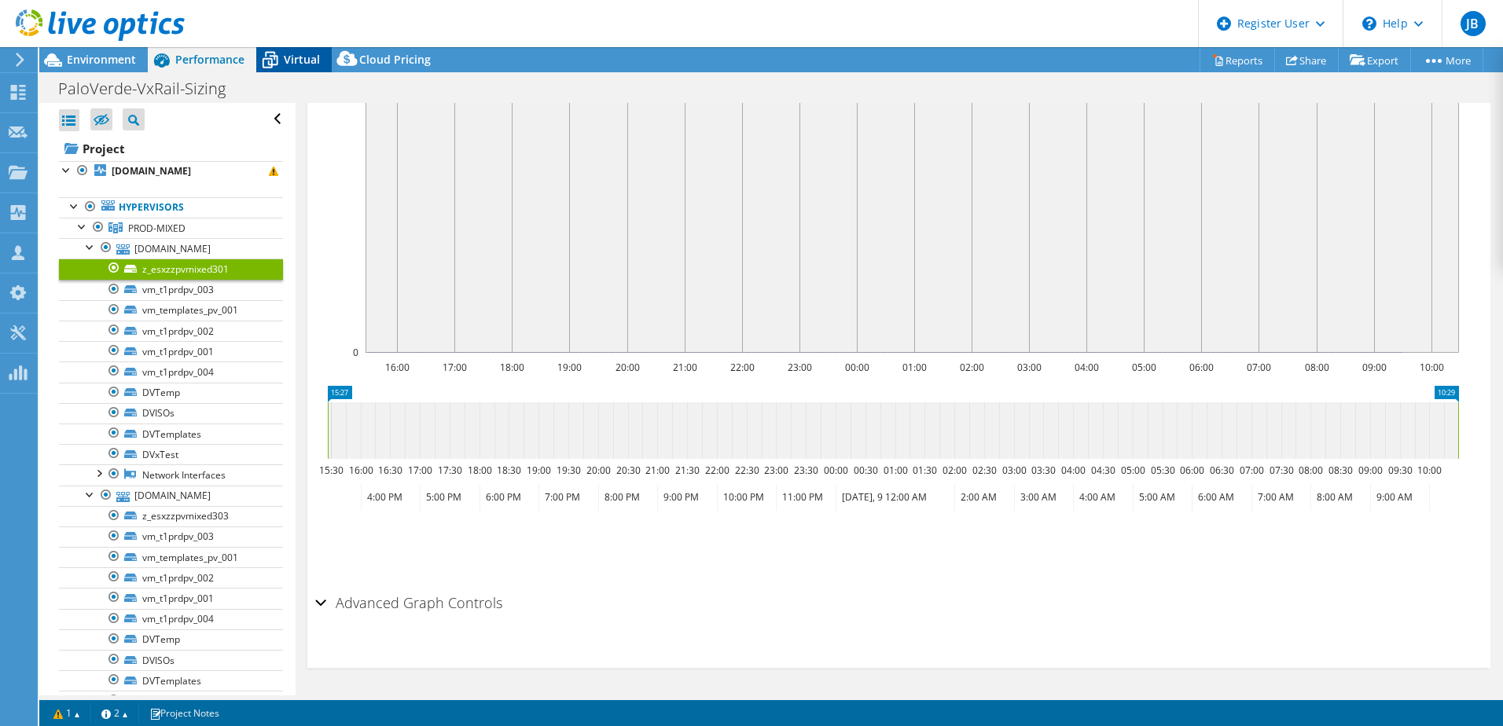
click at [302, 57] on span "Virtual" at bounding box center [302, 59] width 36 height 15
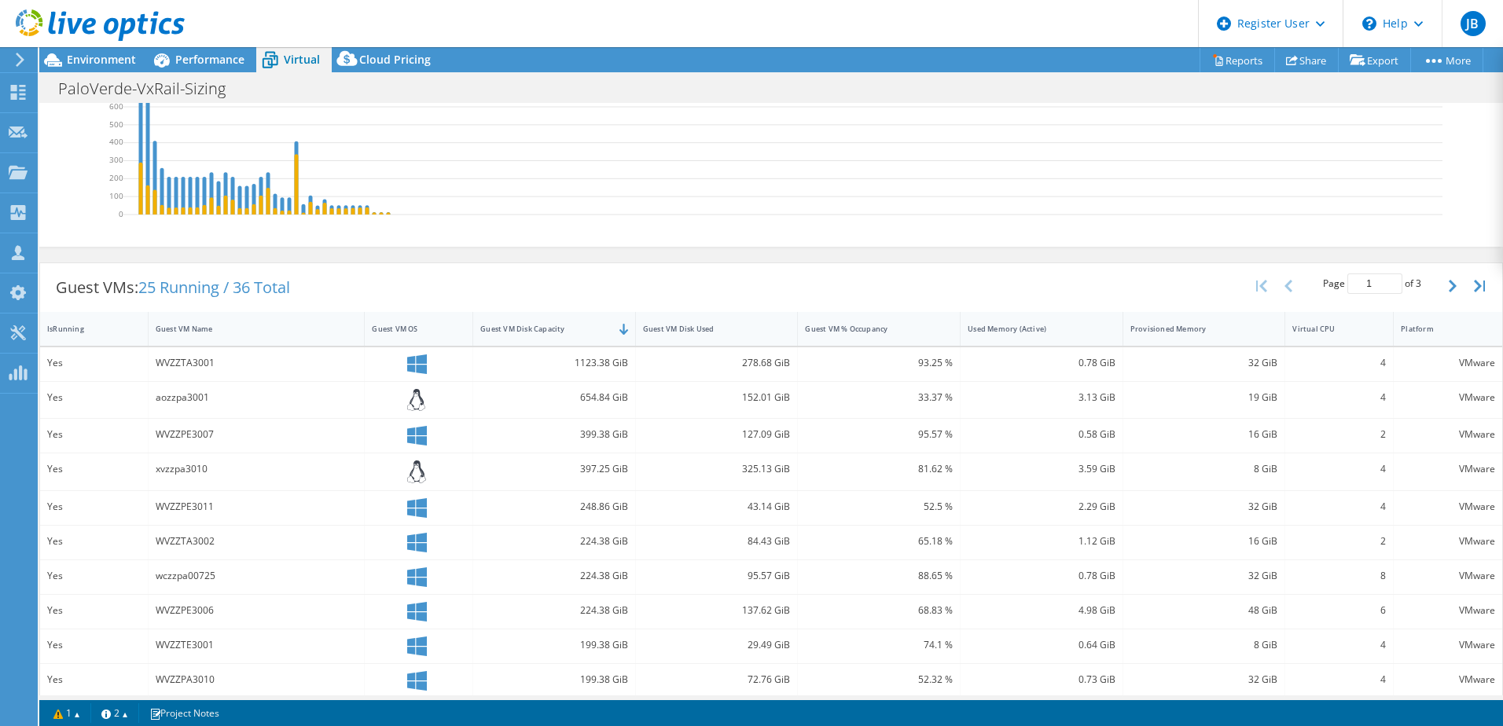
scroll to position [314, 0]
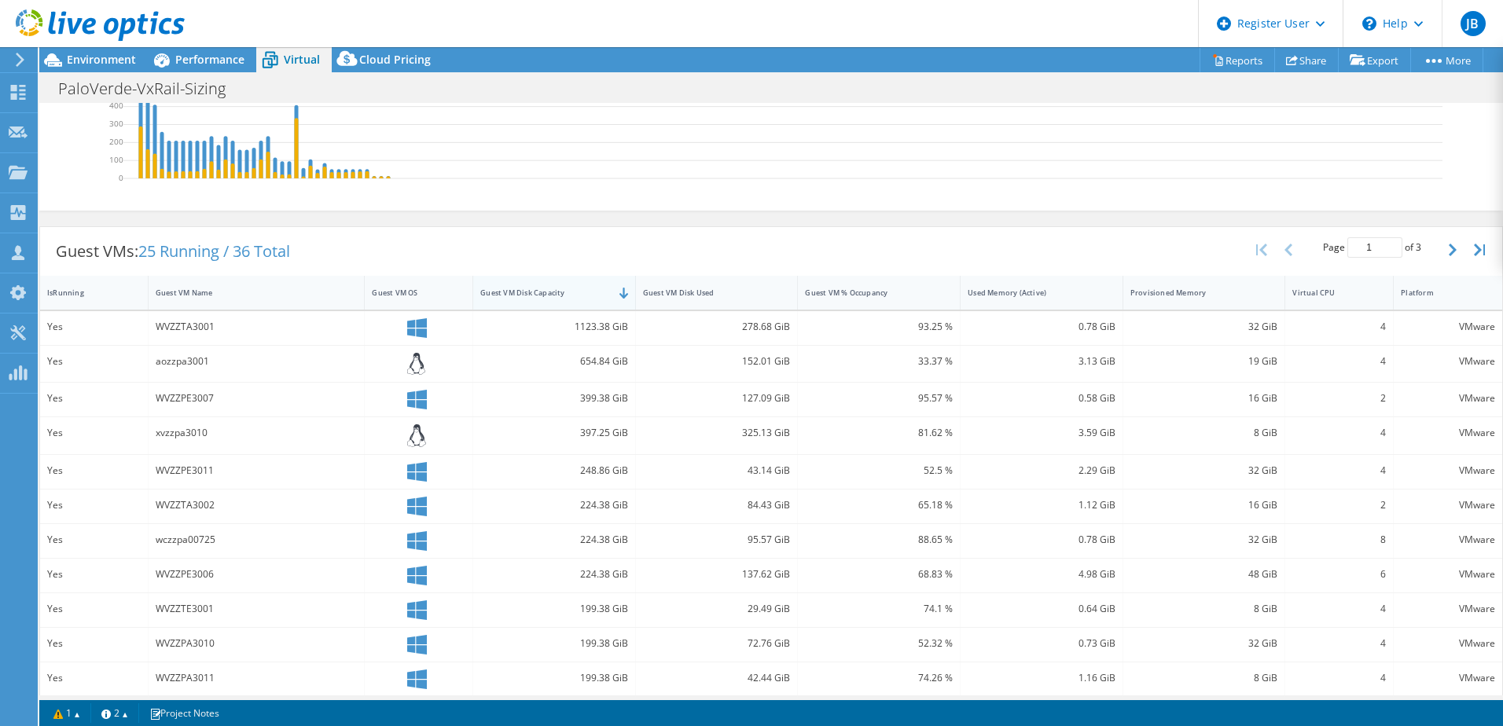
click at [531, 298] on div "Guest VM Disk Capacity" at bounding box center [544, 293] width 129 height 10
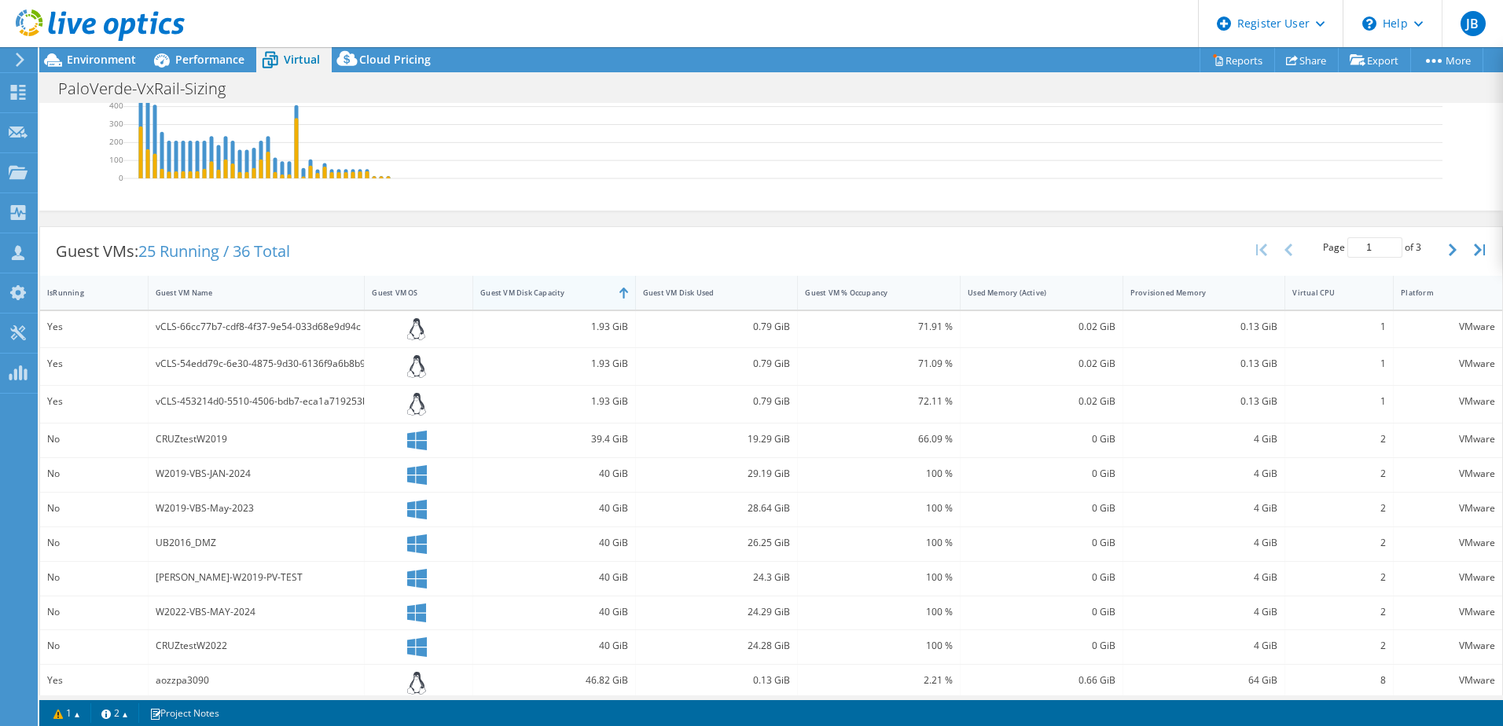
click at [523, 298] on div "Guest VM Disk Capacity" at bounding box center [544, 293] width 129 height 10
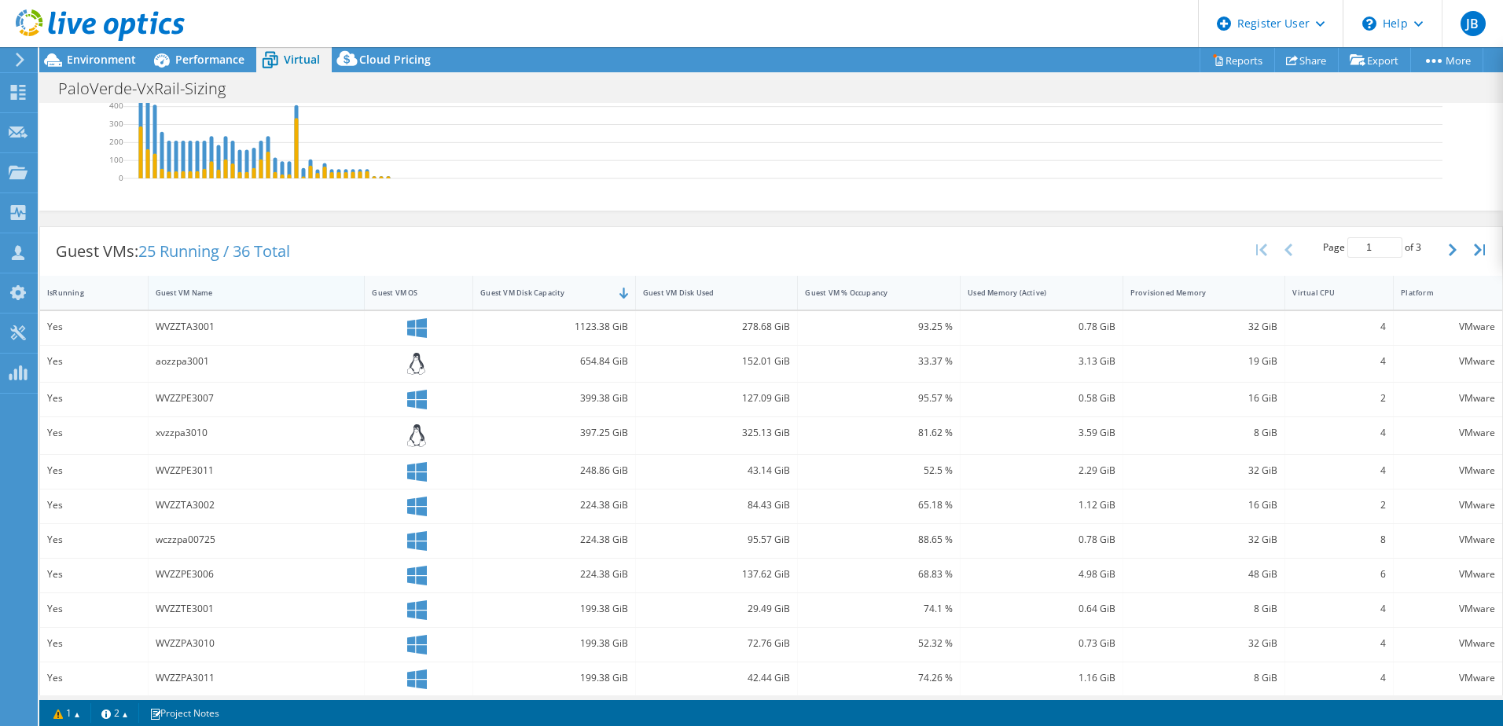
click at [230, 298] on div "Guest VM Name" at bounding box center [247, 293] width 183 height 10
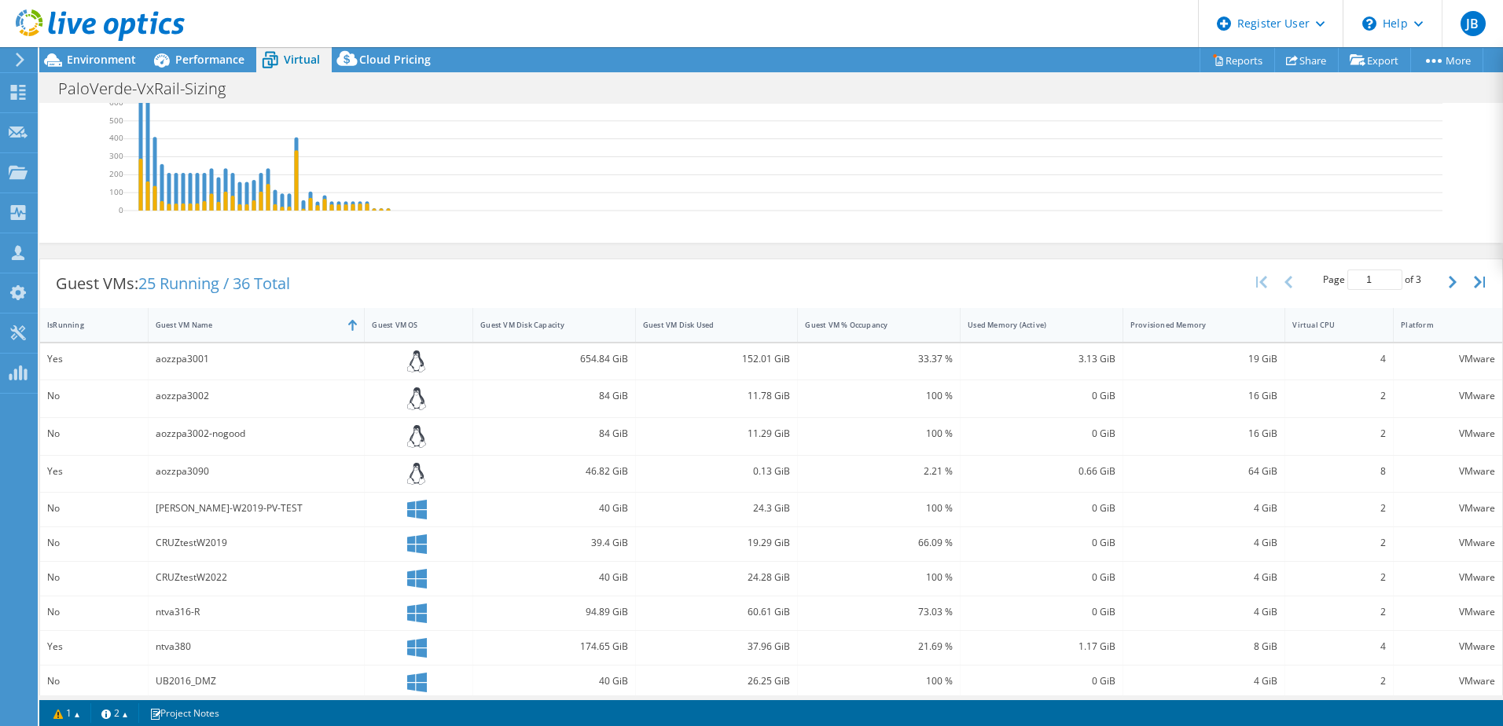
scroll to position [95, 0]
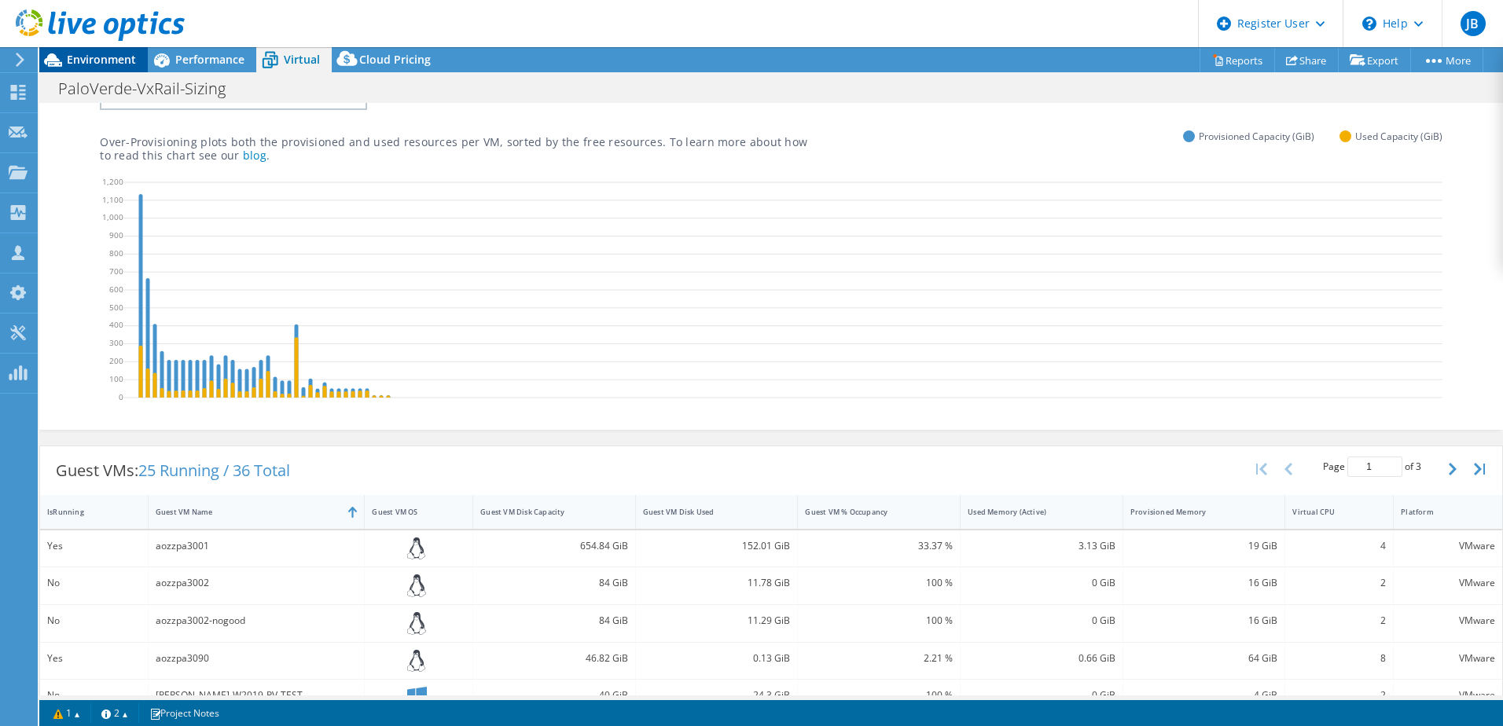
click at [78, 57] on span "Environment" at bounding box center [101, 59] width 69 height 15
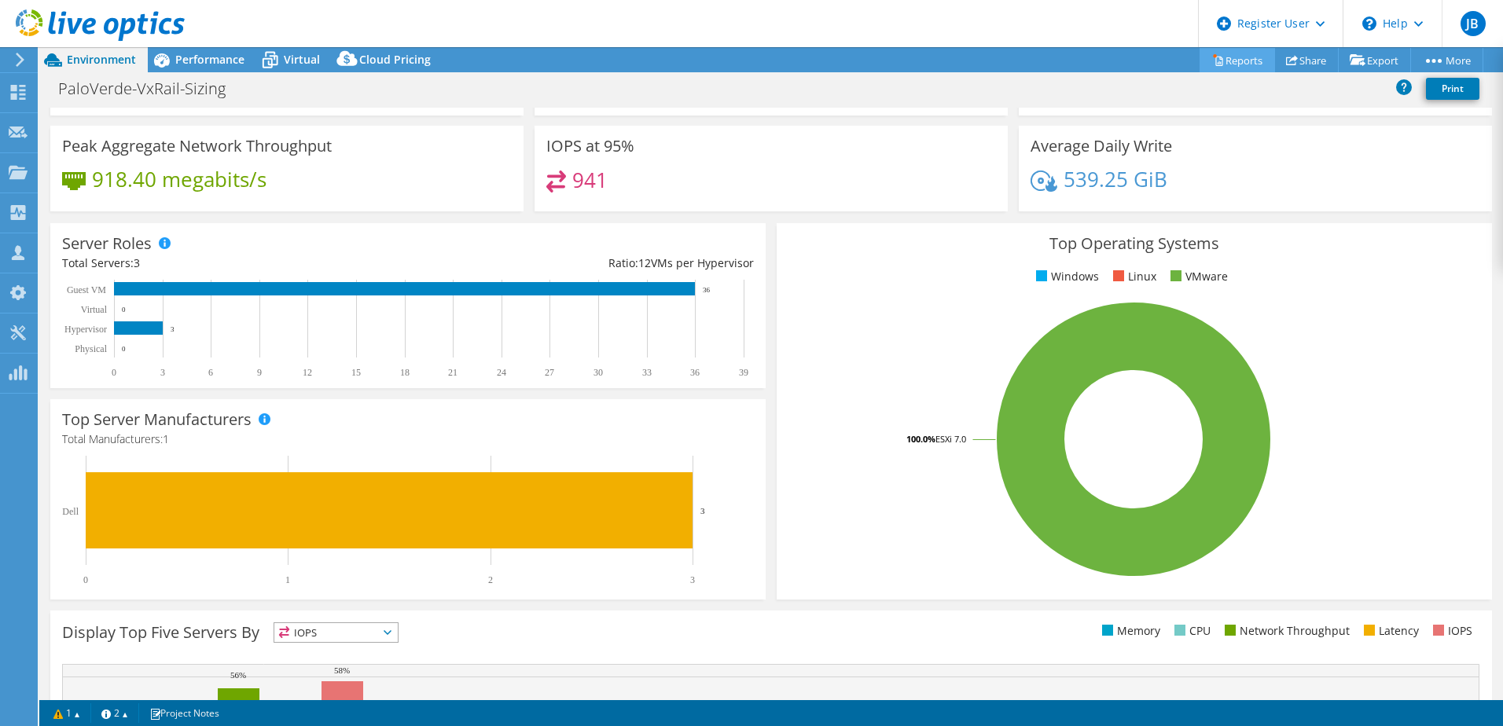
click at [1240, 58] on link "Reports" at bounding box center [1236, 60] width 75 height 24
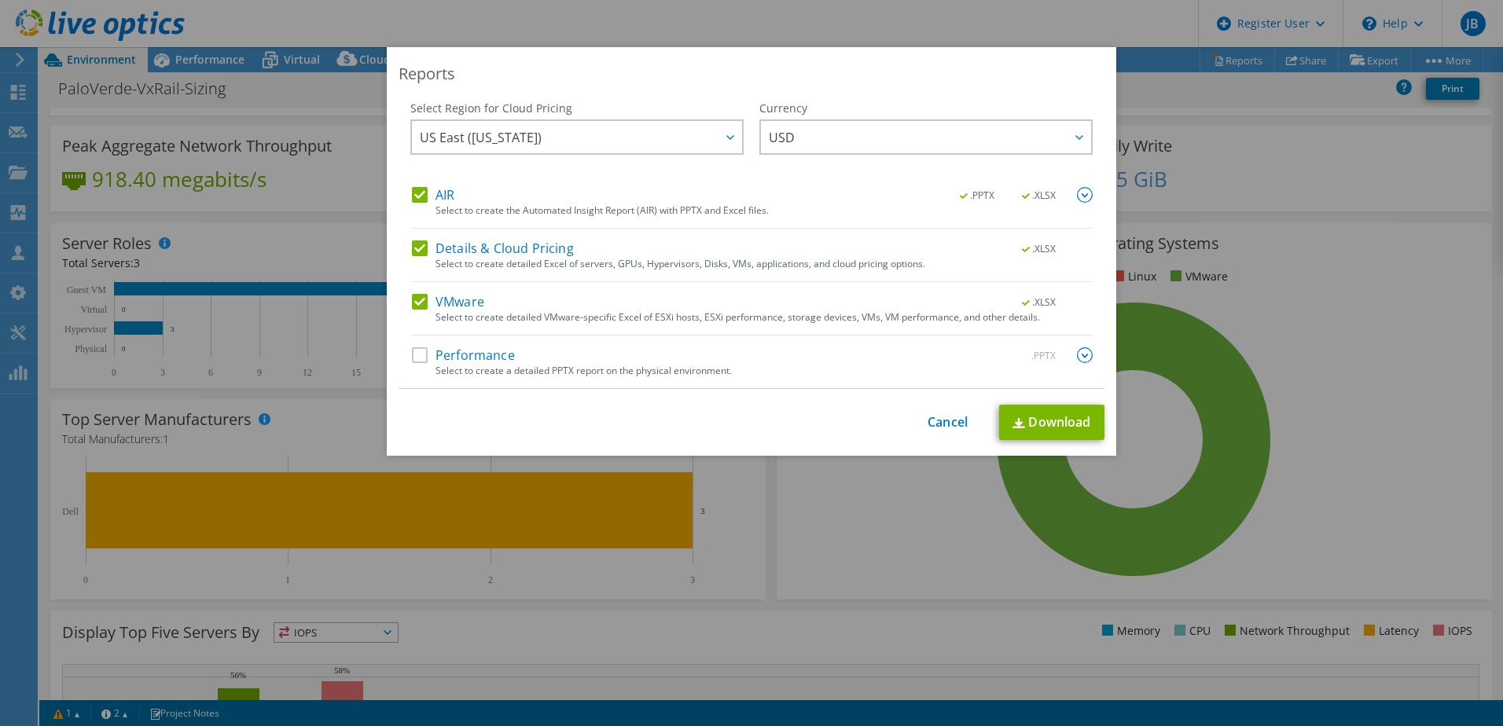
click at [416, 259] on div "Details & Cloud Pricing .XLSX Select to create detailed Excel of servers, GPUs,…" at bounding box center [752, 262] width 681 height 42
click at [413, 246] on label "Details & Cloud Pricing" at bounding box center [493, 249] width 162 height 16
click at [0, 0] on input "Details & Cloud Pricing" at bounding box center [0, 0] width 0 height 0
click at [412, 247] on label "Details & Cloud Pricing" at bounding box center [493, 249] width 162 height 16
click at [0, 0] on input "Details & Cloud Pricing" at bounding box center [0, 0] width 0 height 0
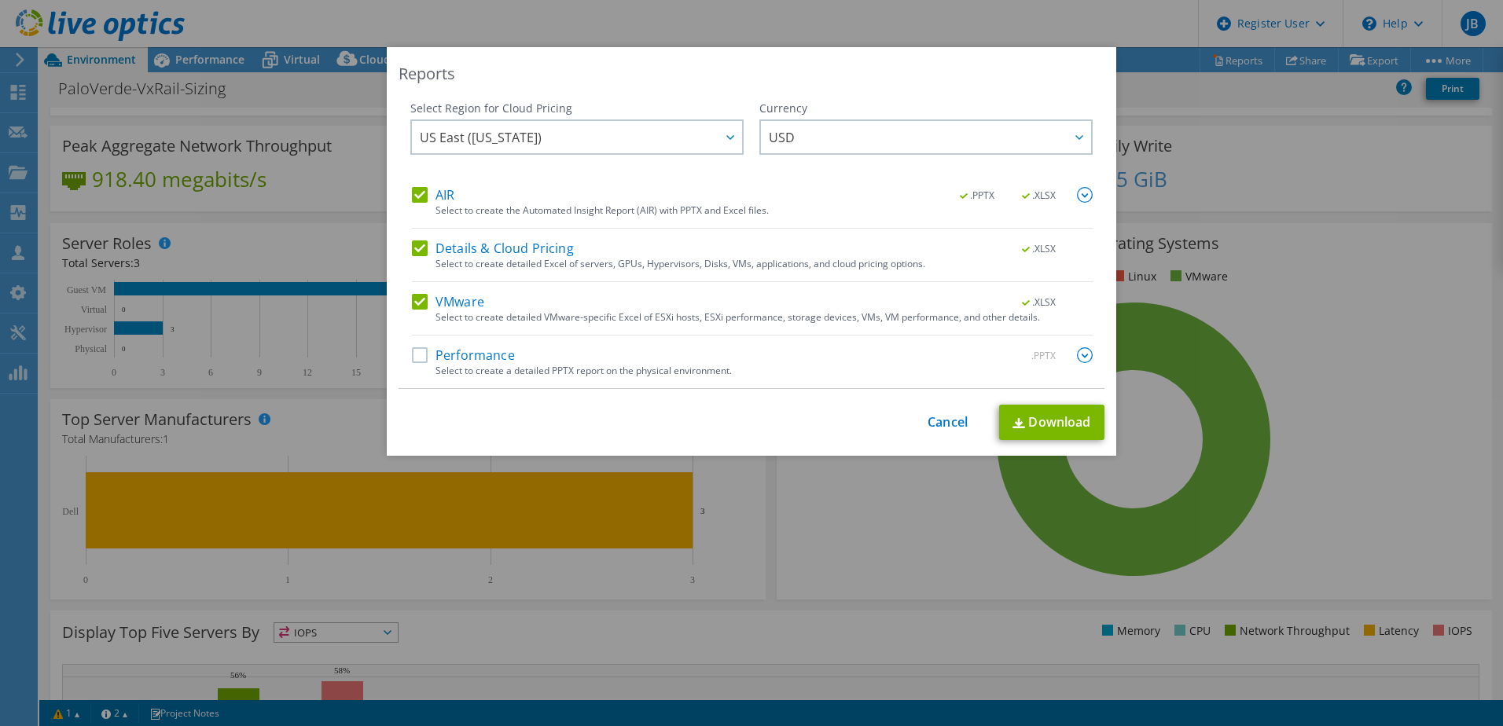
click at [412, 249] on label "Details & Cloud Pricing" at bounding box center [493, 249] width 162 height 16
click at [0, 0] on input "Details & Cloud Pricing" at bounding box center [0, 0] width 0 height 0
click at [412, 351] on label "Performance" at bounding box center [463, 355] width 103 height 16
click at [0, 0] on input "Performance" at bounding box center [0, 0] width 0 height 0
click at [1056, 428] on link "Download" at bounding box center [1051, 422] width 105 height 35
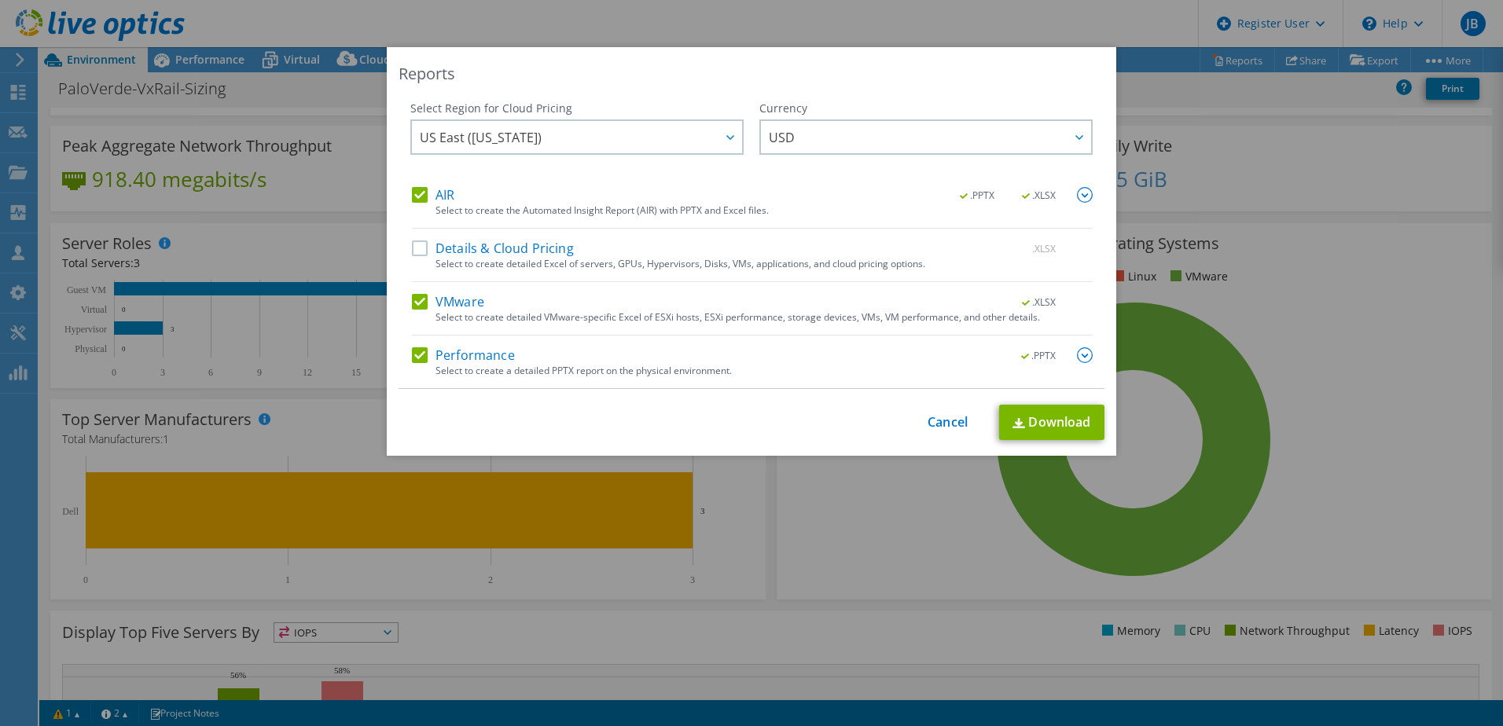
click at [1034, 19] on div "Reports Select Region for Cloud Pricing Asia Pacific ([GEOGRAPHIC_DATA]) [GEOGR…" at bounding box center [751, 363] width 1503 height 726
